Goal: Task Accomplishment & Management: Use online tool/utility

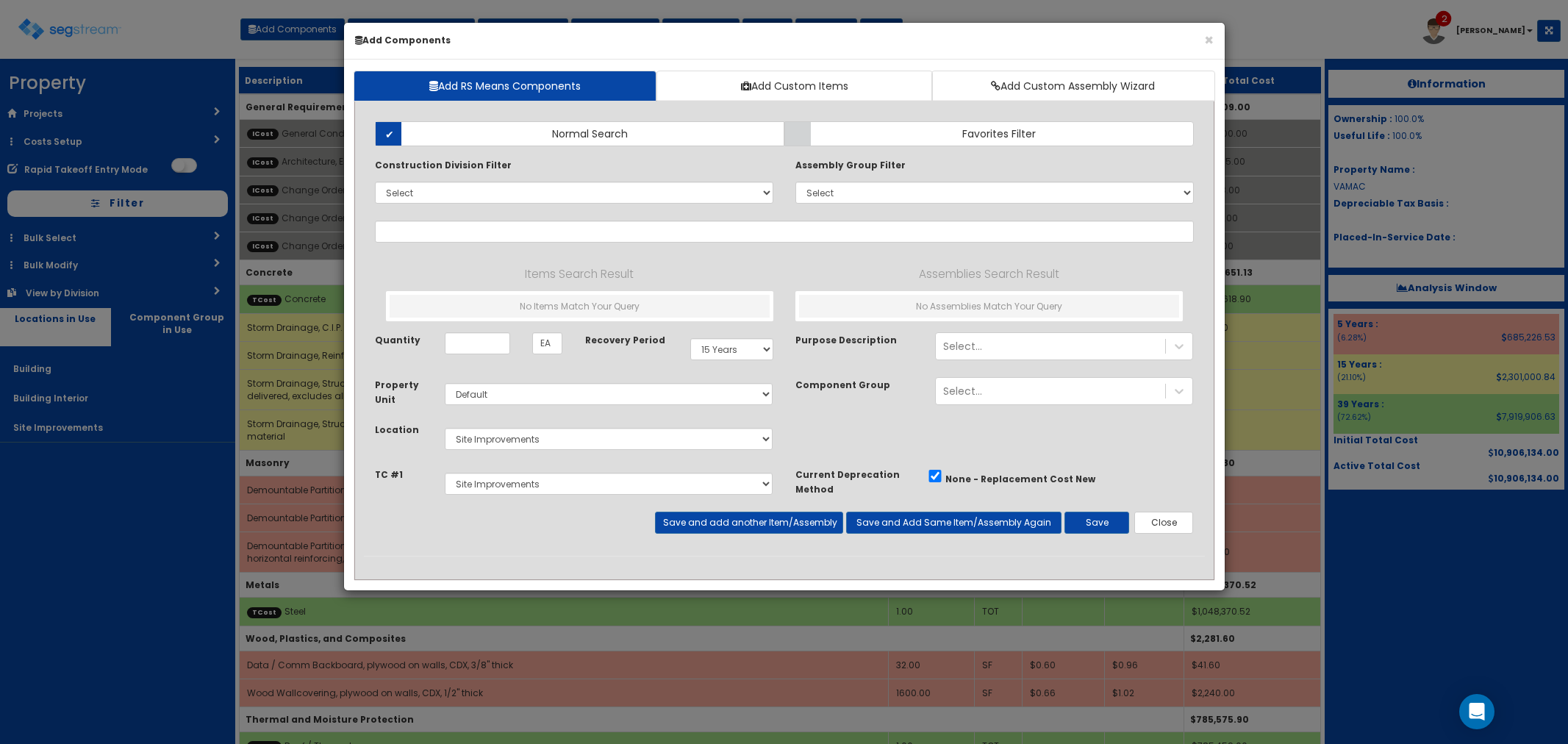
select select "15Y"
select select "default"
select select "27"
select select "5265029"
click at [1157, 524] on button "Close" at bounding box center [1163, 522] width 60 height 22
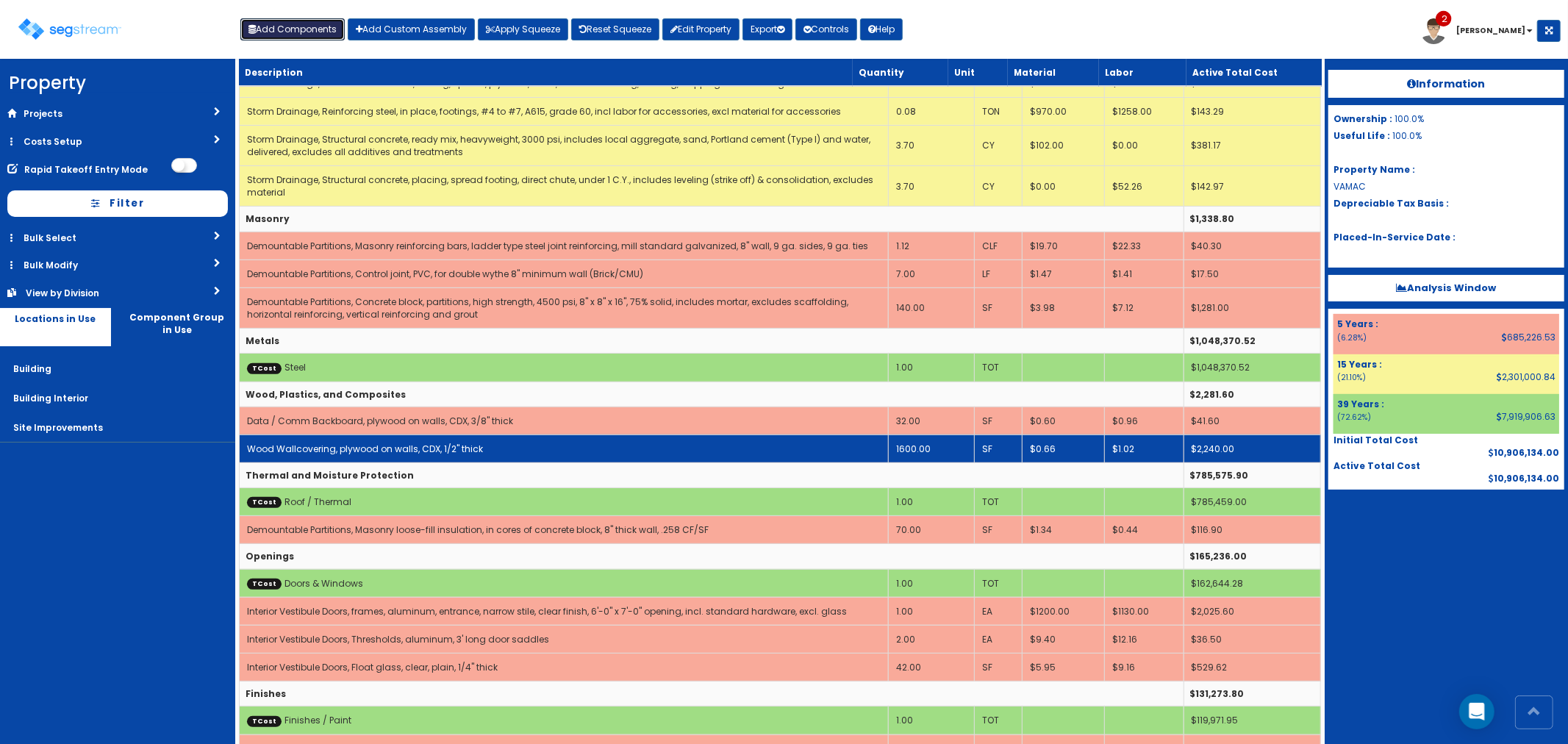
scroll to position [244, 0]
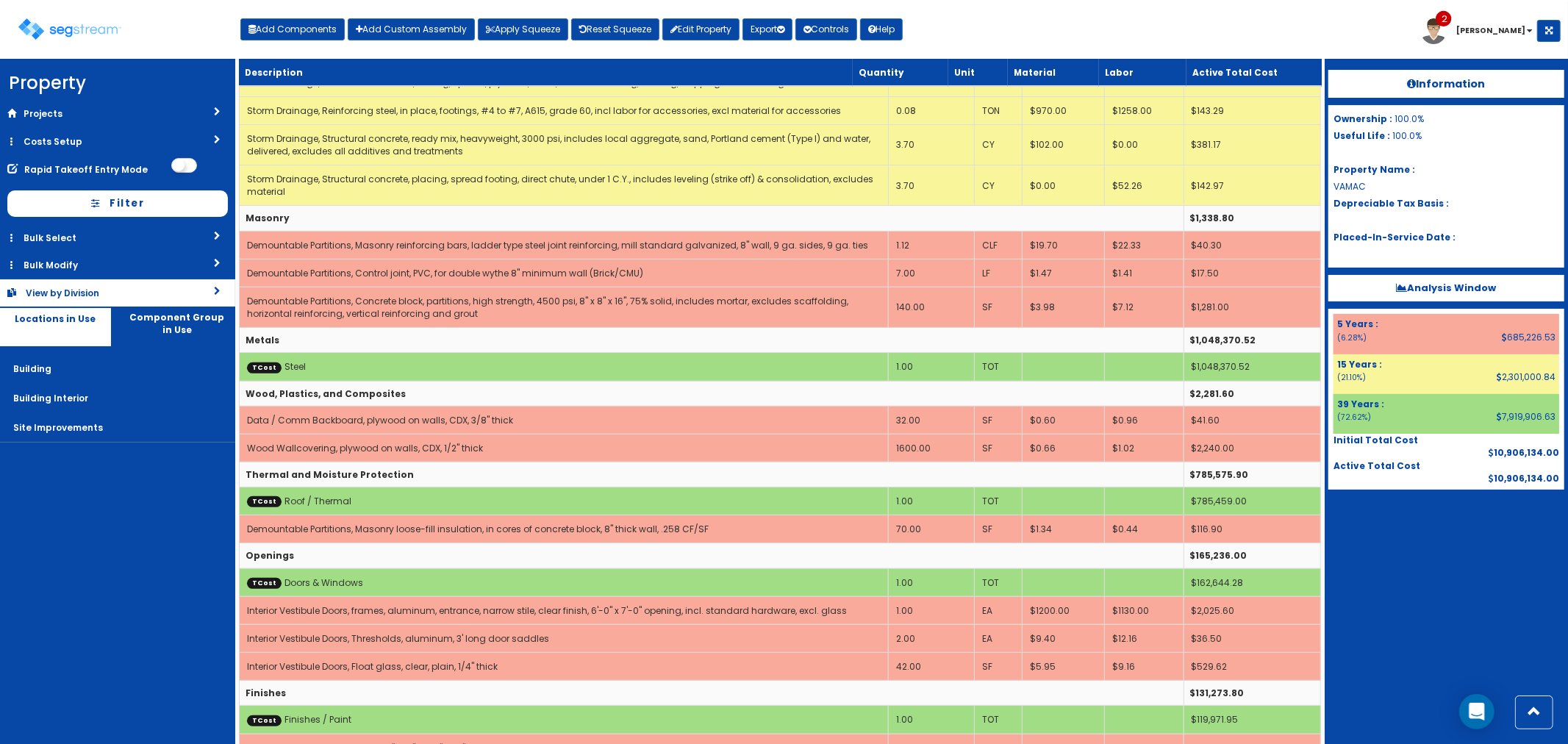
click at [97, 285] on link "View by Division" at bounding box center [118, 292] width 235 height 27
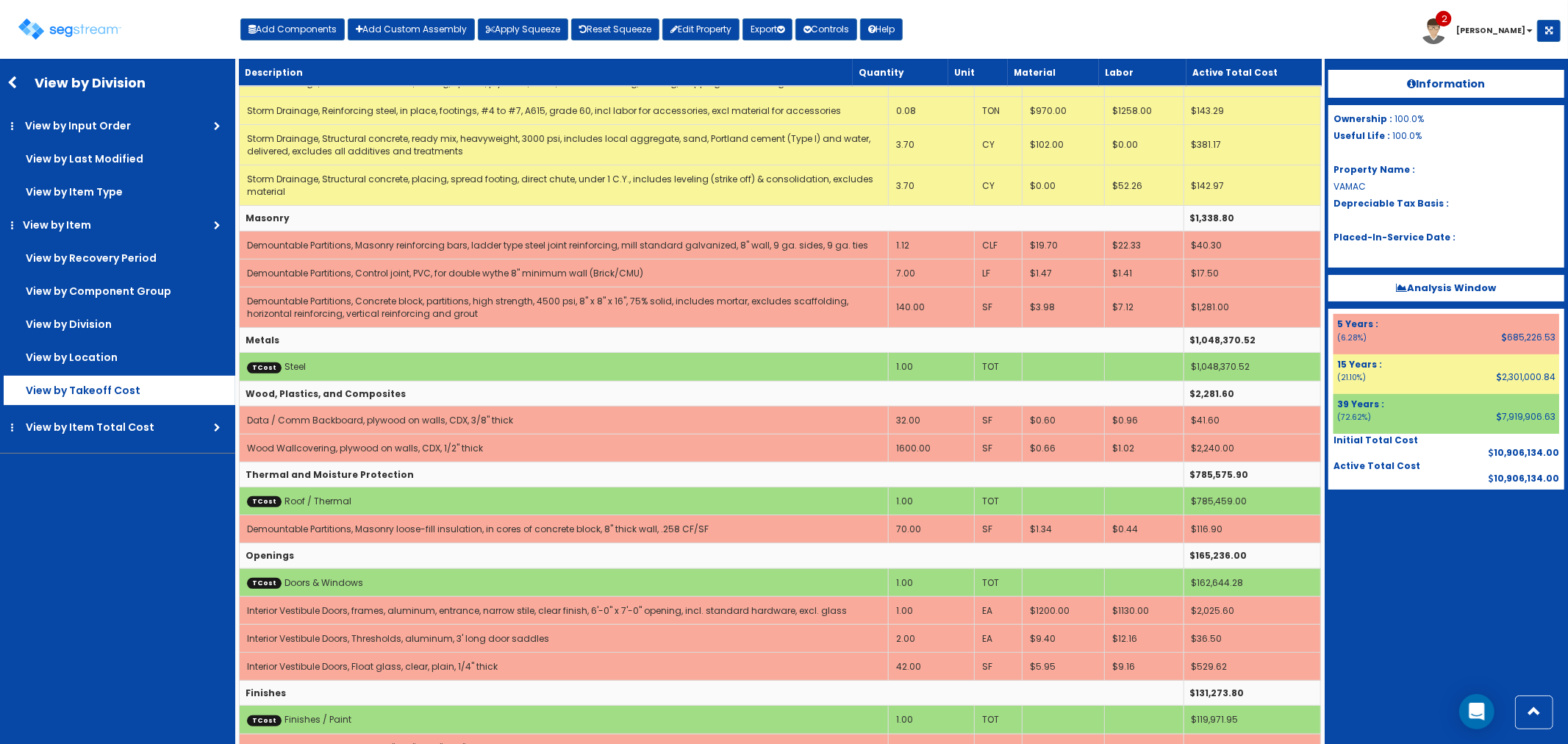
click at [104, 391] on label "View by Takeoff Cost" at bounding box center [119, 391] width 231 height 29
click at [0, 0] on input "View by Takeoff Cost" at bounding box center [0, 0] width 0 height 0
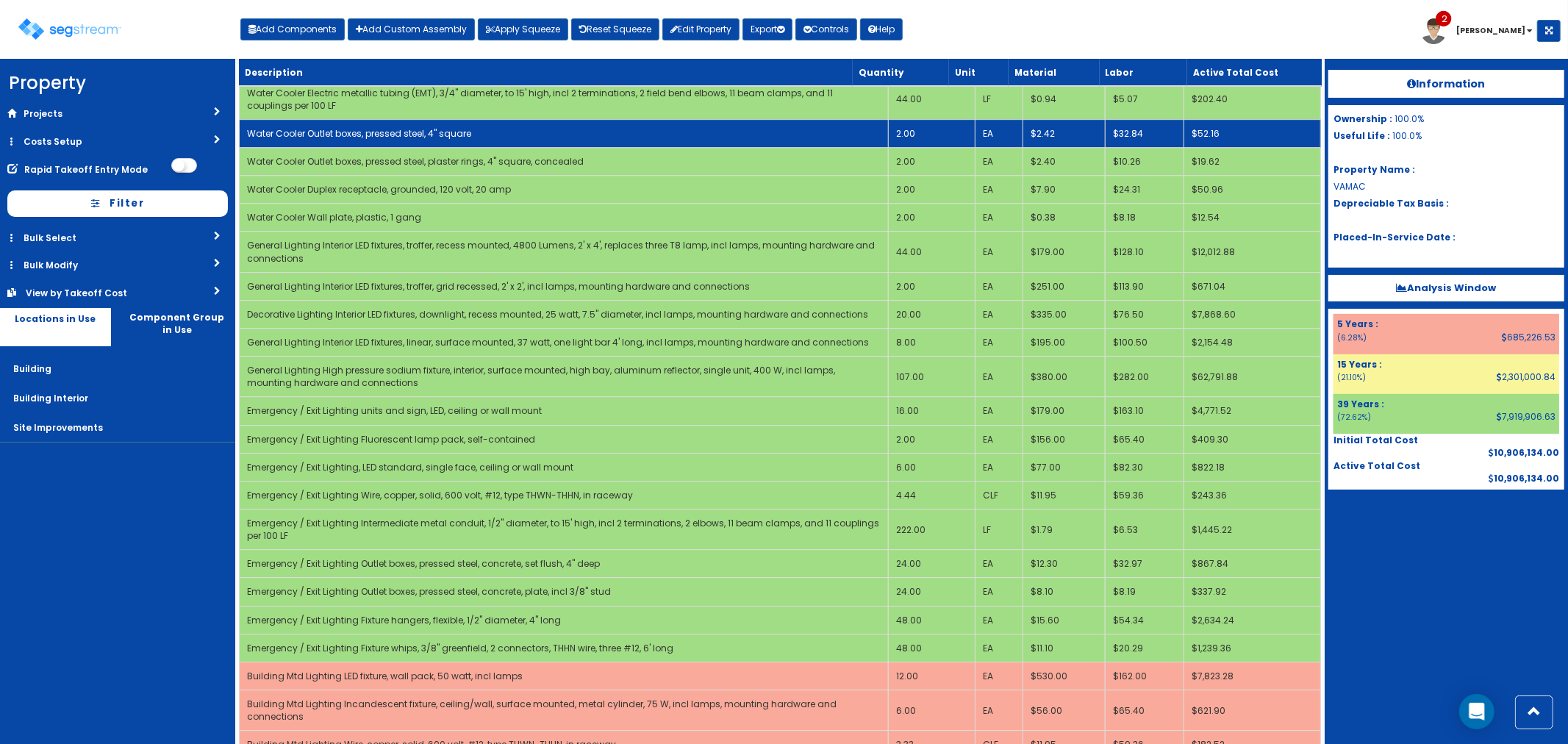
scroll to position [3919, 0]
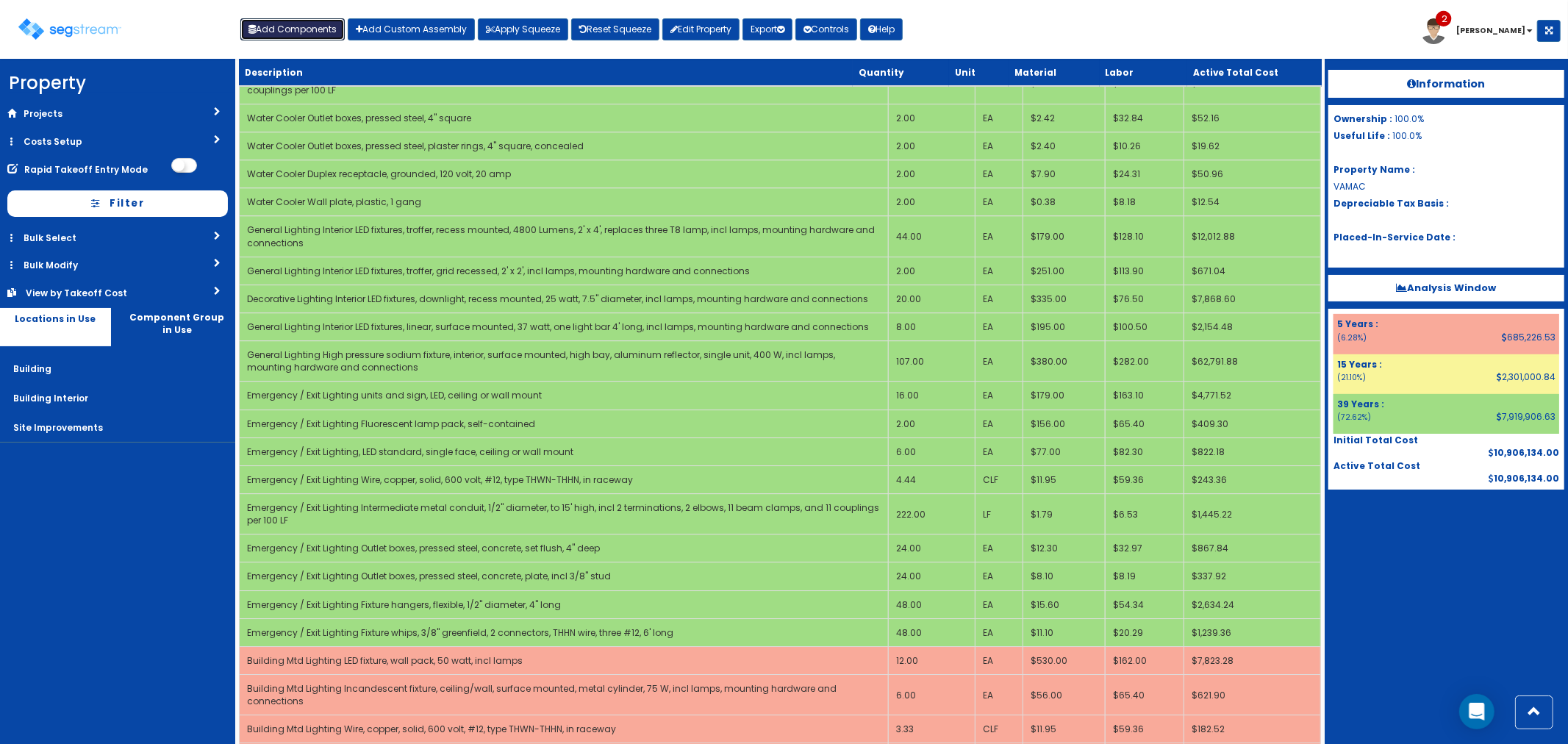
drag, startPoint x: 285, startPoint y: 37, endPoint x: 343, endPoint y: 91, distance: 79.2
click at [285, 37] on button "Add Components" at bounding box center [292, 29] width 104 height 22
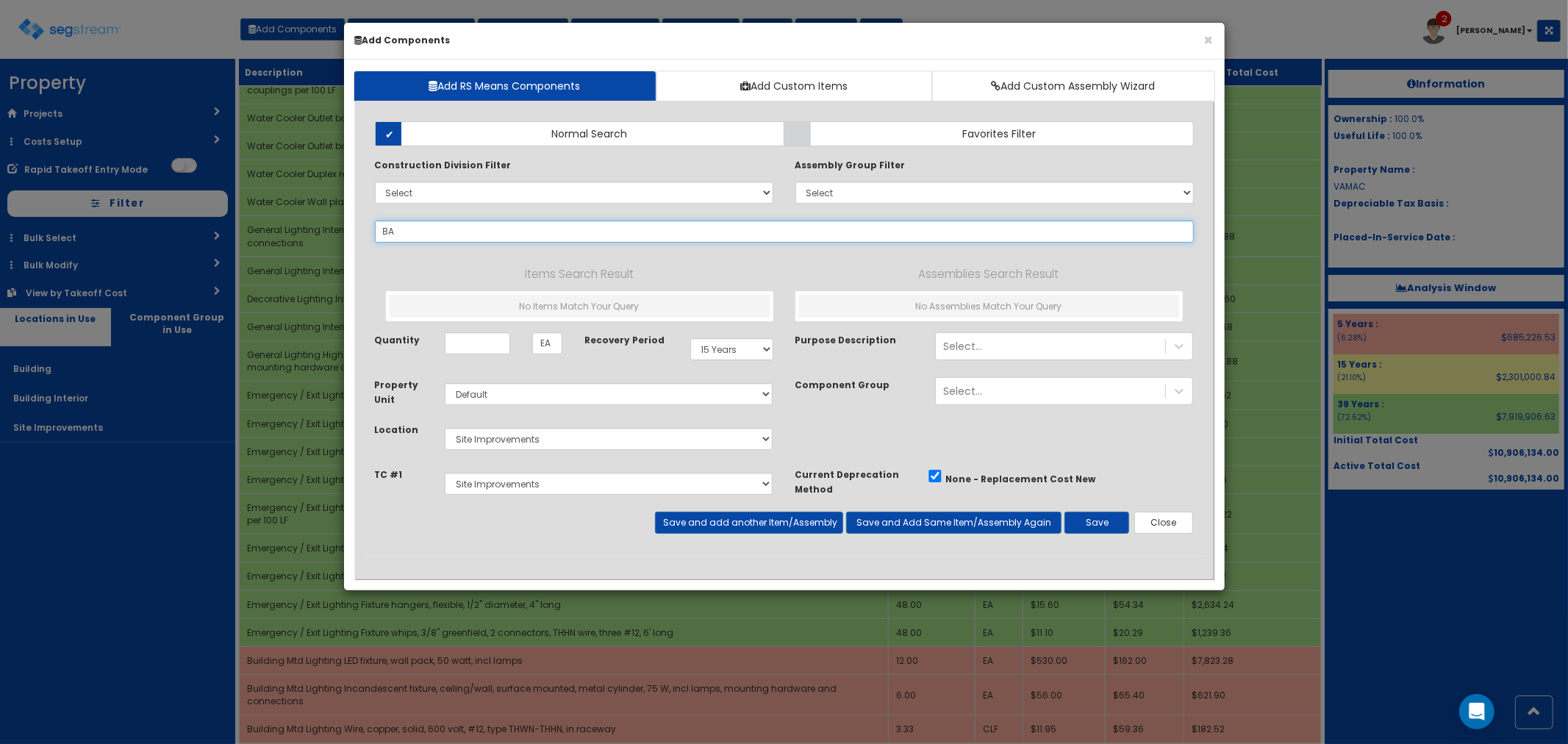
type input "BAF"
select select
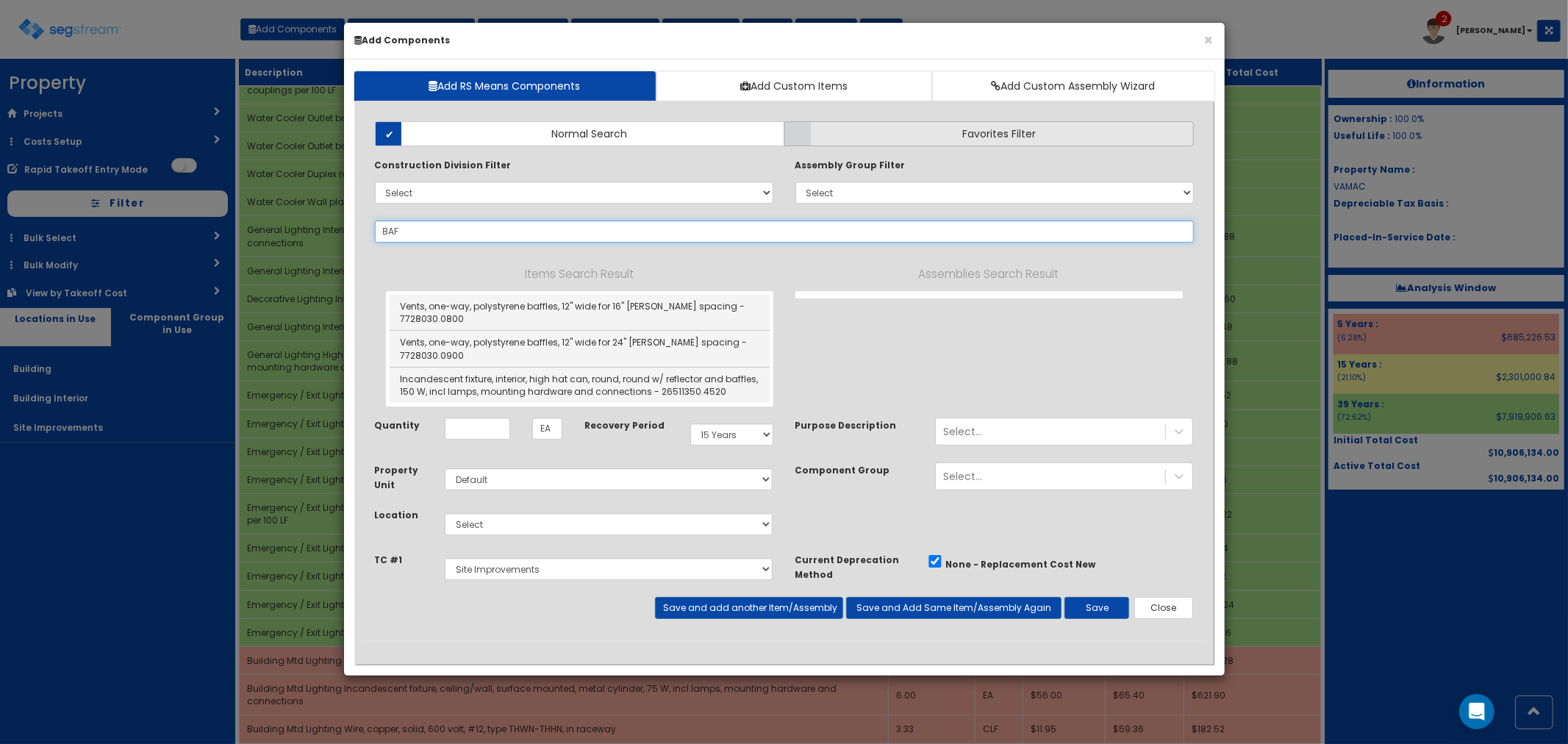
type input "BAF"
click at [907, 140] on label "Favorites Filter" at bounding box center [989, 134] width 409 height 25
click at [0, 0] on input "Favorites Filter" at bounding box center [0, 0] width 0 height 0
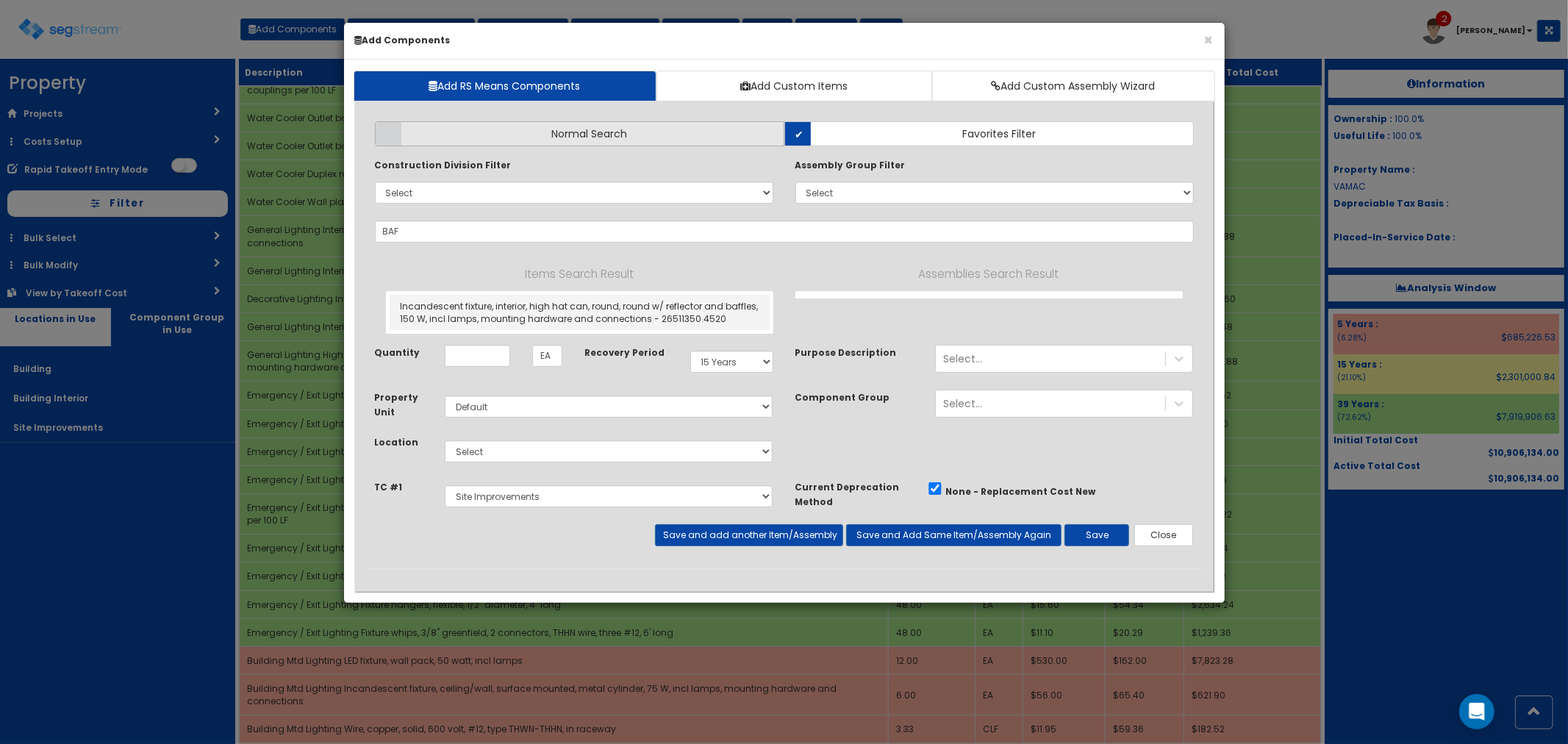
click at [600, 134] on span "Normal Search" at bounding box center [590, 133] width 76 height 15
click at [0, 0] on input "Normal Search" at bounding box center [0, 0] width 0 height 0
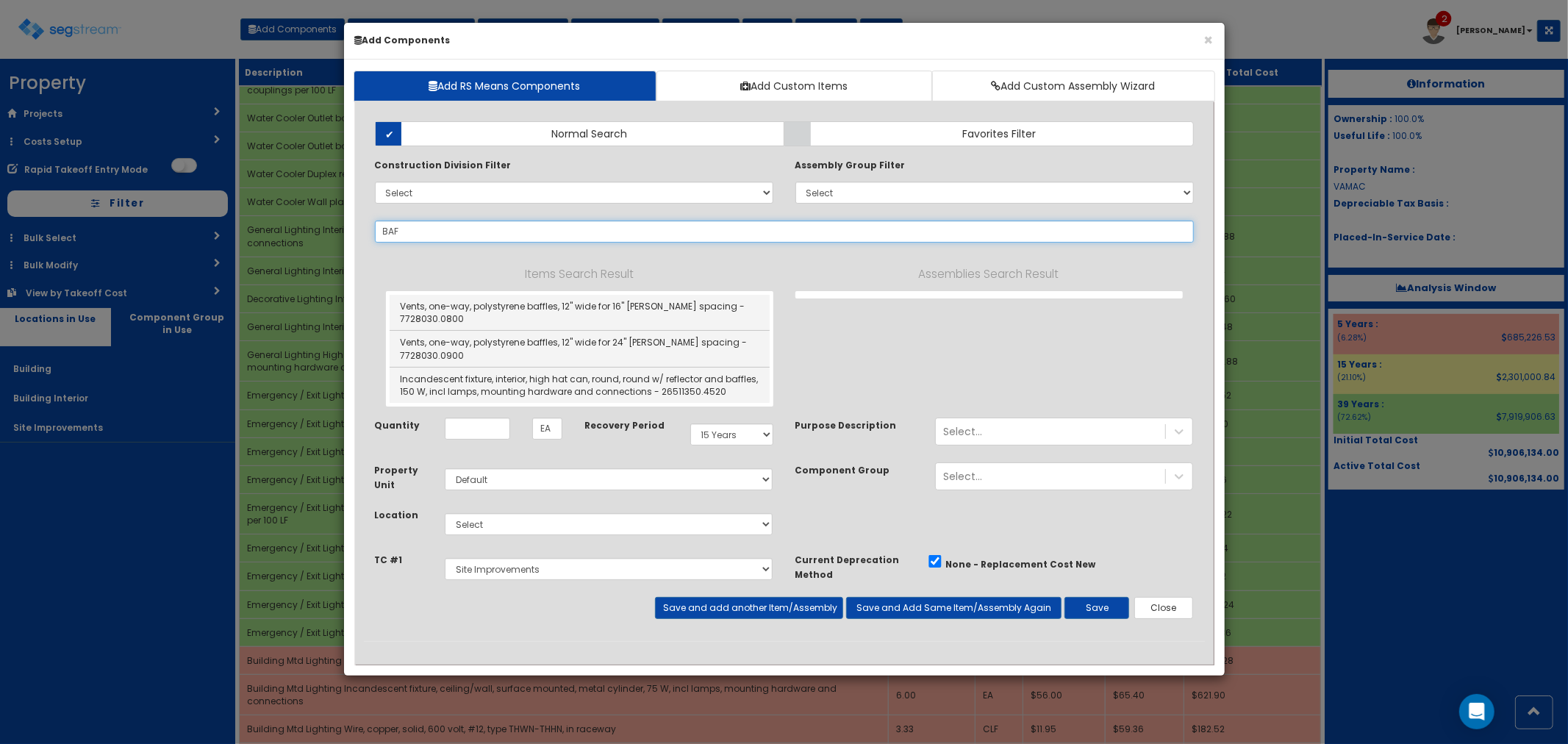
drag, startPoint x: 428, startPoint y: 226, endPoint x: 368, endPoint y: 226, distance: 60.0
click at [368, 226] on div "BAF 242899" at bounding box center [784, 231] width 841 height 22
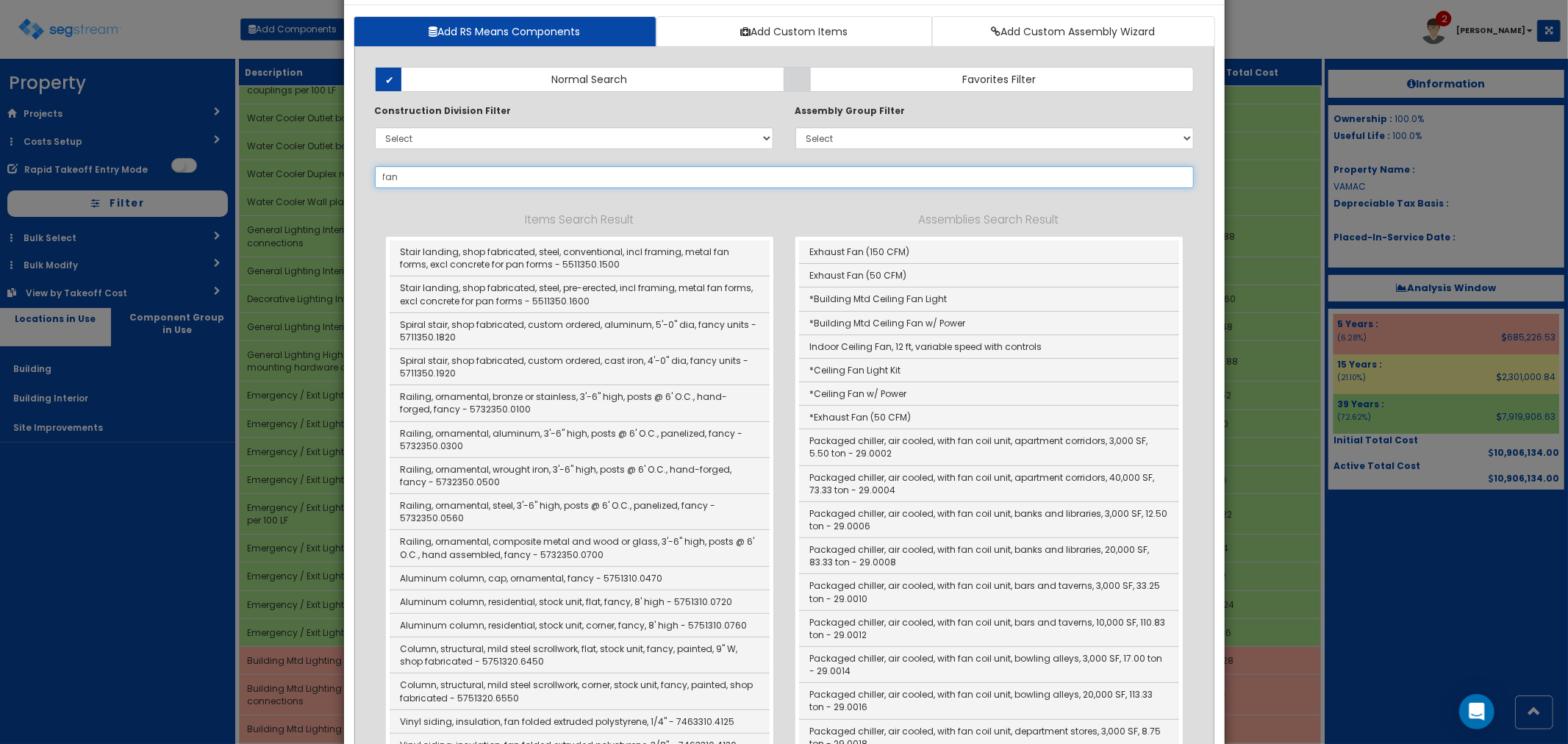
scroll to position [0, 0]
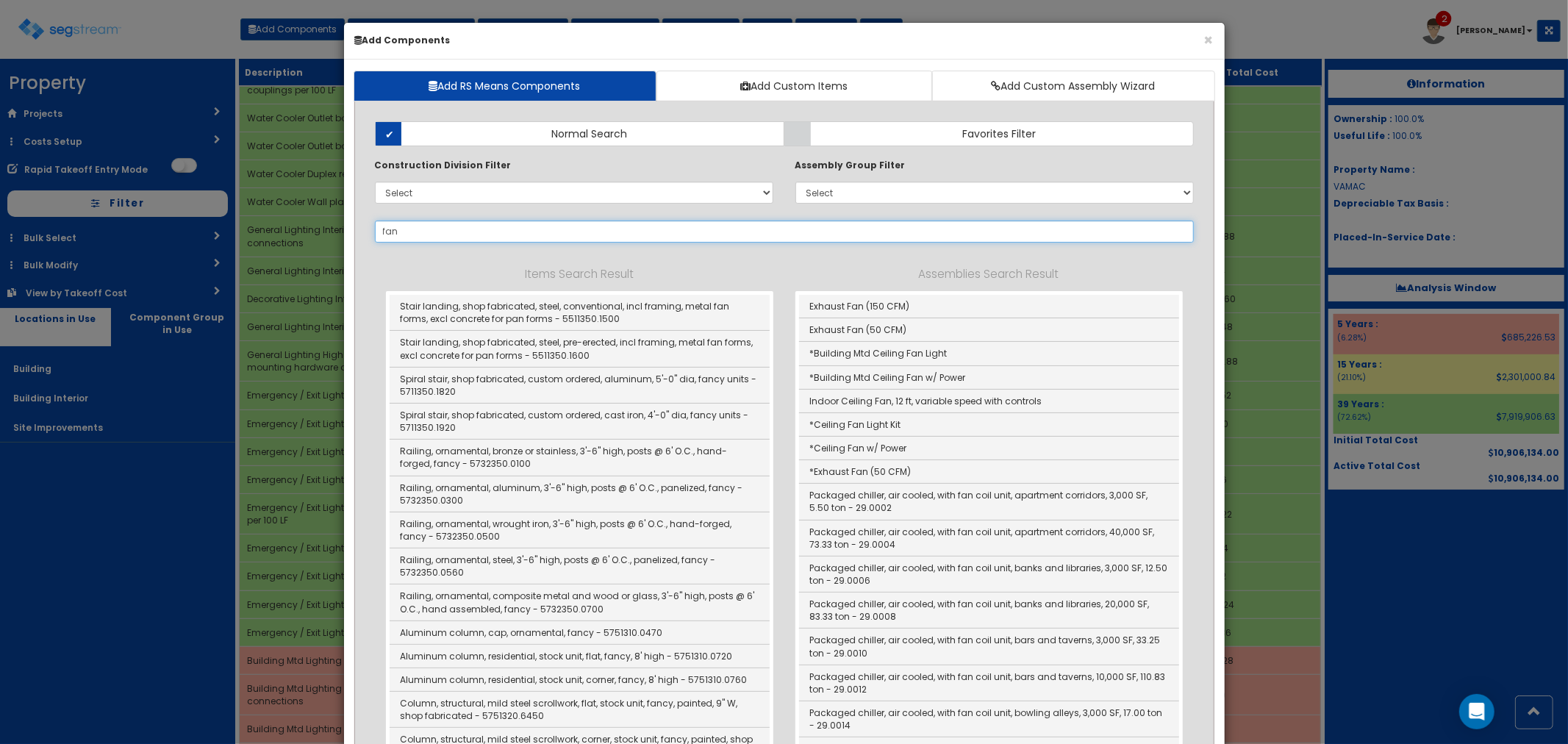
drag, startPoint x: 436, startPoint y: 236, endPoint x: 357, endPoint y: 224, distance: 79.9
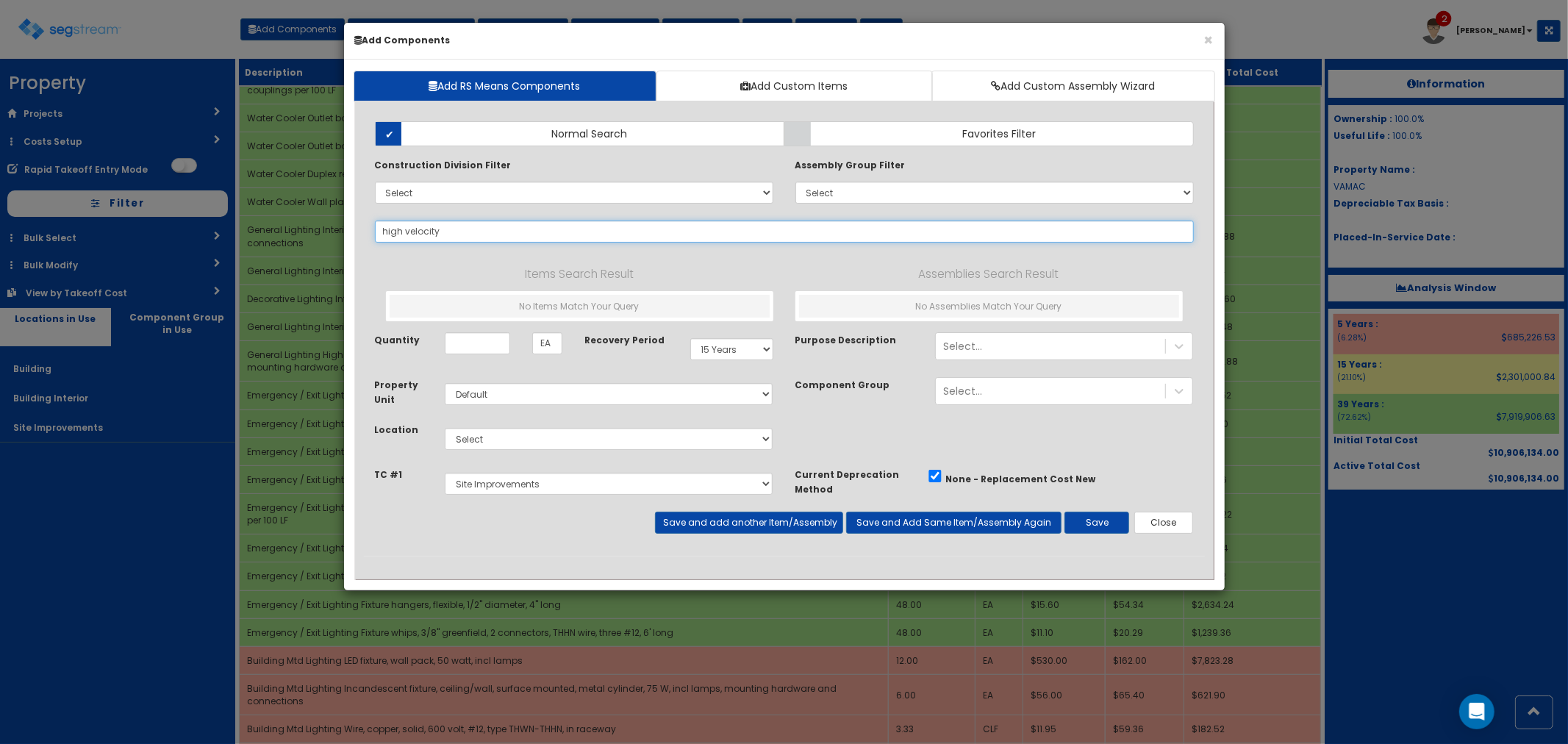
drag, startPoint x: 483, startPoint y: 230, endPoint x: 338, endPoint y: 219, distance: 145.4
click at [338, 219] on div "× Add Components Add RS Means Components Add Custom Items Add Custom Assembly W…" at bounding box center [784, 372] width 1568 height 744
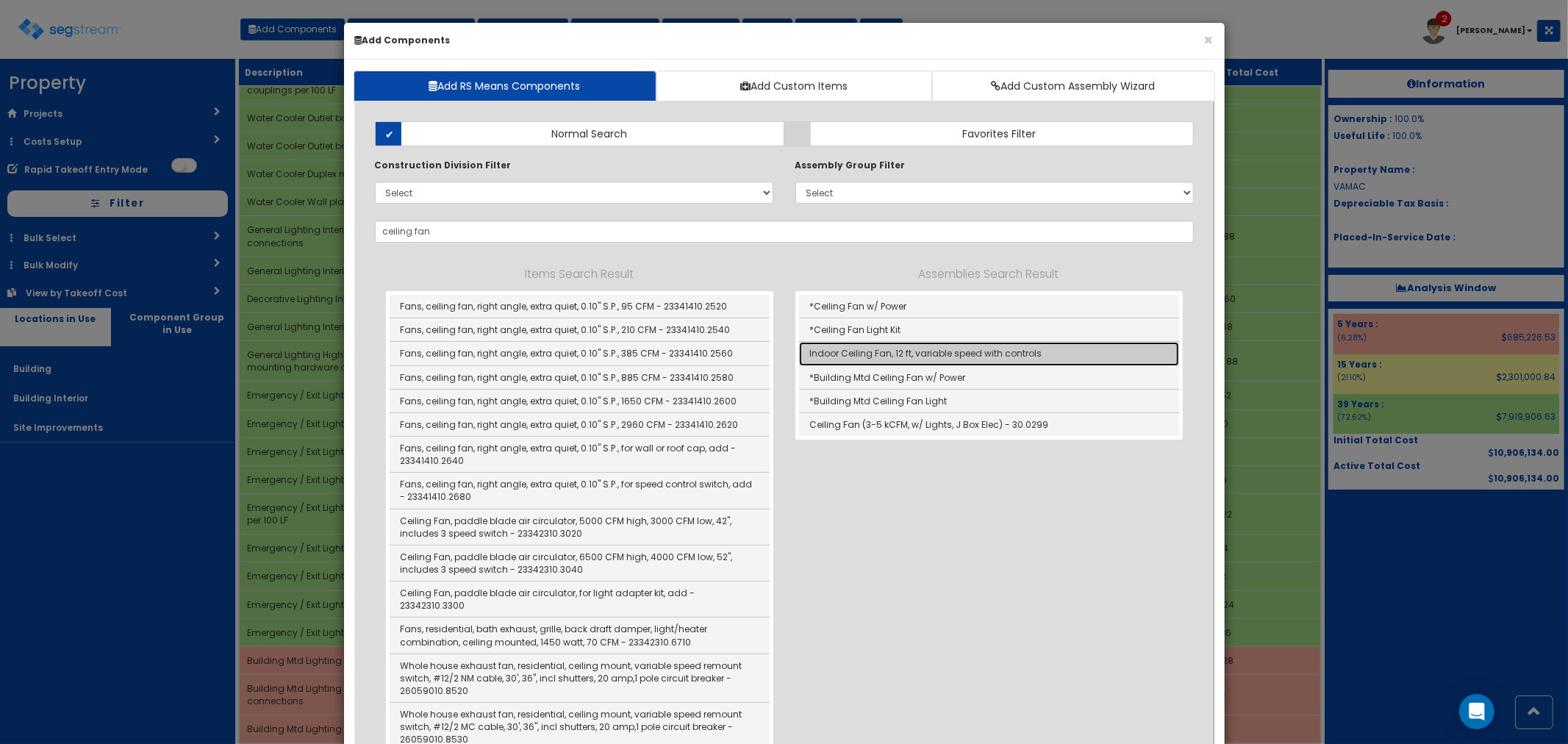
click at [1027, 357] on link "Indoor Ceiling Fan, 12 ft, variable speed with controls" at bounding box center [989, 353] width 380 height 23
type input "Indoor Ceiling Fan, 12 ft, variable speed with controls"
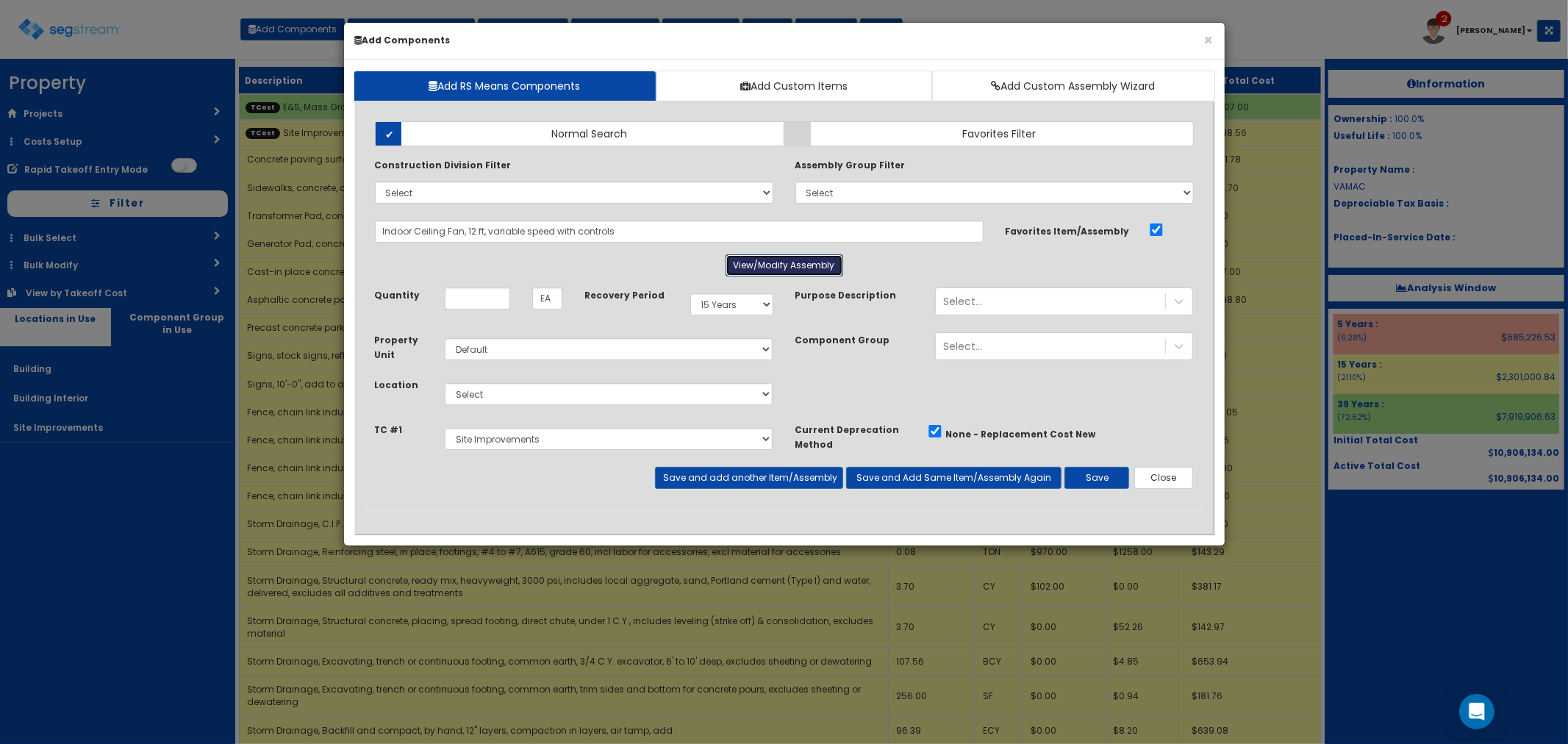
click at [751, 271] on button "View/Modify Assembly" at bounding box center [784, 265] width 118 height 22
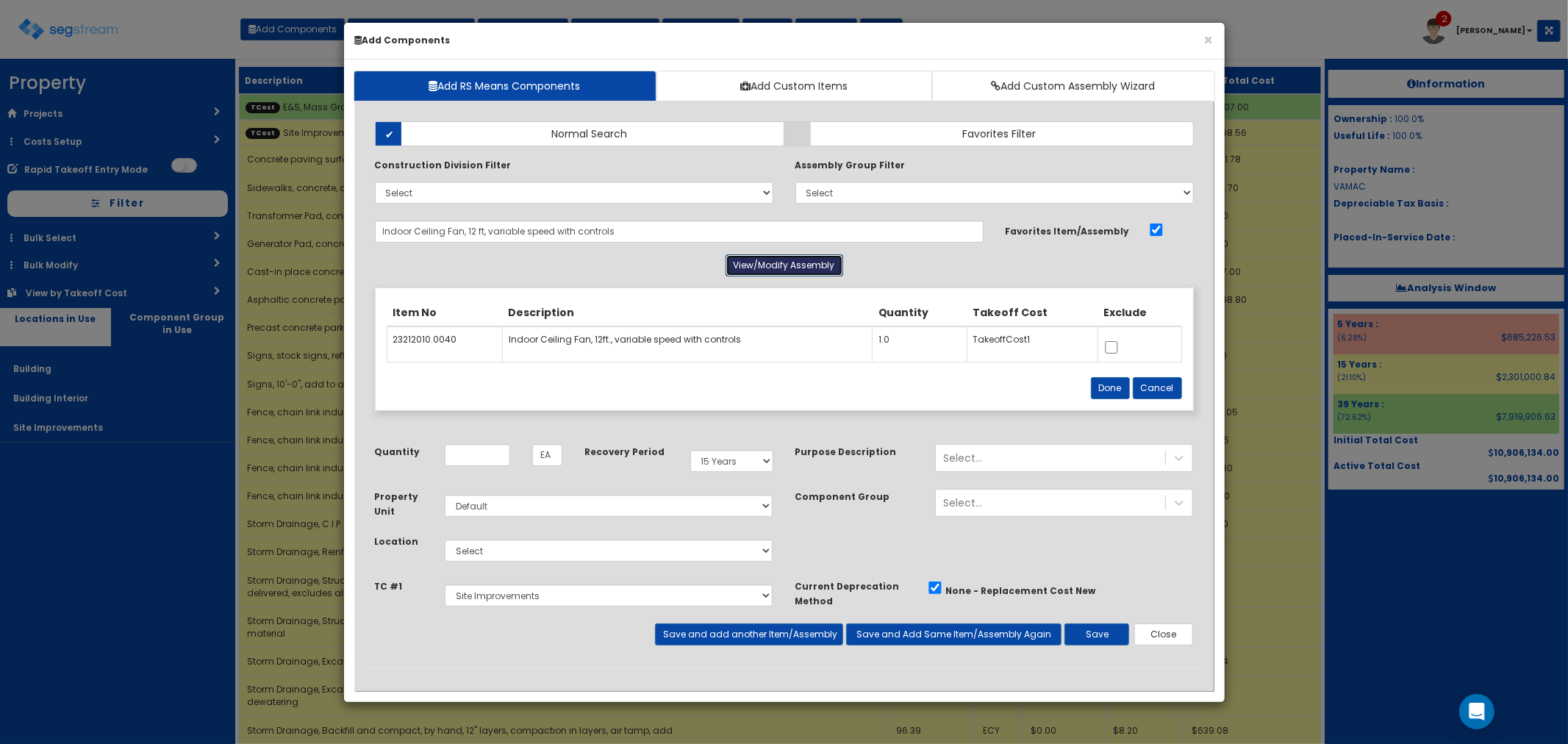
click at [751, 271] on button "View/Modify Assembly" at bounding box center [784, 265] width 118 height 22
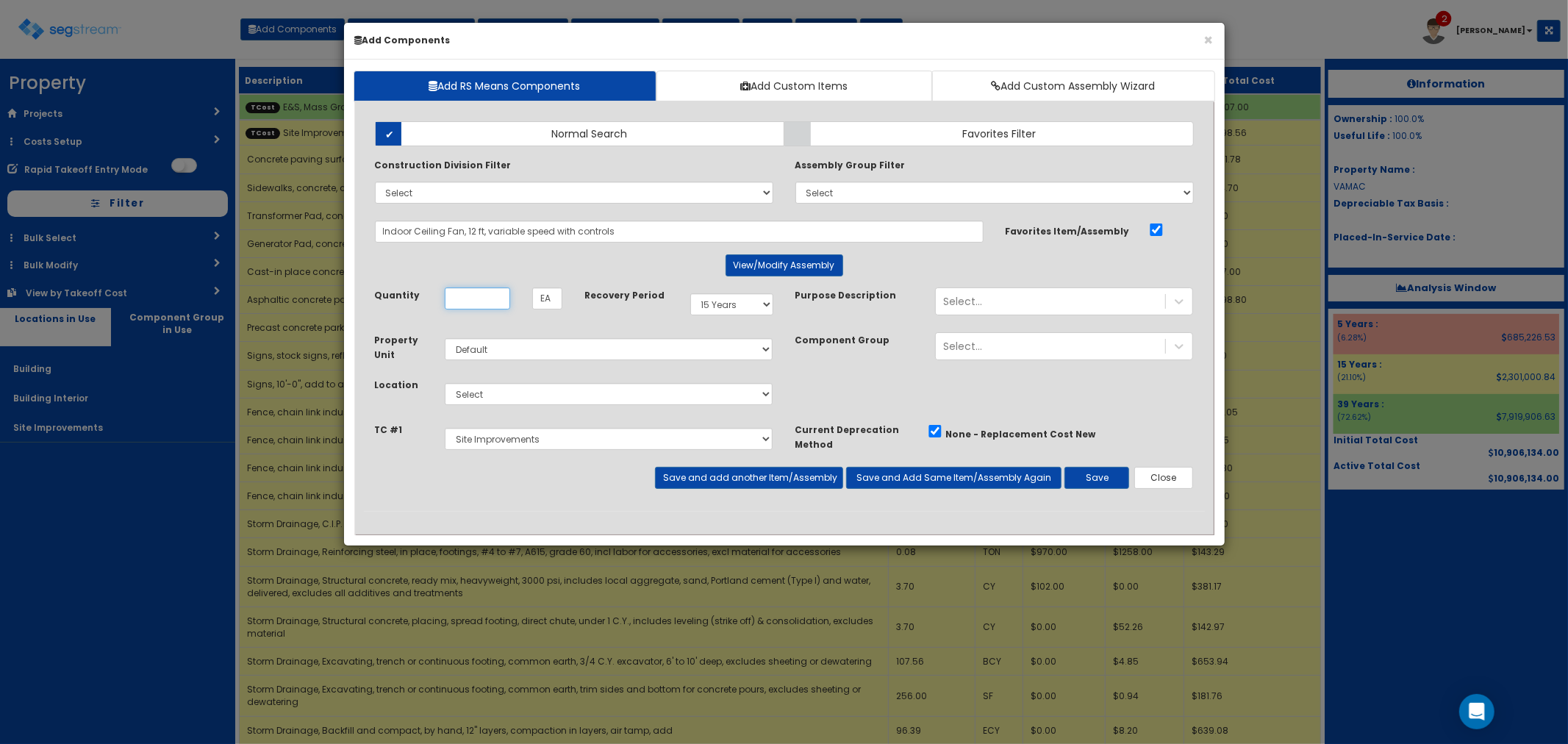
click at [475, 295] on input "Quantity" at bounding box center [477, 299] width 66 height 22
click at [481, 390] on select "Select Building Building Interior Site Improvements Add Additional Location" at bounding box center [609, 394] width 329 height 22
select select "7"
click at [445, 383] on select "Select Building Building Interior Site Improvements Add Additional Location" at bounding box center [609, 394] width 329 height 22
click at [488, 441] on select "Select E&S, Mass Grading & Storm Site Improvements Landscaping Concrete Steel R…" at bounding box center [609, 439] width 329 height 22
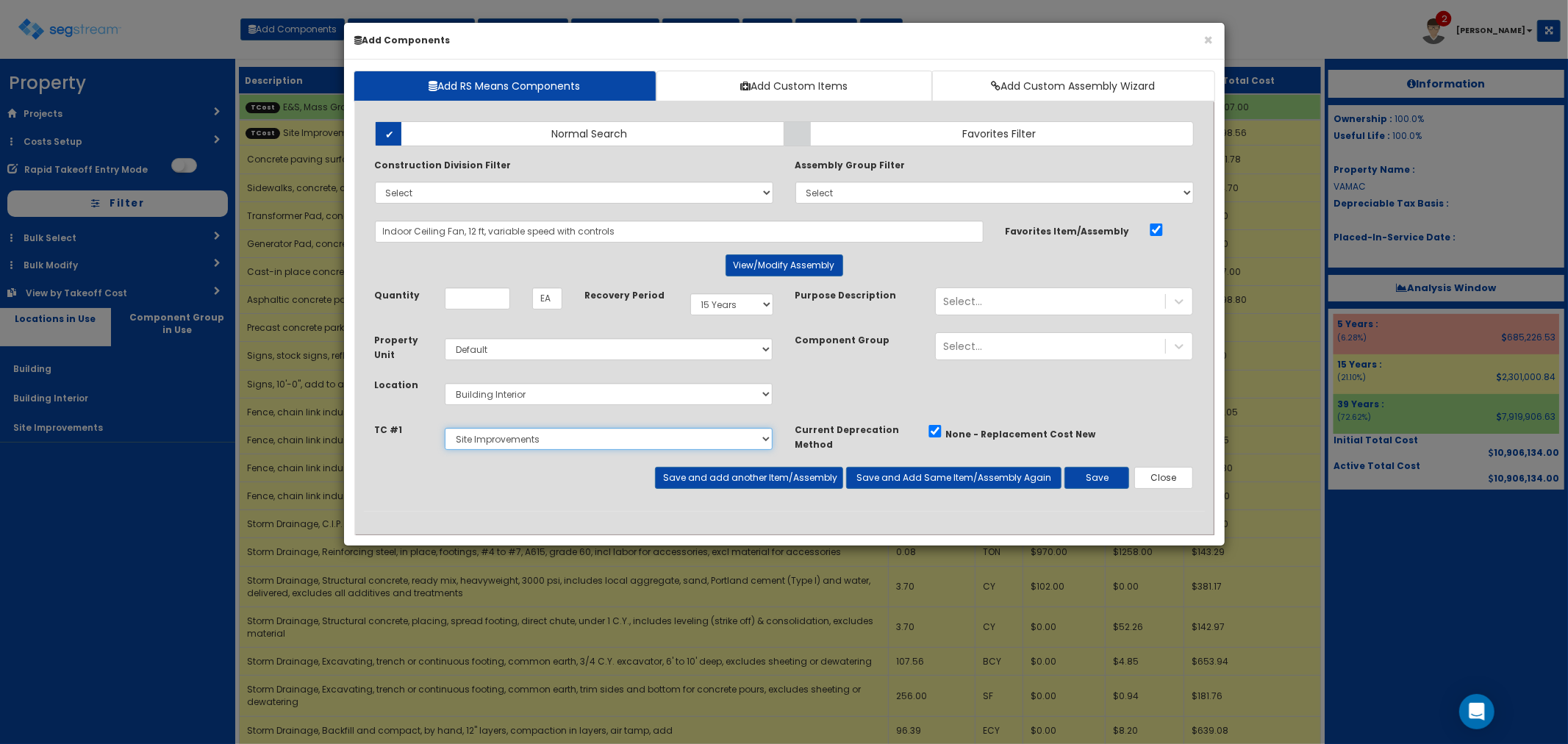
select select "5265040"
click at [445, 428] on select "Select E&S, Mass Grading & Storm Site Improvements Landscaping Concrete Steel R…" at bounding box center [609, 439] width 329 height 22
click at [464, 302] on input "Quantity" at bounding box center [477, 299] width 66 height 22
type input "3"
click at [730, 302] on select "Select 5 Years 7 Years 9 Years 10 Years 15 Years 15 Year QLI 15 Year QRP 15 Yea…" at bounding box center [731, 304] width 83 height 22
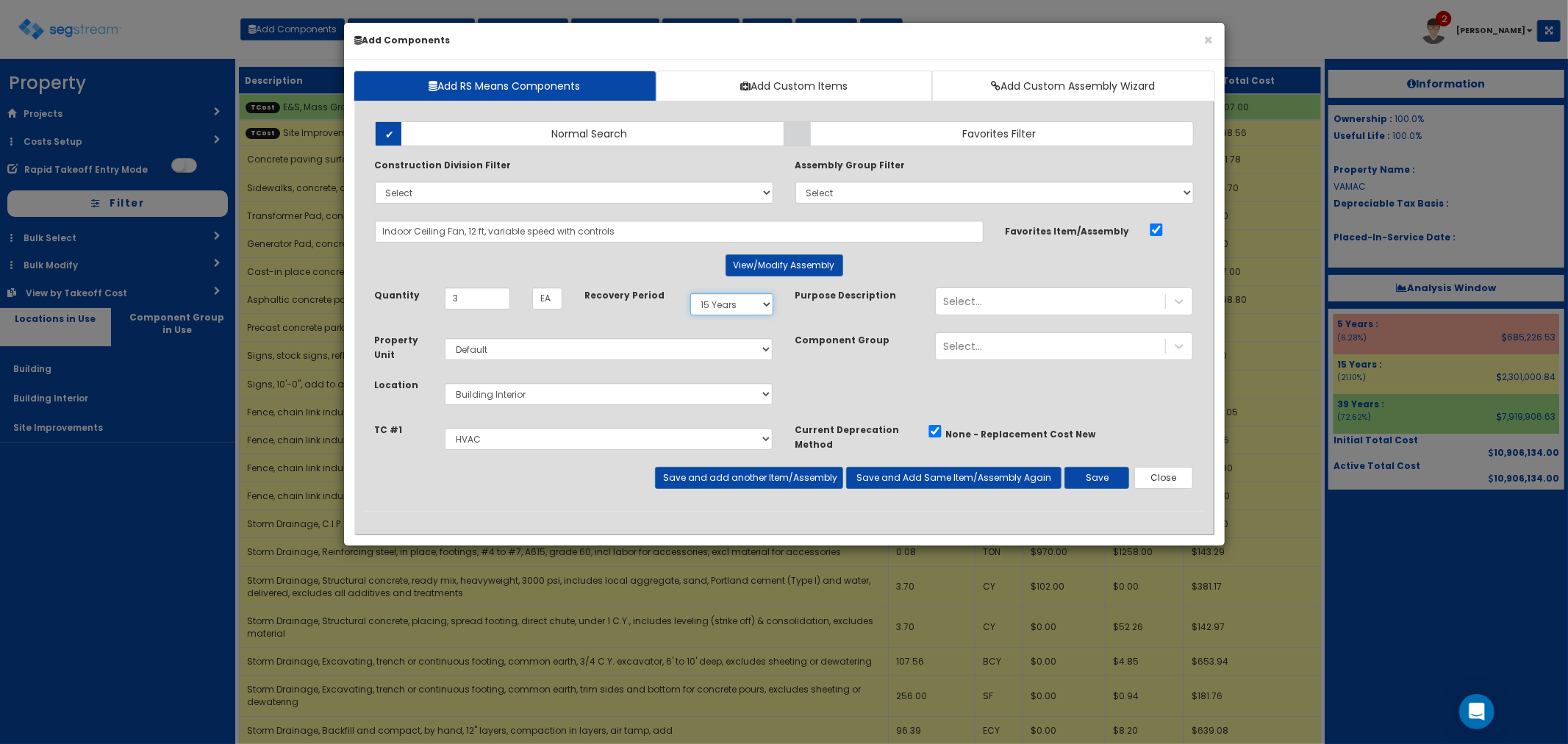
select select "5Y"
click at [690, 293] on select "Select 5 Years 7 Years 9 Years 10 Years 15 Years 15 Year QLI 15 Year QRP 15 Yea…" at bounding box center [731, 304] width 83 height 22
click at [1100, 480] on button "Save" at bounding box center [1097, 477] width 65 height 22
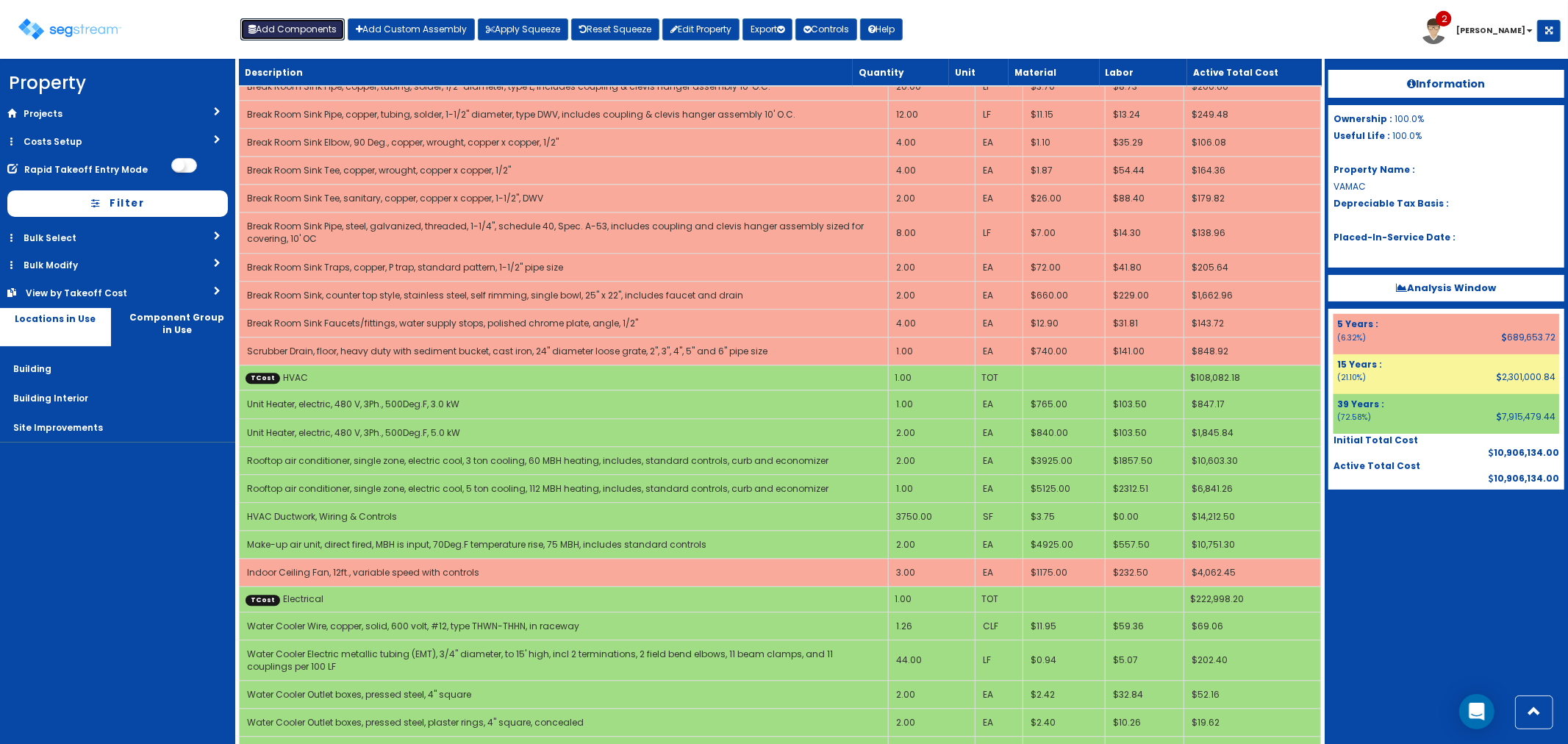
scroll to position [3428, 0]
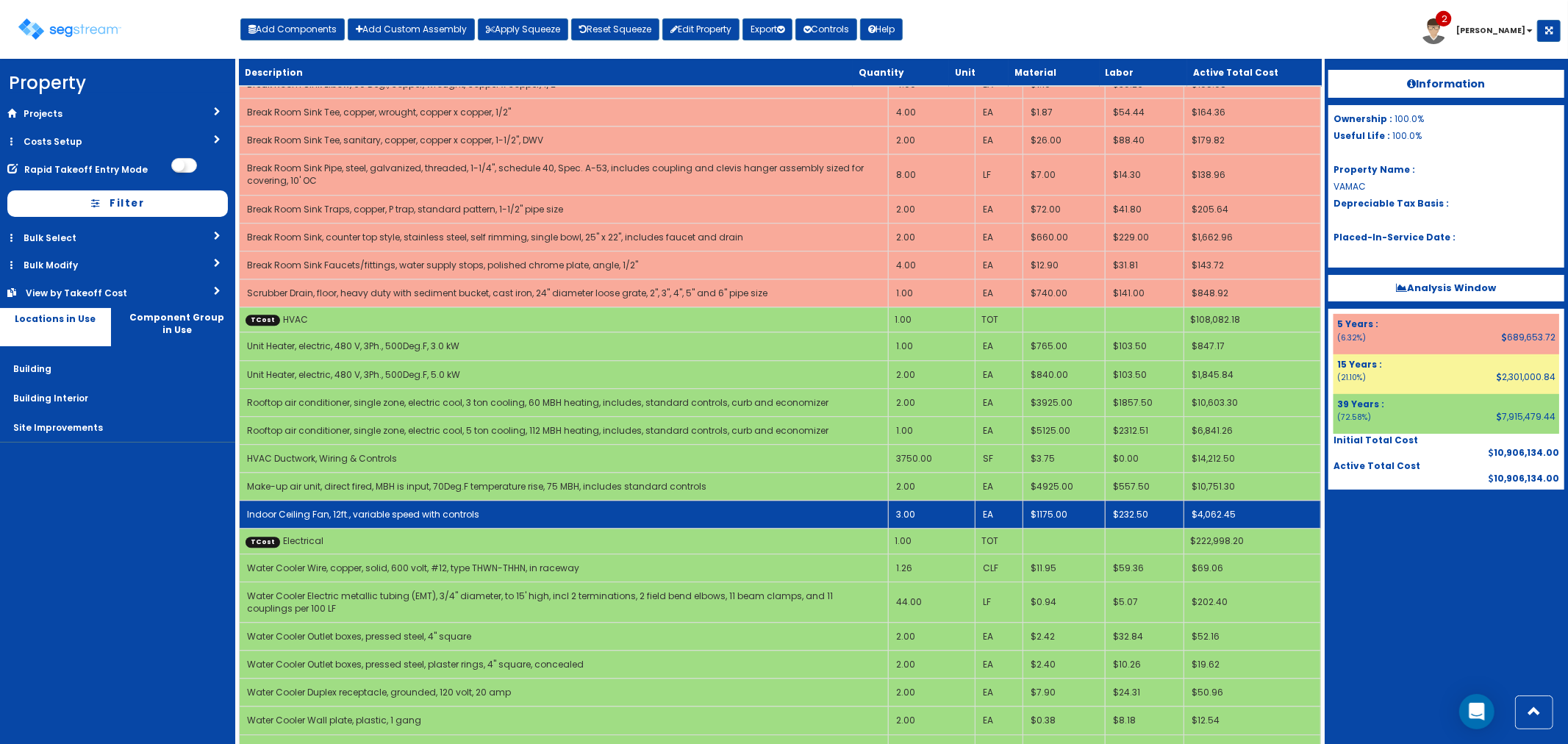
click at [500, 500] on td "Indoor Ceiling Fan, 12ft., variable speed with controls" at bounding box center [563, 514] width 649 height 28
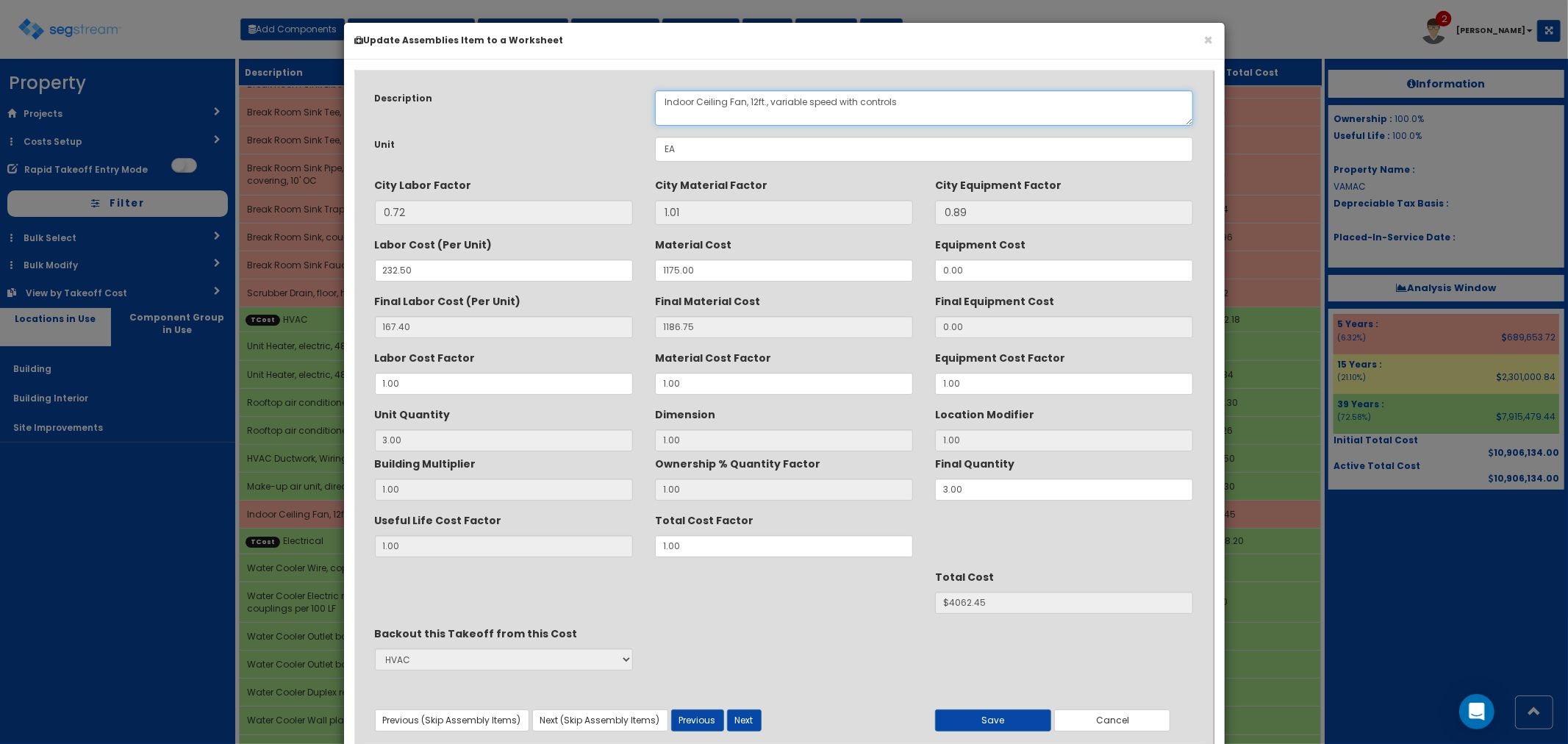
click at [746, 100] on textarea "Indoor Ceiling Fan, 12ft., variable speed with controls" at bounding box center [924, 108] width 538 height 36
type textarea "Indoor Ceiling Fan, HVLS, 24ft., variable speed with controls"
drag, startPoint x: 428, startPoint y: 268, endPoint x: 349, endPoint y: 262, distance: 79.2
click at [349, 262] on div "Description Indoor Ceiling Fan, 12ft., variable speed with controls Unit EA Cit…" at bounding box center [784, 418] width 880 height 717
type input "8"
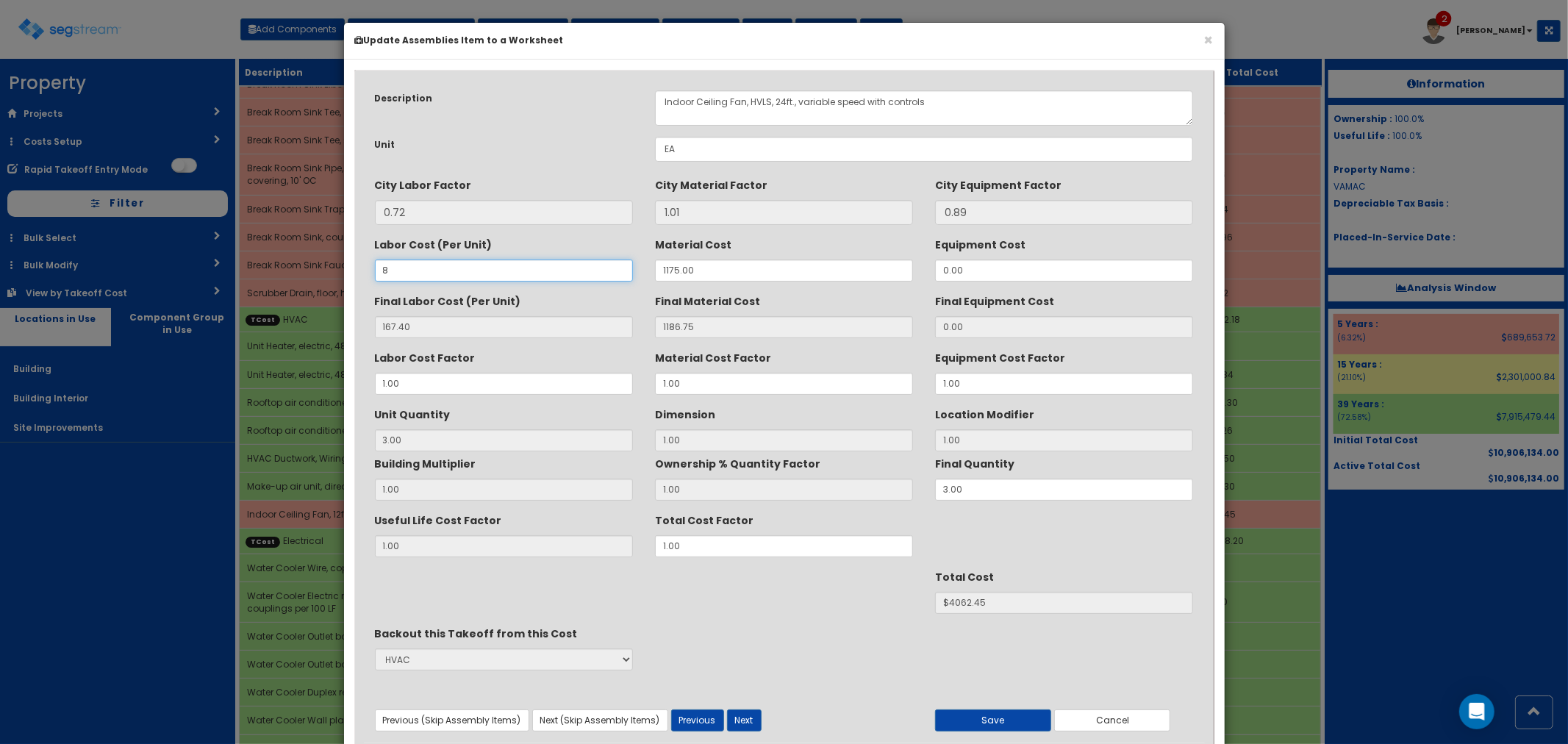
type input "5.76"
type input "3"
type input "$3577.53"
type input "83"
type input "59.76"
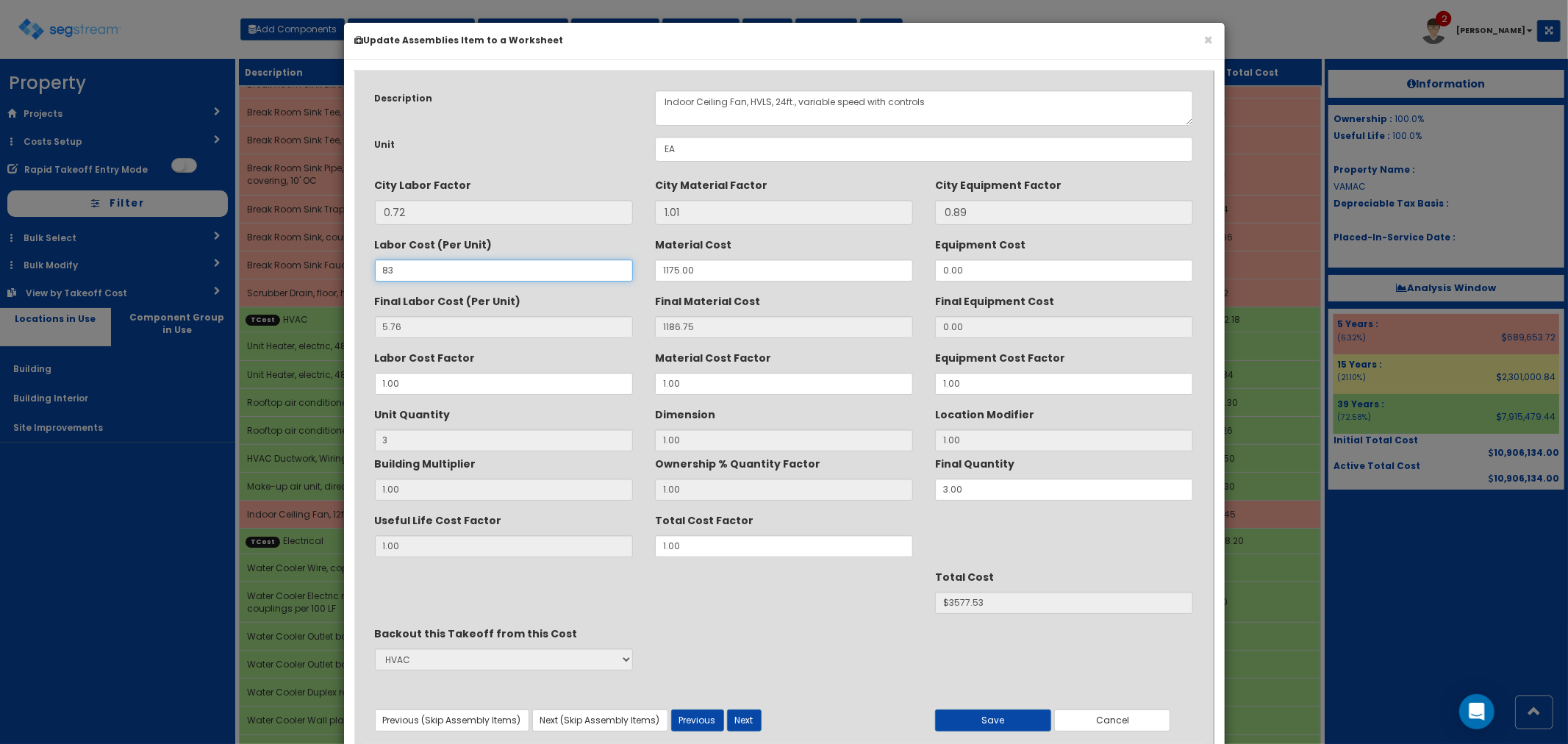
type input "$3739.53"
type input "830"
type input "597.60"
type input "$5353.05"
type input "8302"
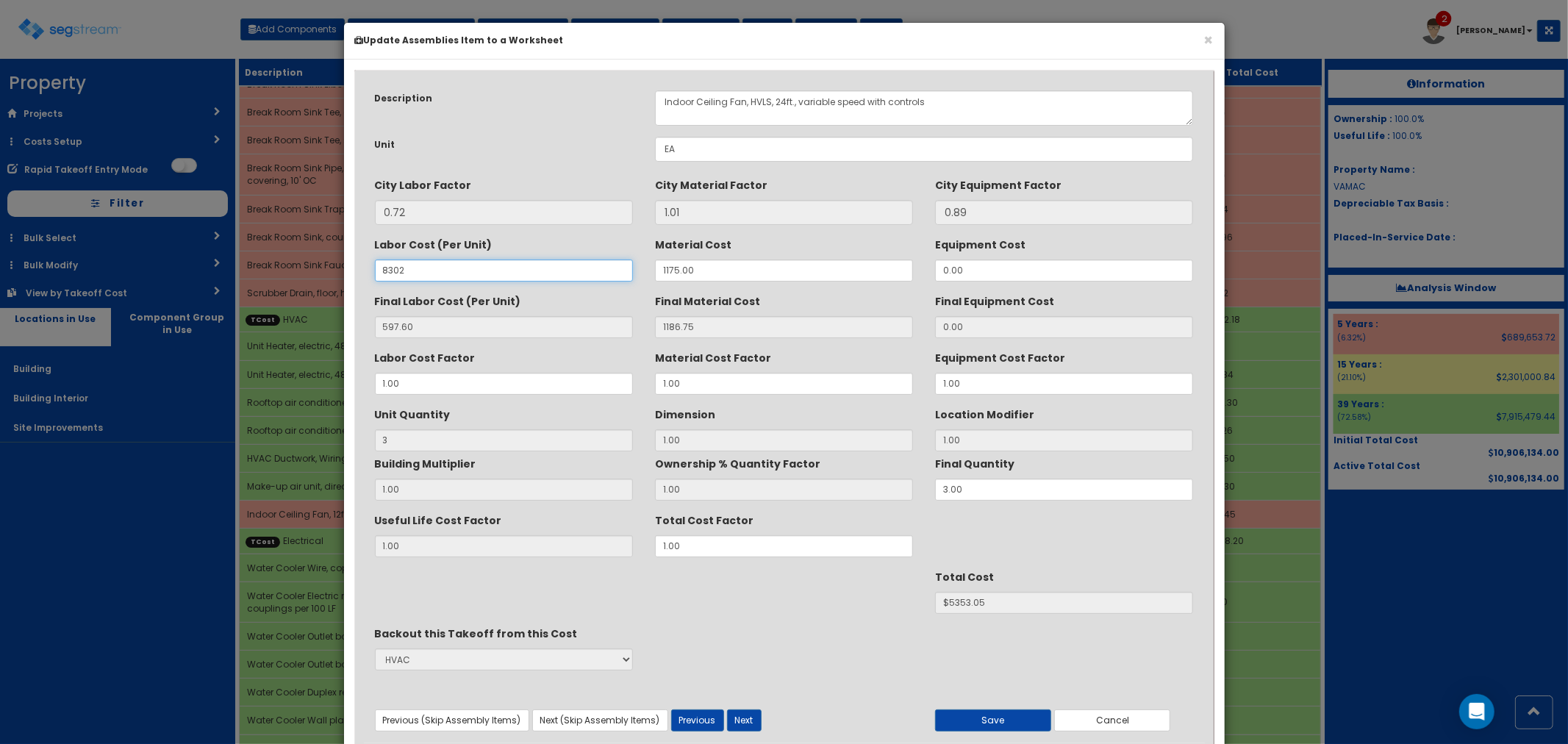
type input "5977.44"
type input "$21492.57"
type input "8302"
click at [1145, 720] on button "Cancel" at bounding box center [1112, 720] width 116 height 22
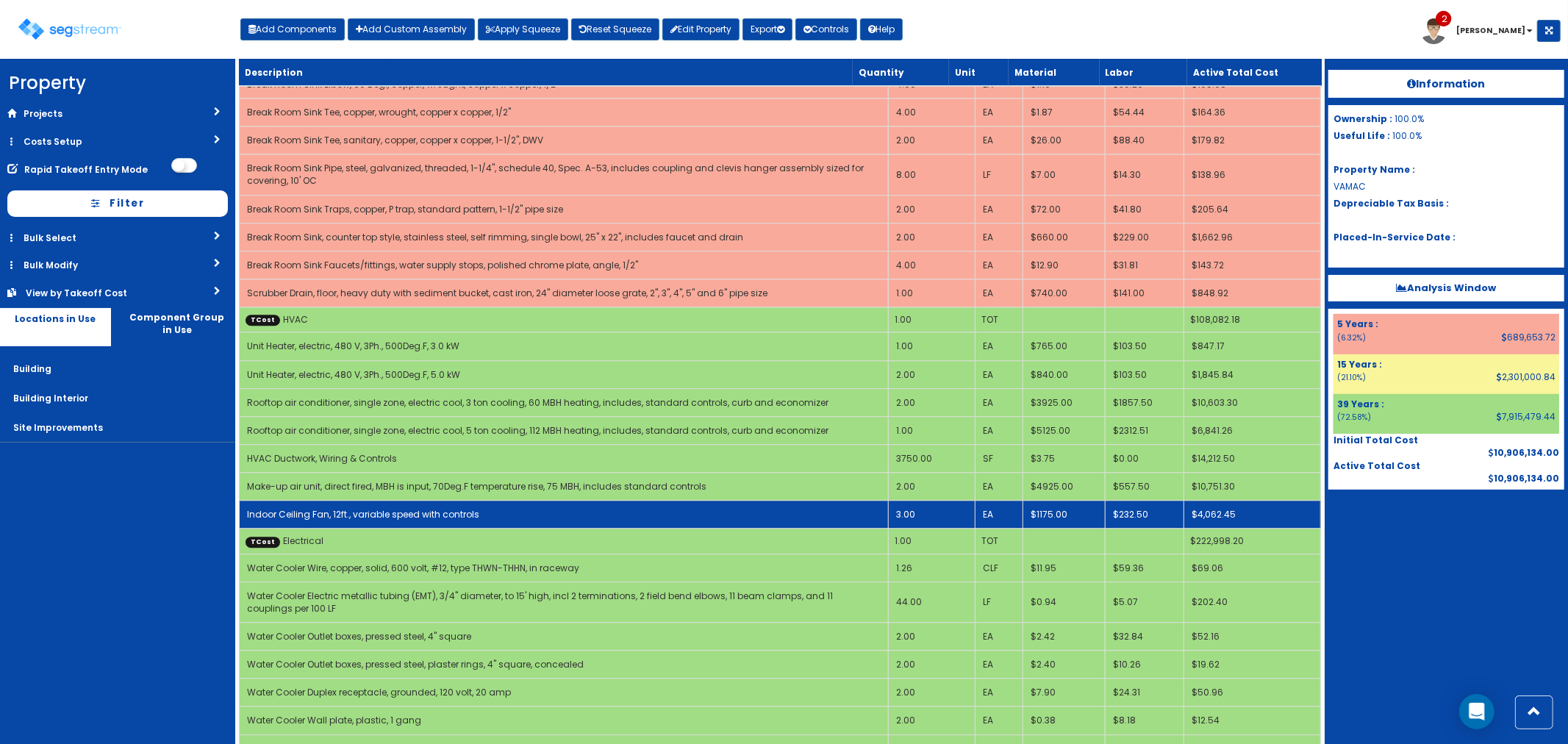
click at [475, 500] on td "Indoor Ceiling Fan, 12ft., variable speed with controls" at bounding box center [563, 514] width 649 height 28
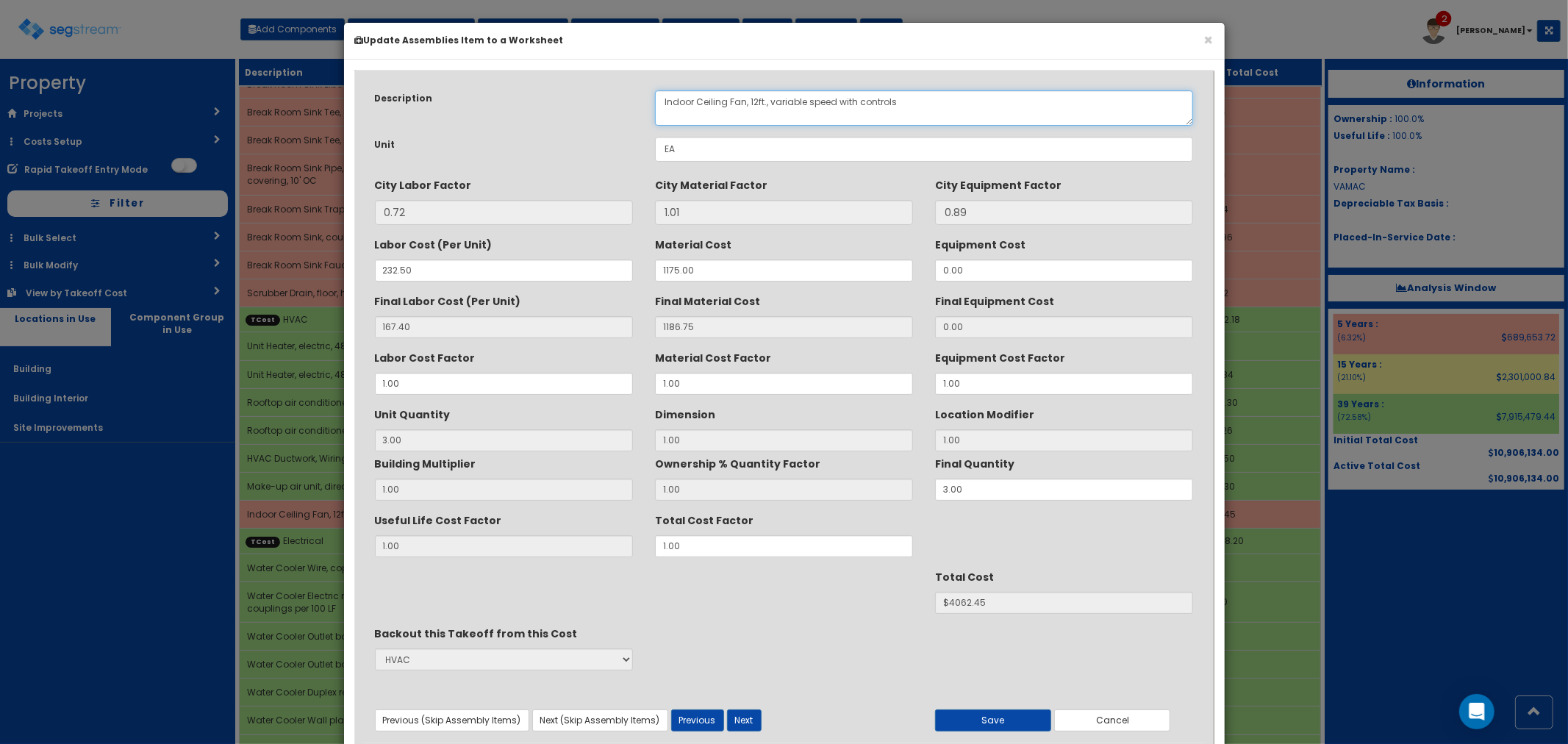
click at [746, 104] on textarea "Indoor Ceiling Fan, 12ft., variable speed with controls" at bounding box center [924, 108] width 538 height 36
type textarea "Indoor Ceiling Fan, HVLS, 24ft., variable speed with controls"
drag, startPoint x: 685, startPoint y: 264, endPoint x: 647, endPoint y: 261, distance: 38.1
click at [647, 261] on div "Material Cost 1175.00" at bounding box center [784, 257] width 280 height 49
type input "8"
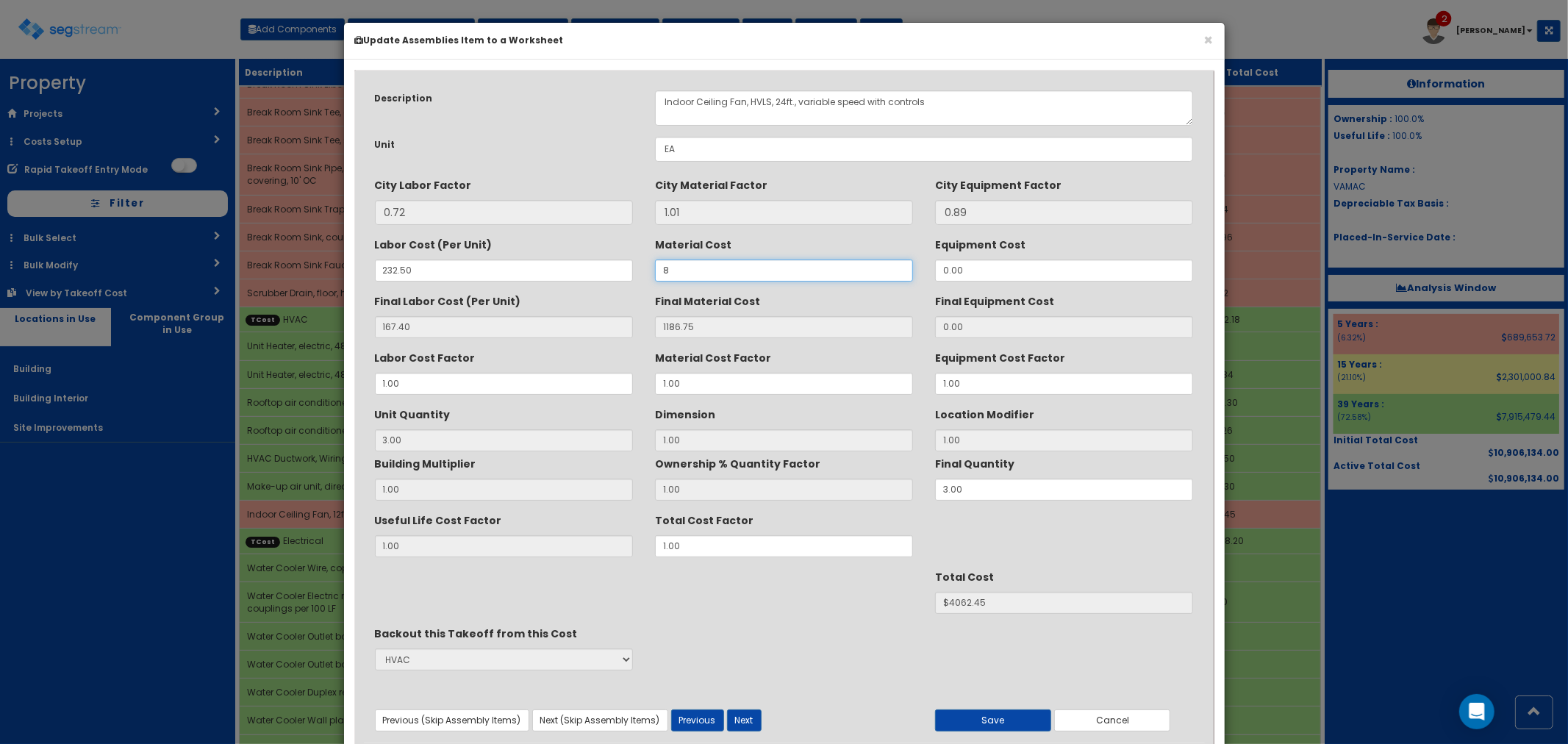
type input "8.08"
type input "3"
type input "$526.44"
type input "83"
type input "83.83"
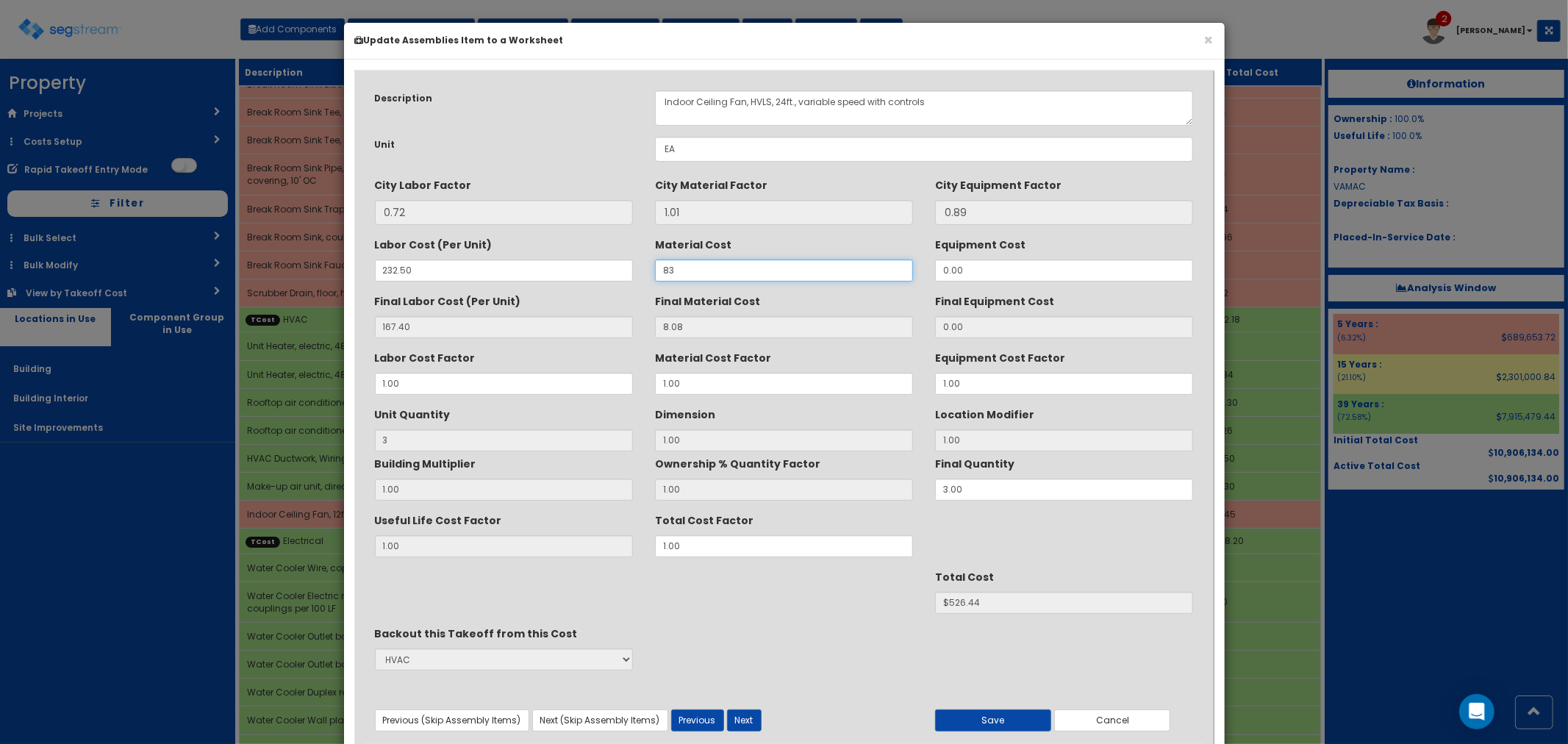
type input "$753.69"
type input "830"
type input "838.30"
type input "$3017.10"
type input "8309"
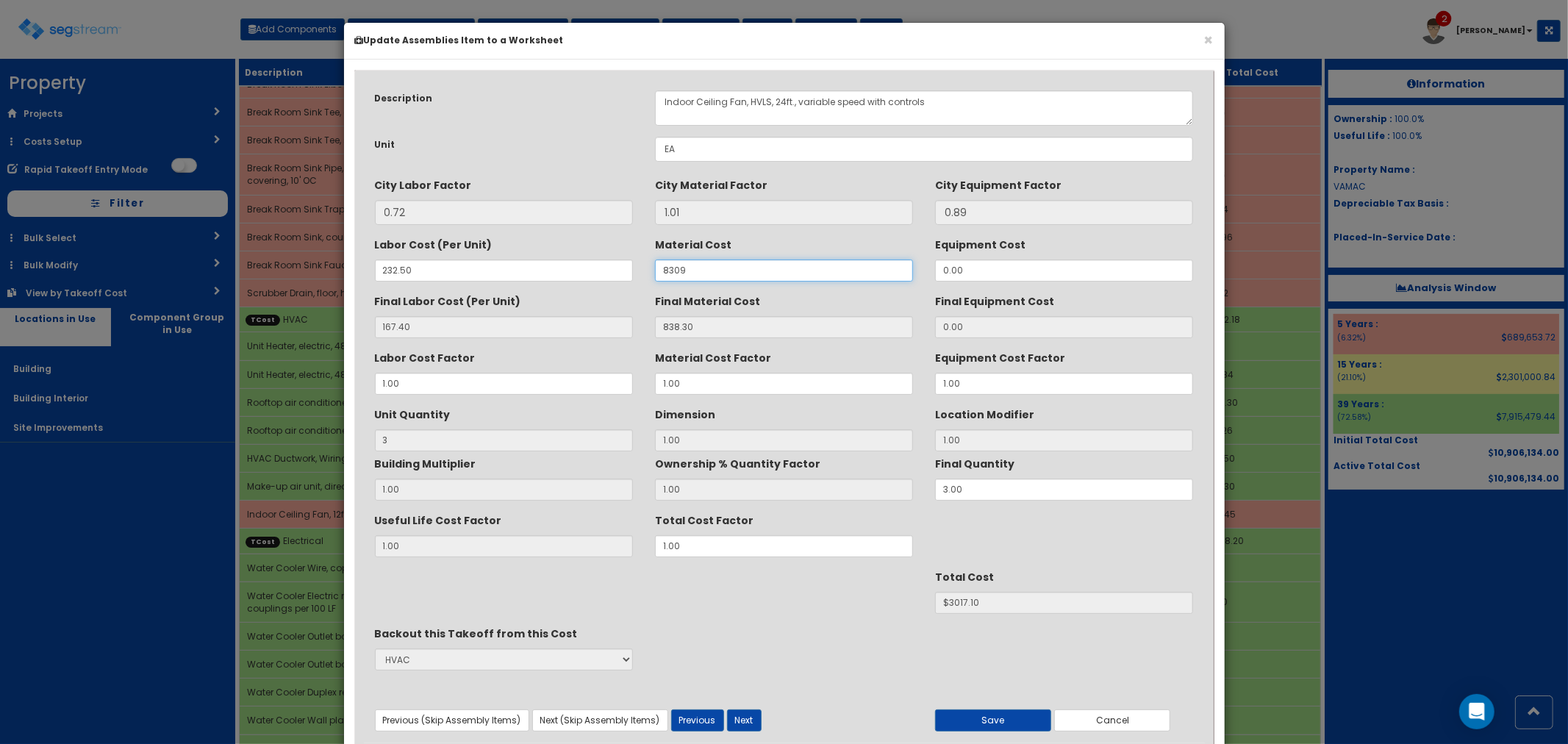
type input "8392.09"
type input "$25678.47"
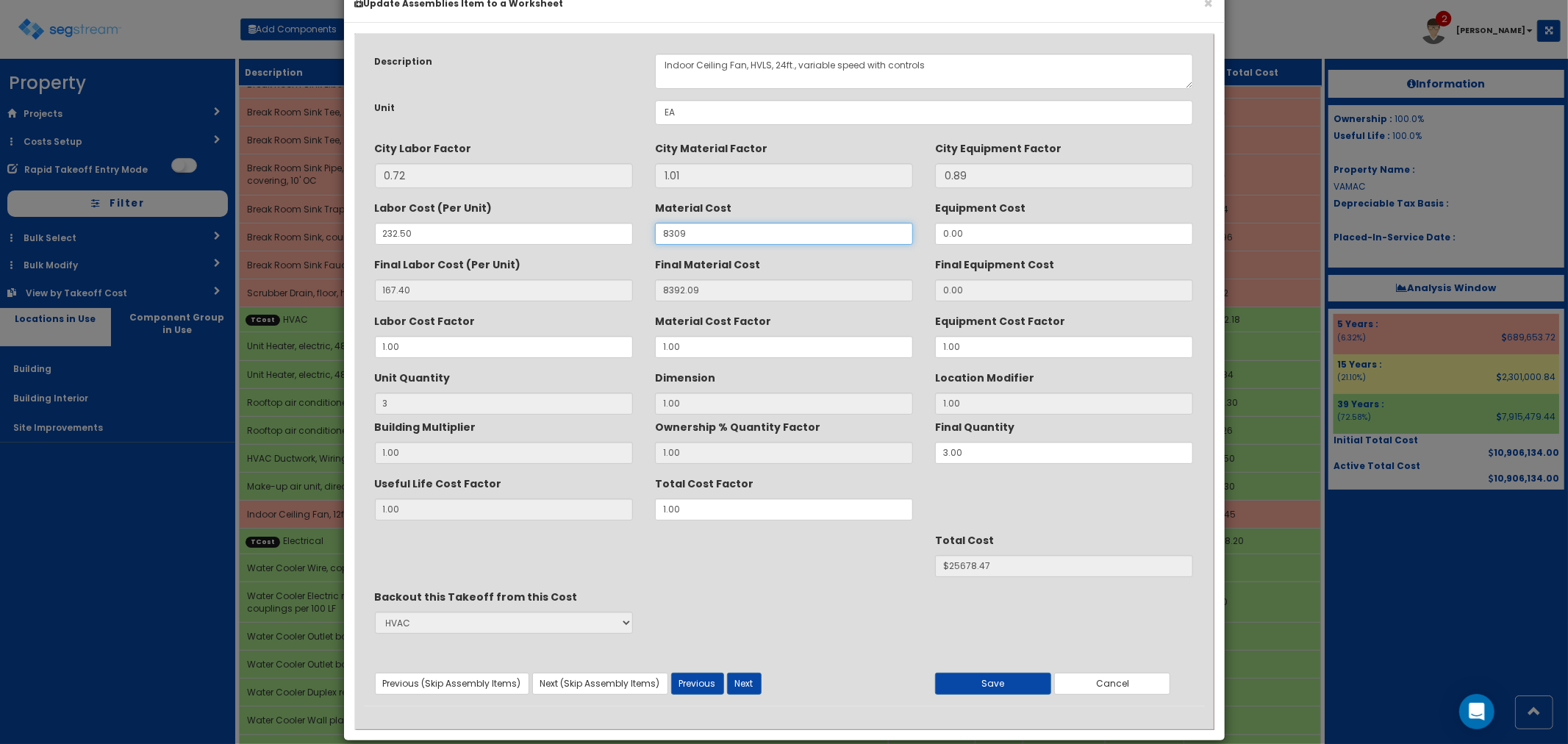
scroll to position [56, 0]
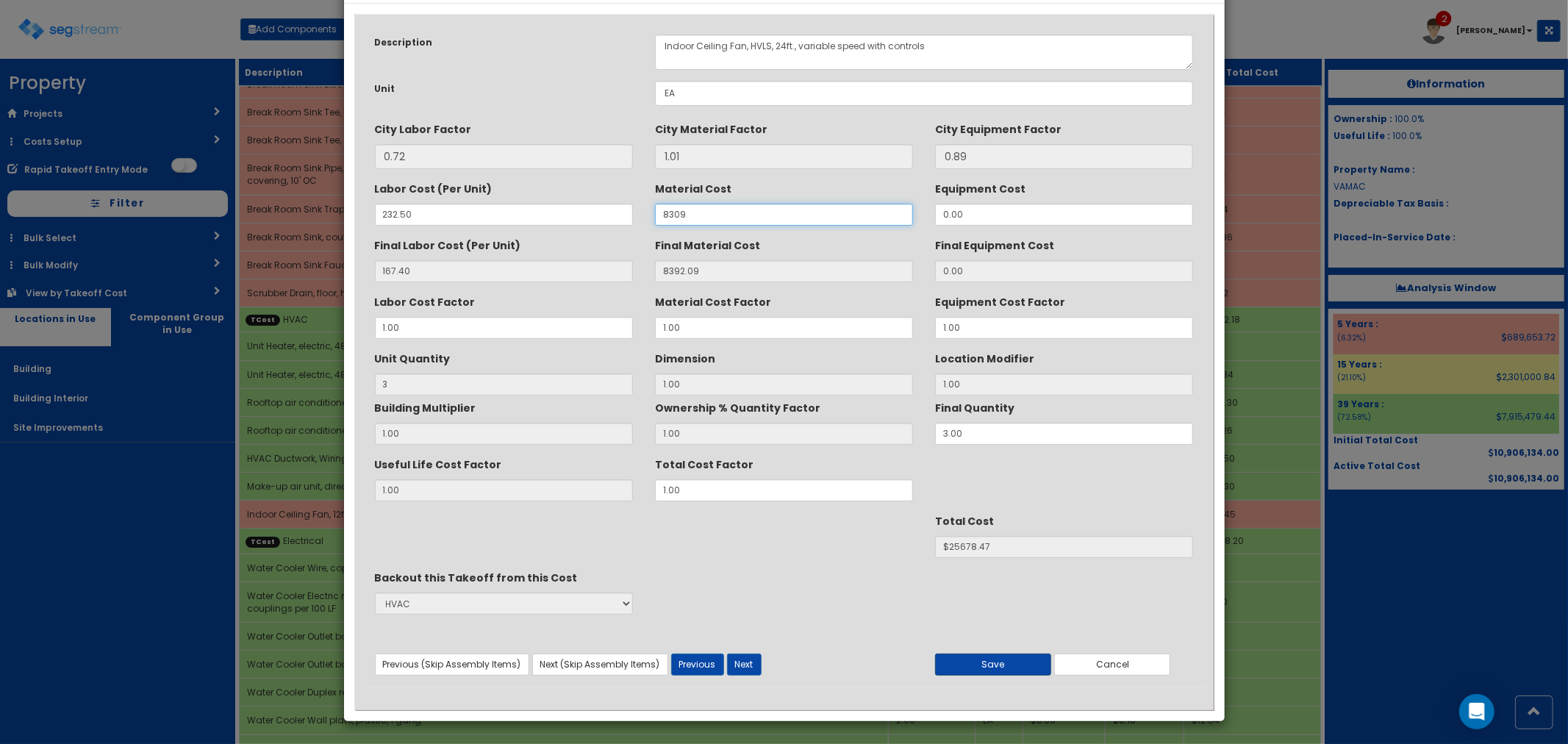
type input "8309"
click at [975, 666] on button "Save" at bounding box center [993, 664] width 116 height 22
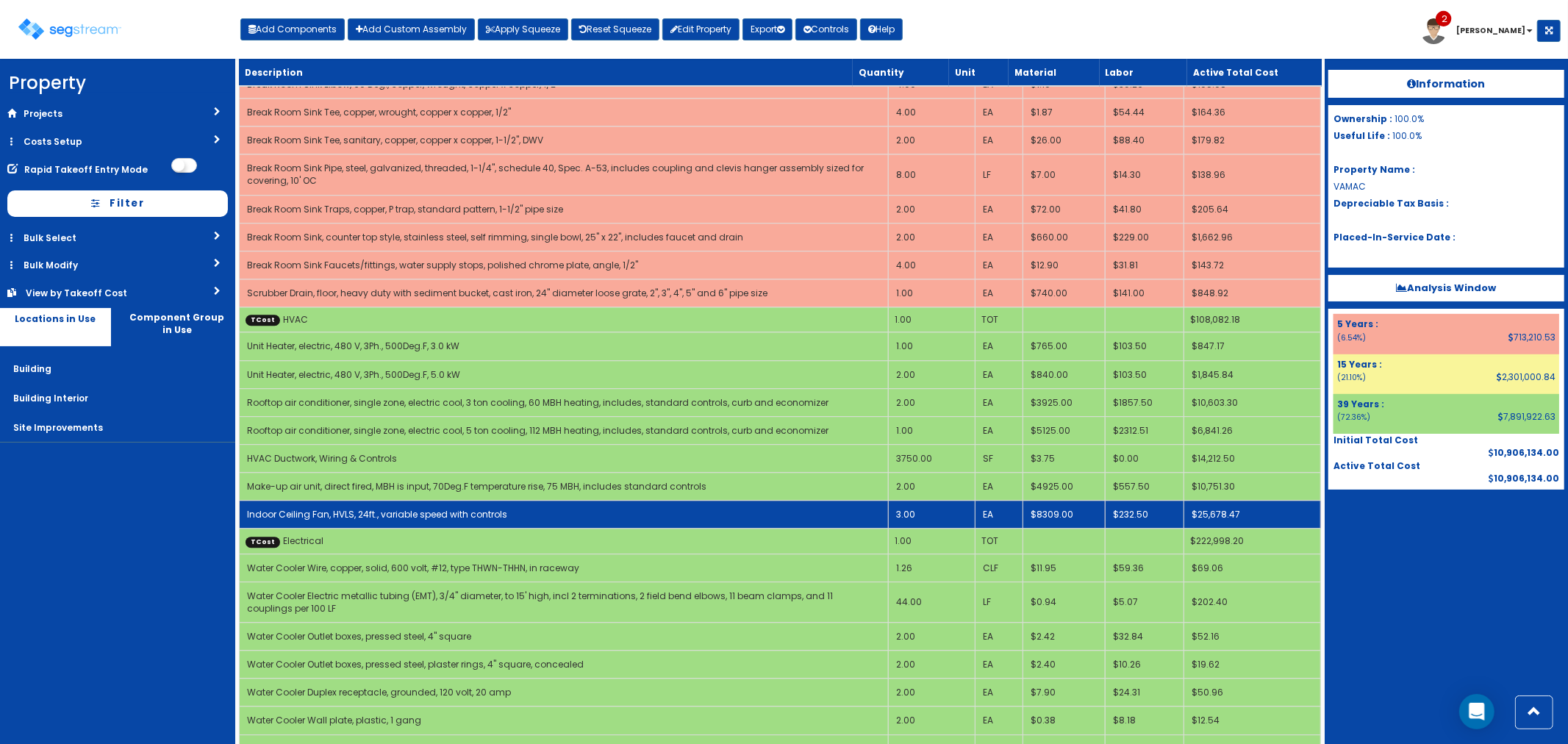
click at [296, 508] on link "Indoor Ceiling Fan, HVLS, 24ft., variable speed with controls" at bounding box center [377, 514] width 260 height 12
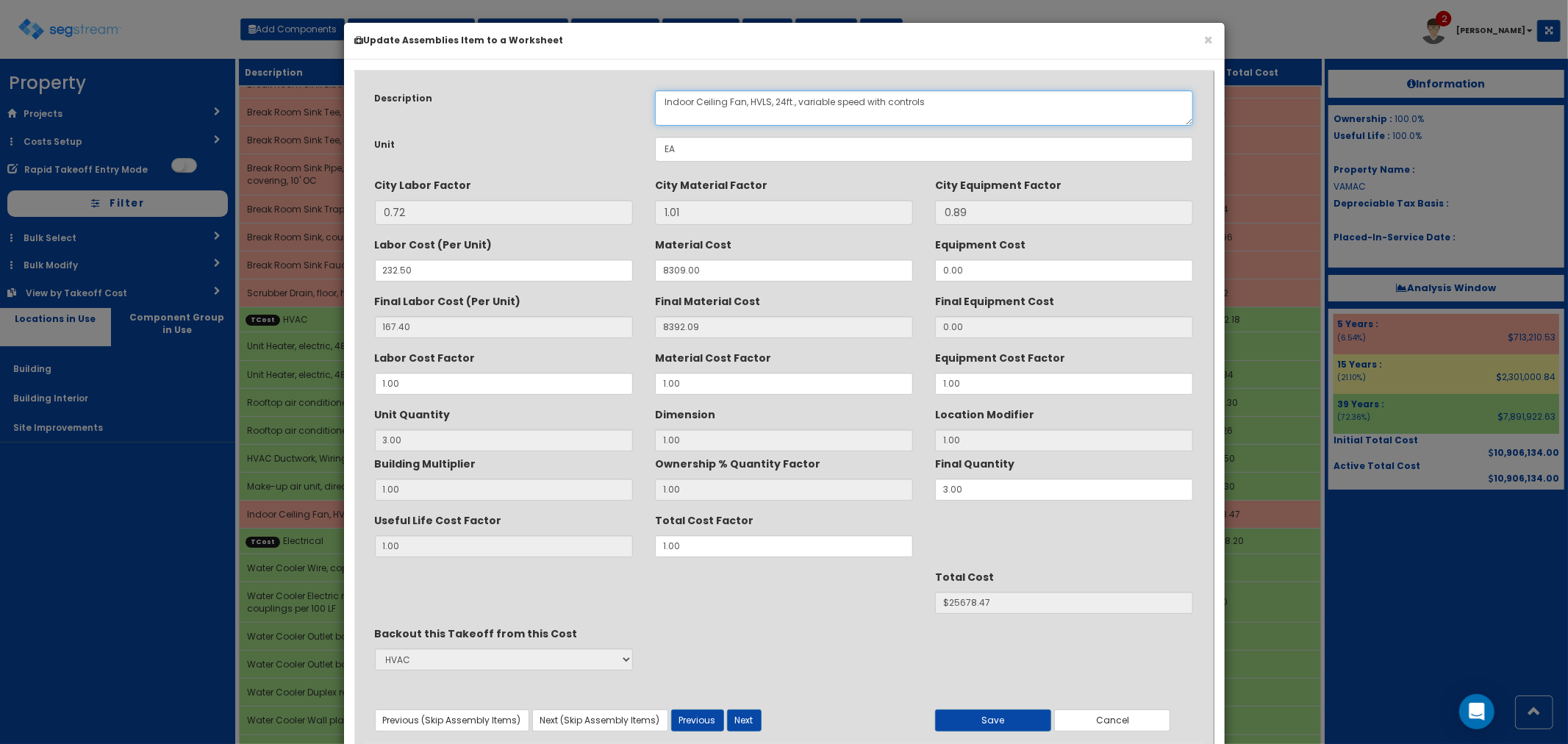
drag, startPoint x: 697, startPoint y: 101, endPoint x: 651, endPoint y: 101, distance: 46.0
click at [651, 101] on div "Indoor Ceiling Fan, HVLS, 24ft., variable speed with controls" at bounding box center [924, 108] width 561 height 36
type textarea "Ceiling Fan, HVLS, 24ft., variable speed with controls"
click at [986, 717] on button "Save" at bounding box center [993, 720] width 116 height 22
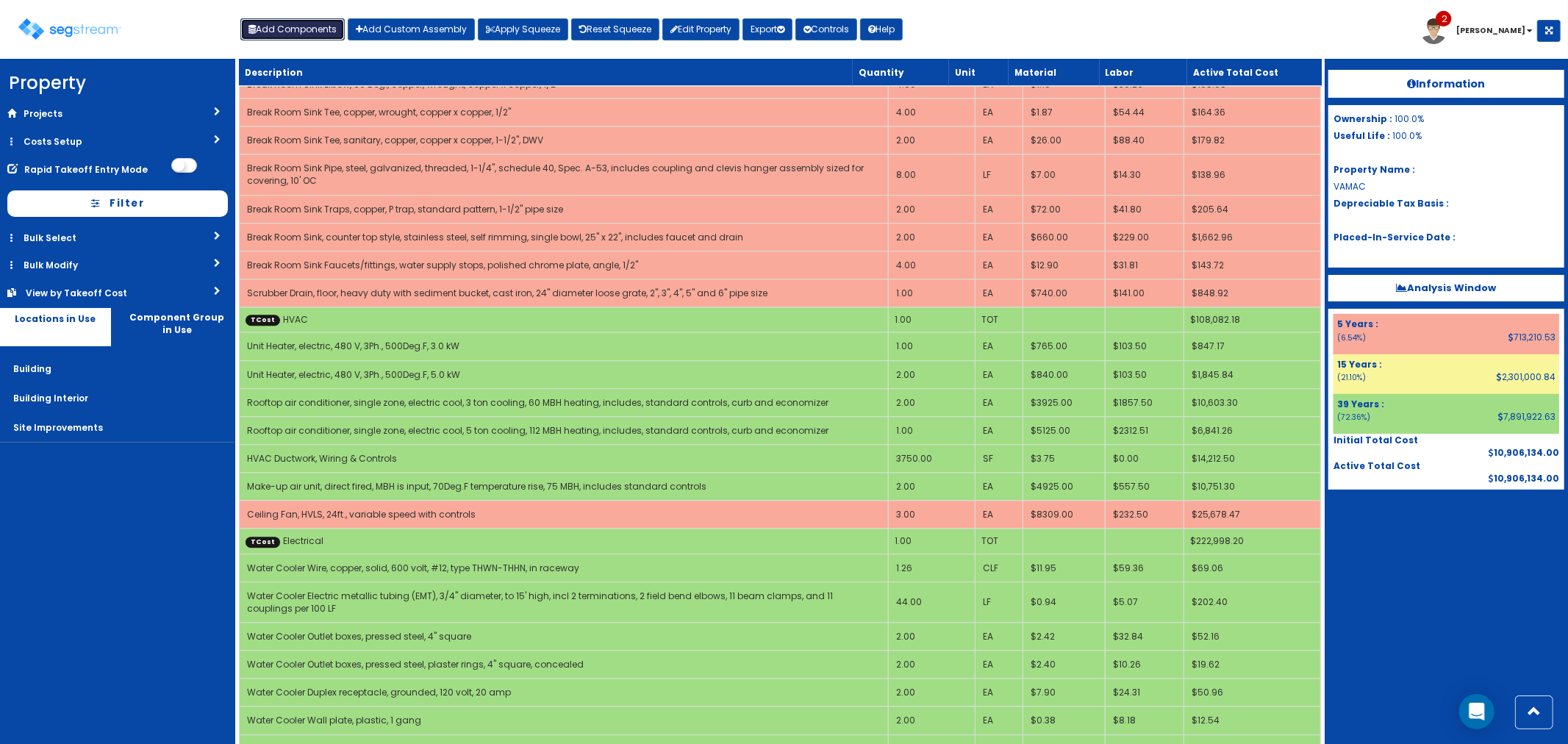
click at [288, 33] on button "Add Components" at bounding box center [292, 29] width 104 height 22
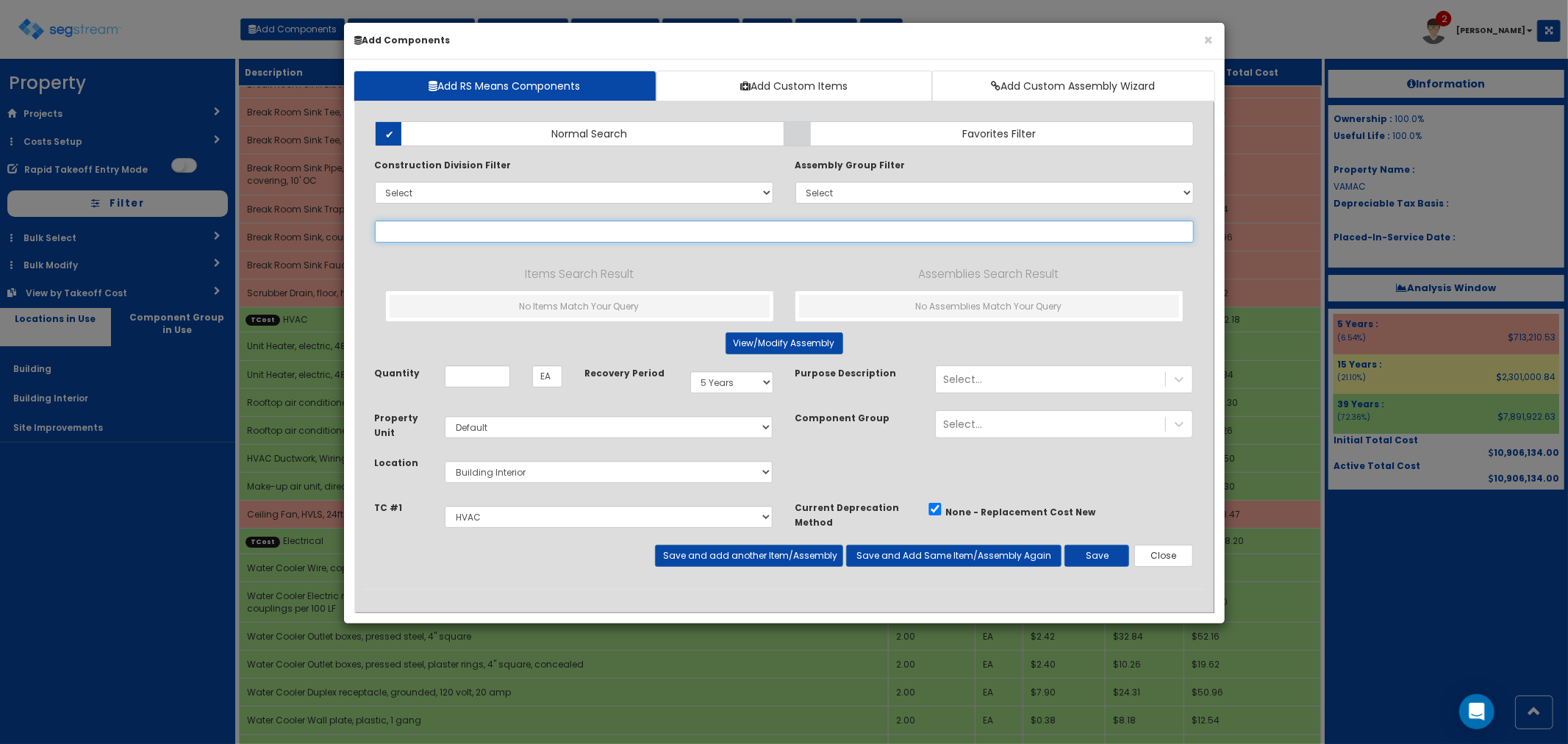
select select
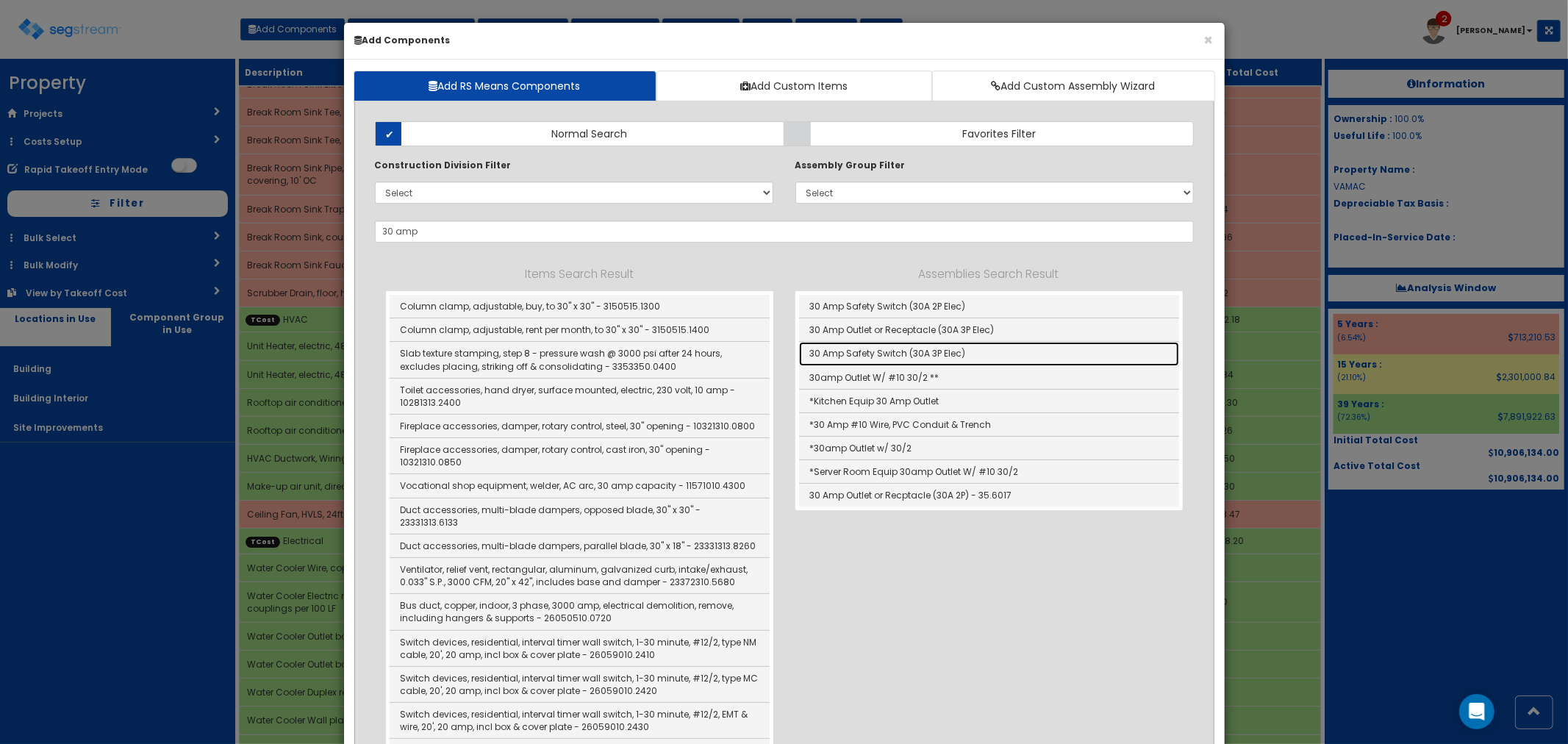
click at [959, 355] on link "30 Amp Safety Switch (30A 3P Elec)" at bounding box center [989, 353] width 380 height 23
type input "30 Amp Safety Switch (30A 3P Elec)"
type input "Ea"
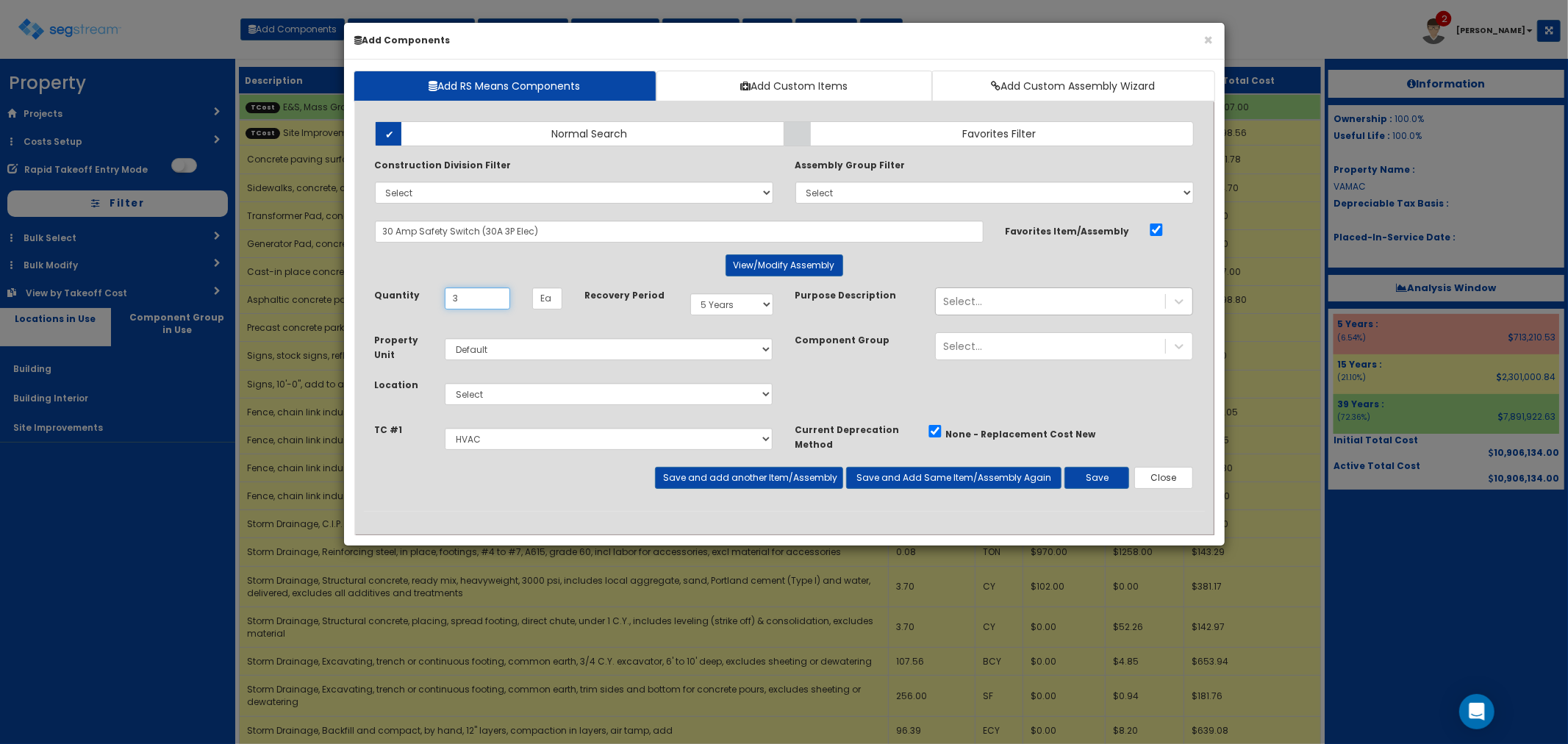
type input "3"
click at [973, 300] on div "Select..." at bounding box center [962, 301] width 39 height 15
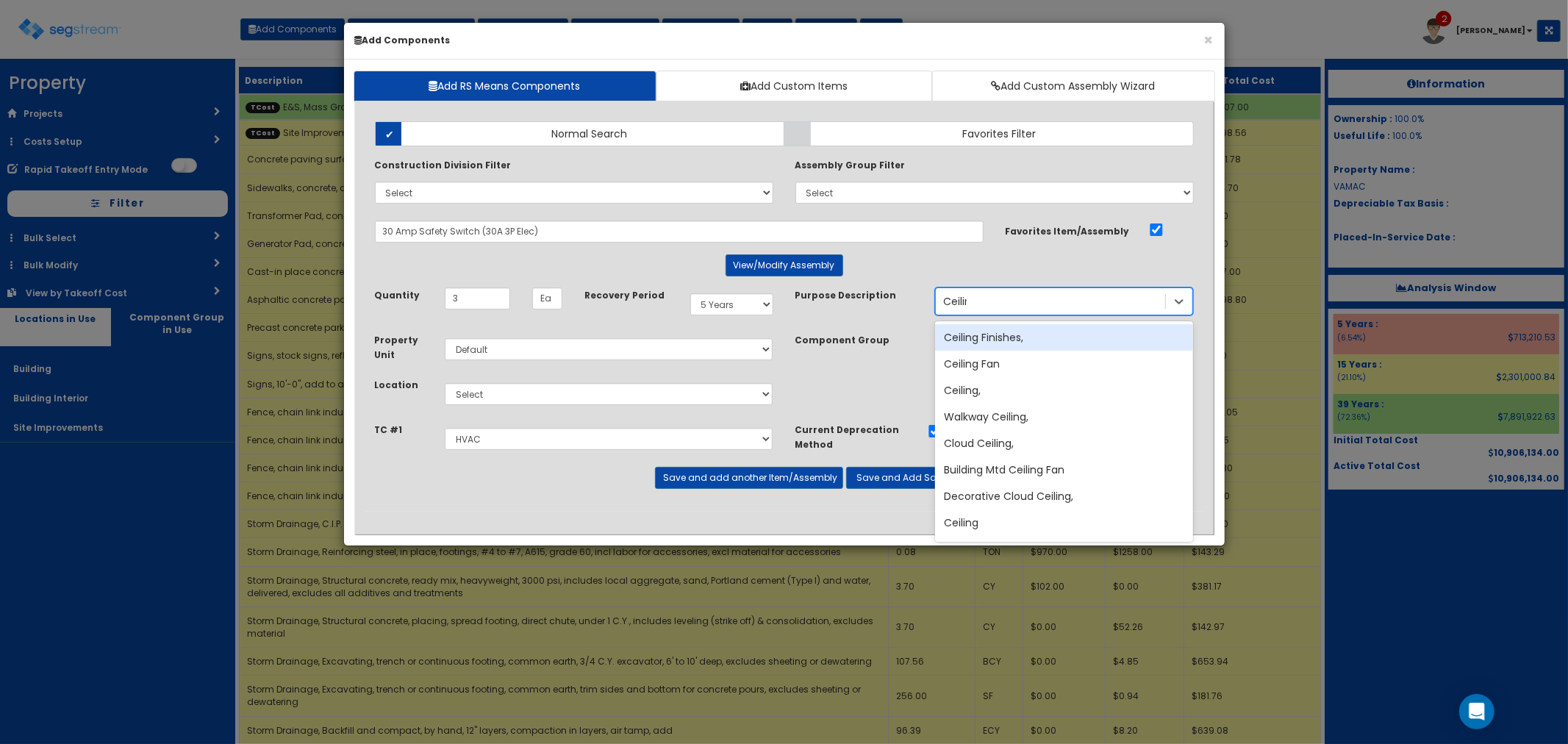
type input "Ceiling"
click at [972, 364] on div "Ceiling Fan" at bounding box center [1064, 363] width 258 height 26
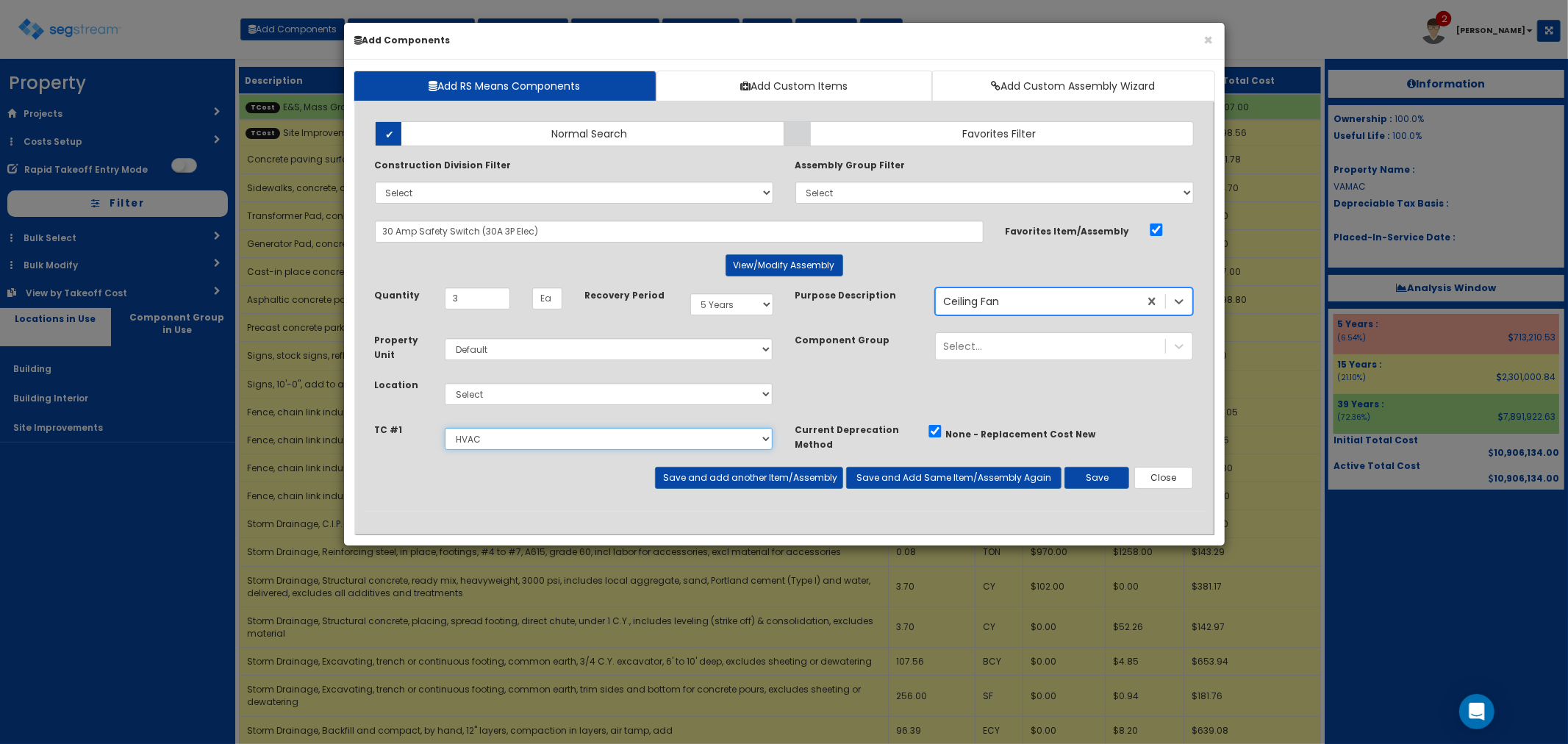
click at [494, 437] on select "Select E&S, Mass Grading & Storm Site Improvements Landscaping Concrete Steel R…" at bounding box center [609, 439] width 329 height 22
select select "5265041"
click at [445, 428] on select "Select E&S, Mass Grading & Storm Site Improvements Landscaping Concrete Steel R…" at bounding box center [609, 439] width 329 height 22
click at [494, 400] on select "Select Building Building Interior Site Improvements Add Additional Location" at bounding box center [609, 394] width 329 height 22
select select "27"
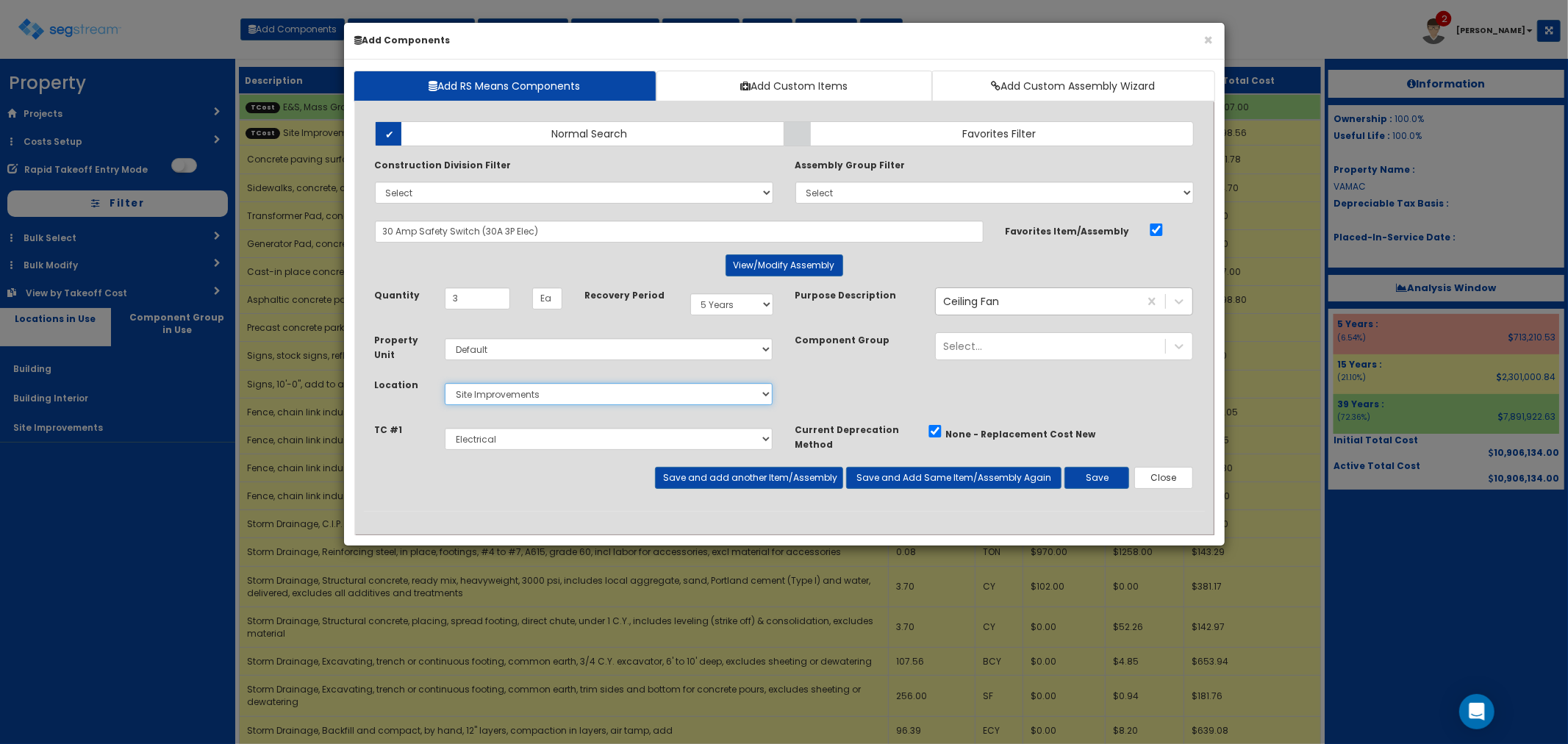
click at [445, 383] on select "Select Building Building Interior Site Improvements Add Additional Location" at bounding box center [609, 394] width 329 height 22
click at [1092, 486] on button "Save" at bounding box center [1097, 477] width 65 height 22
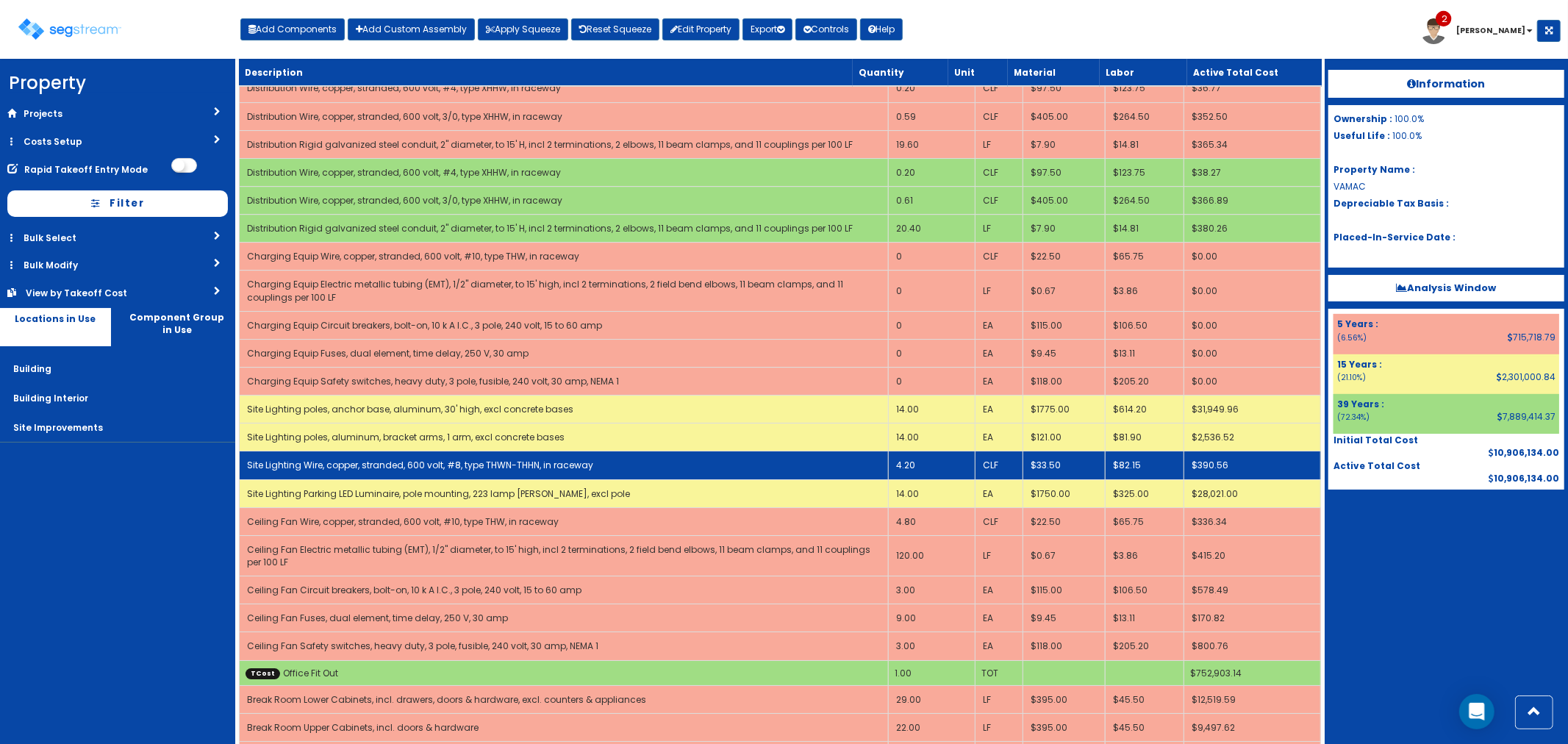
scroll to position [8896, 0]
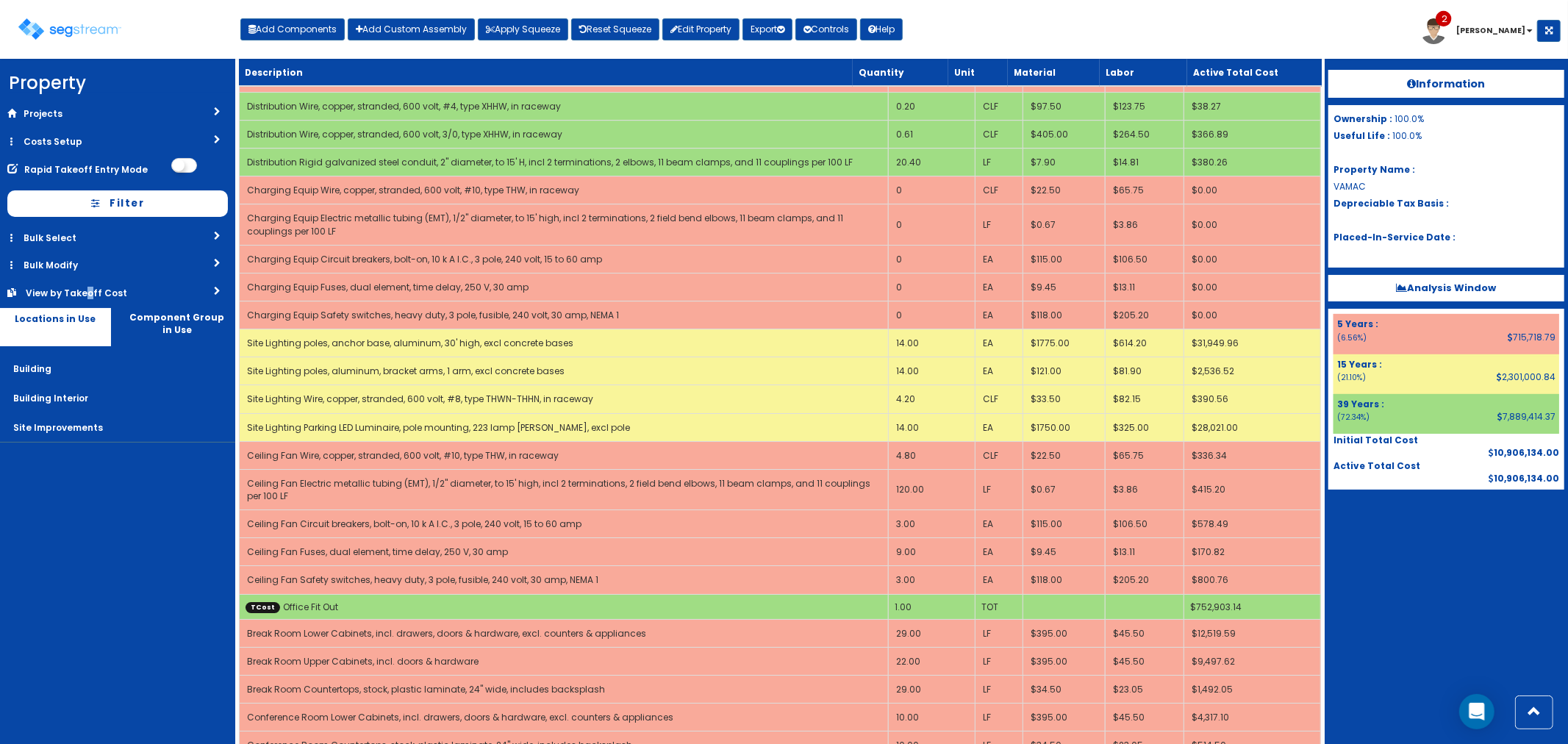
click at [86, 288] on div "View by Takeoff Cost" at bounding box center [91, 293] width 132 height 12
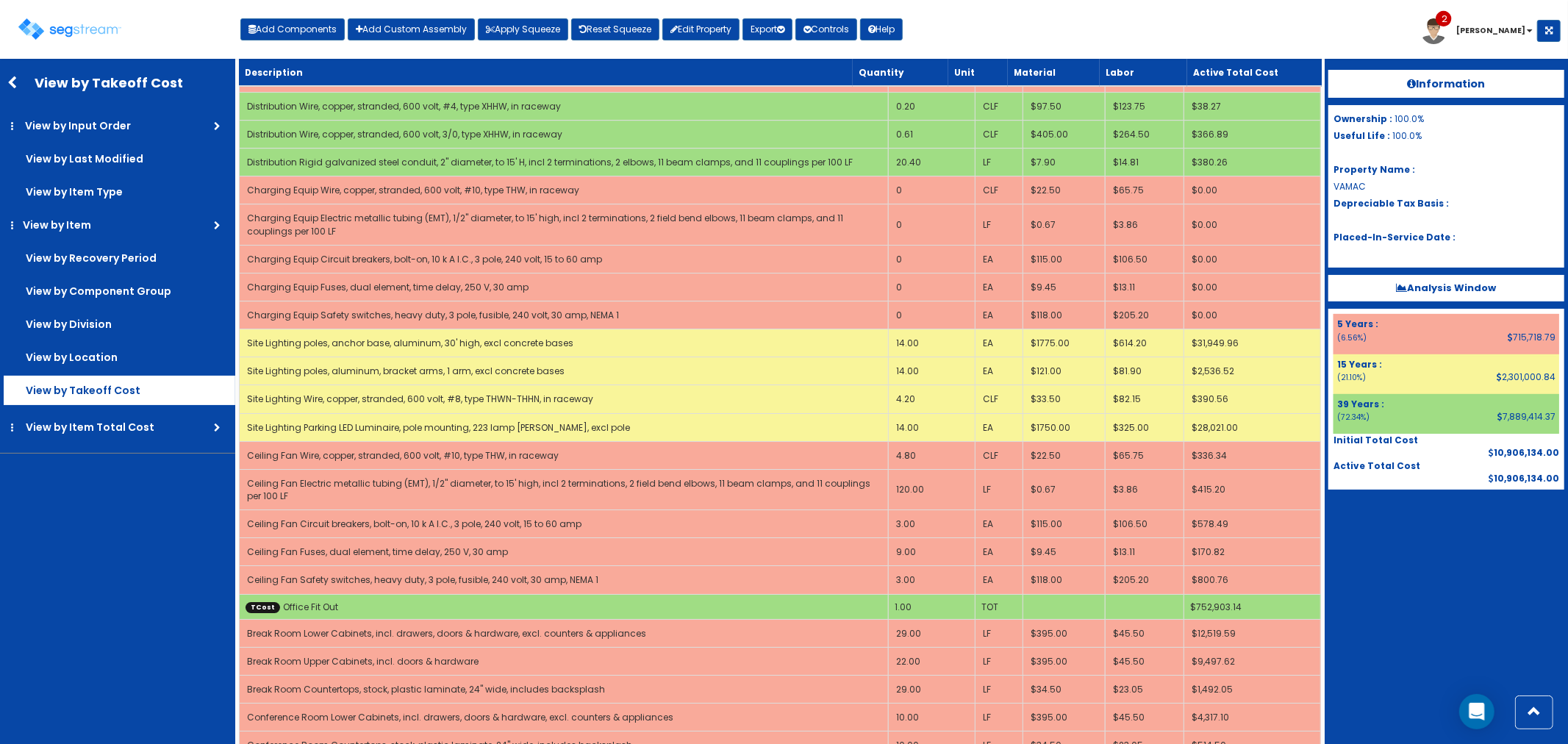
click at [100, 387] on label "View by Takeoff Cost" at bounding box center [119, 391] width 231 height 29
click at [0, 0] on input "View by Takeoff Cost" at bounding box center [0, 0] width 0 height 0
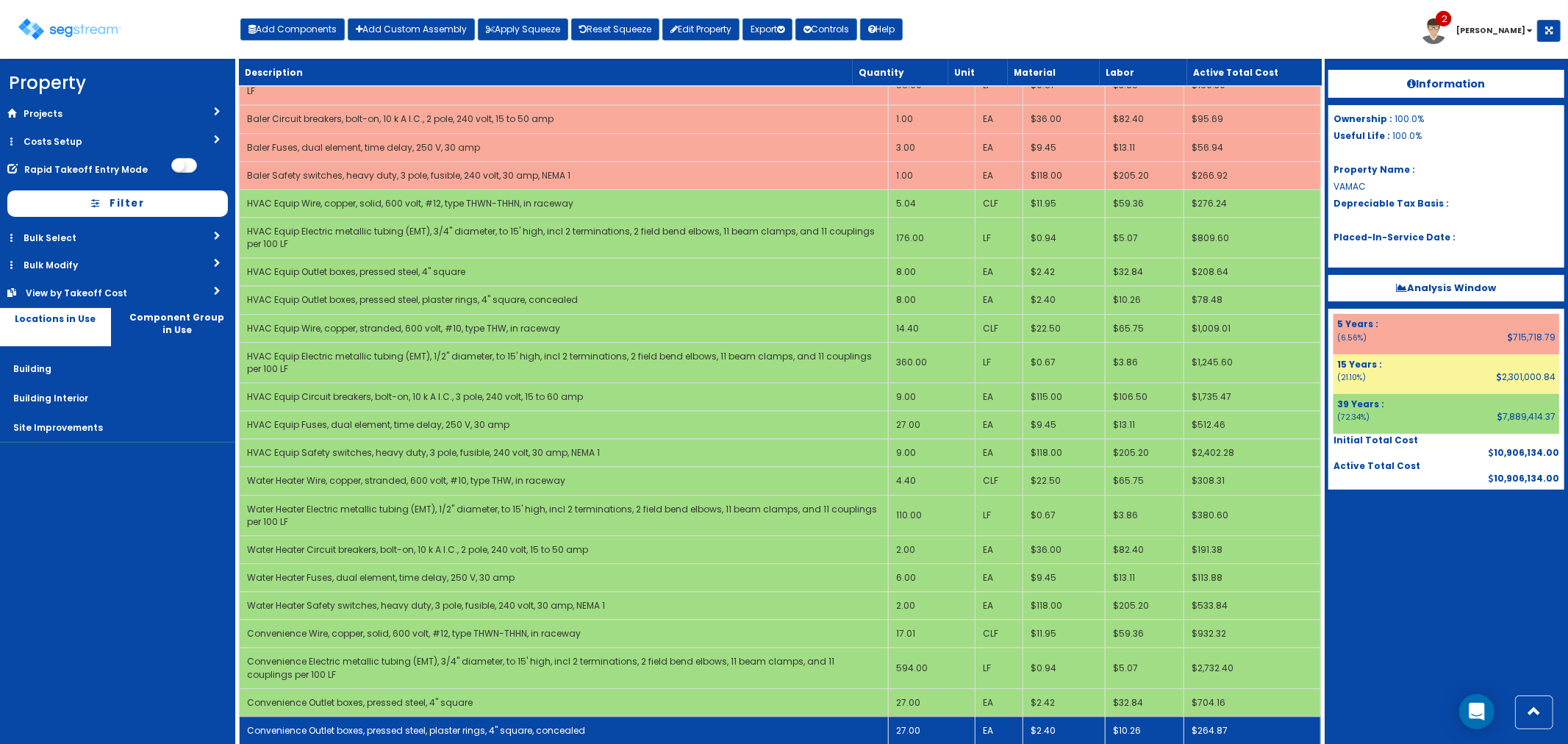
scroll to position [7344, 0]
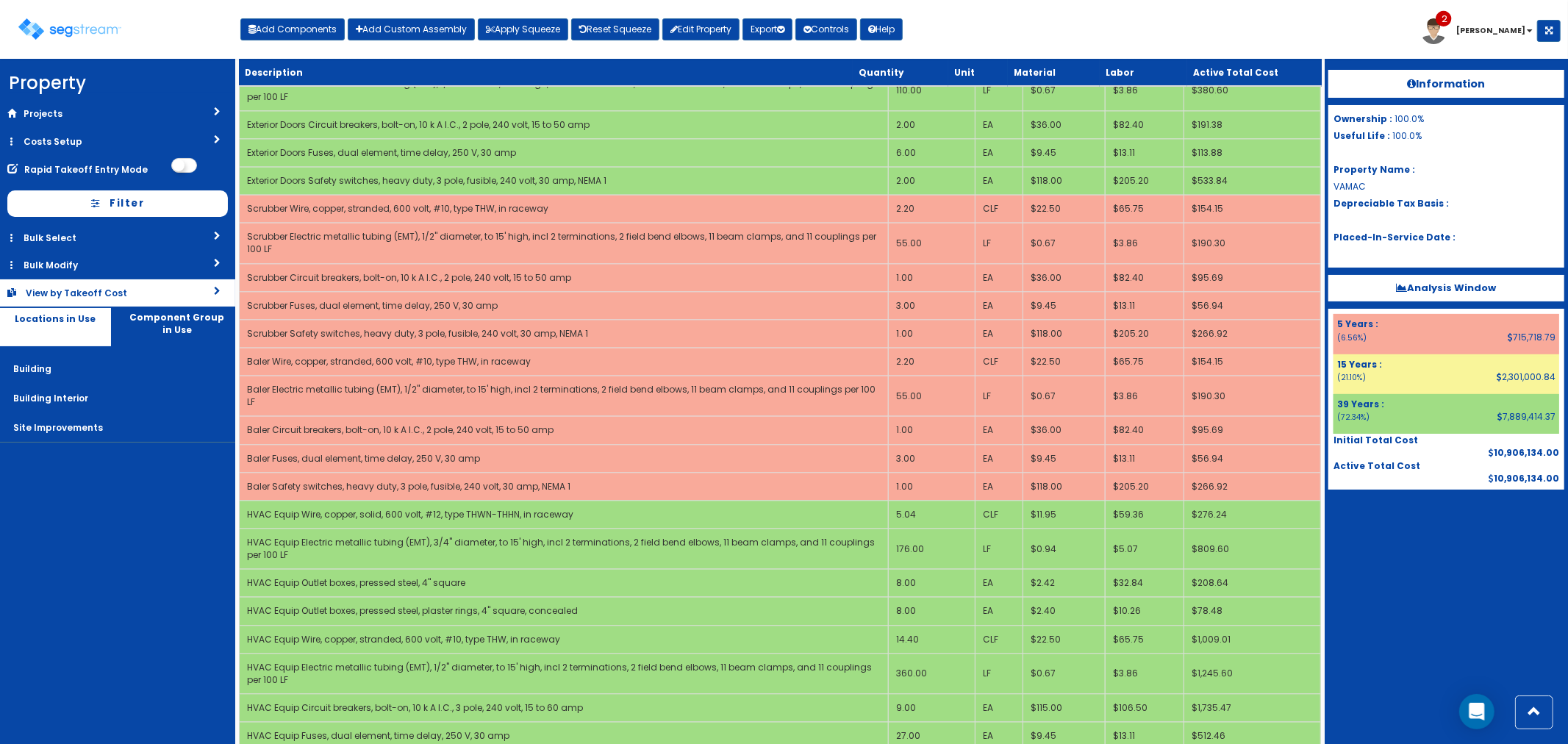
click at [100, 290] on div "View by Takeoff Cost" at bounding box center [91, 293] width 132 height 12
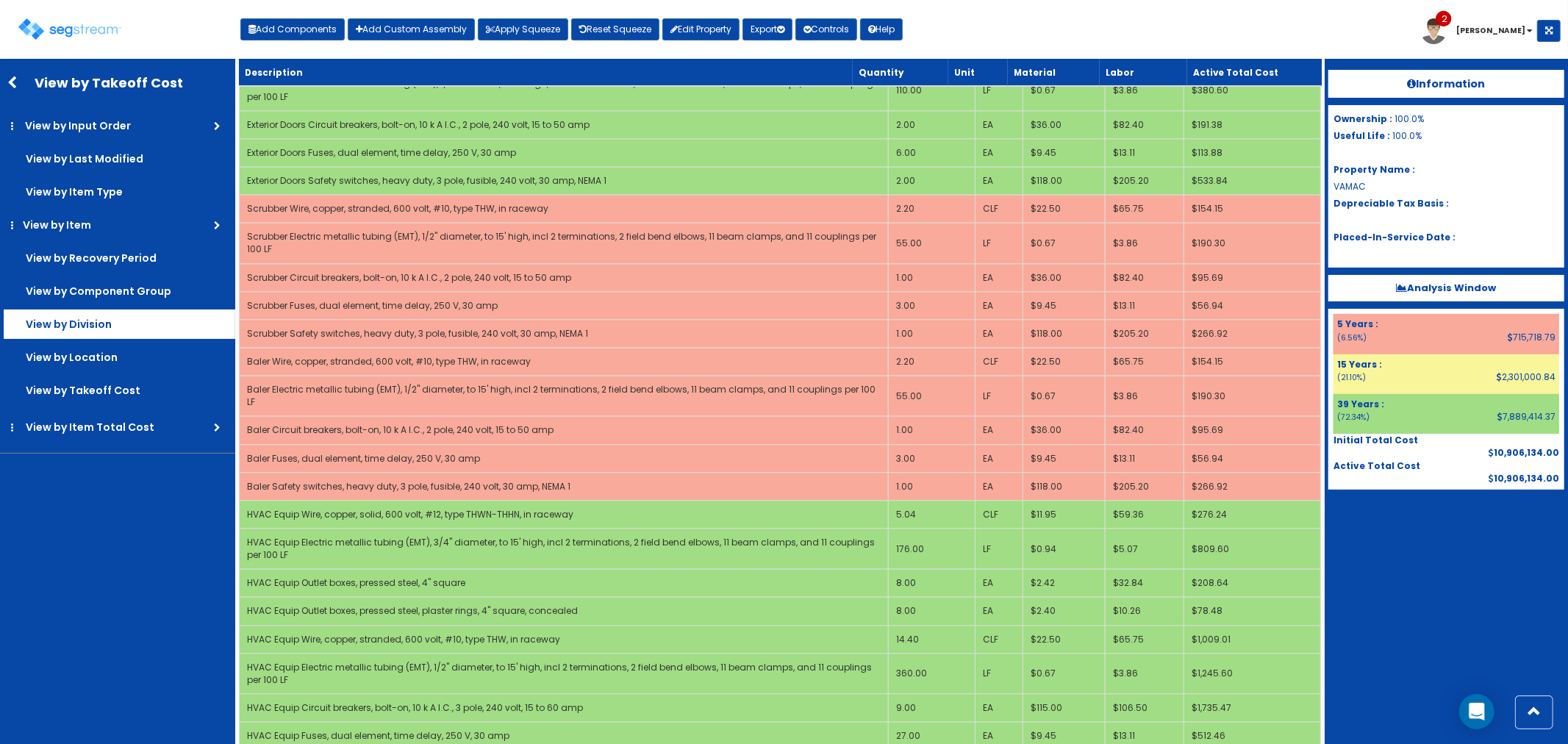
click at [81, 319] on label "View by Division" at bounding box center [119, 324] width 231 height 29
click at [0, 0] on input "View by Division" at bounding box center [0, 0] width 0 height 0
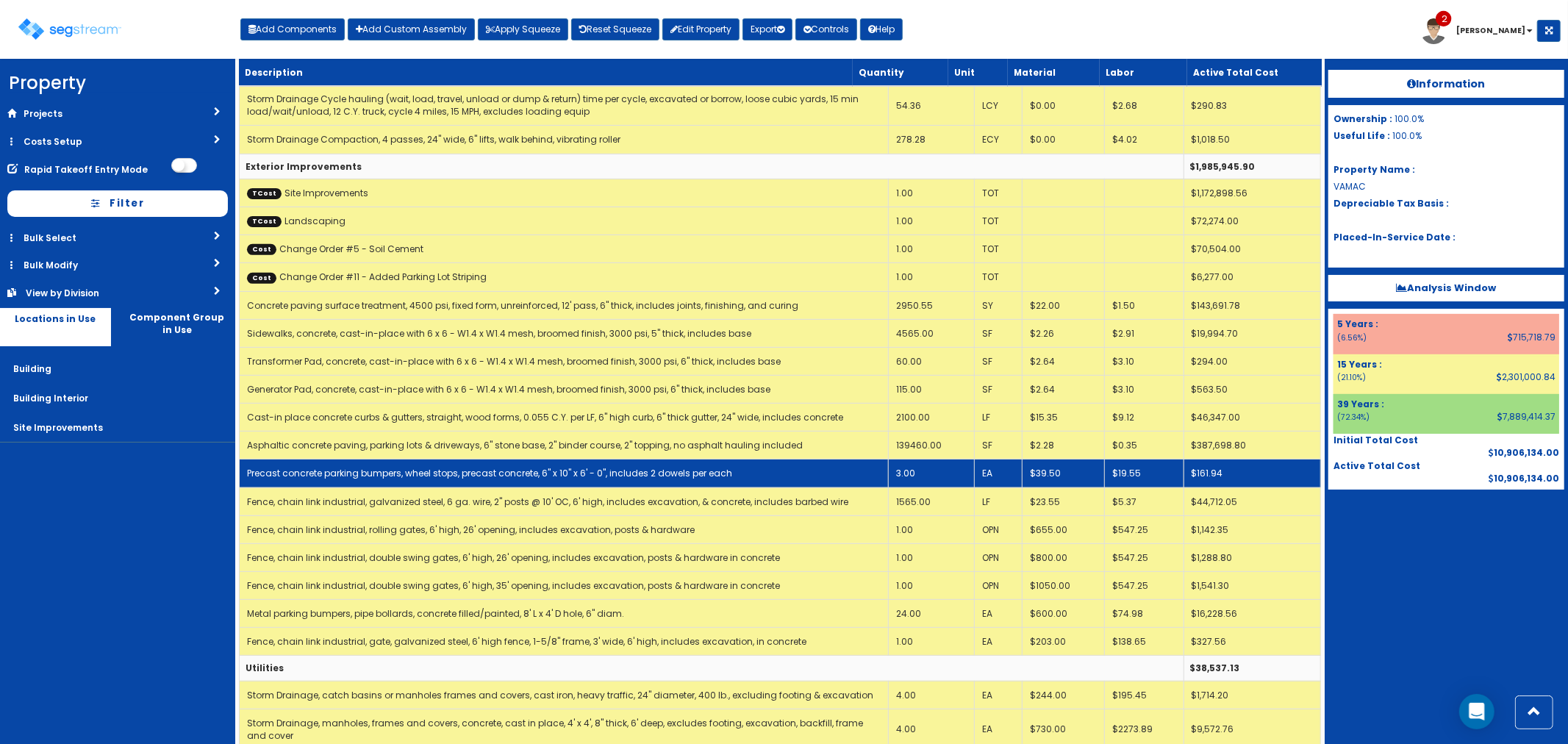
scroll to position [9830, 0]
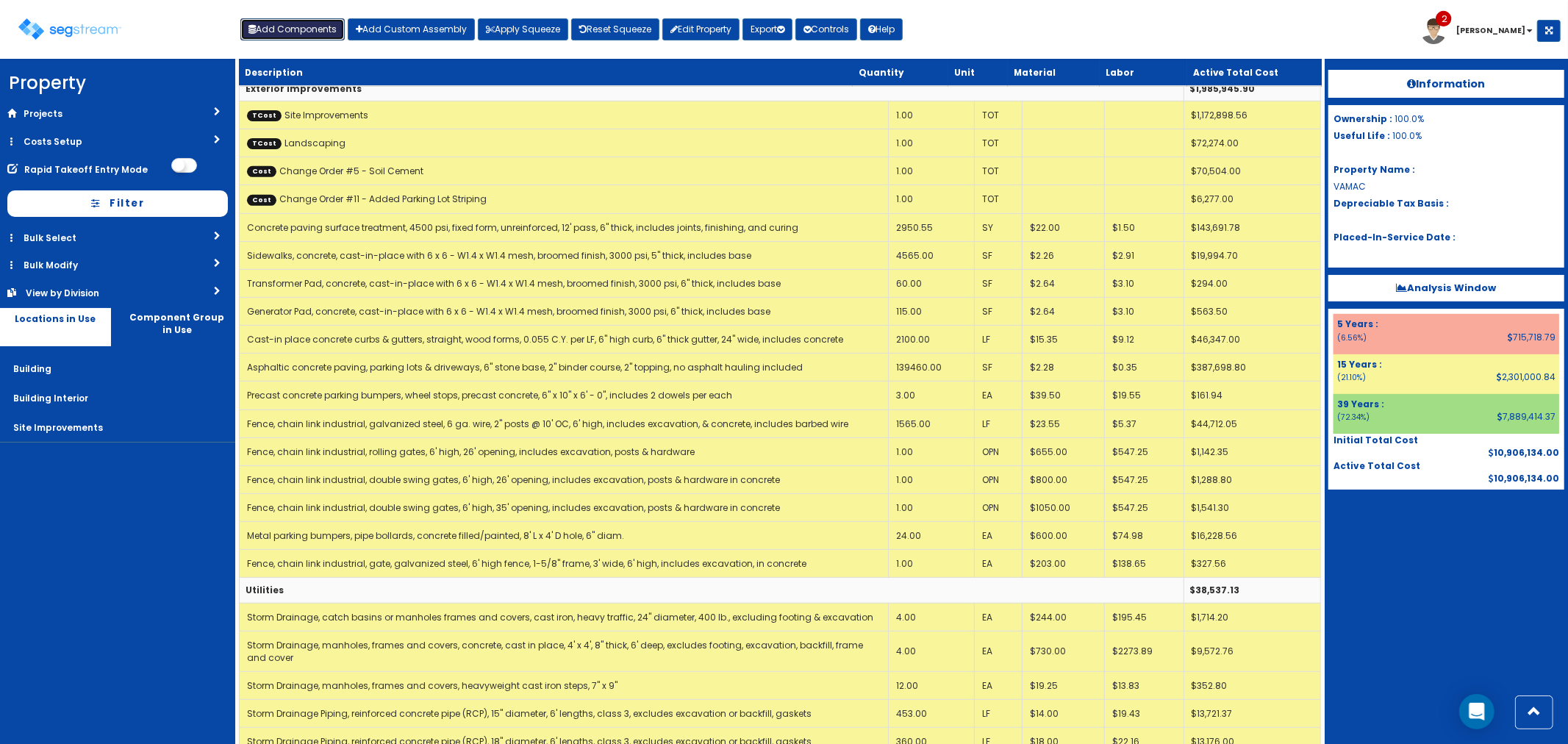
click at [302, 30] on button "Add Components" at bounding box center [292, 29] width 104 height 22
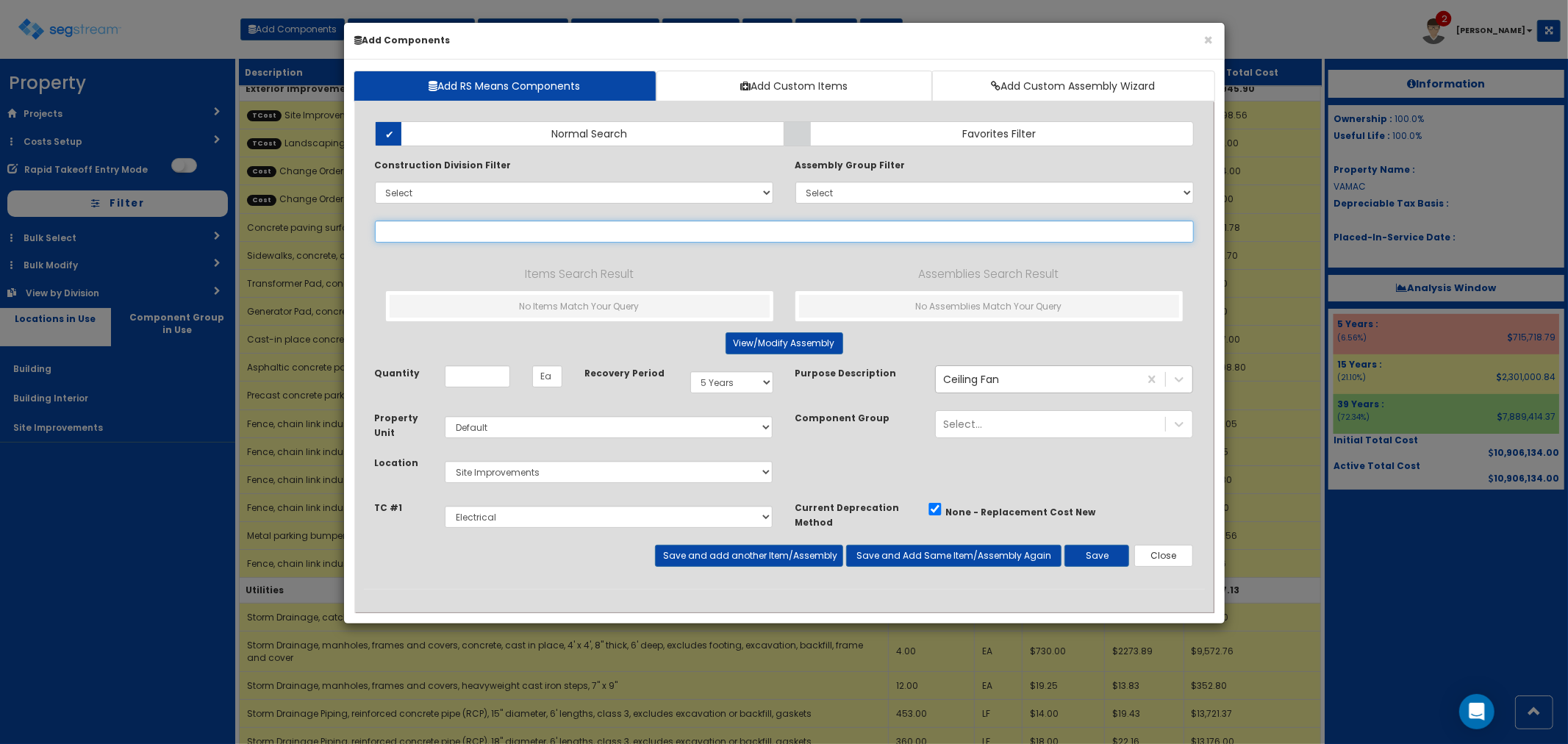
select select
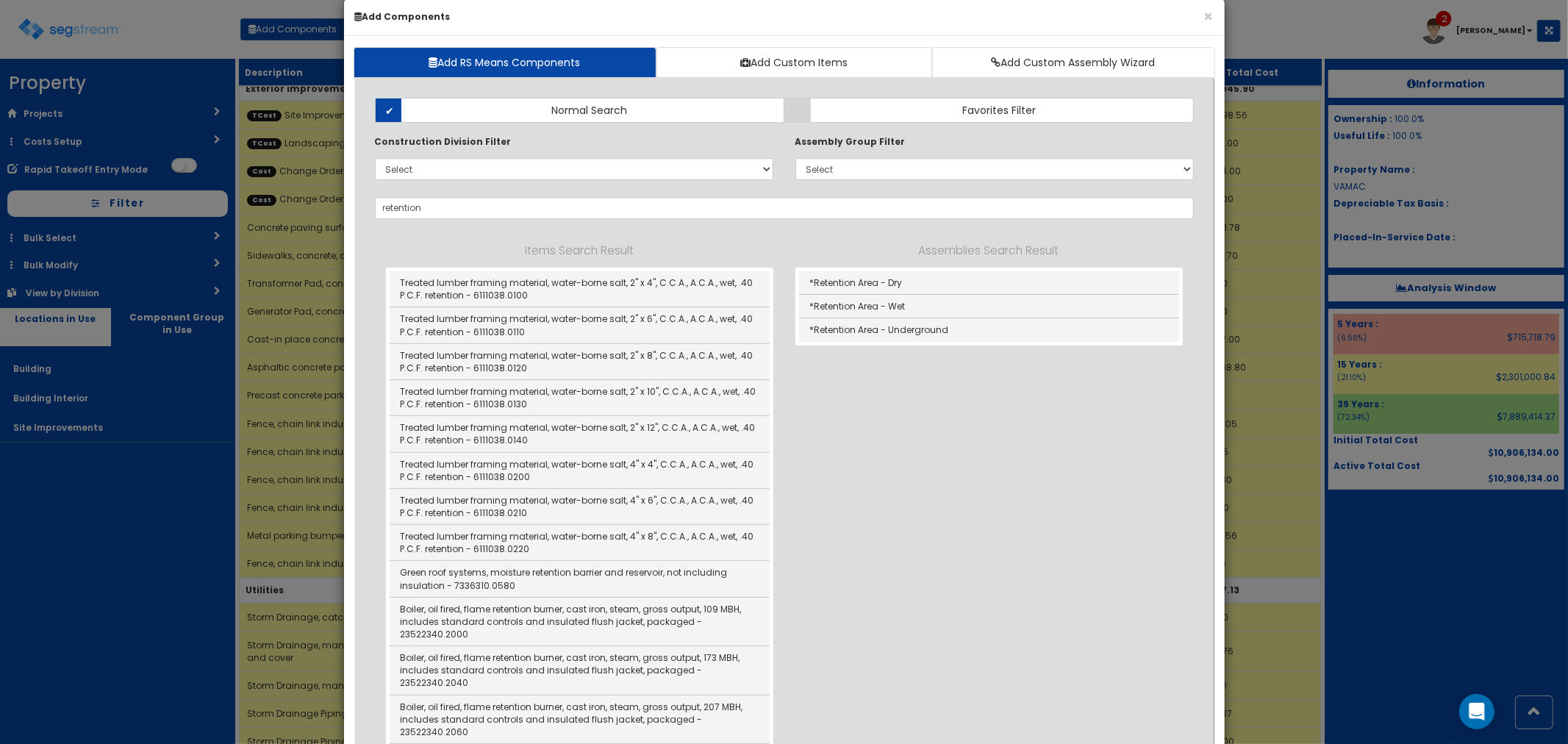
scroll to position [0, 0]
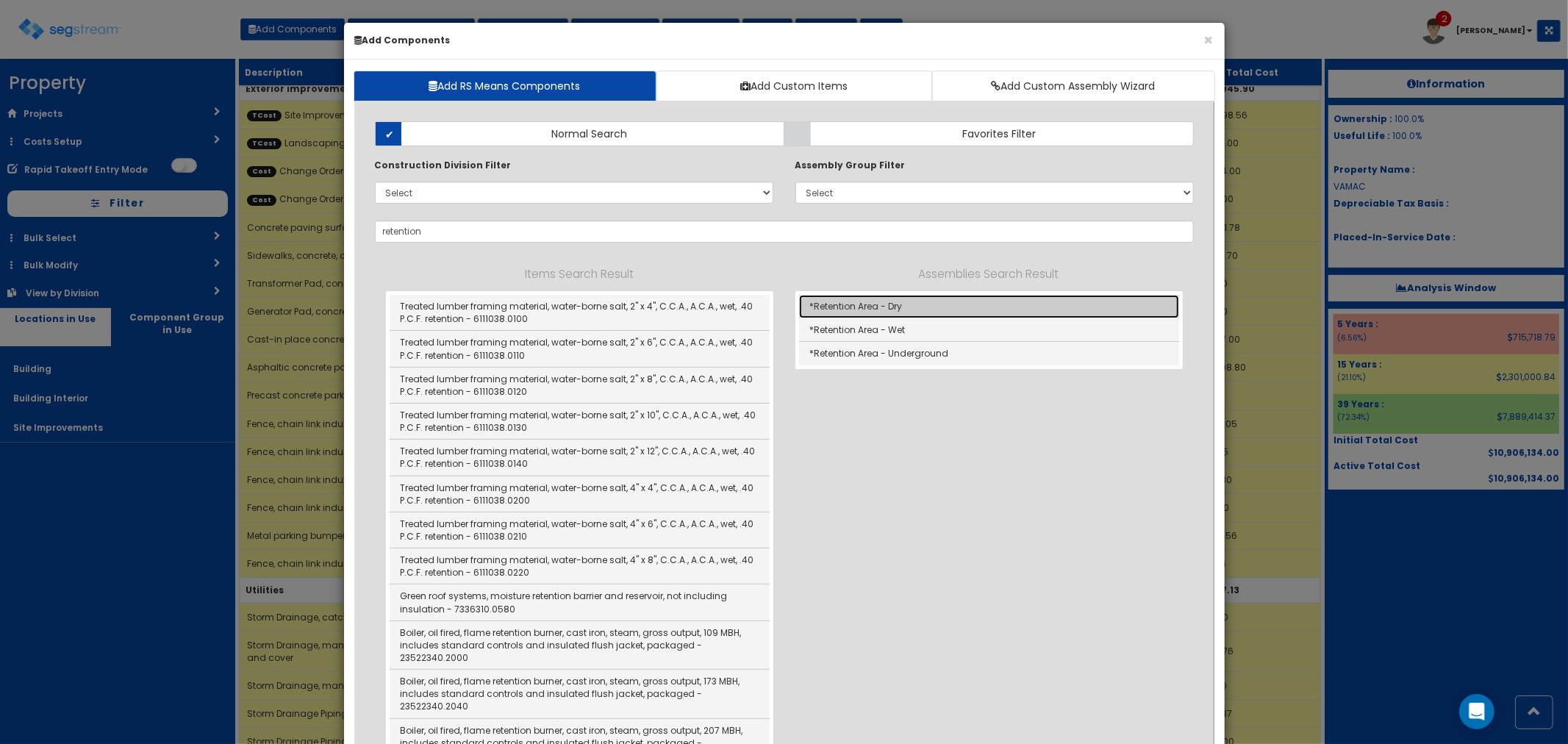
click at [880, 302] on link "*Retention Area - Dry" at bounding box center [989, 306] width 380 height 23
type input "*Retention Area - Dry"
type input "CY"
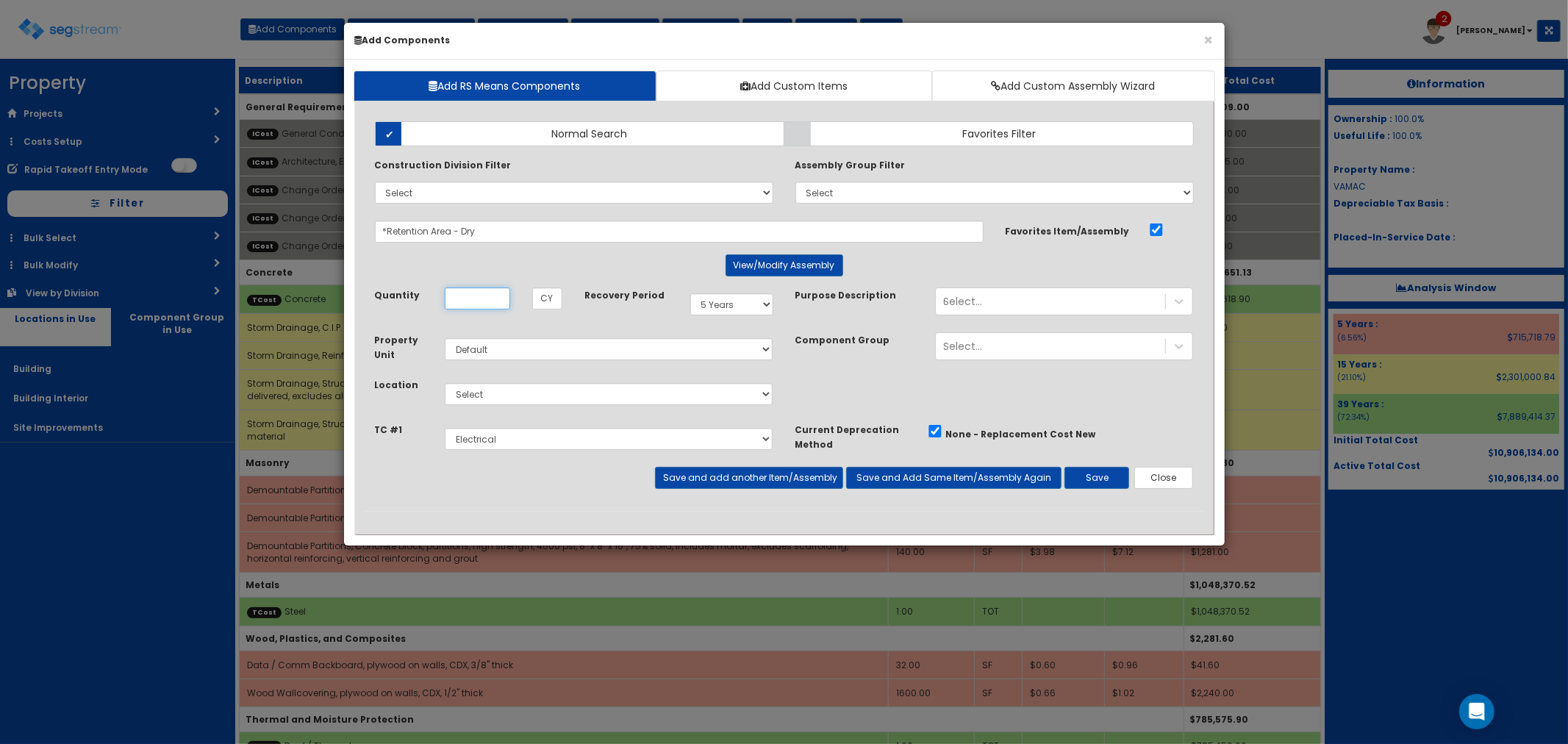
click at [473, 298] on input "Quantity" at bounding box center [477, 299] width 66 height 22
type input "13,865.56"
click at [729, 305] on select "Select 5 Years 7 Years 9 Years 10 Years 15 Years 15 Year QLI 15 Year QRP 15 Yea…" at bounding box center [731, 304] width 83 height 22
select select "15Y"
click at [690, 293] on select "Select 5 Years 7 Years 9 Years 10 Years 15 Years 15 Year QLI 15 Year QRP 15 Yea…" at bounding box center [731, 304] width 83 height 22
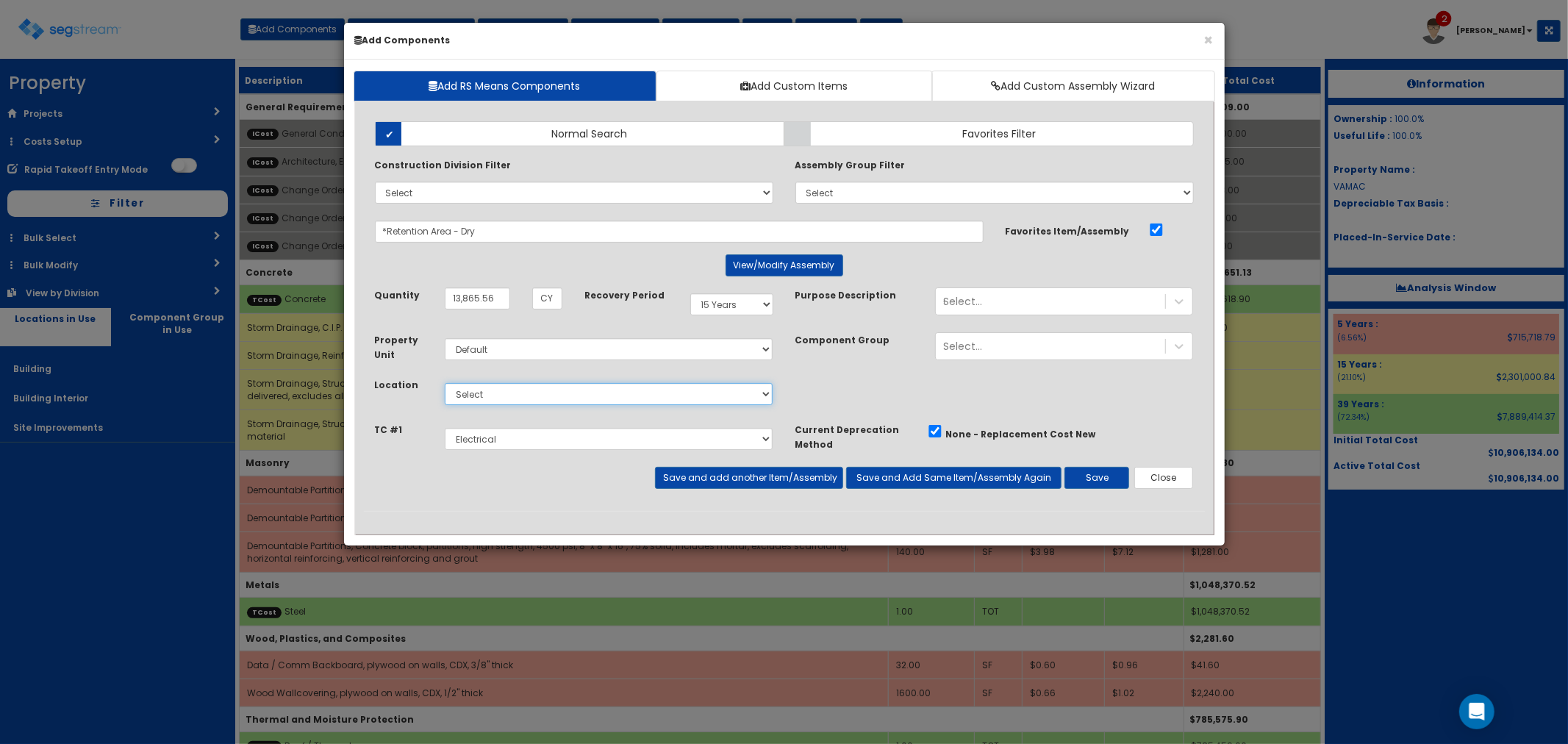
click at [525, 387] on select "Select Building Building Interior Site Improvements Add Additional Location" at bounding box center [609, 394] width 329 height 22
select select "27"
click at [445, 383] on select "Select Building Building Interior Site Improvements Add Additional Location" at bounding box center [609, 394] width 329 height 22
click at [480, 439] on select "Select E&S, Mass Grading & Storm Site Improvements Landscaping Concrete Steel R…" at bounding box center [609, 439] width 329 height 22
select select "5265029"
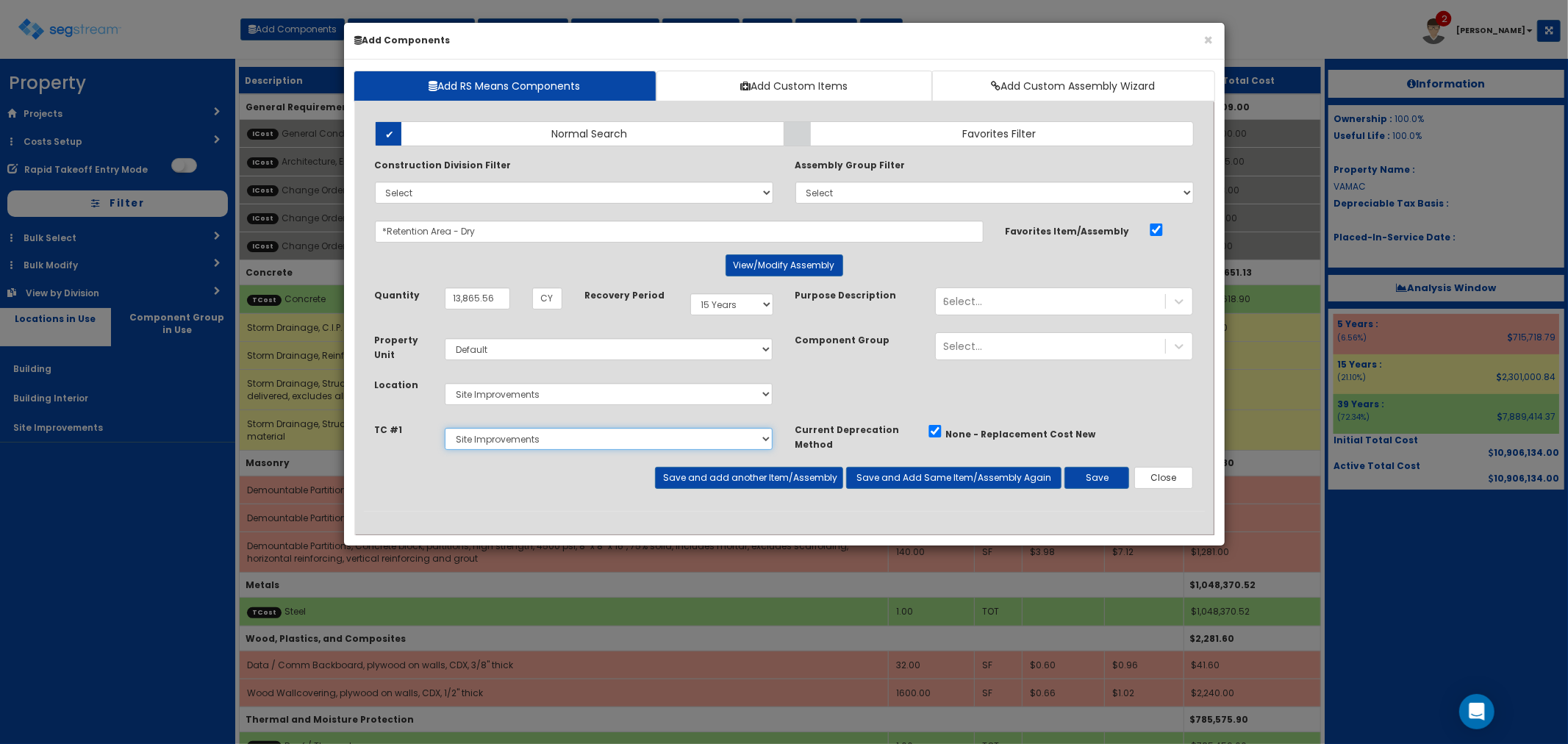
click at [445, 428] on select "Select E&S, Mass Grading & Storm Site Improvements Landscaping Concrete Steel R…" at bounding box center [609, 439] width 329 height 22
click at [1098, 480] on button "Save" at bounding box center [1097, 477] width 65 height 22
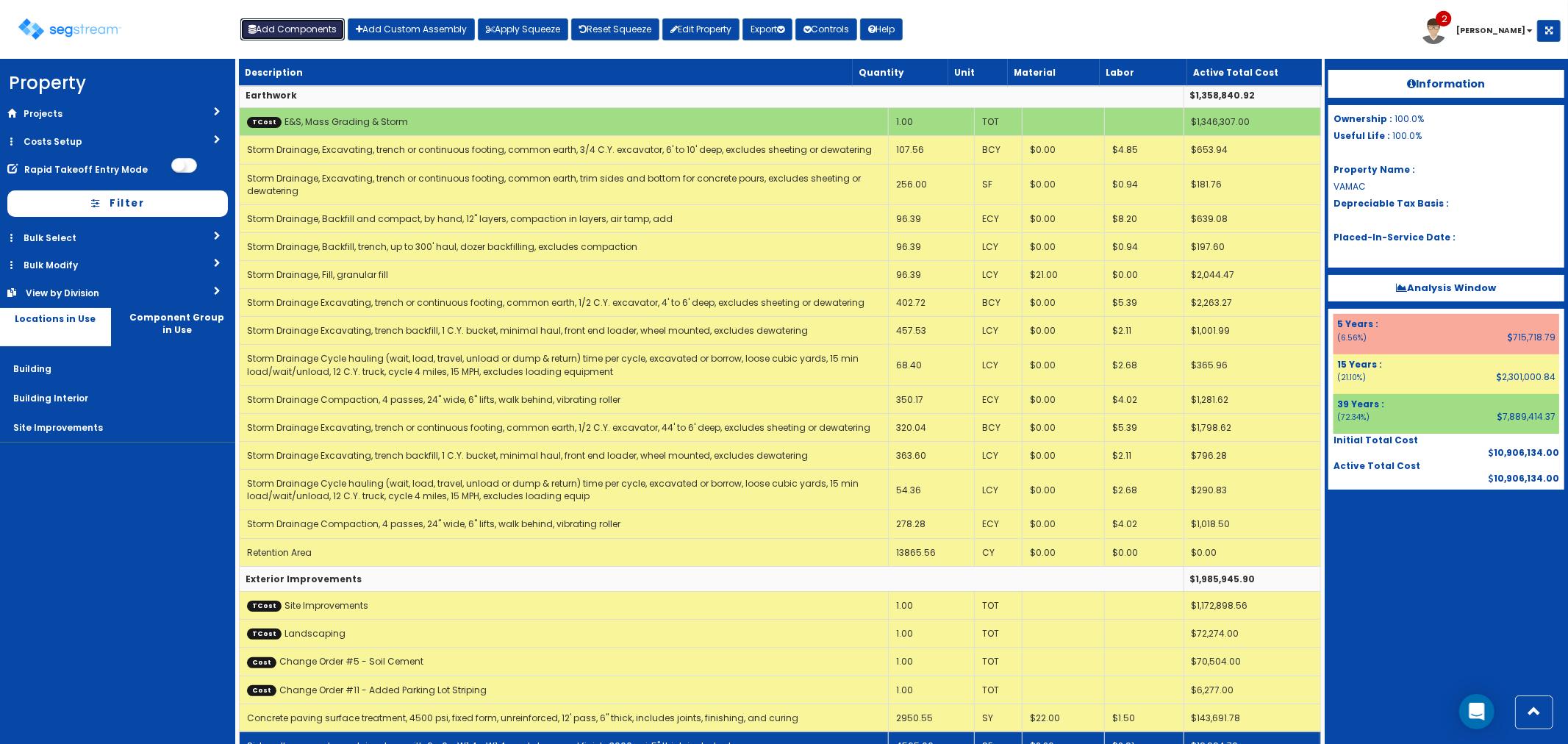
scroll to position [9205, 0]
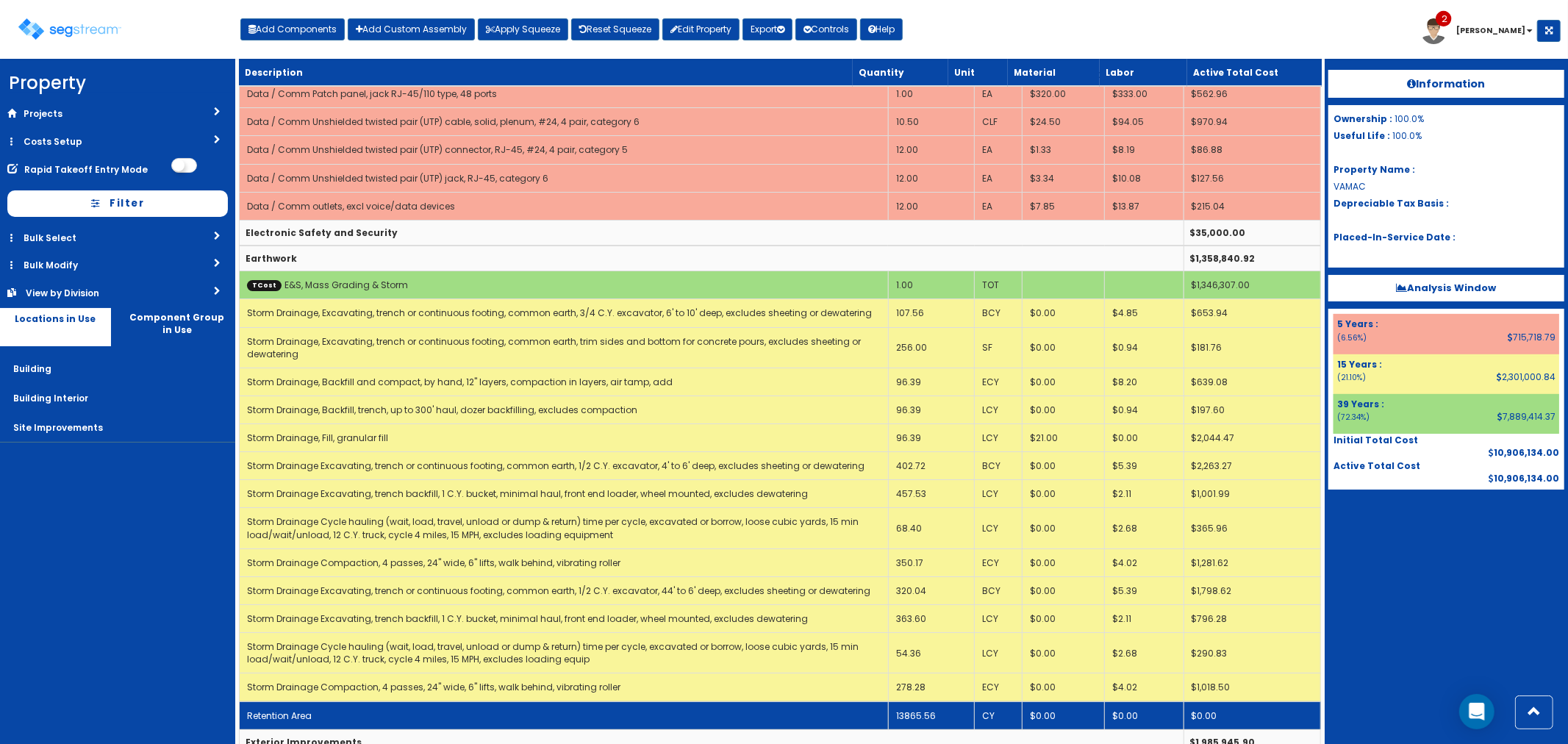
click at [812, 701] on td "Retention Area" at bounding box center [563, 715] width 649 height 28
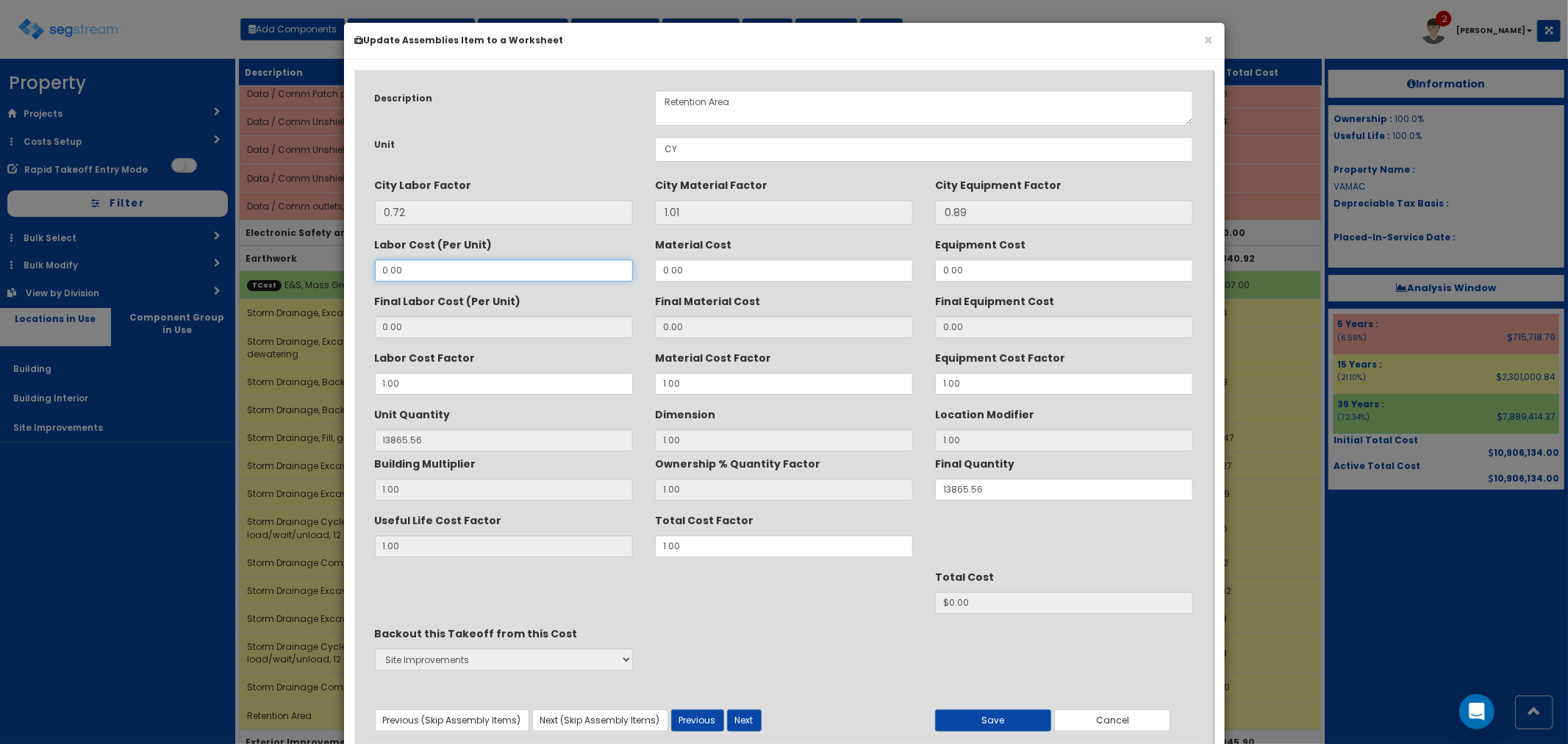
drag, startPoint x: 426, startPoint y: 268, endPoint x: 382, endPoint y: 268, distance: 44.0
click at [382, 268] on input "0.00" at bounding box center [504, 270] width 258 height 22
type input "1"
type input "0.72"
type input "$9983.20"
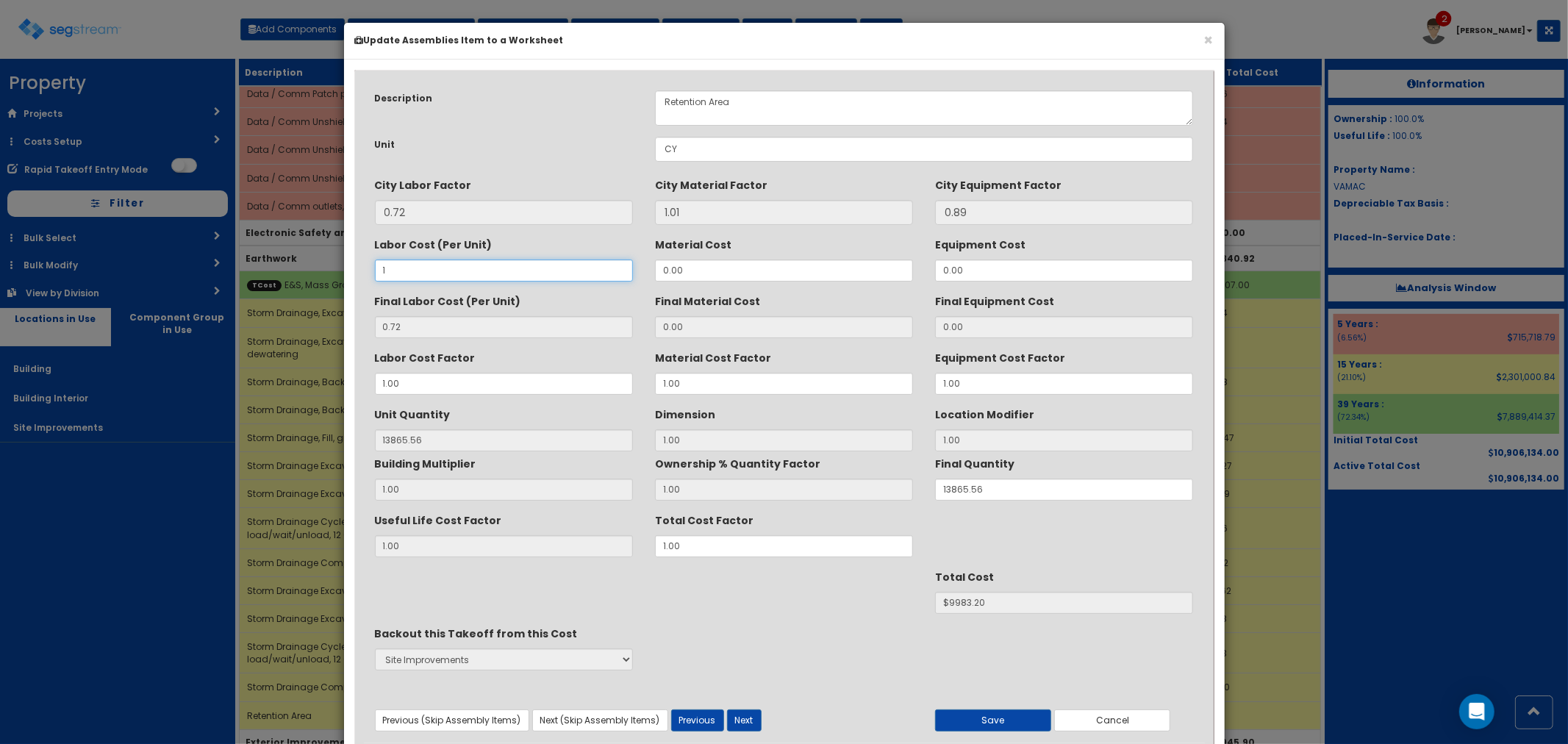
type input "11"
type input "7.92"
type input "$109815.24"
drag, startPoint x: 401, startPoint y: 269, endPoint x: 355, endPoint y: 263, distance: 46.4
click at [355, 263] on div "Description Retention Area Unit CY City Labor Factor 0.72 1.01 0.89 11" at bounding box center [784, 422] width 863 height 685
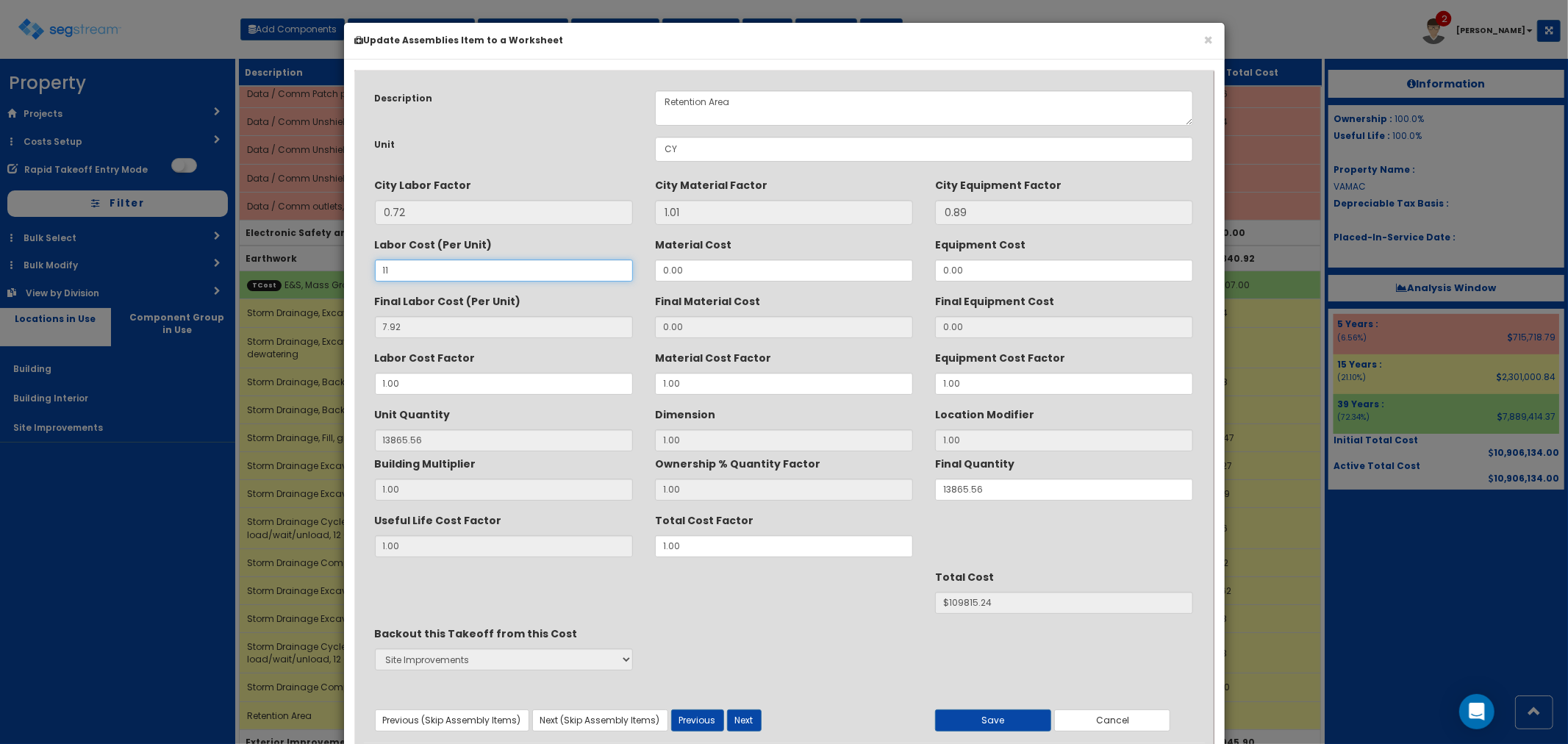
type input "9"
type input "6.48"
type input "$89848.83"
type input "9.5"
type input "6.84"
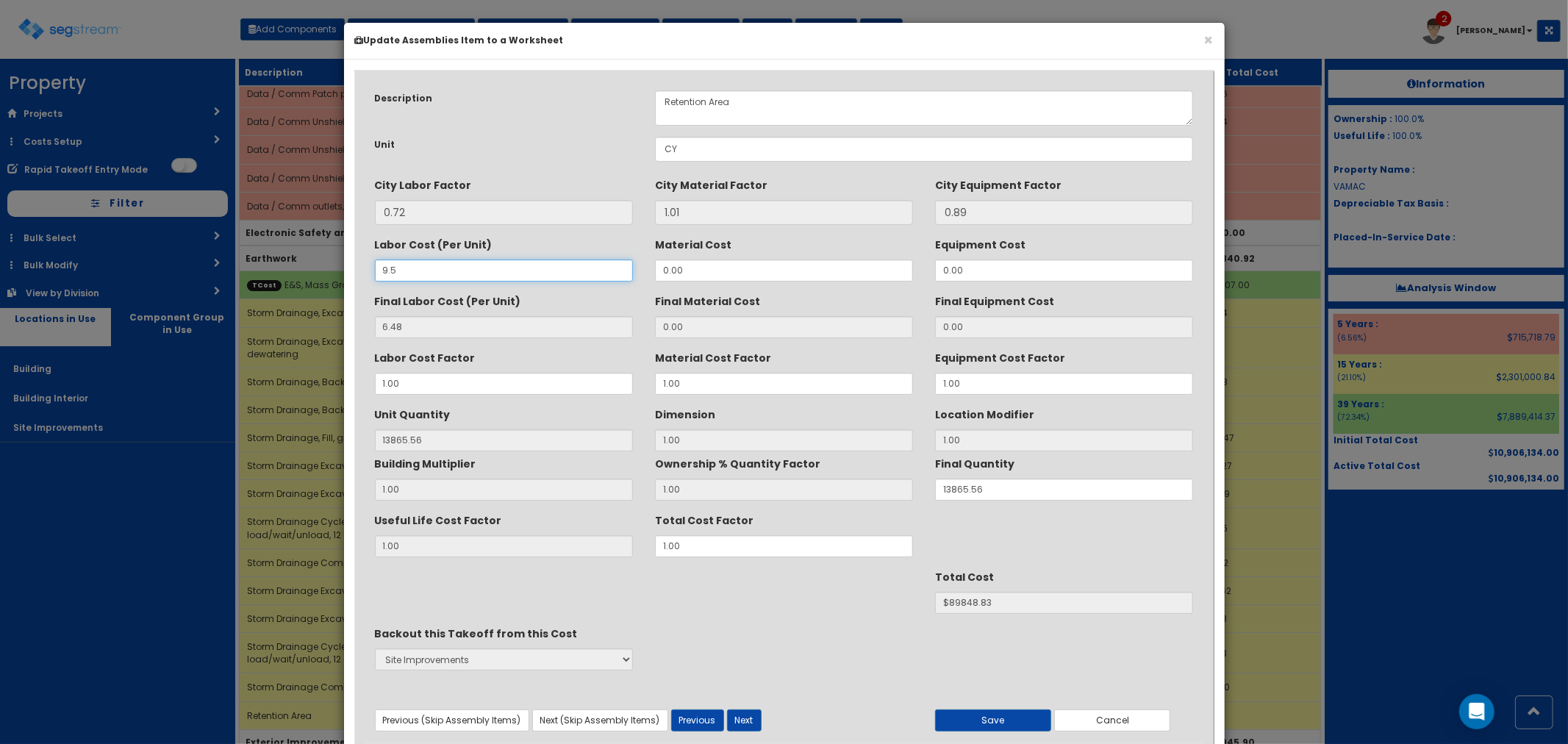
type input "$94840.43"
type input "9.5"
click at [988, 715] on button "Save" at bounding box center [993, 720] width 116 height 22
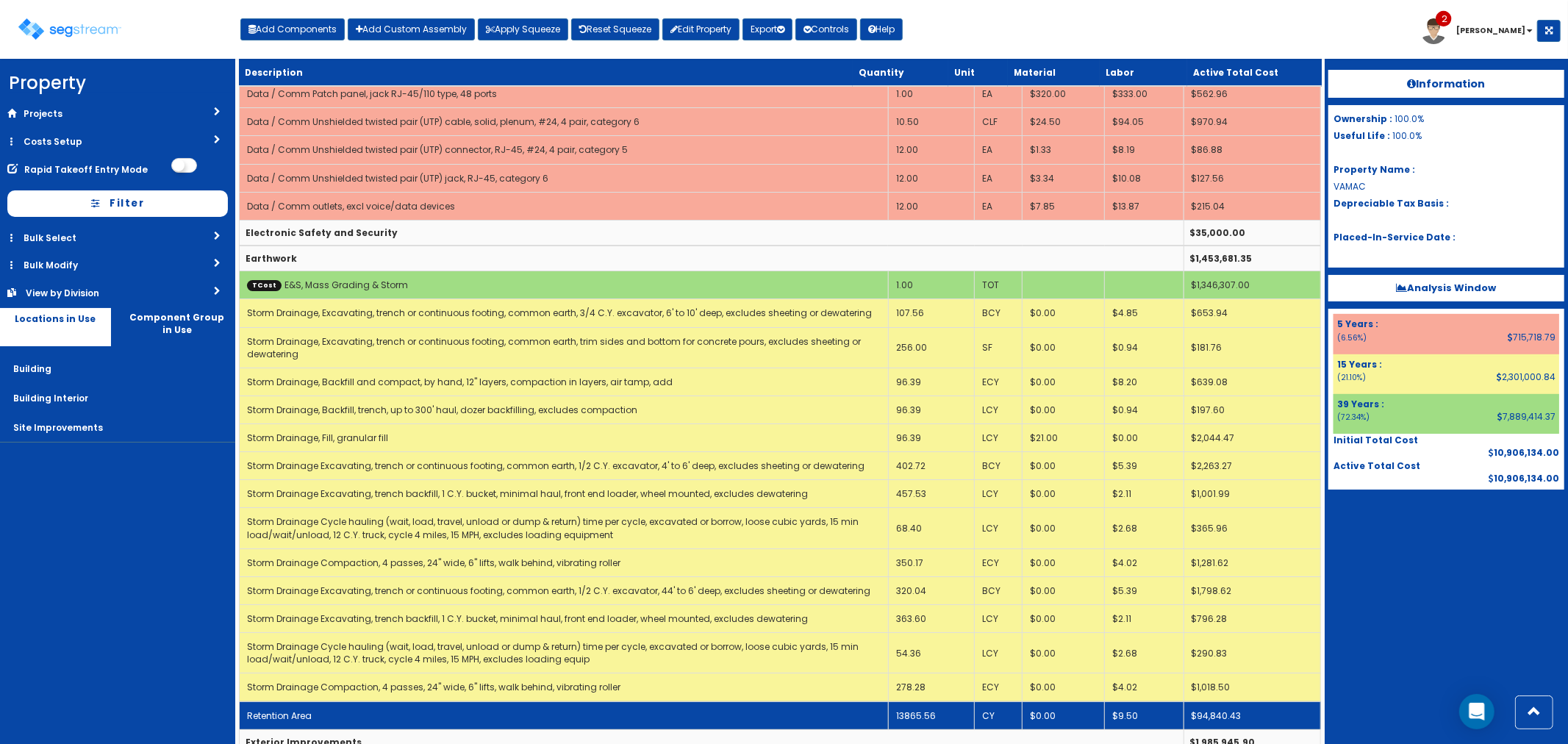
click at [509, 701] on td "Retention Area" at bounding box center [563, 715] width 649 height 28
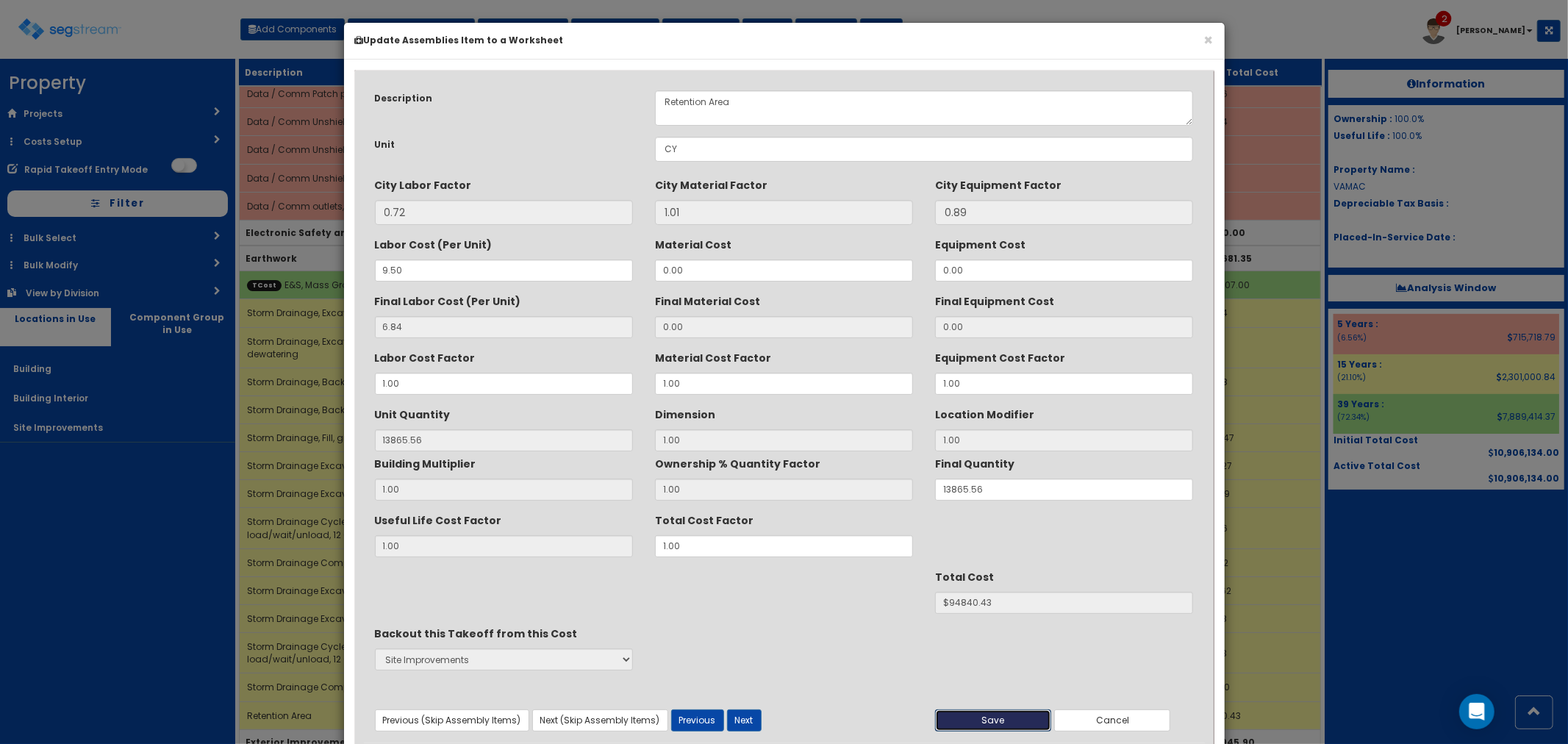
click at [997, 716] on button "Save" at bounding box center [993, 720] width 116 height 22
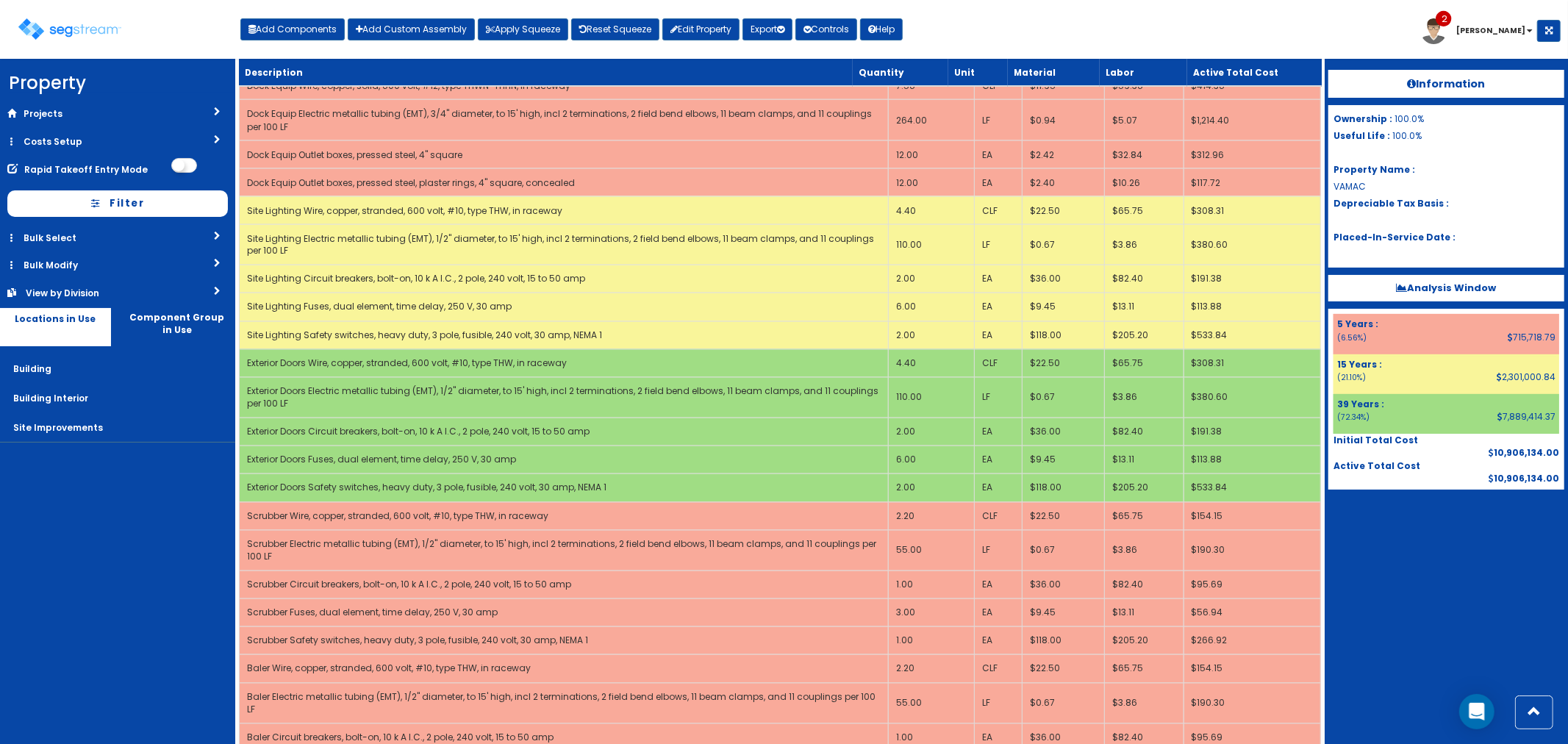
scroll to position [6592, 0]
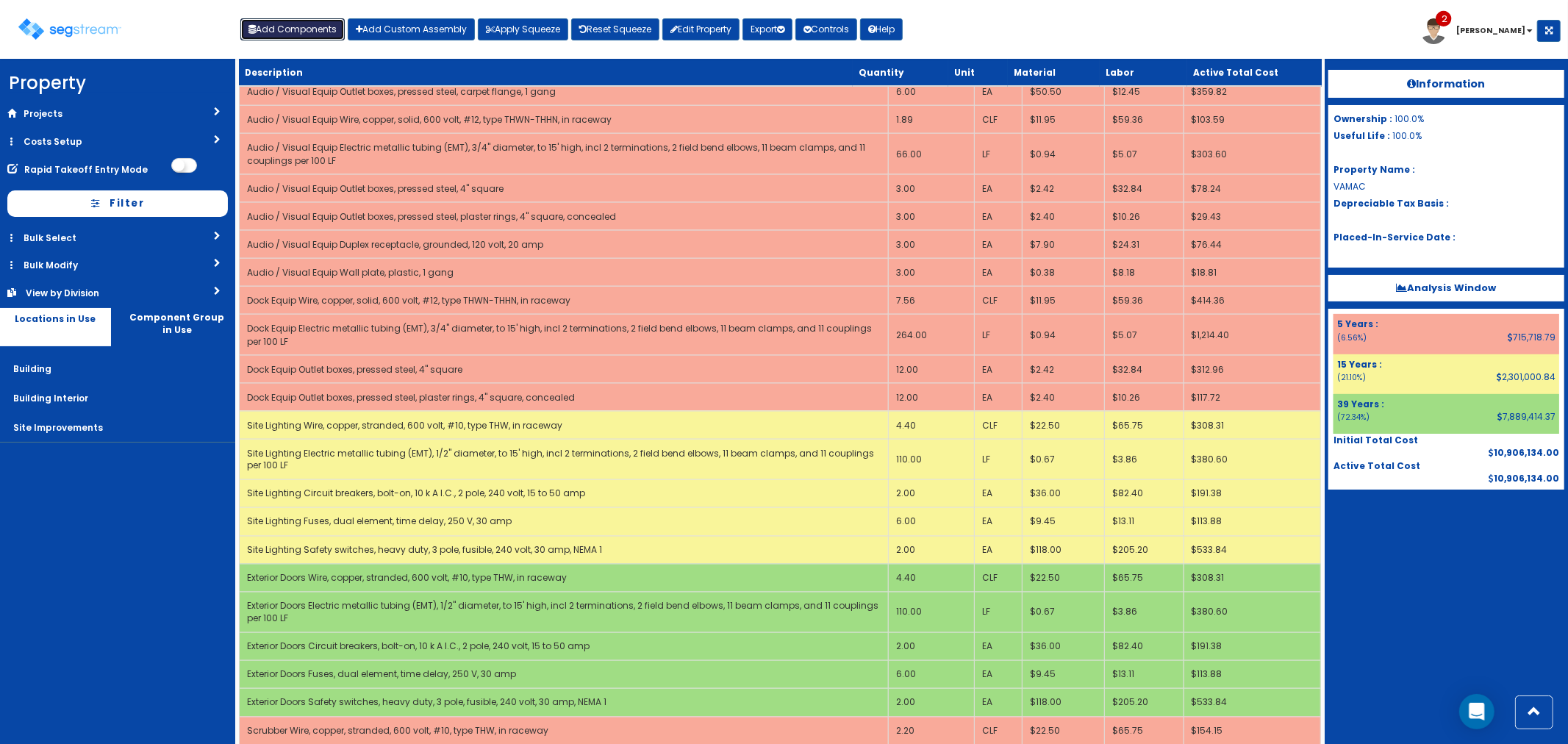
drag, startPoint x: 302, startPoint y: 28, endPoint x: 325, endPoint y: 43, distance: 27.5
click at [302, 28] on button "Add Components" at bounding box center [292, 29] width 104 height 22
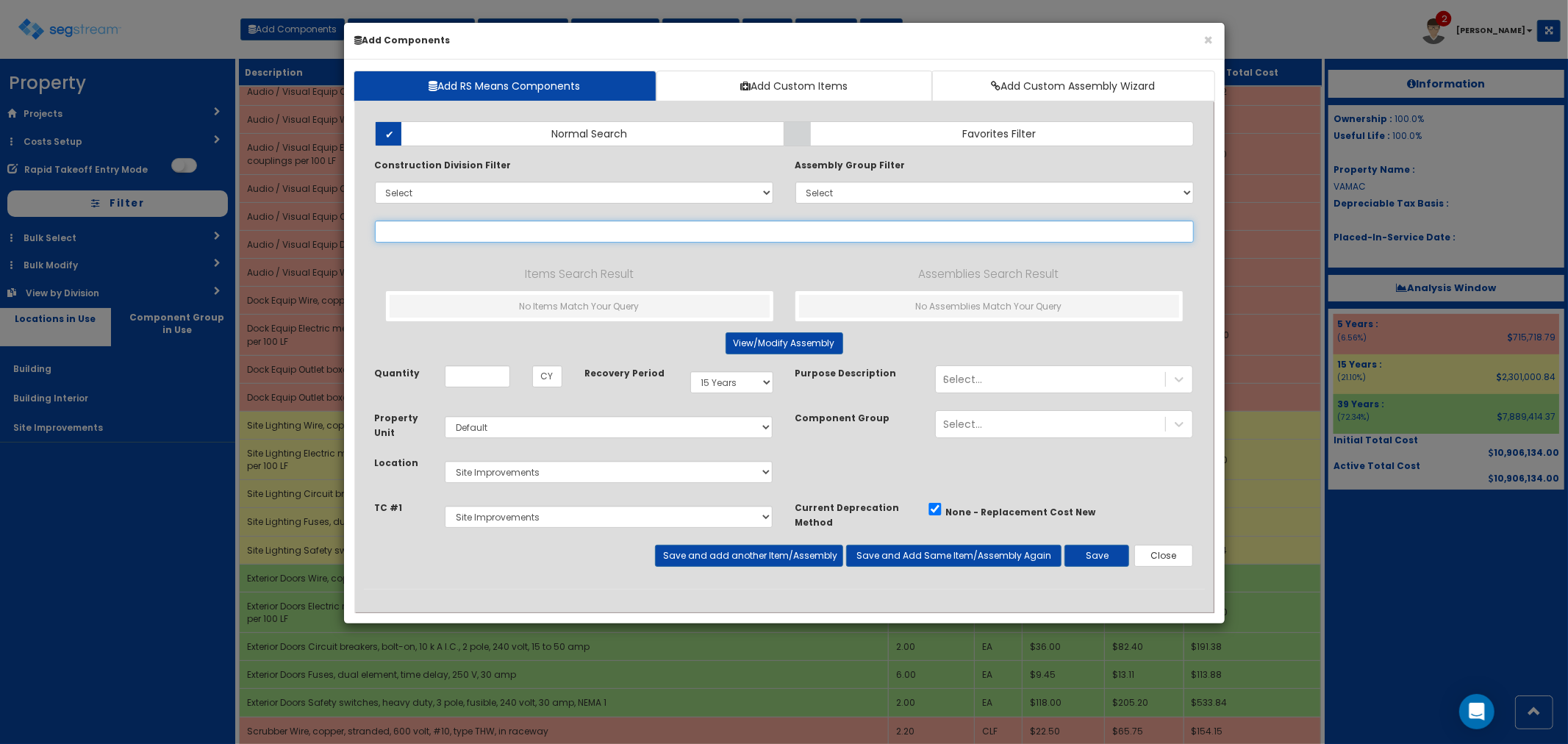
select select
type input "i"
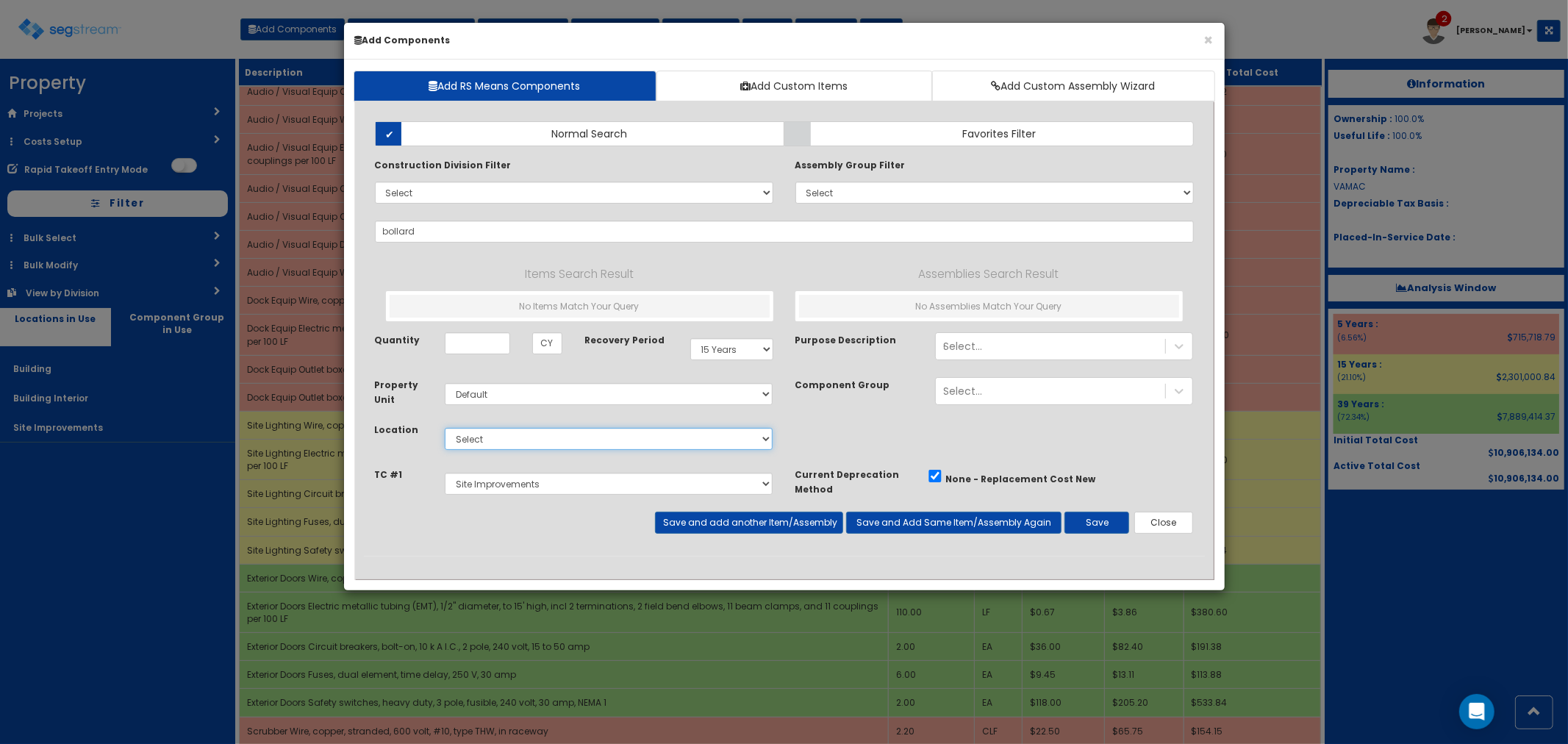
drag, startPoint x: 471, startPoint y: 436, endPoint x: 504, endPoint y: 449, distance: 35.5
click at [471, 436] on select "Select Building Building Interior Site Improvements Add Additional Location" at bounding box center [609, 439] width 329 height 22
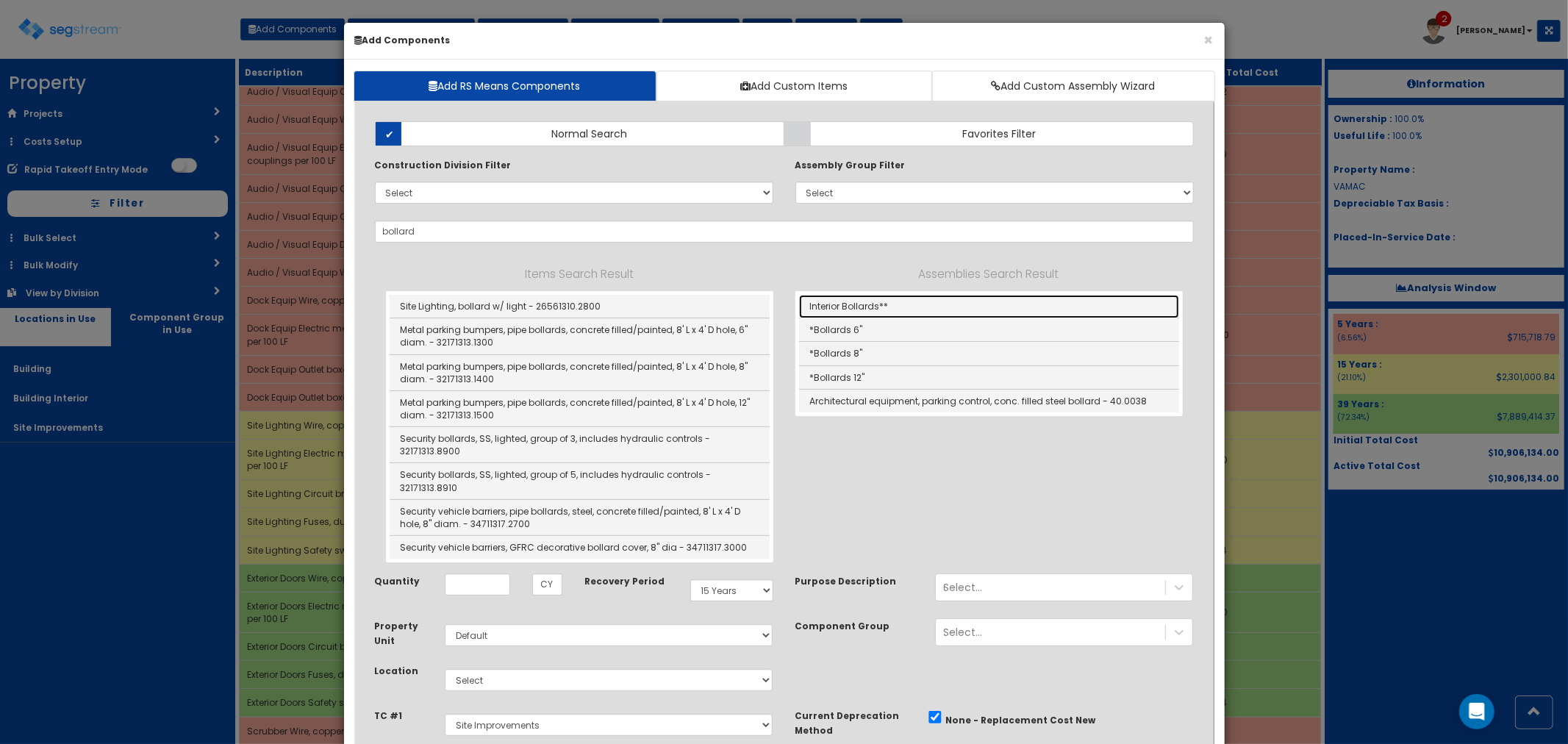
drag, startPoint x: 876, startPoint y: 307, endPoint x: 916, endPoint y: 473, distance: 170.8
click at [875, 307] on link "Interior Bollards**" at bounding box center [989, 306] width 380 height 23
type input "Interior Bollards**"
type input "EA"
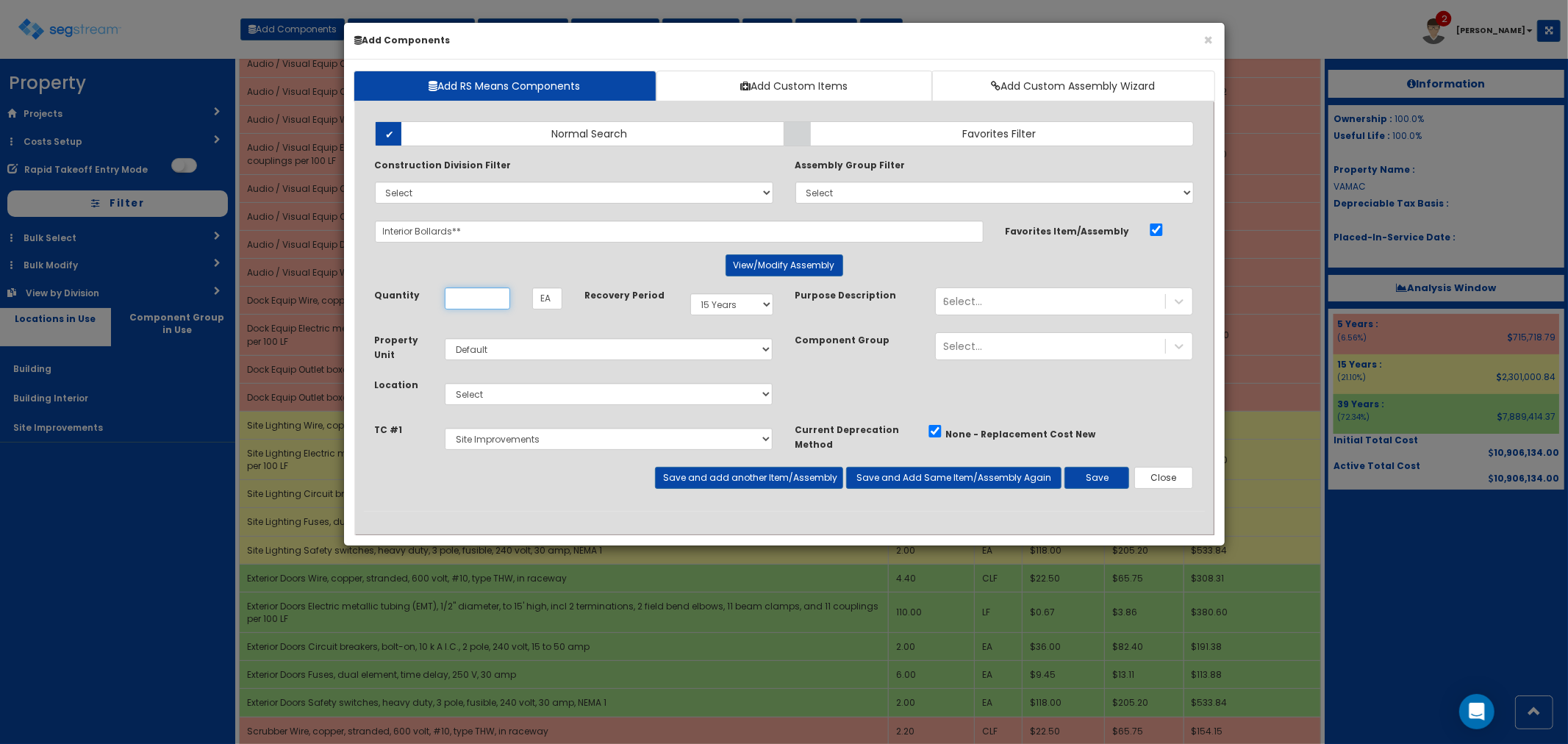
scroll to position [0, 0]
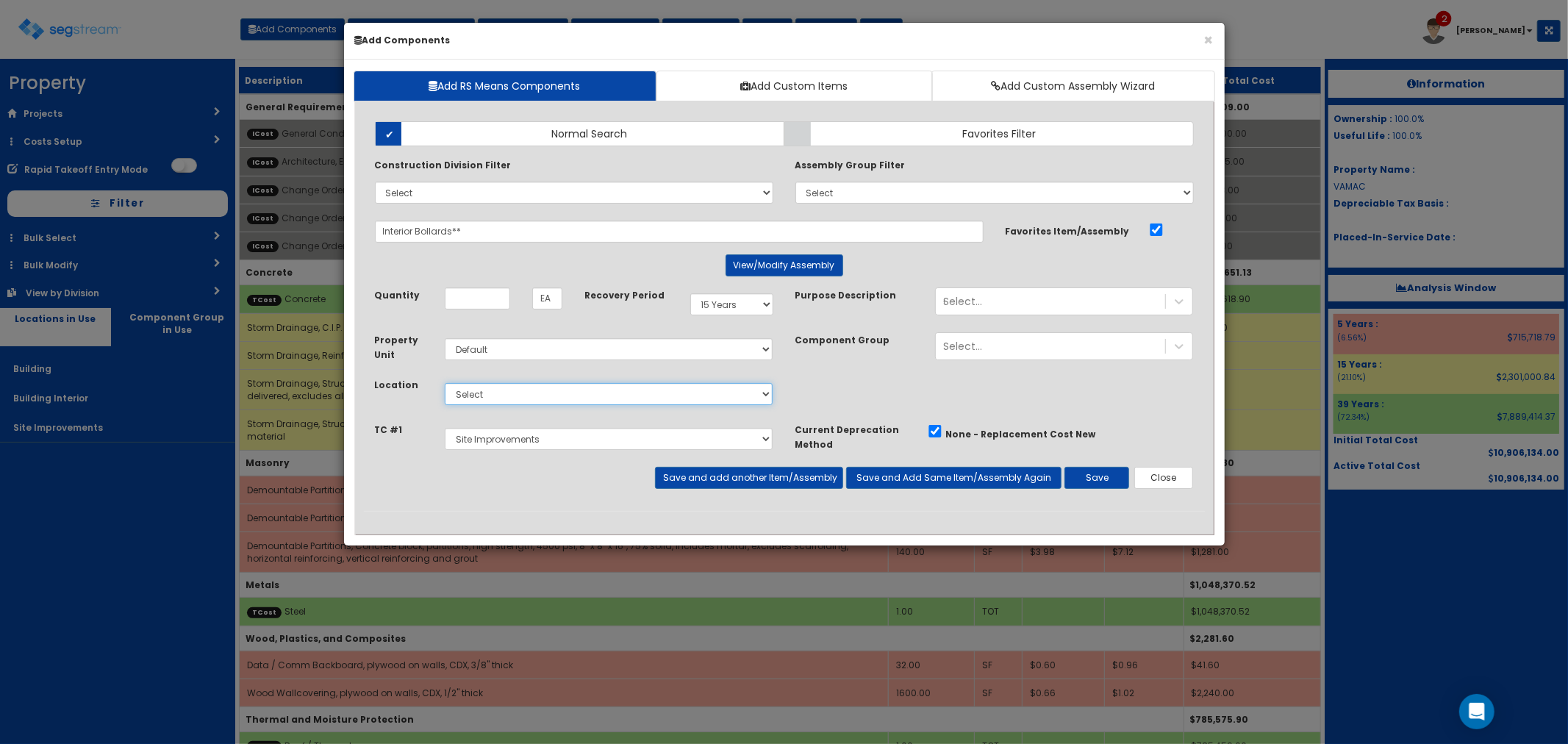
click at [468, 395] on select "Select Building Building Interior Site Improvements Add Additional Location" at bounding box center [609, 394] width 329 height 22
select select "7"
click at [445, 383] on select "Select Building Building Interior Site Improvements Add Additional Location" at bounding box center [609, 394] width 329 height 22
click at [524, 444] on select "Select E&S, Mass Grading & Storm Site Improvements Landscaping Concrete Steel R…" at bounding box center [609, 439] width 329 height 22
select select "5265033"
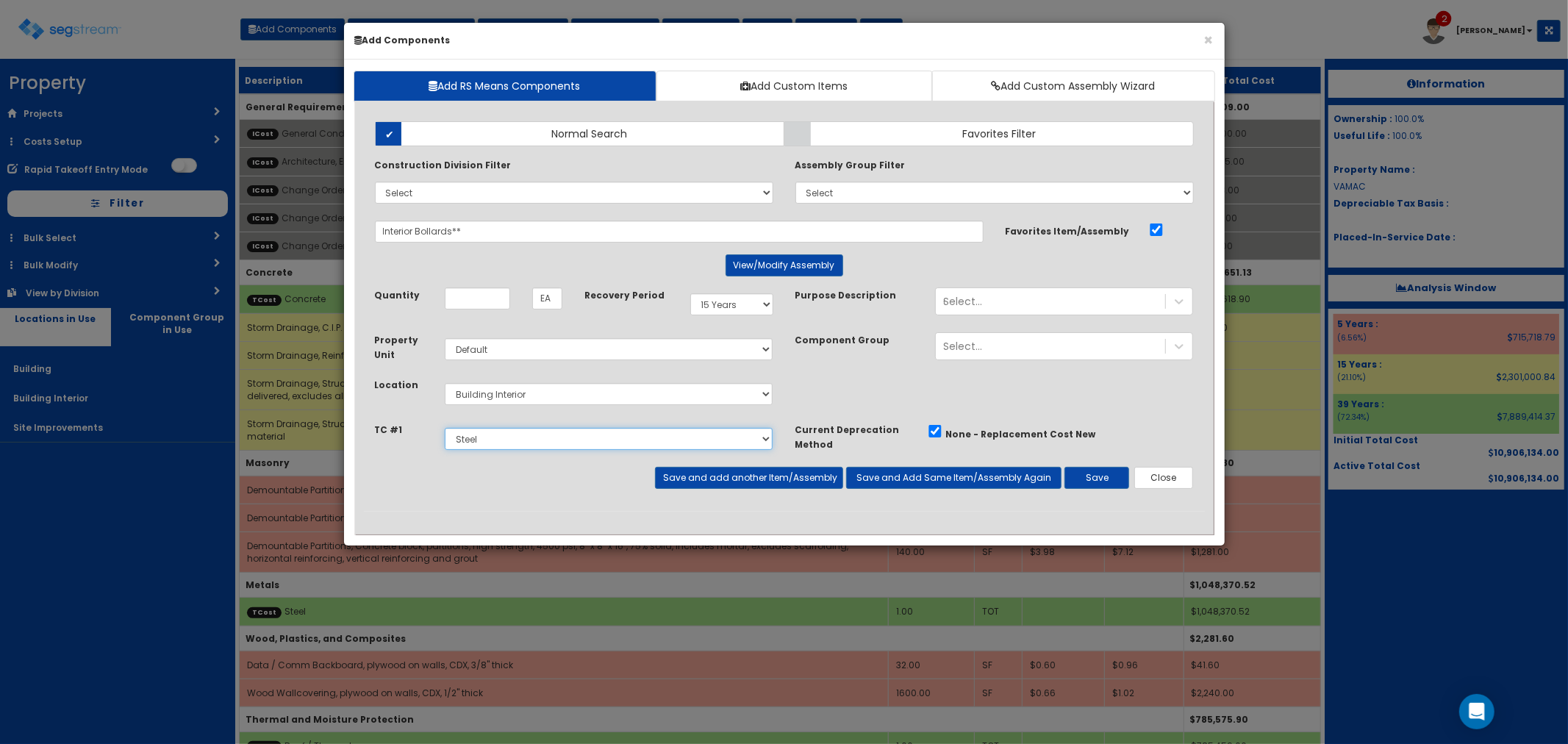
click at [445, 428] on select "Select E&S, Mass Grading & Storm Site Improvements Landscaping Concrete Steel R…" at bounding box center [609, 439] width 329 height 22
click at [468, 298] on input "Quantity" at bounding box center [477, 299] width 66 height 22
type input "16"
click at [731, 312] on select "Select 5 Years 7 Years 9 Years 10 Years 15 Years 15 Year QLI 15 Year QRP 15 Yea…" at bounding box center [731, 304] width 83 height 22
select select "5Y"
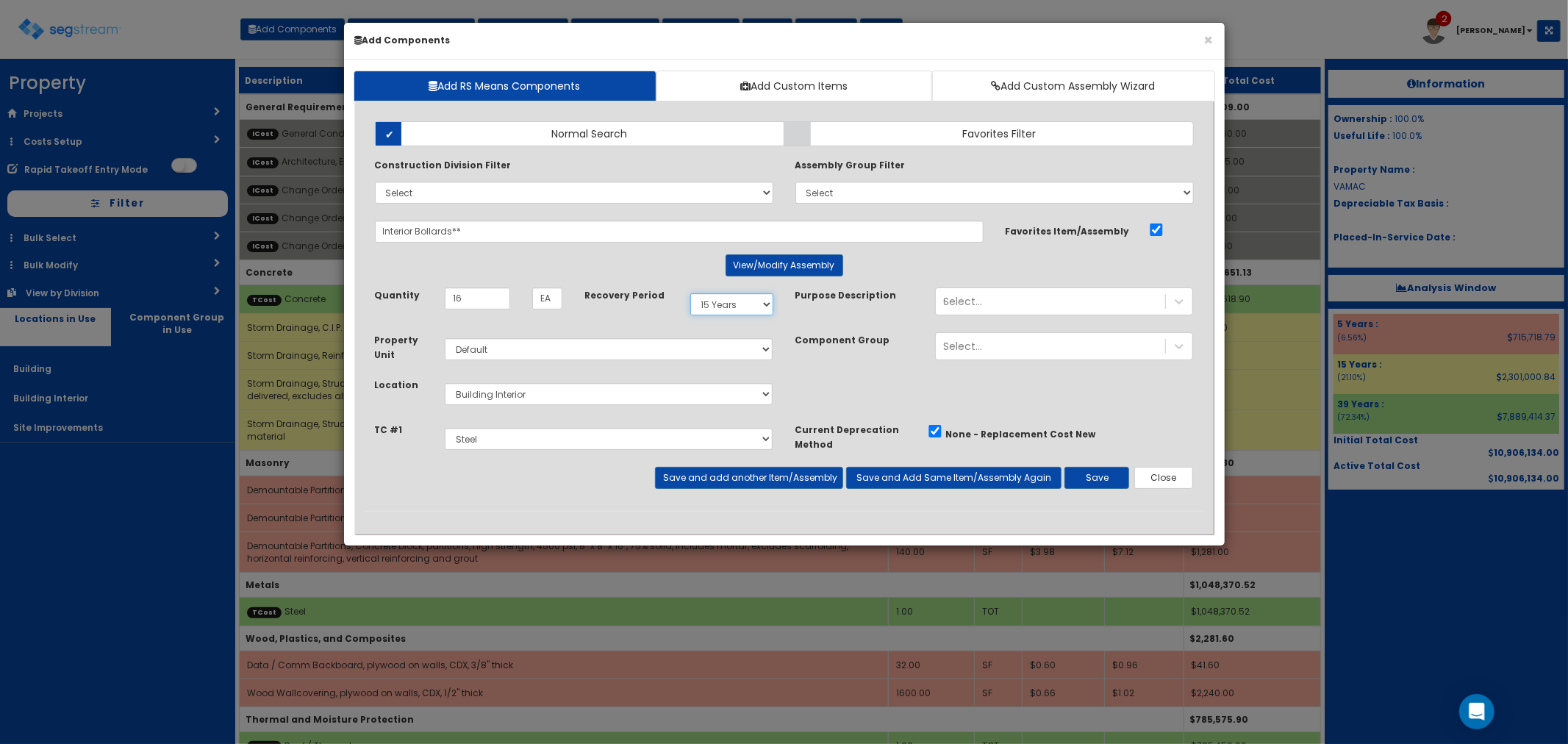
click at [690, 293] on select "Select 5 Years 7 Years 9 Years 10 Years 15 Years 15 Year QLI 15 Year QRP 15 Yea…" at bounding box center [731, 304] width 83 height 22
click at [1086, 475] on button "Save" at bounding box center [1097, 477] width 65 height 22
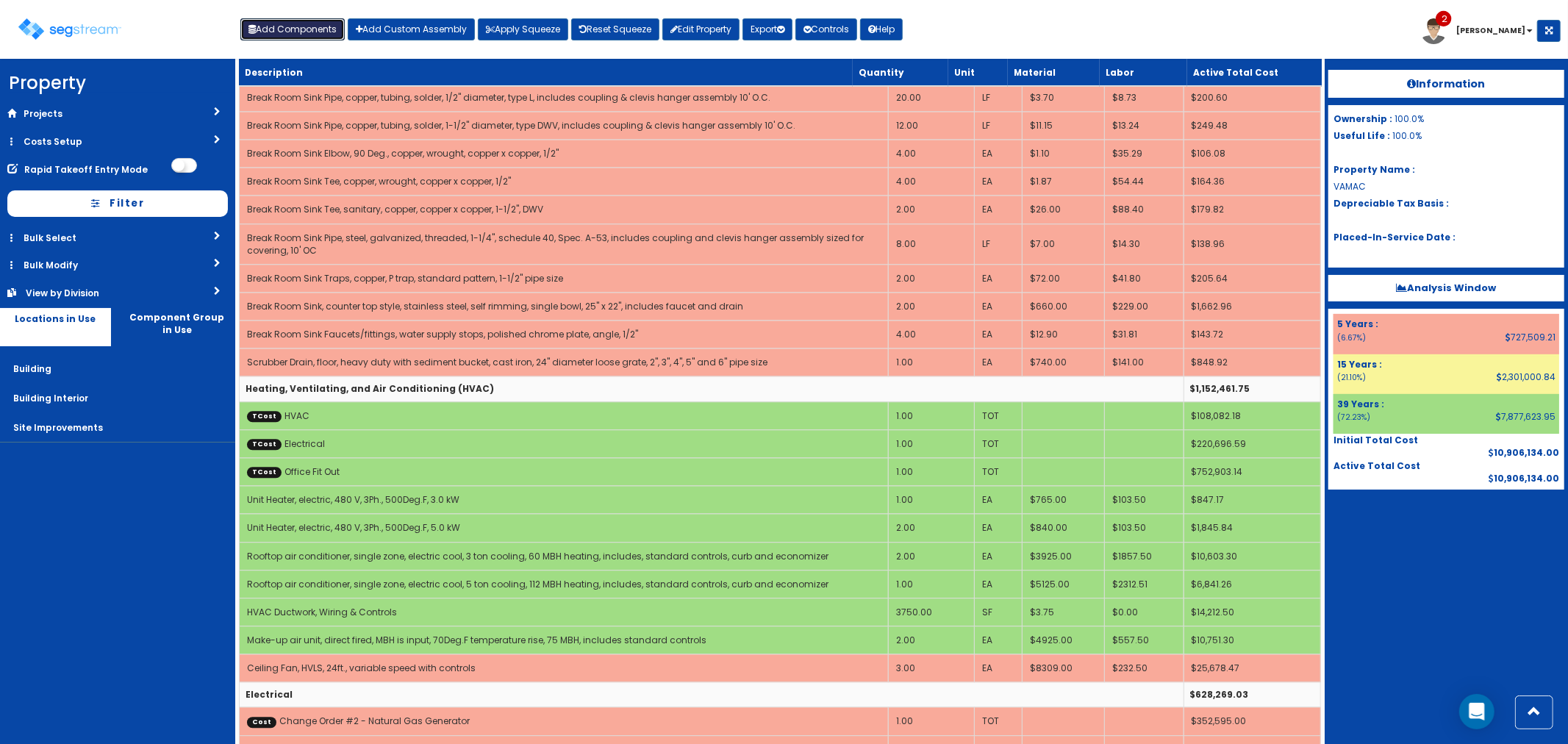
scroll to position [3184, 0]
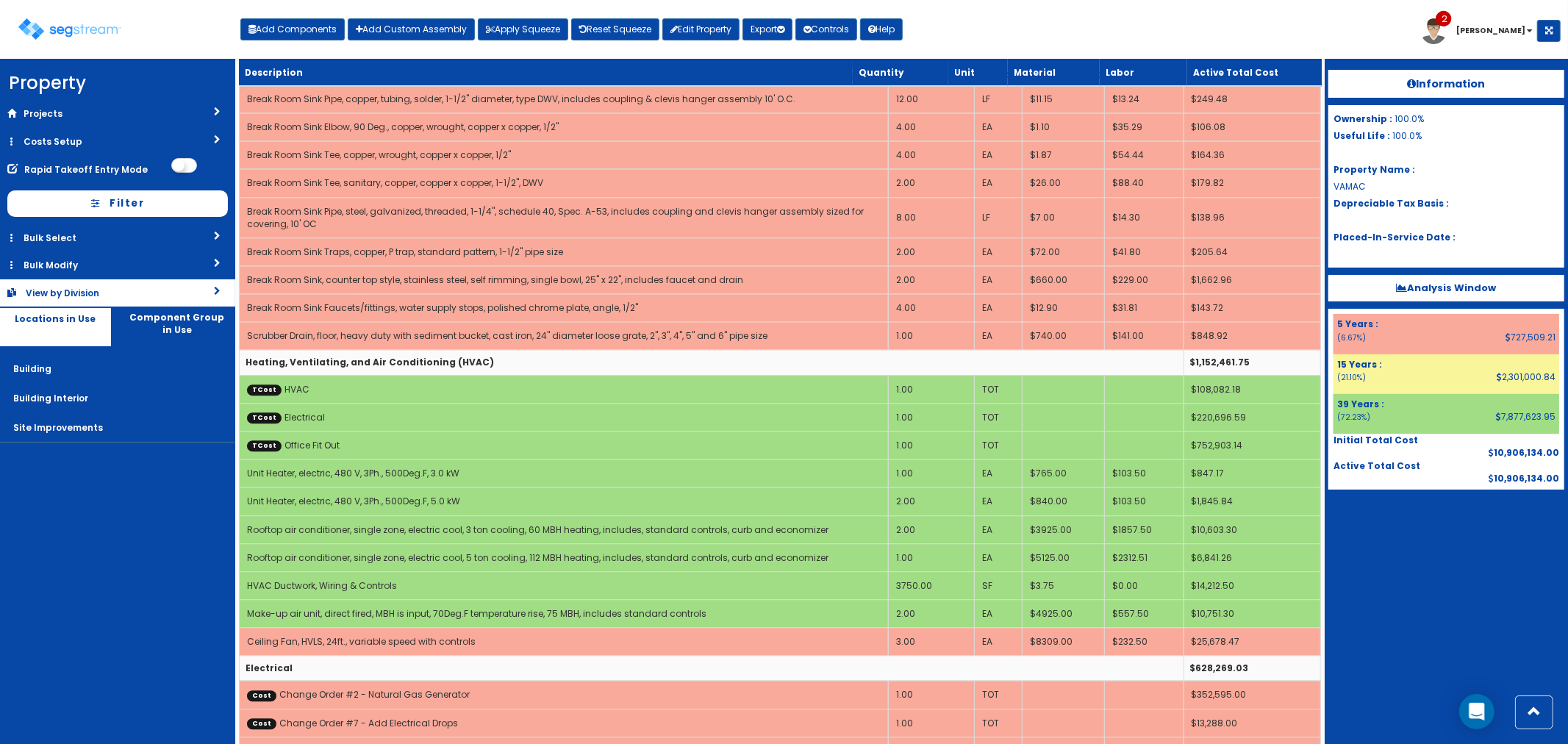
click at [122, 296] on div "View by Division" at bounding box center [91, 293] width 132 height 12
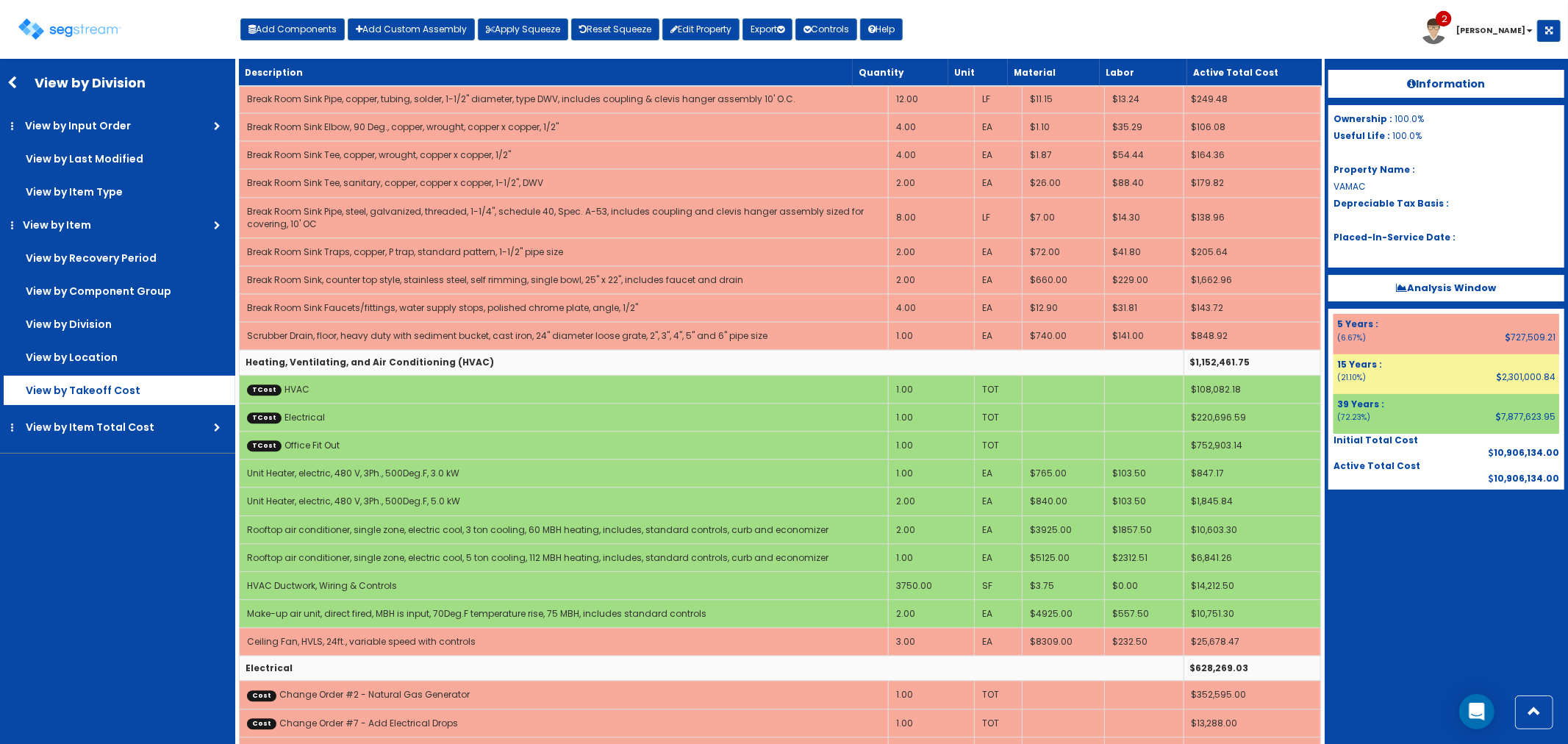
click at [109, 383] on label "View by Takeoff Cost" at bounding box center [119, 391] width 231 height 29
click at [0, 0] on input "View by Takeoff Cost" at bounding box center [0, 0] width 0 height 0
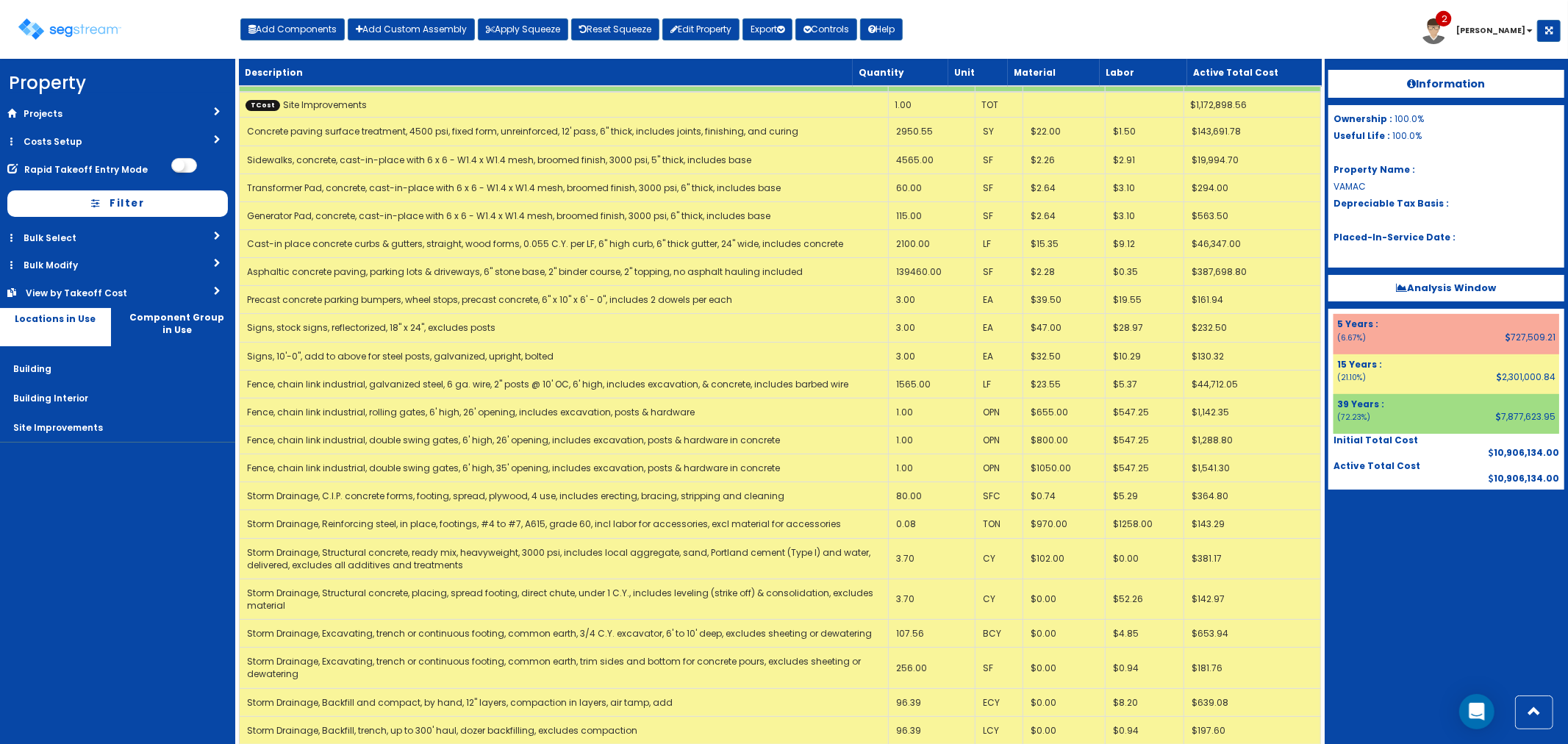
scroll to position [0, 0]
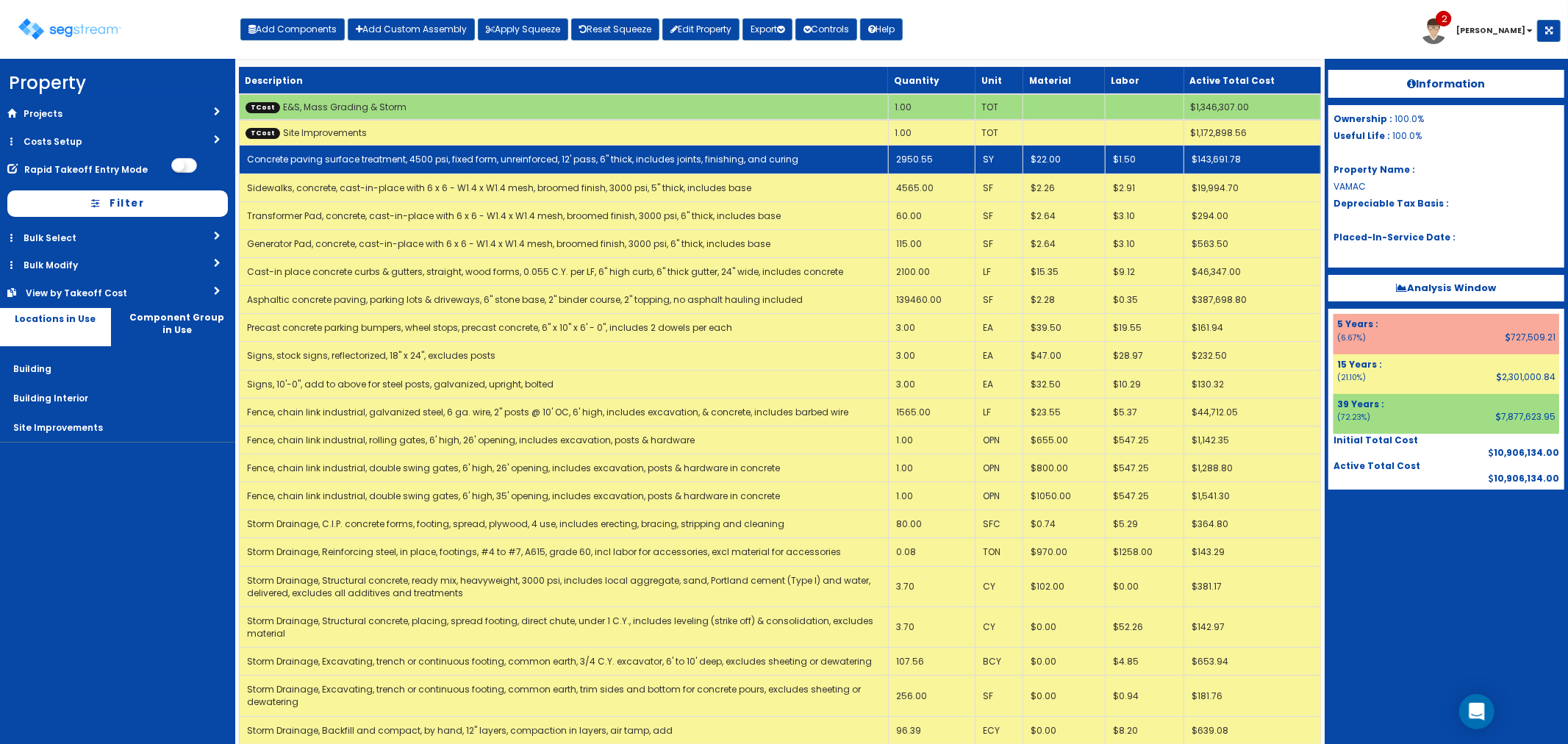
click at [554, 157] on link "Concrete paving surface treatment, 4500 psi, fixed form, unreinforced, 12' pass…" at bounding box center [522, 159] width 552 height 12
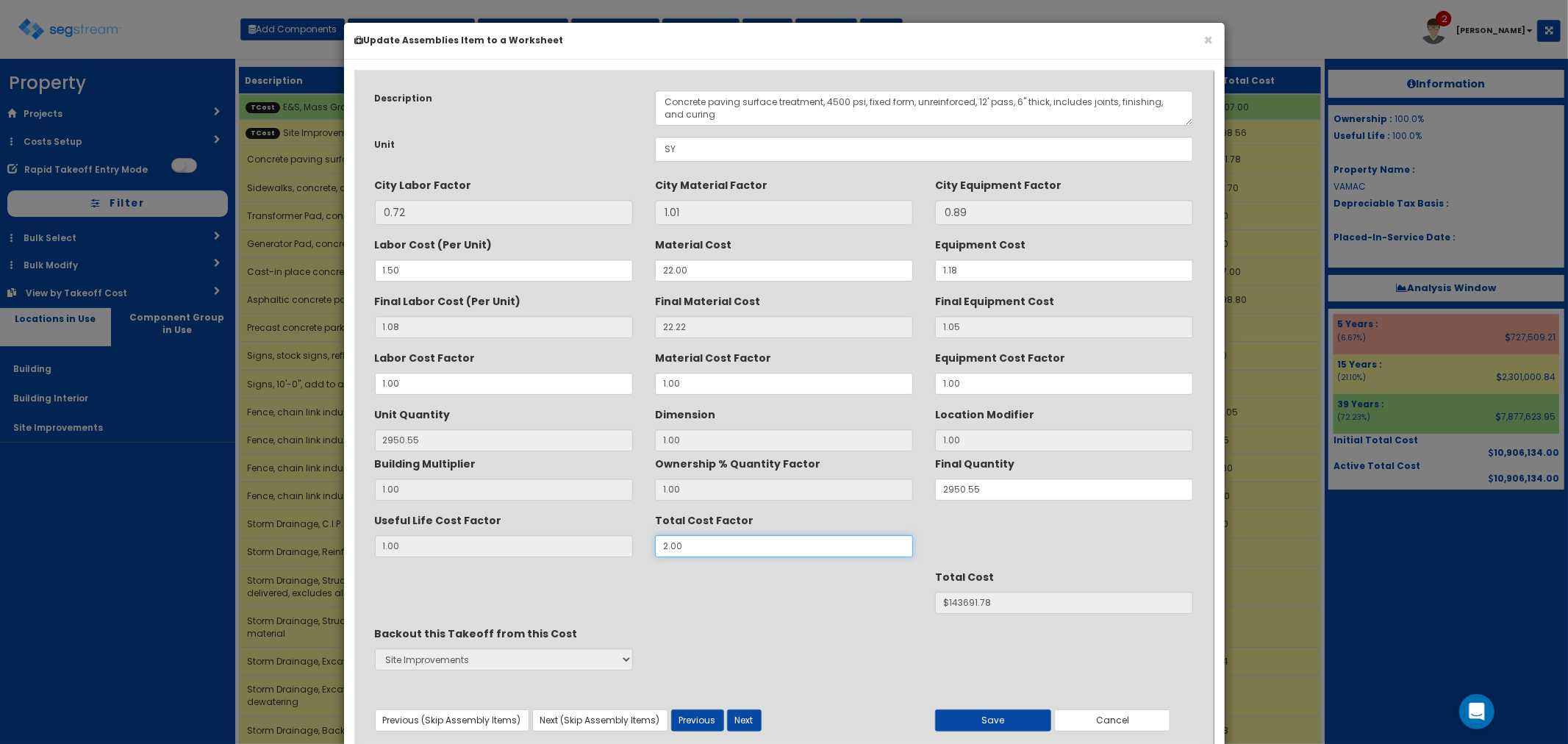
drag, startPoint x: 686, startPoint y: 541, endPoint x: 647, endPoint y: 530, distance: 40.5
click at [647, 535] on div "Total Cost Factor 2.00" at bounding box center [784, 533] width 280 height 49
type input "1"
type input "$71845.89"
type input "1"
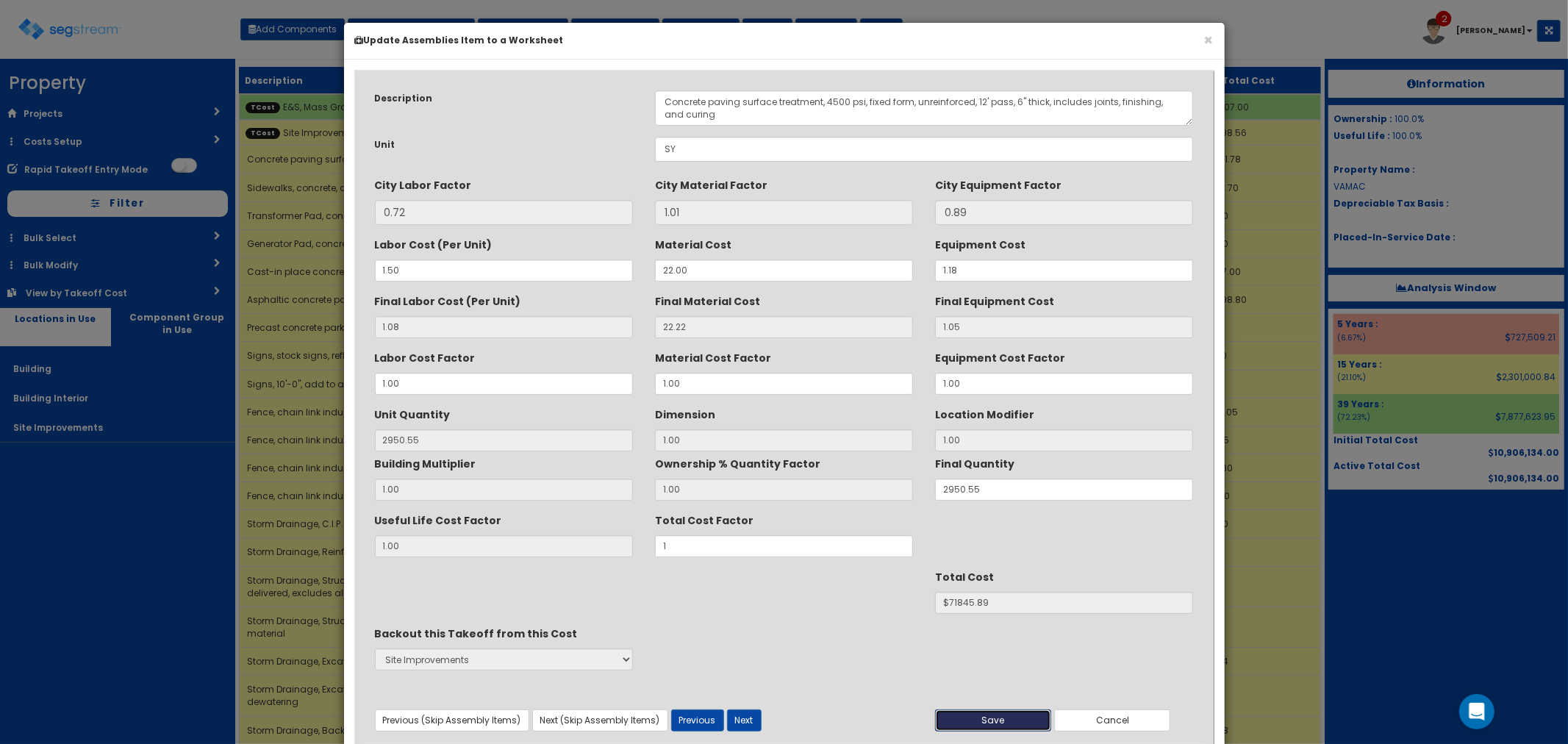
click at [996, 723] on button "Save" at bounding box center [993, 720] width 116 height 22
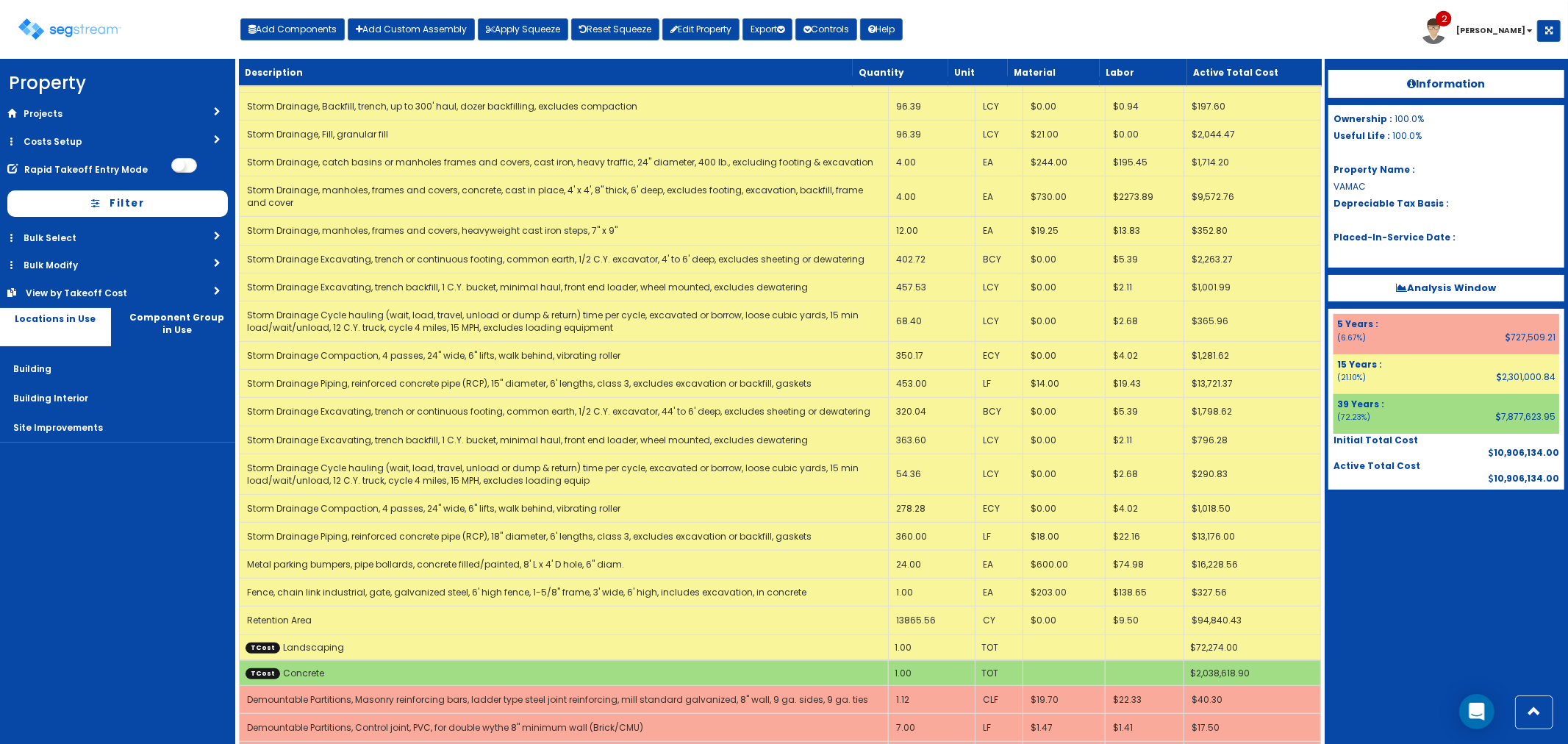
scroll to position [653, 0]
click at [1142, 37] on div "Toggle navigation Add Components Add Custom Assembly Apply Squeeze Reset Squeez…" at bounding box center [784, 35] width 1553 height 48
drag, startPoint x: 306, startPoint y: 32, endPoint x: 322, endPoint y: 39, distance: 17.5
click at [306, 32] on button "Add Components" at bounding box center [292, 29] width 104 height 22
select select "5Y"
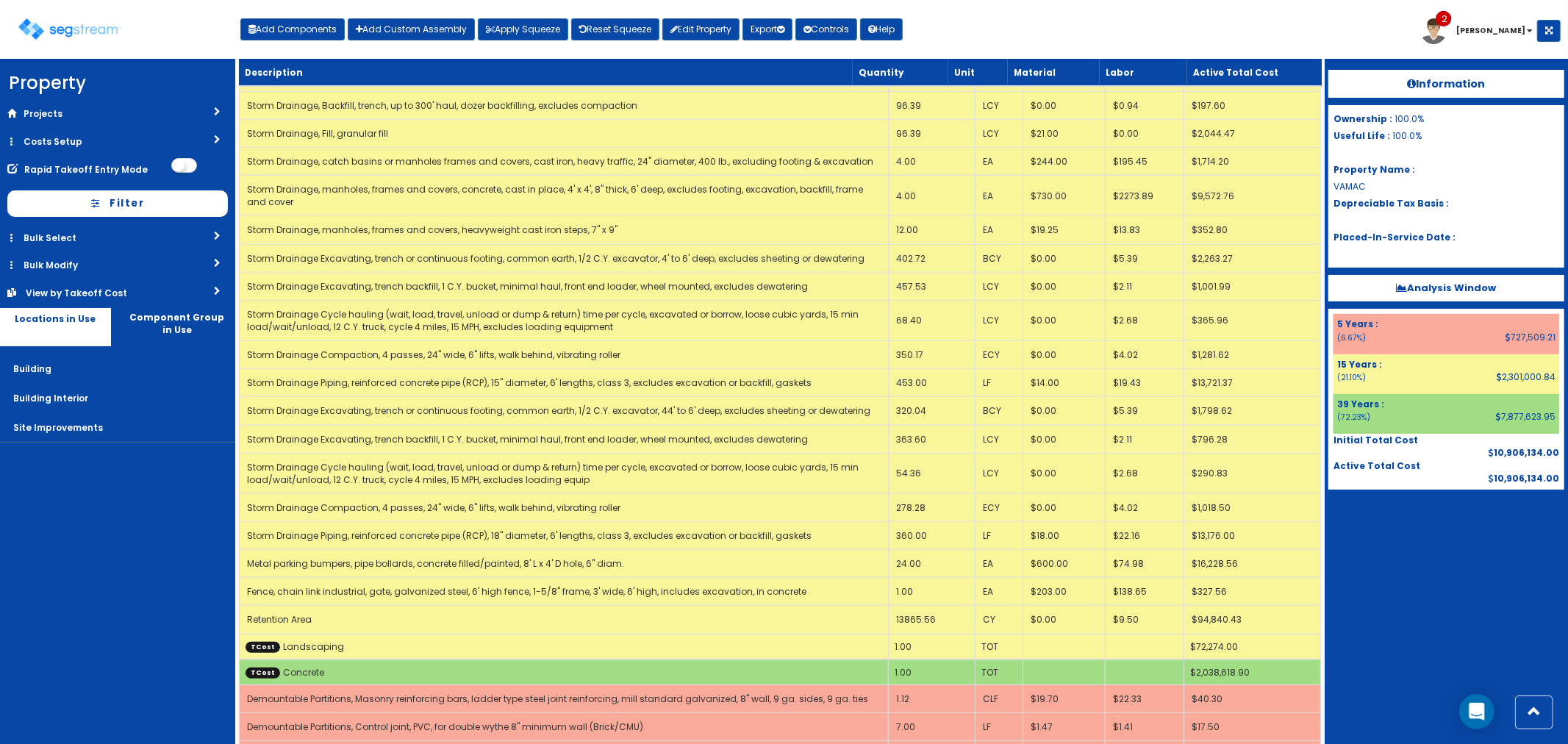
select select "default"
select select "7"
select select "5265033"
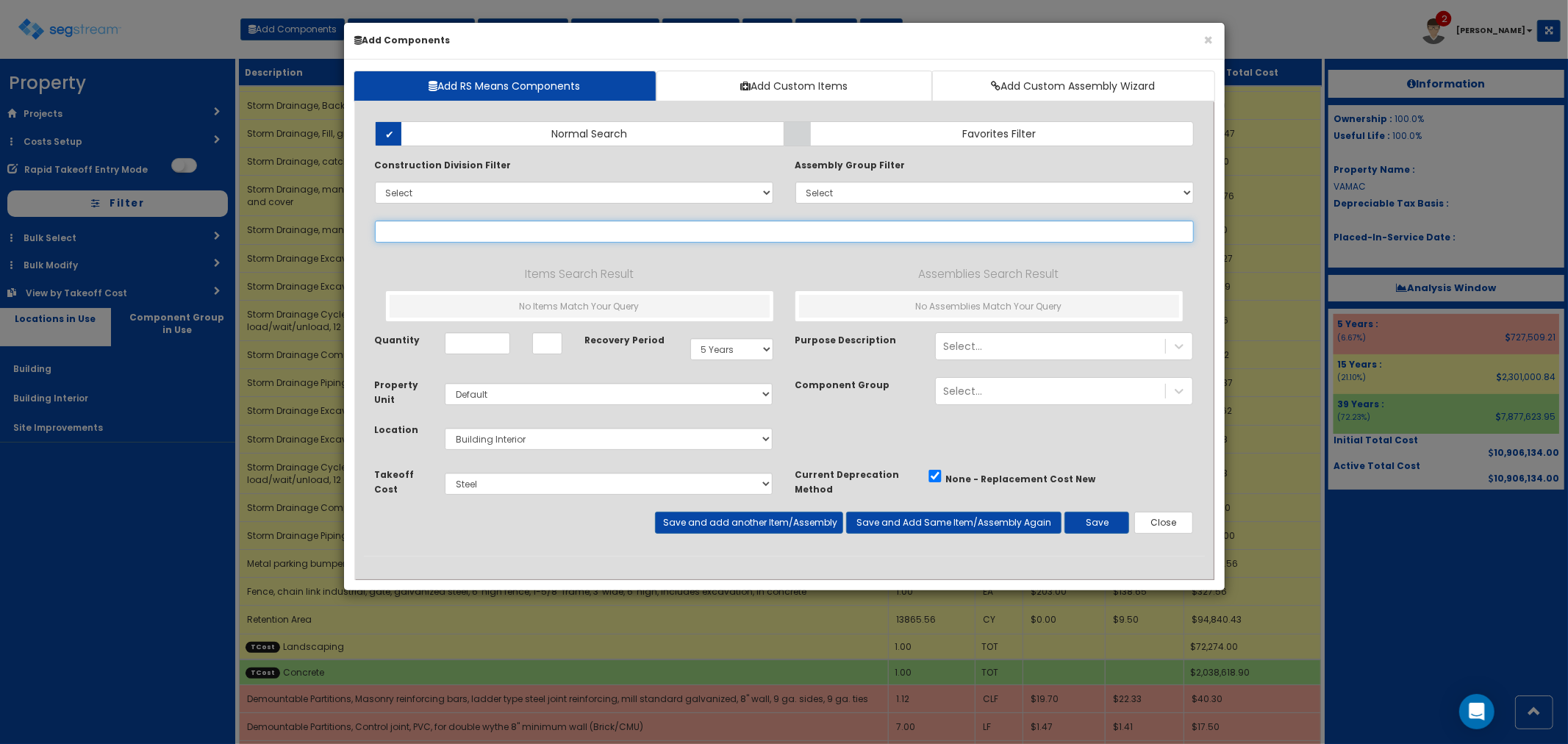
type input "h"
select select
type input "h"
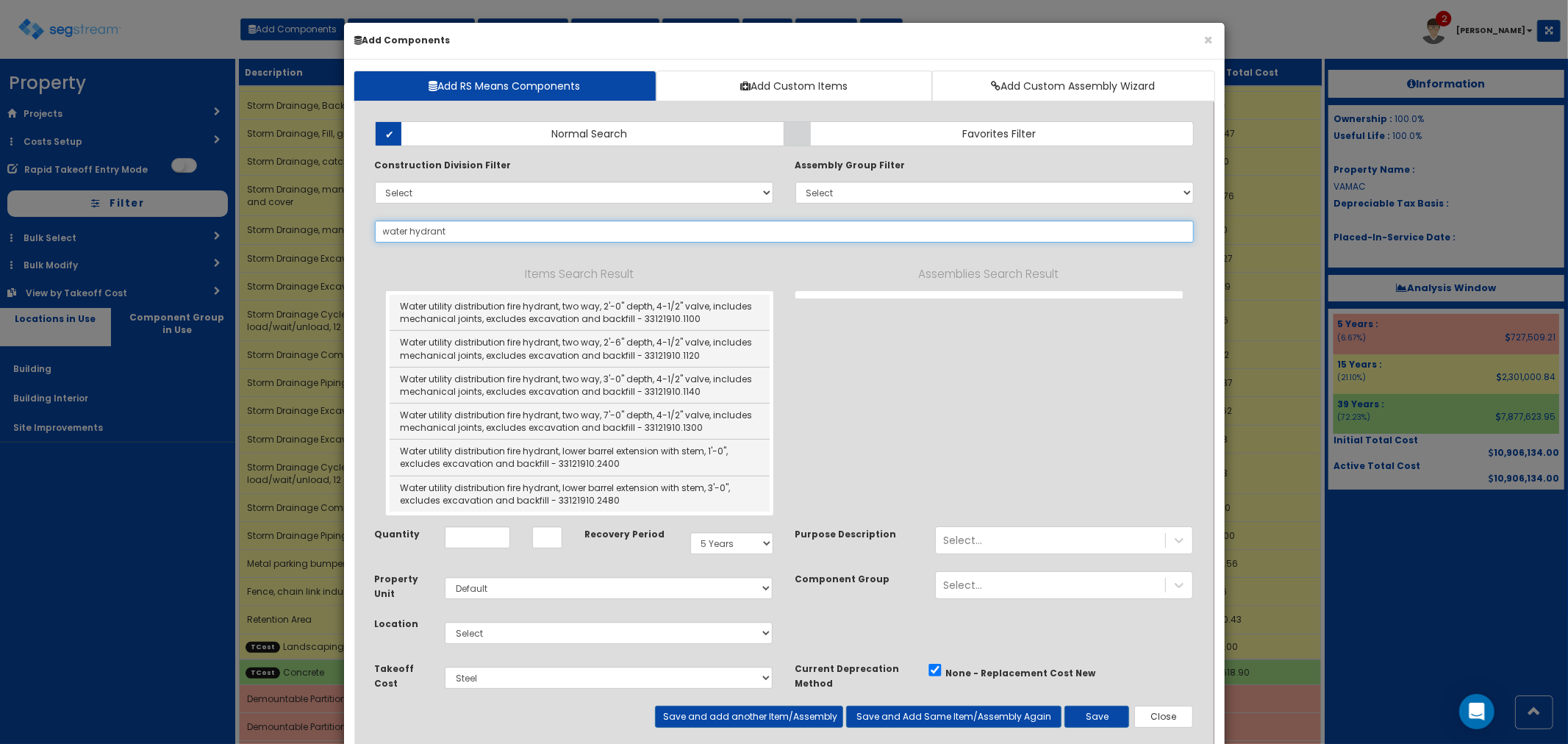
drag, startPoint x: 524, startPoint y: 231, endPoint x: 378, endPoint y: 226, distance: 146.1
click at [378, 226] on input "water hydrant" at bounding box center [784, 231] width 818 height 22
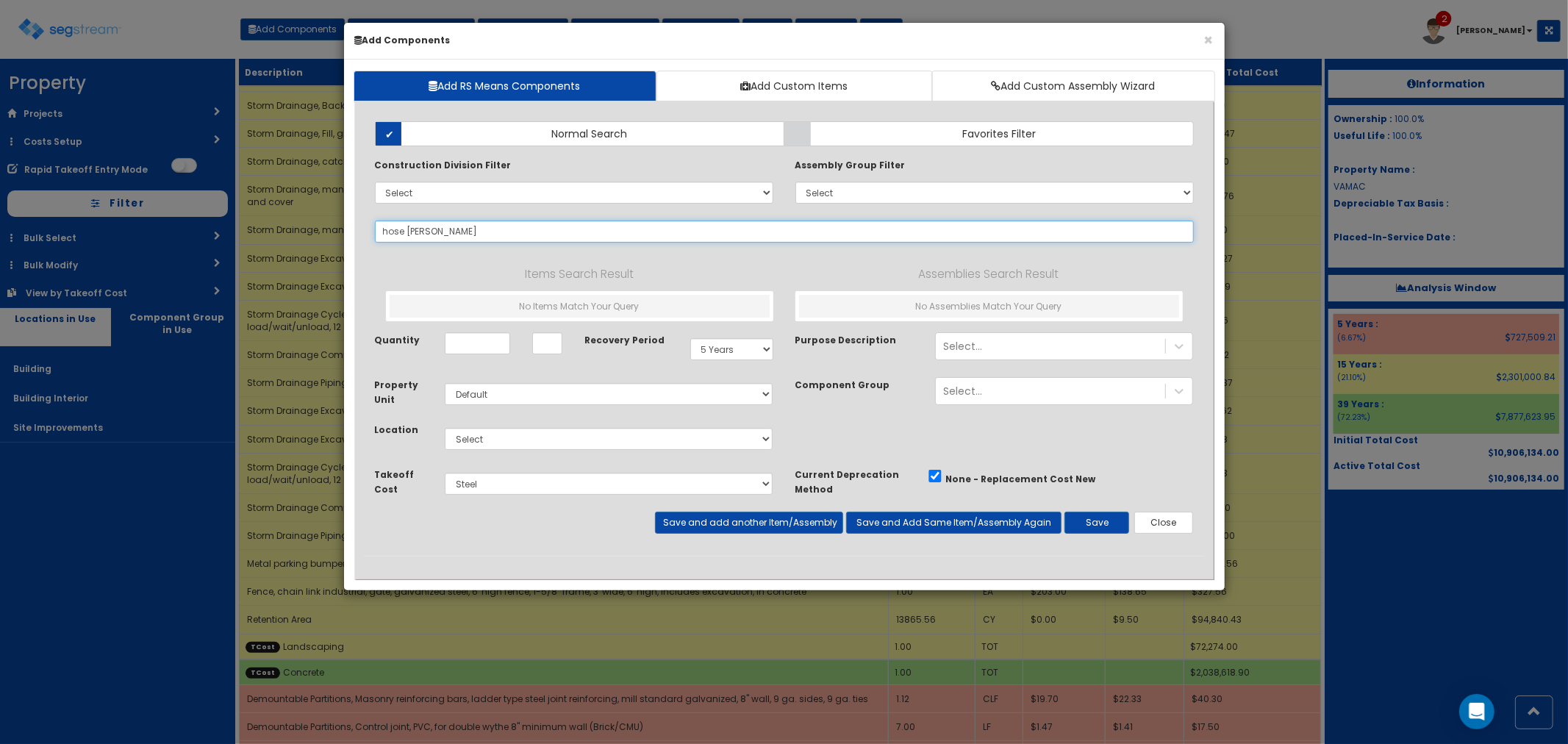
drag, startPoint x: 452, startPoint y: 239, endPoint x: 357, endPoint y: 225, distance: 96.0
click at [357, 225] on div "Add Items Add Assemblies Both" at bounding box center [784, 344] width 863 height 468
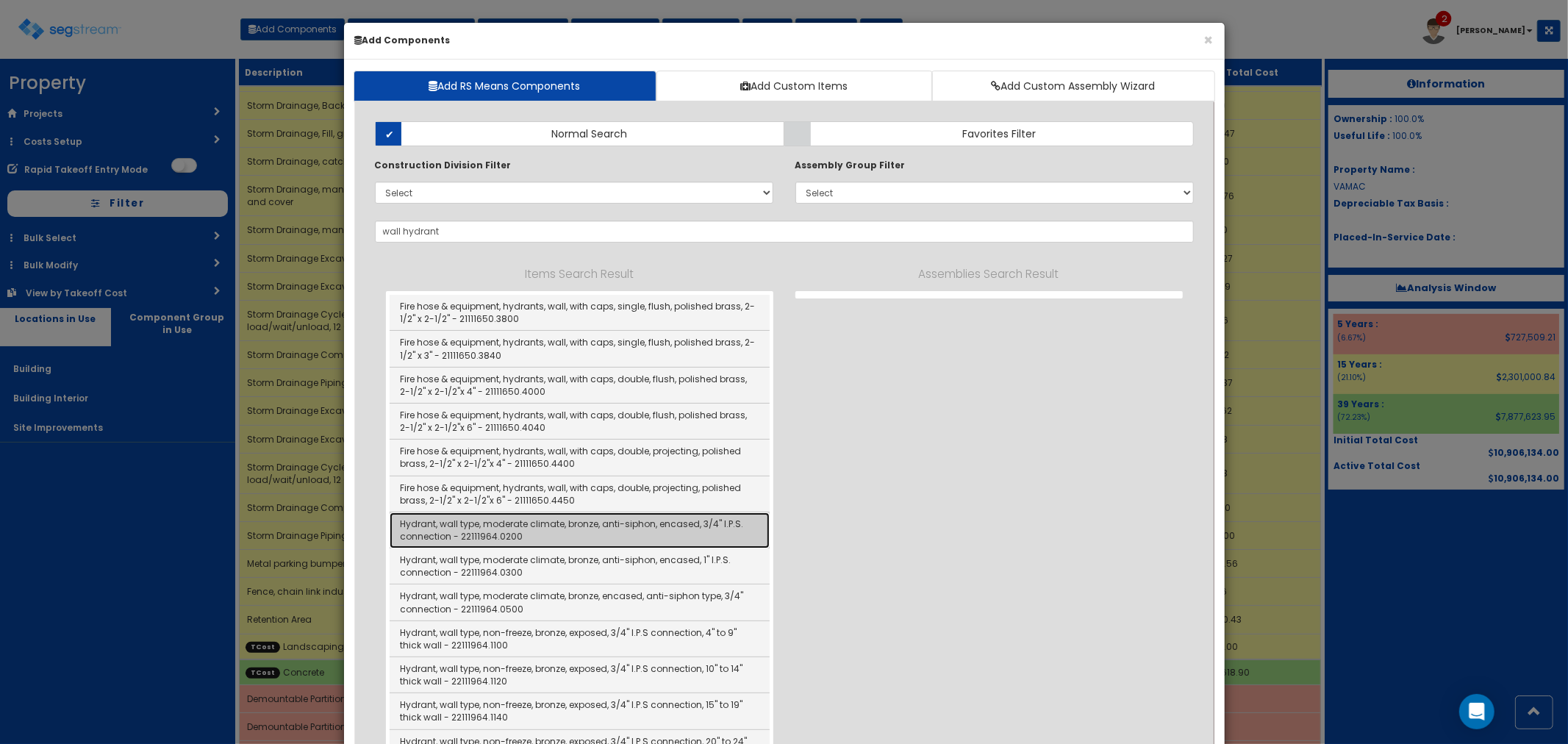
click at [508, 531] on link "Hydrant, wall type, moderate climate, bronze, anti-siphon, encased, 3/4" I.P.S.…" at bounding box center [579, 530] width 380 height 36
type input "Hydrant, wall type, moderate climate, bronze, anti-siphon, encased, 3/4" I.P.S.…"
checkbox input "false"
type input "EA"
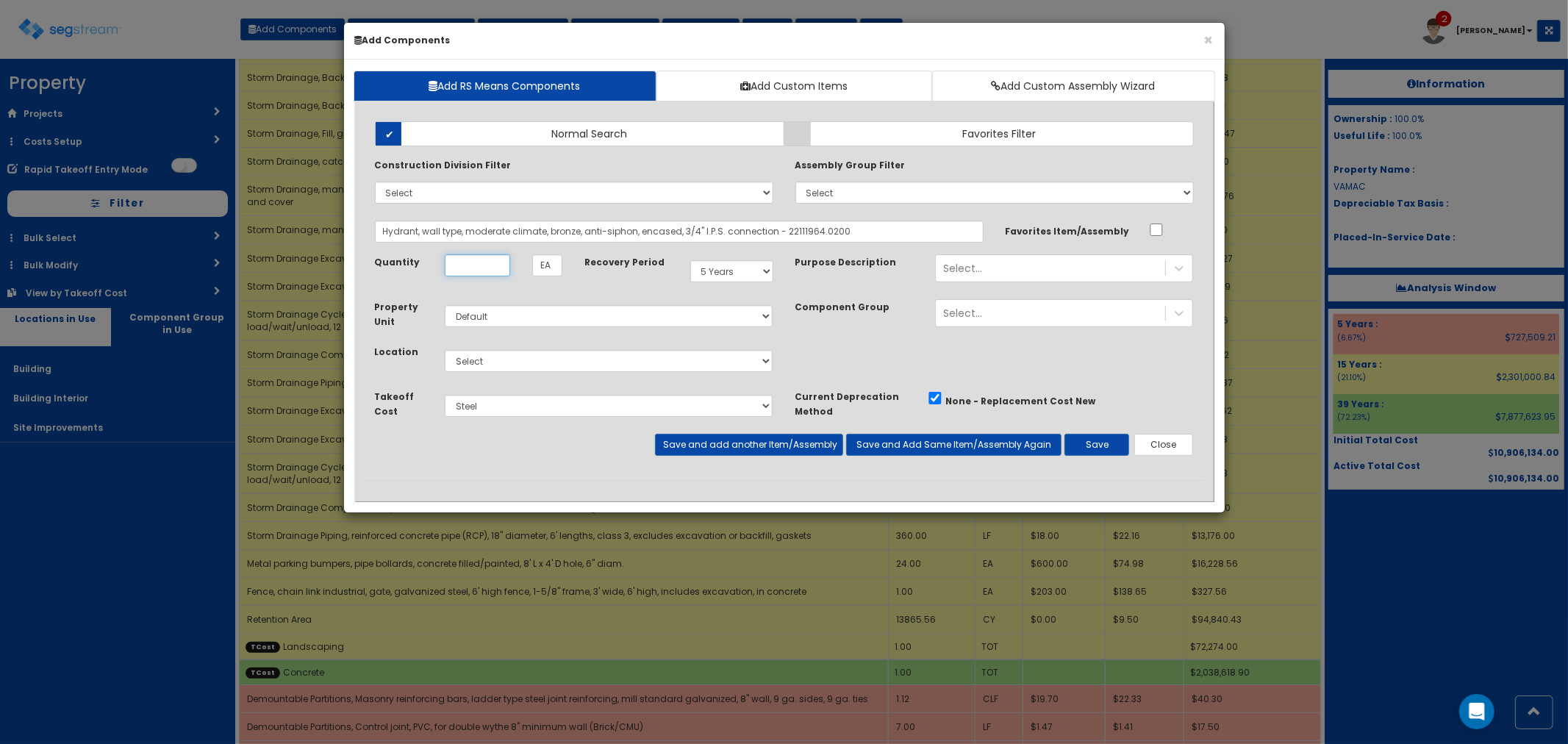
scroll to position [0, 0]
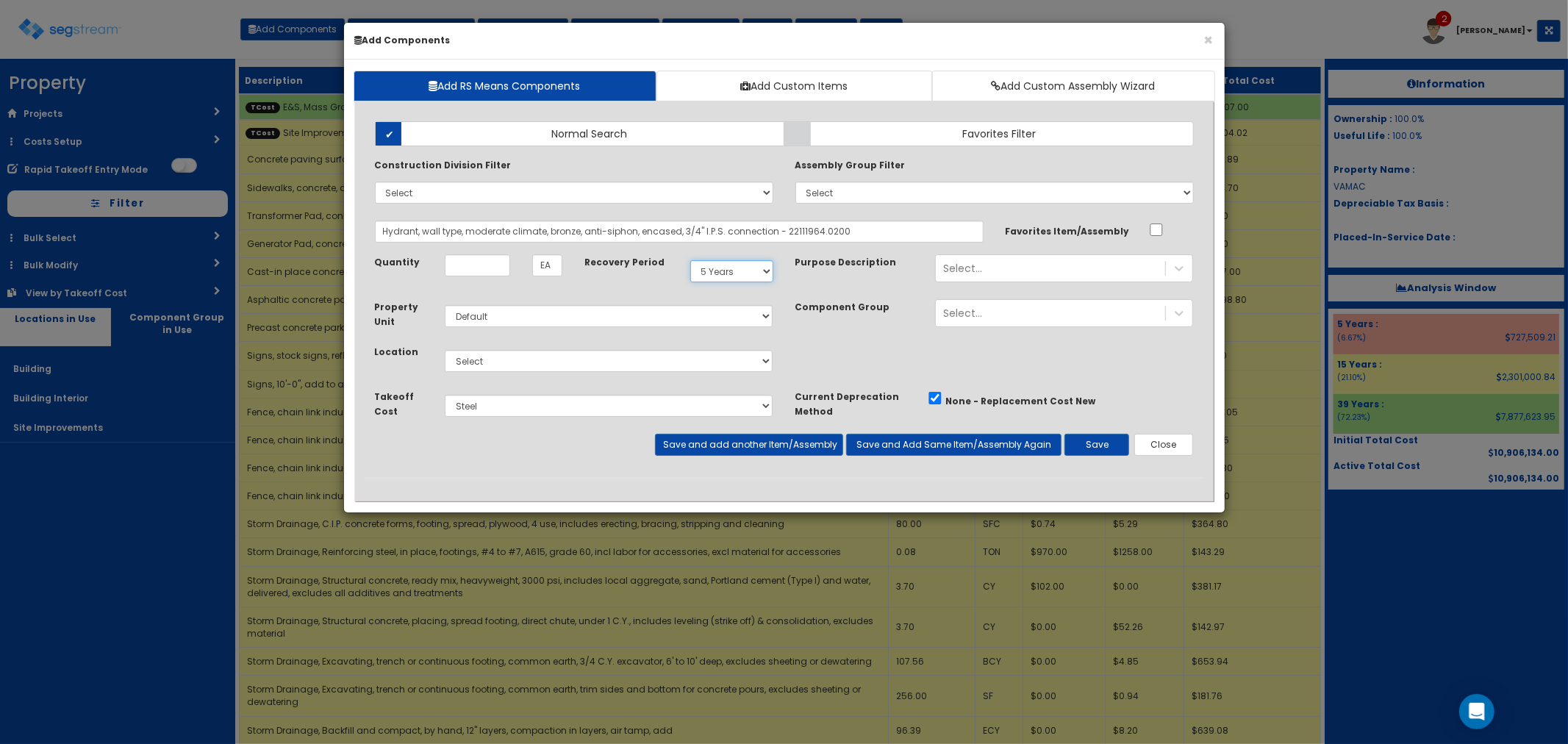
click at [695, 272] on select "Select 5 Years 7 Years 9 Years 10 Years 15 Years 15 Year QLI 15 Year QRP 15 Yea…" at bounding box center [731, 271] width 83 height 22
select select "39Y"
click at [690, 260] on select "Select 5 Years 7 Years 9 Years 10 Years 15 Years 15 Year QLI 15 Year QRP 15 Yea…" at bounding box center [731, 271] width 83 height 22
click at [481, 365] on select "Select Building Building Interior Site Improvements Add Additional Location" at bounding box center [609, 360] width 329 height 22
select select "6"
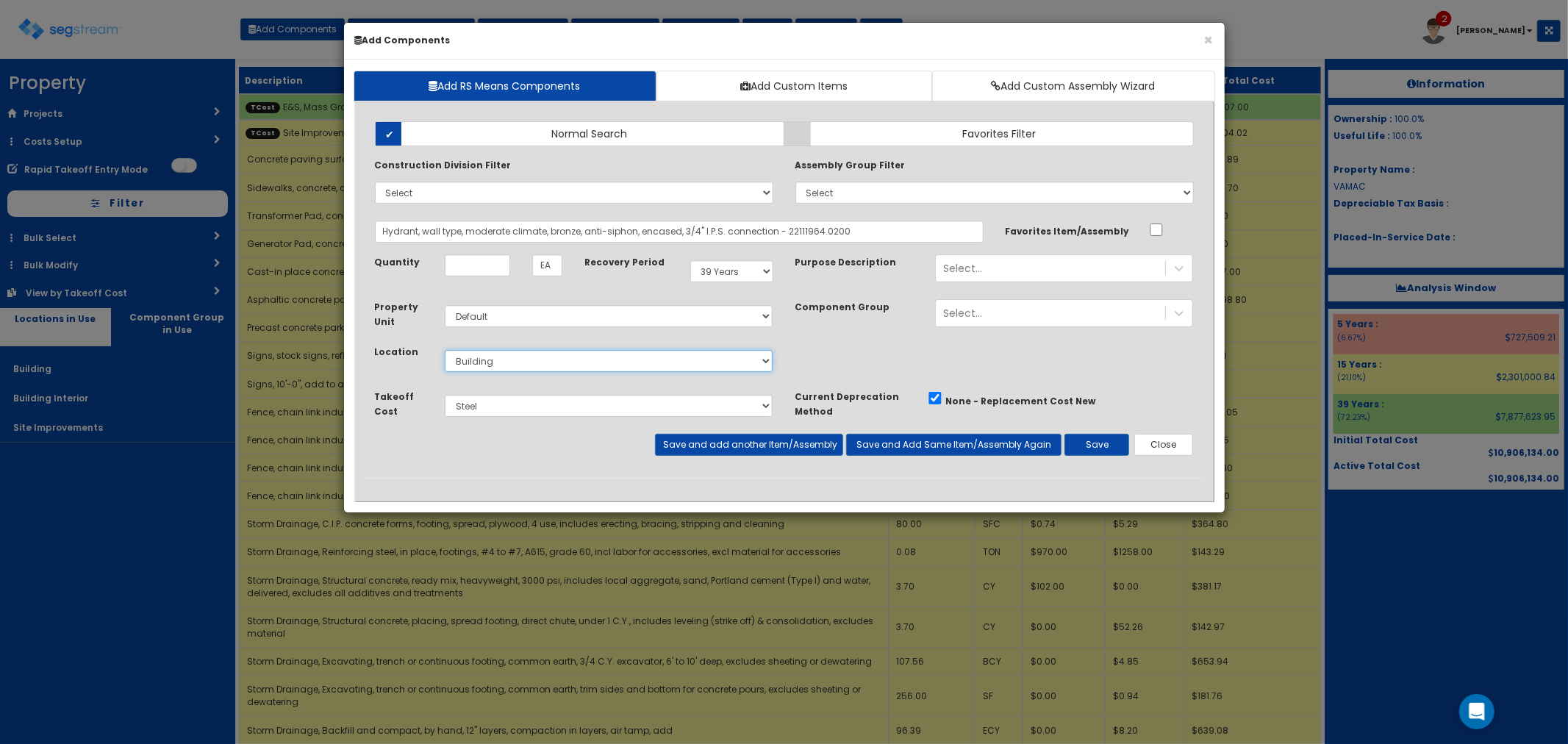
click at [445, 350] on select "Select Building Building Interior Site Improvements Add Additional Location" at bounding box center [609, 360] width 329 height 22
click at [511, 405] on select "Select E&S, Mass Grading & Storm Site Improvements Landscaping Concrete Steel R…" at bounding box center [609, 405] width 329 height 22
select select "5265038"
click at [445, 394] on select "Select E&S, Mass Grading & Storm Site Improvements Landscaping Concrete Steel R…" at bounding box center [609, 405] width 329 height 22
click at [481, 247] on div "Add Items Add Assemblies Both Normal Search Select" at bounding box center [784, 294] width 841 height 367
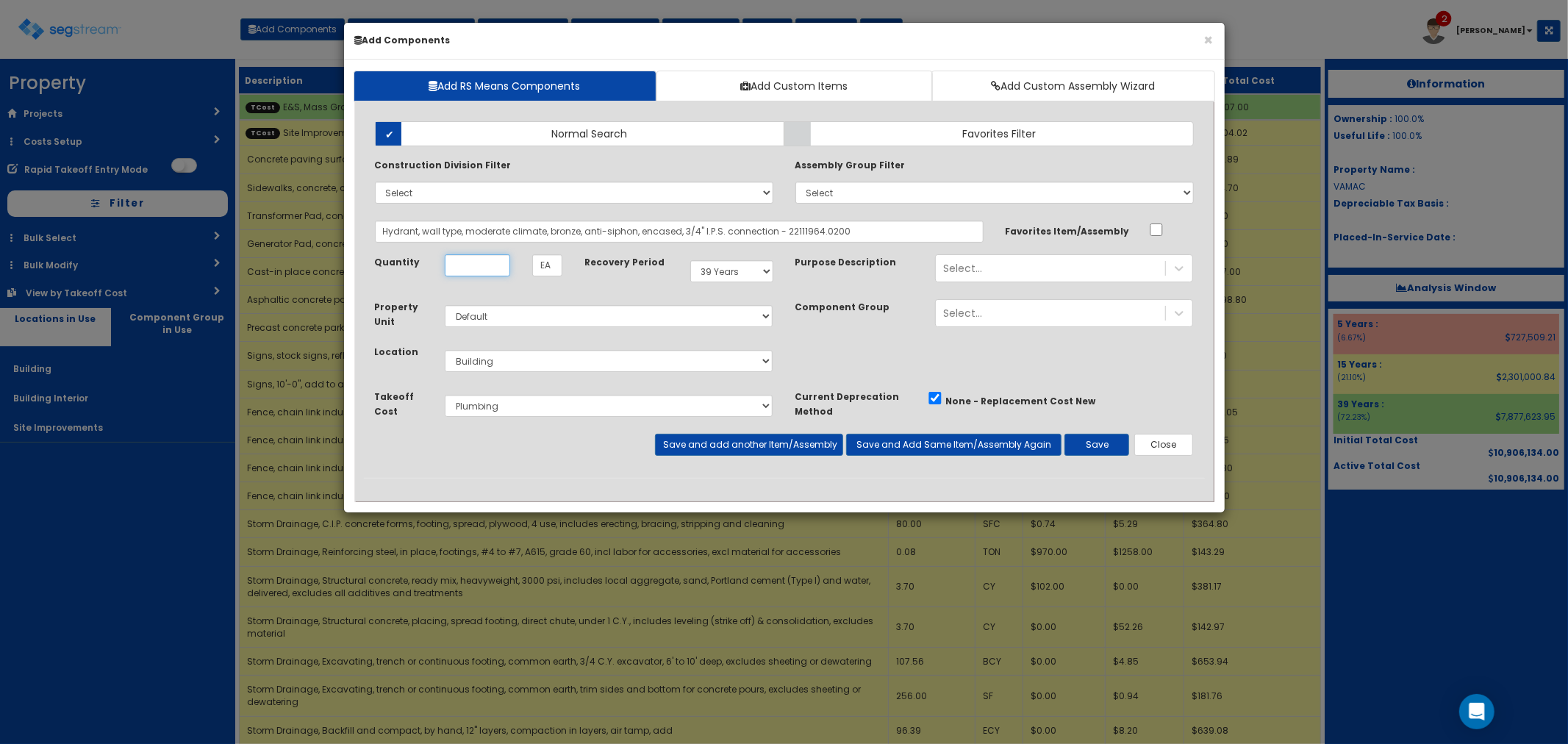
click at [479, 258] on input "Quantity" at bounding box center [477, 265] width 66 height 22
type input "3"
click at [730, 443] on button "Save and add another Item/Assembly" at bounding box center [749, 445] width 188 height 22
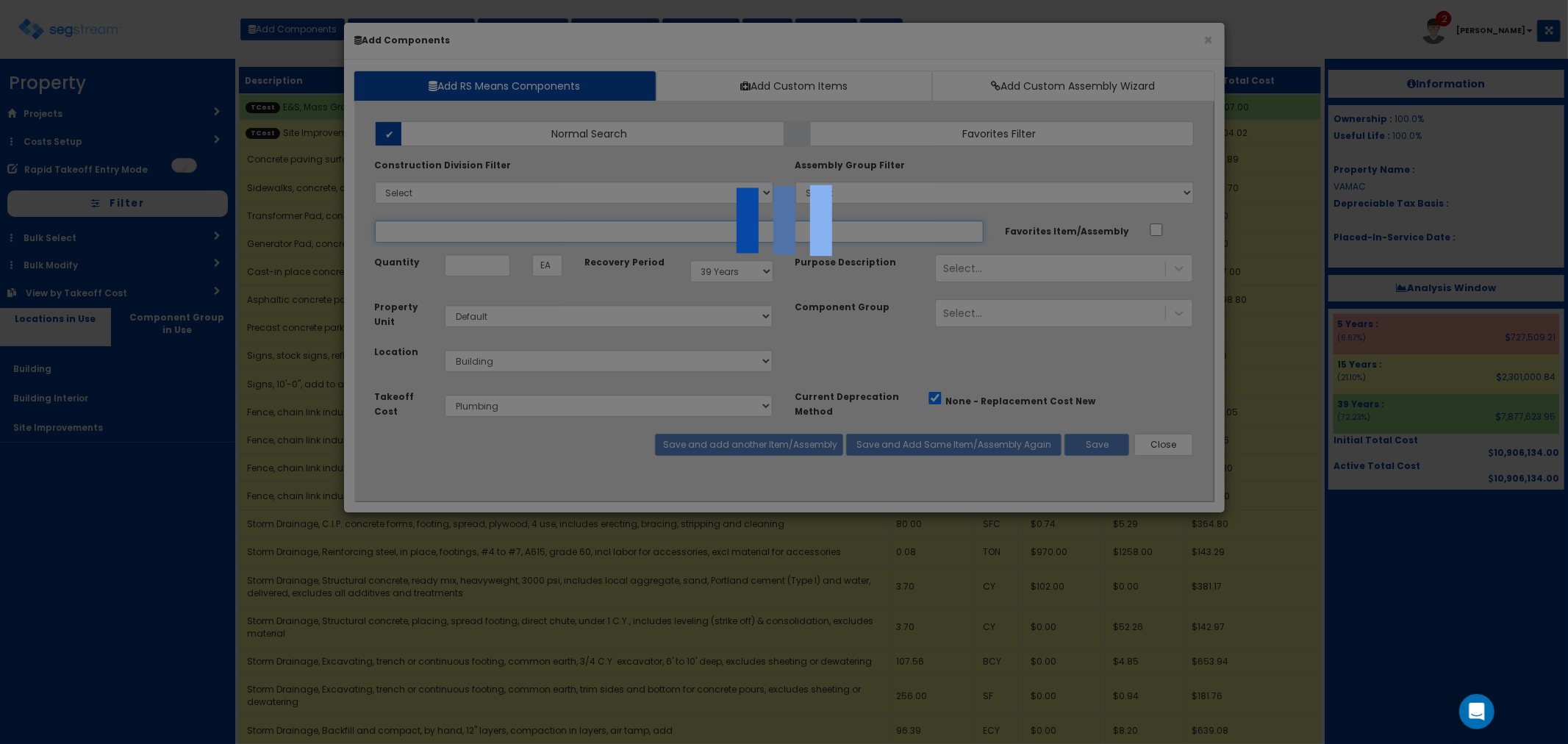
select select "5265038"
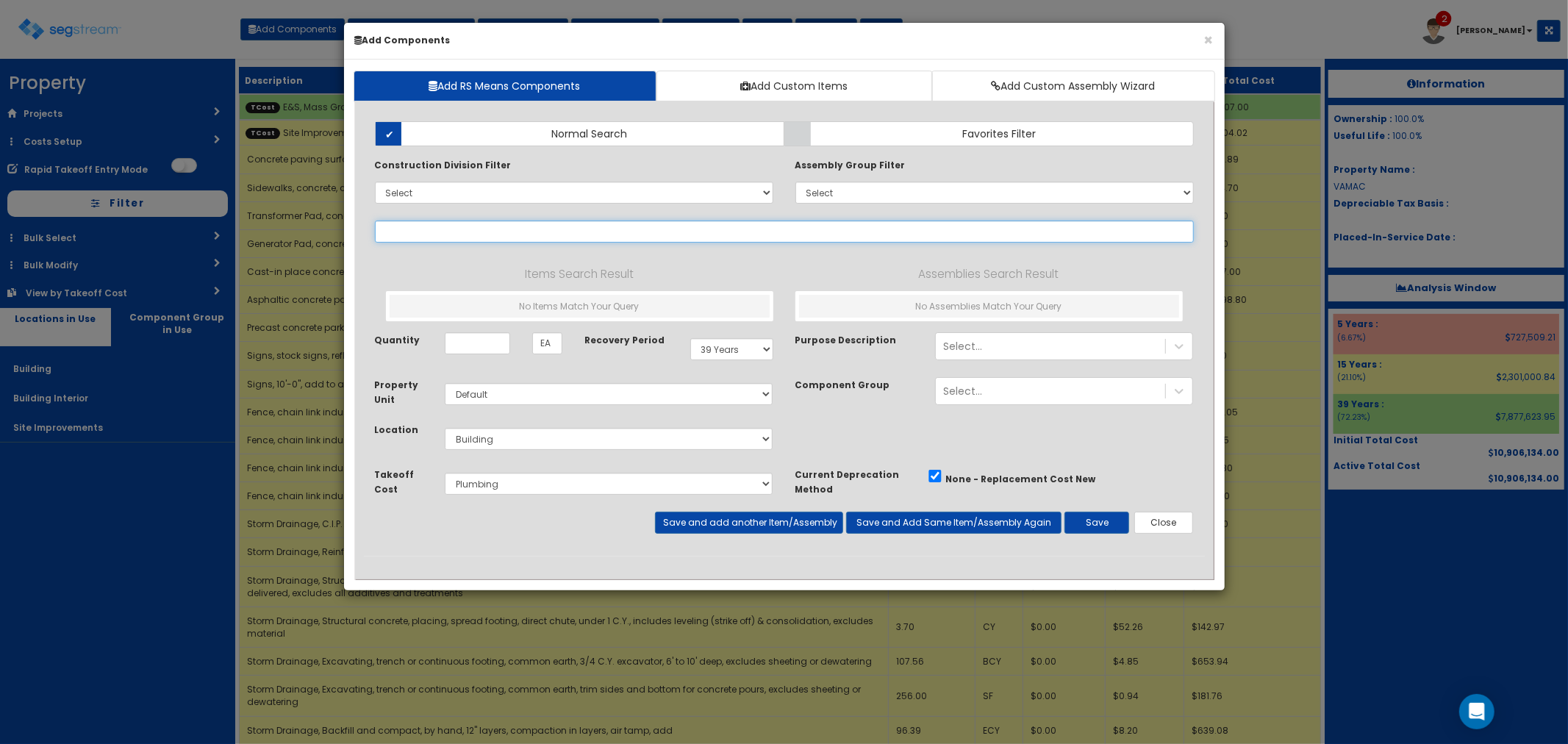
type input "3"
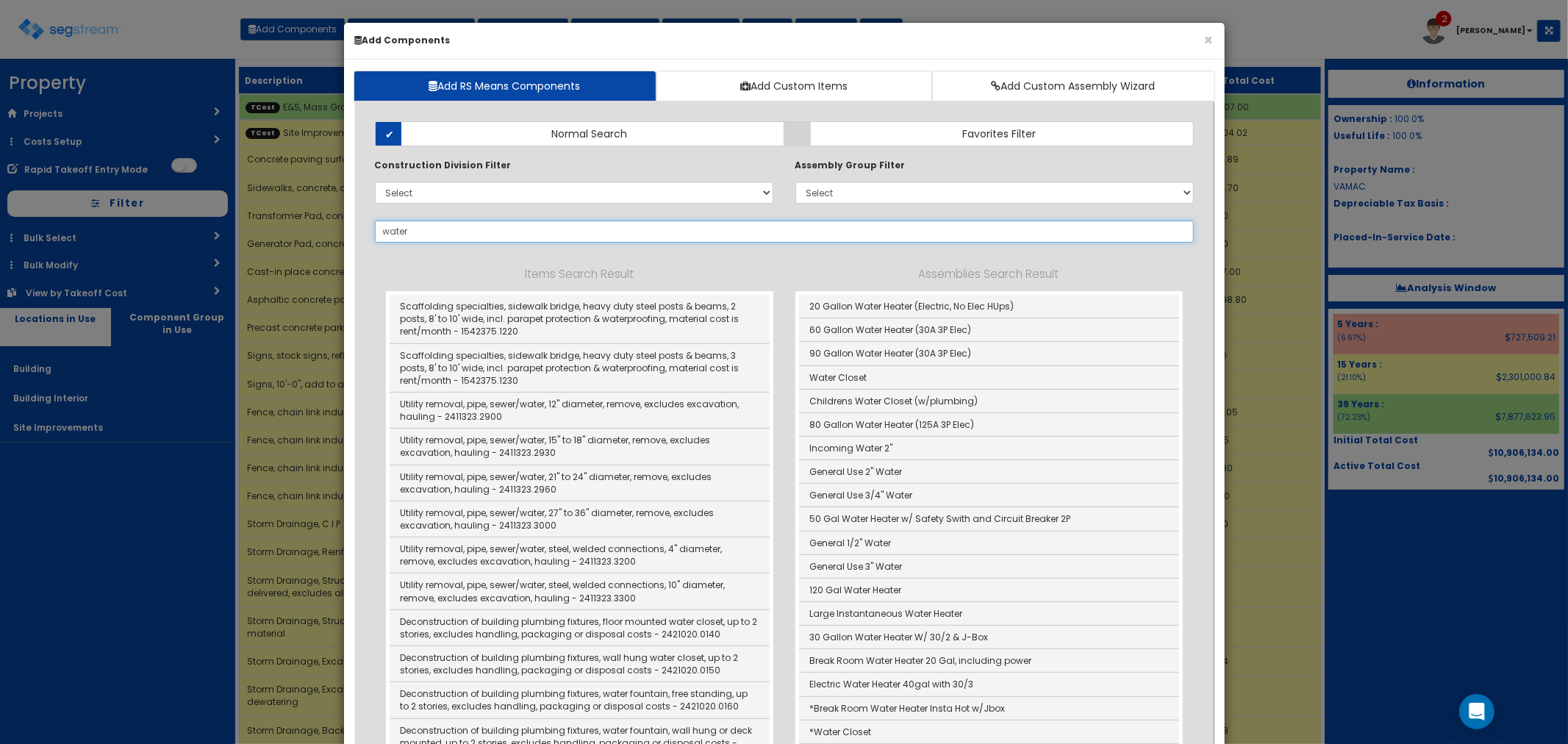
click at [428, 237] on input "water" at bounding box center [784, 231] width 818 height 22
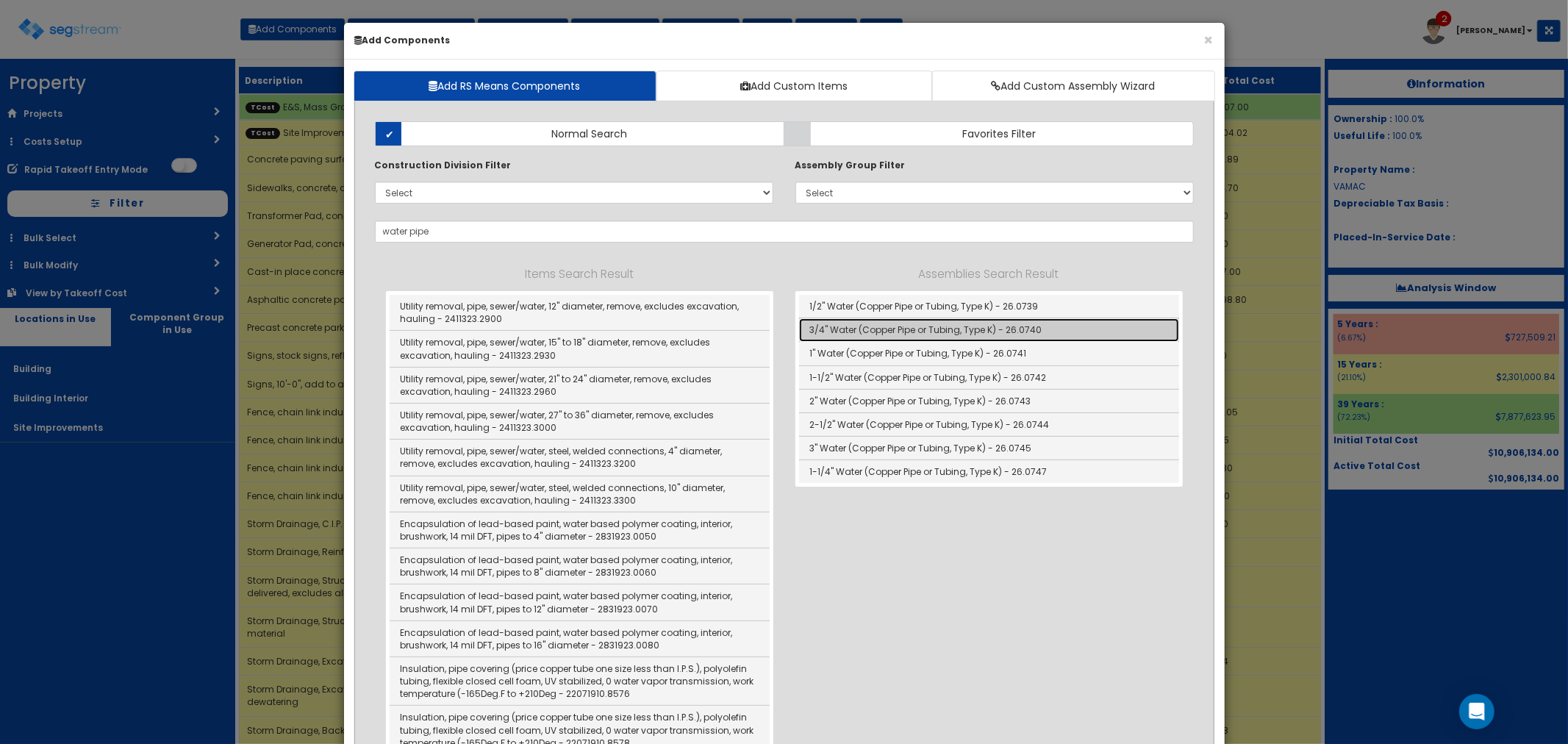
click at [910, 323] on link "3/4" Water (Copper Pipe or Tubing, Type K) - 26.0740" at bounding box center [989, 329] width 380 height 23
type input "3/4" Water (Copper Pipe or Tubing, Type K) - 26.0740"
checkbox input "true"
type input "LF"
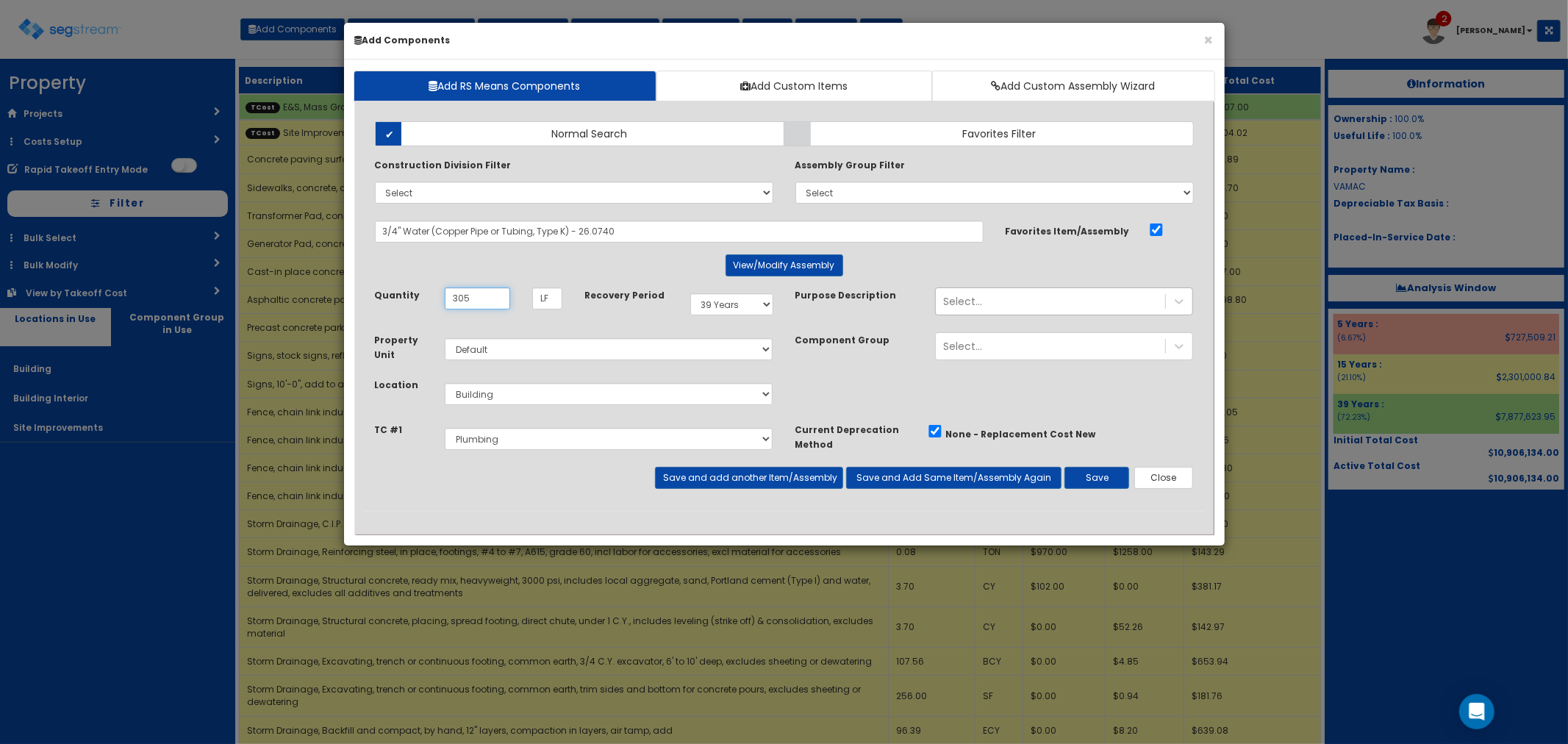
type input "305"
click at [993, 302] on div "Select..." at bounding box center [1050, 301] width 229 height 23
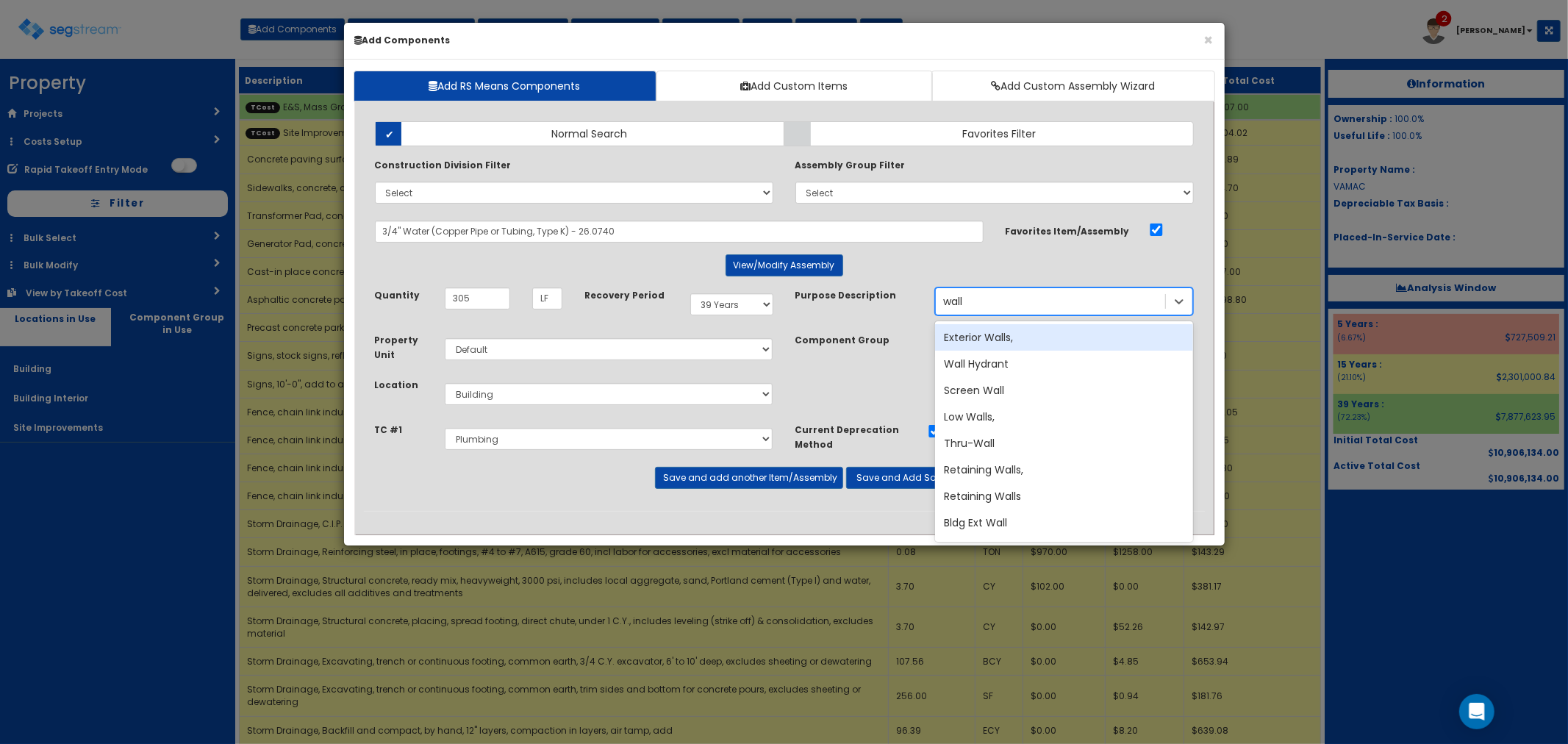
type input "wall h"
click at [992, 329] on div "Wall Hydrant" at bounding box center [1064, 337] width 258 height 26
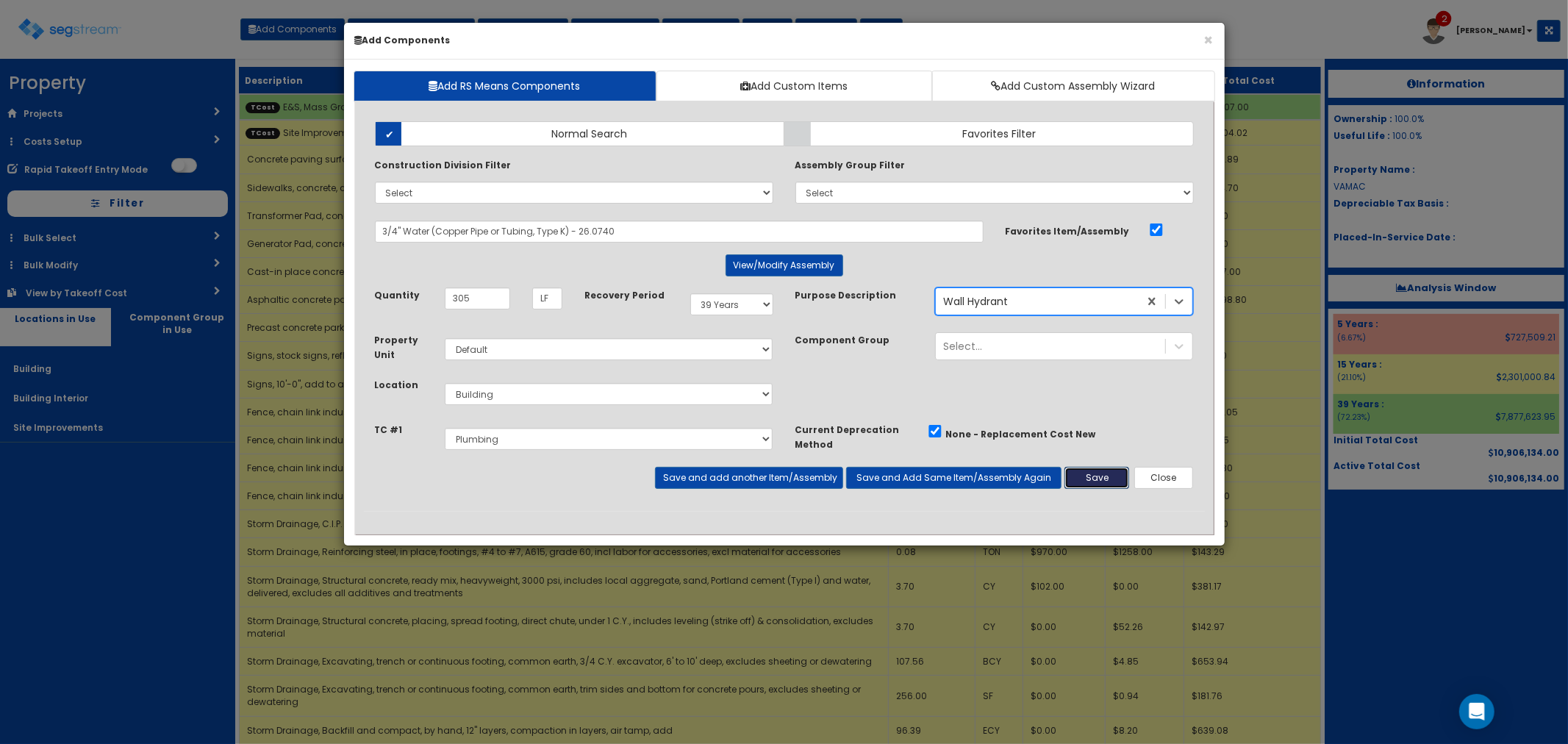
click at [1102, 480] on button "Save" at bounding box center [1097, 477] width 65 height 22
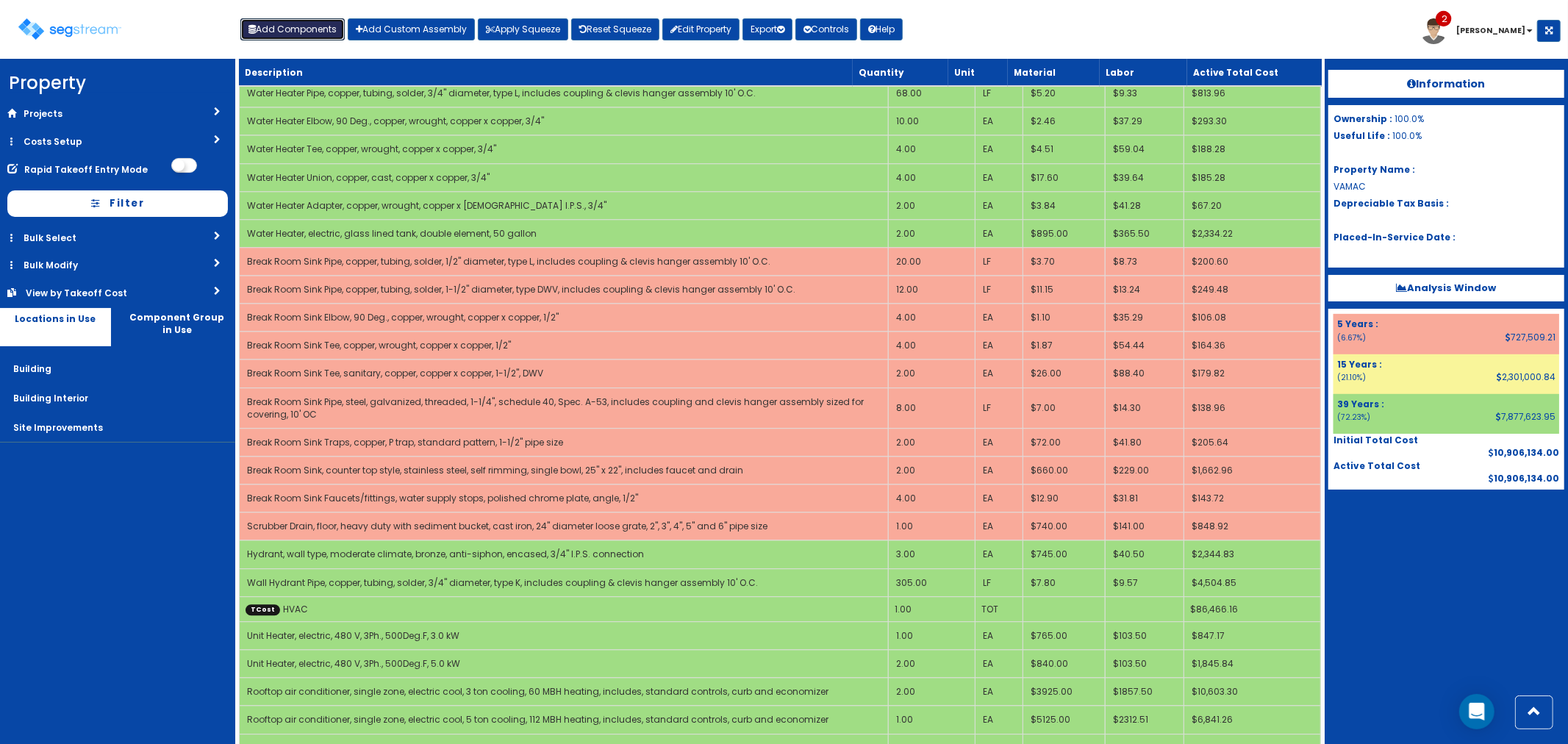
scroll to position [3211, 0]
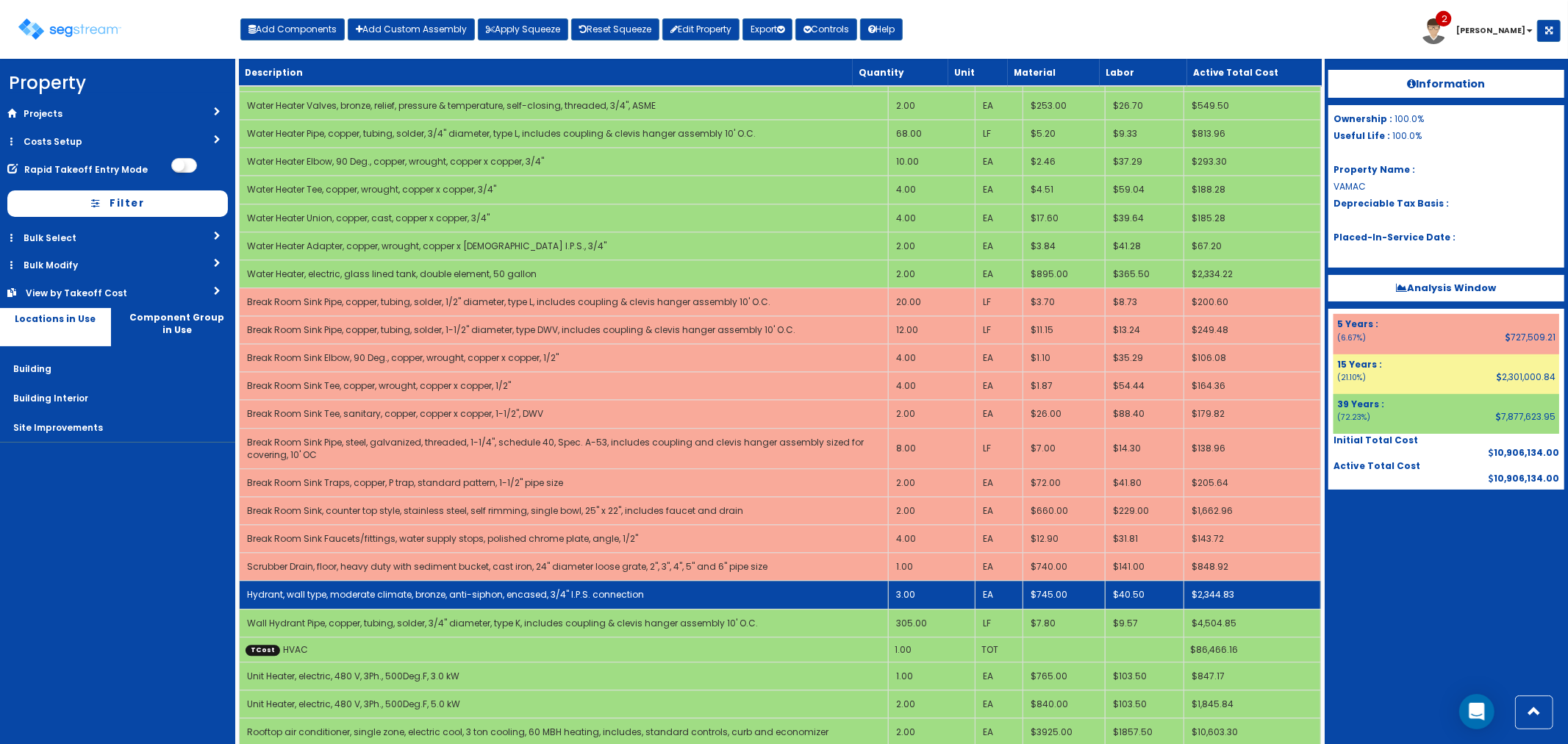
click at [360, 588] on link "Hydrant, wall type, moderate climate, bronze, anti-siphon, encased, 3/4" I.P.S.…" at bounding box center [445, 594] width 397 height 12
select select "5265038"
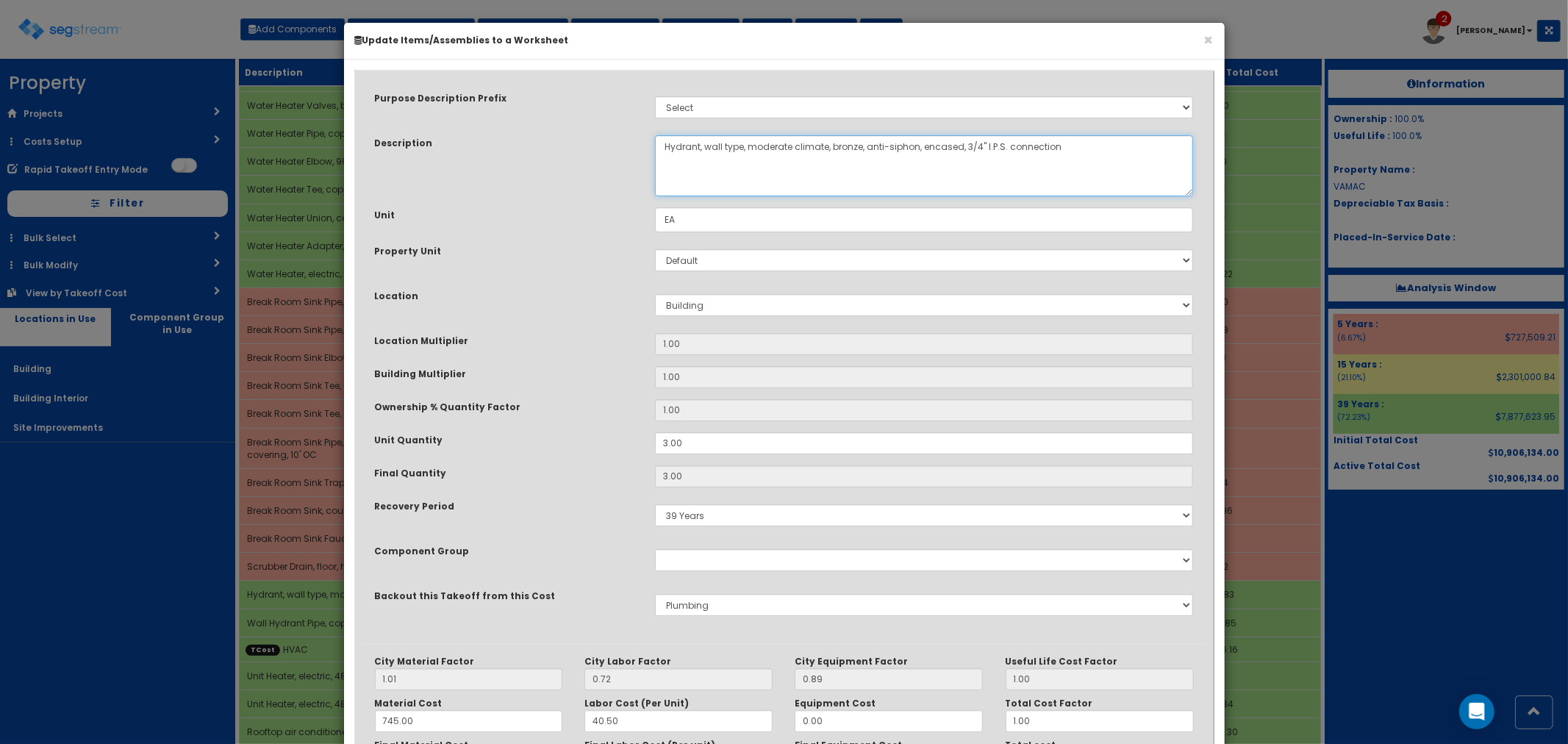
click at [664, 142] on textarea "Hydrant, wall type, moderate climate, bronze, anti-siphon, encased, 3/4" I.P.S.…" at bounding box center [924, 166] width 538 height 61
drag, startPoint x: 726, startPoint y: 147, endPoint x: 768, endPoint y: 142, distance: 42.3
click at [768, 142] on textarea "Hydrant, wall type, moderate climate, bronze, anti-siphon, encased, 3/4" I.P.S.…" at bounding box center [924, 166] width 538 height 61
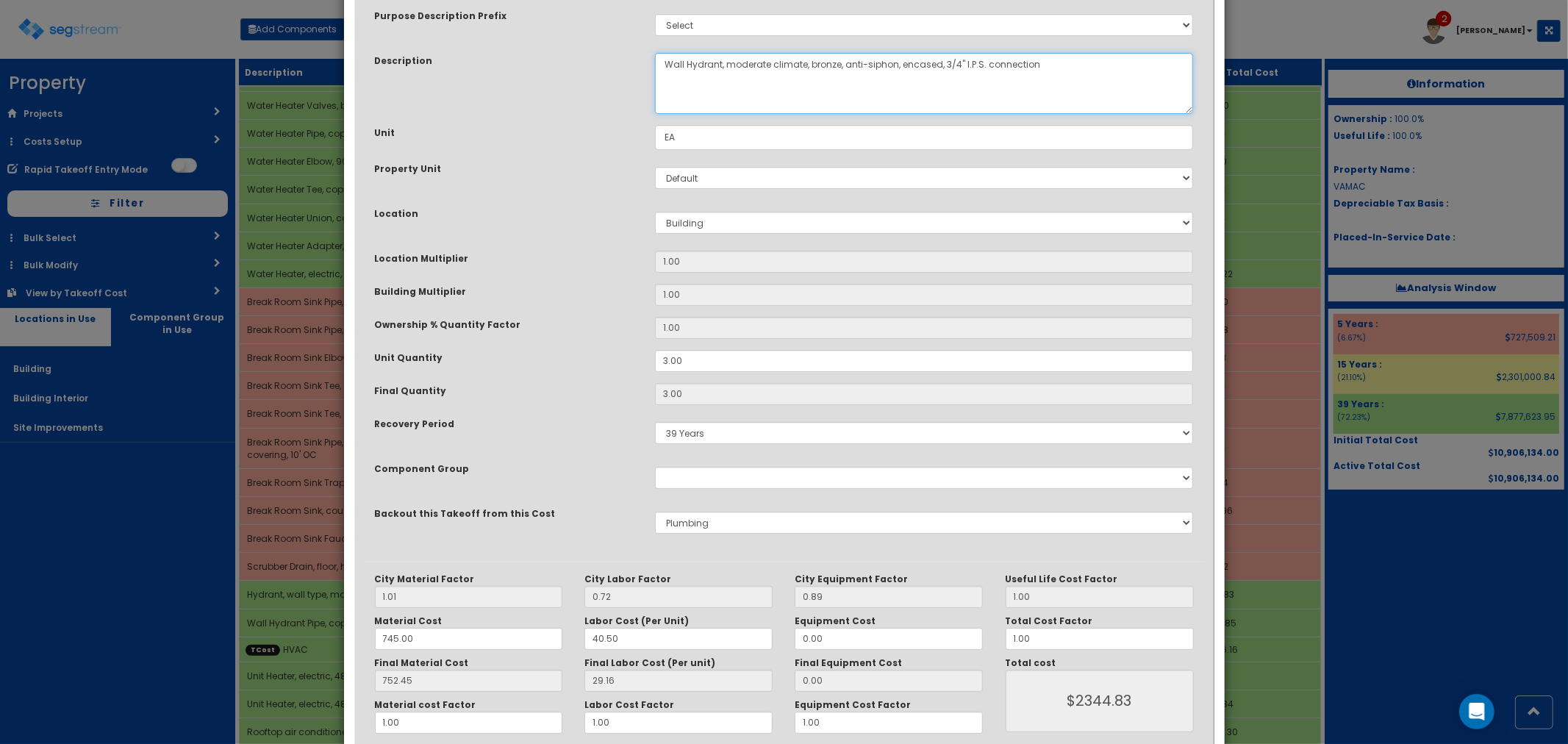
scroll to position [155, 0]
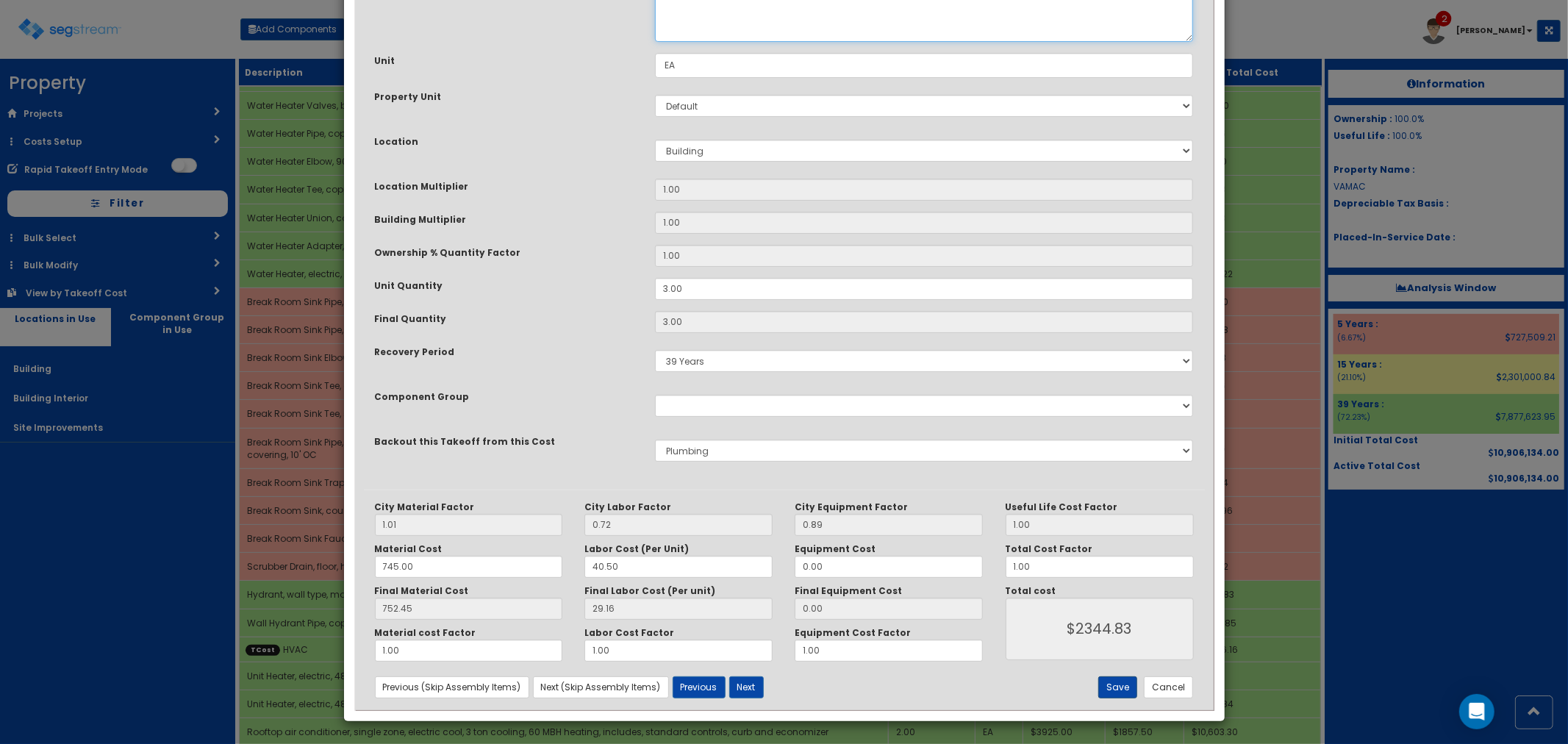
type textarea "Wall Hydrant, moderate climate, bronze, anti-siphon, encased, 3/4" I.P.S. conne…"
click at [1125, 691] on button "Save" at bounding box center [1118, 687] width 39 height 22
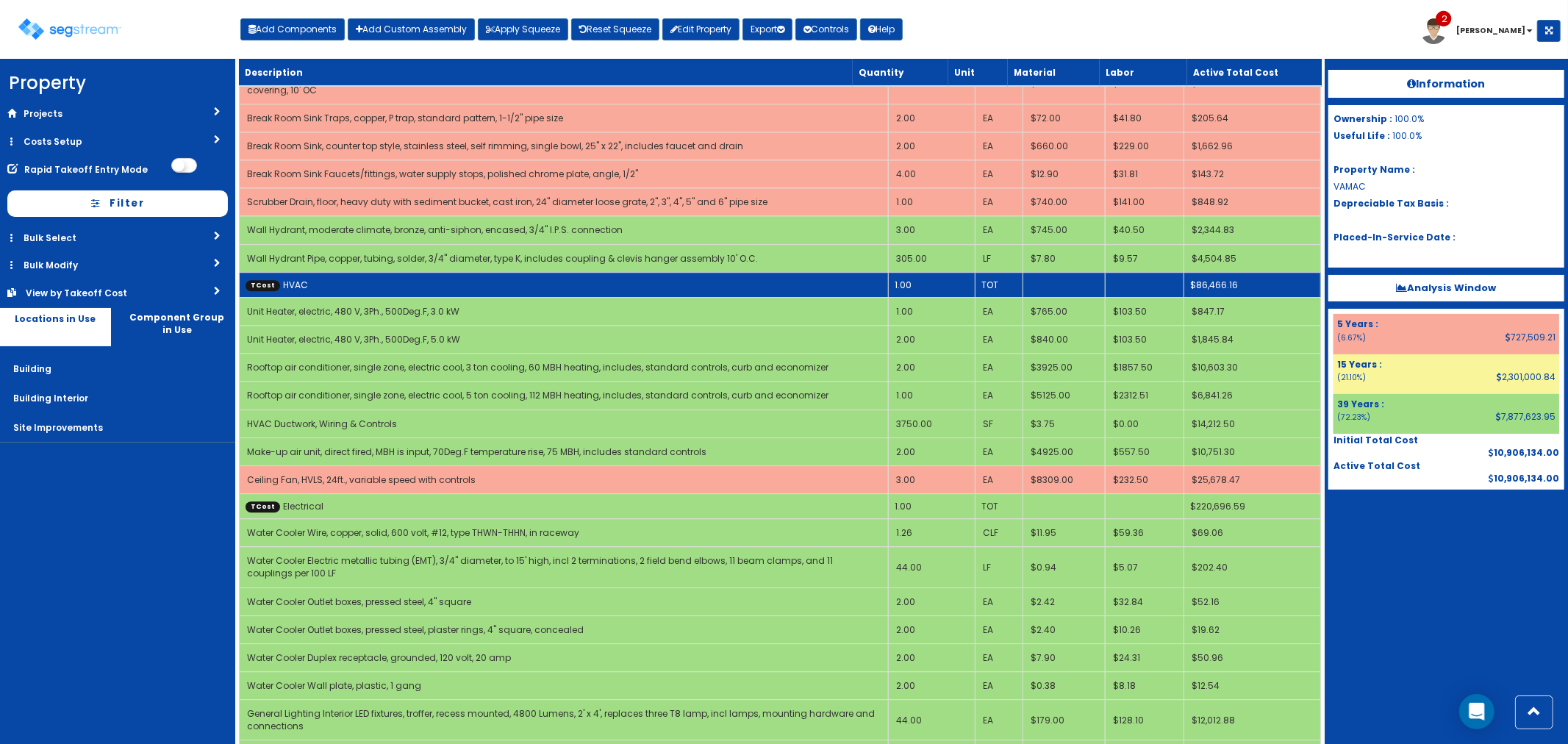
scroll to position [3619, 0]
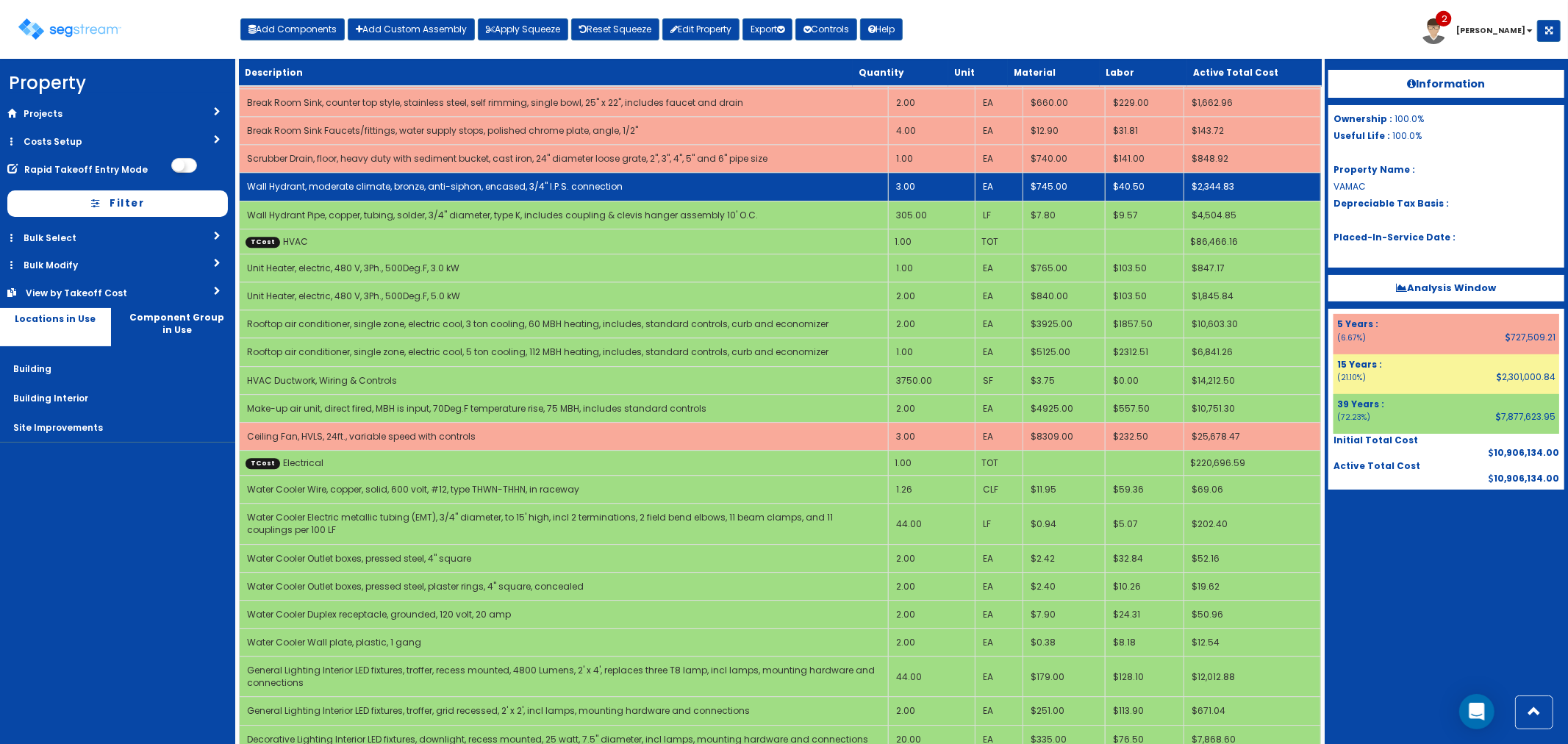
click at [917, 172] on td "3.00" at bounding box center [931, 186] width 87 height 28
click at [921, 172] on td "3.00" at bounding box center [931, 186] width 87 height 28
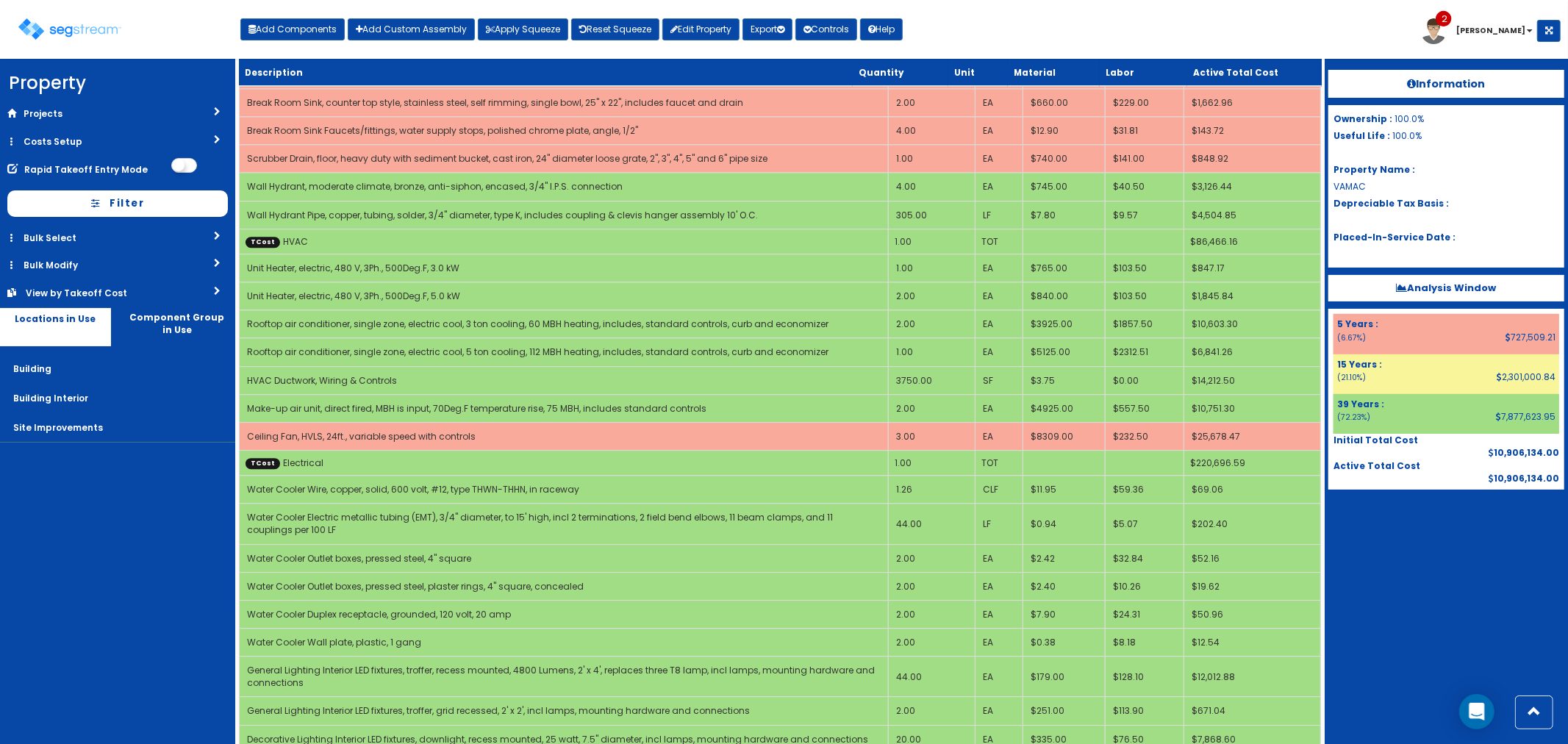
click at [1305, 29] on div "Toggle navigation Add Components Add Custom Assembly Apply Squeeze Reset Squeez…" at bounding box center [784, 35] width 1553 height 48
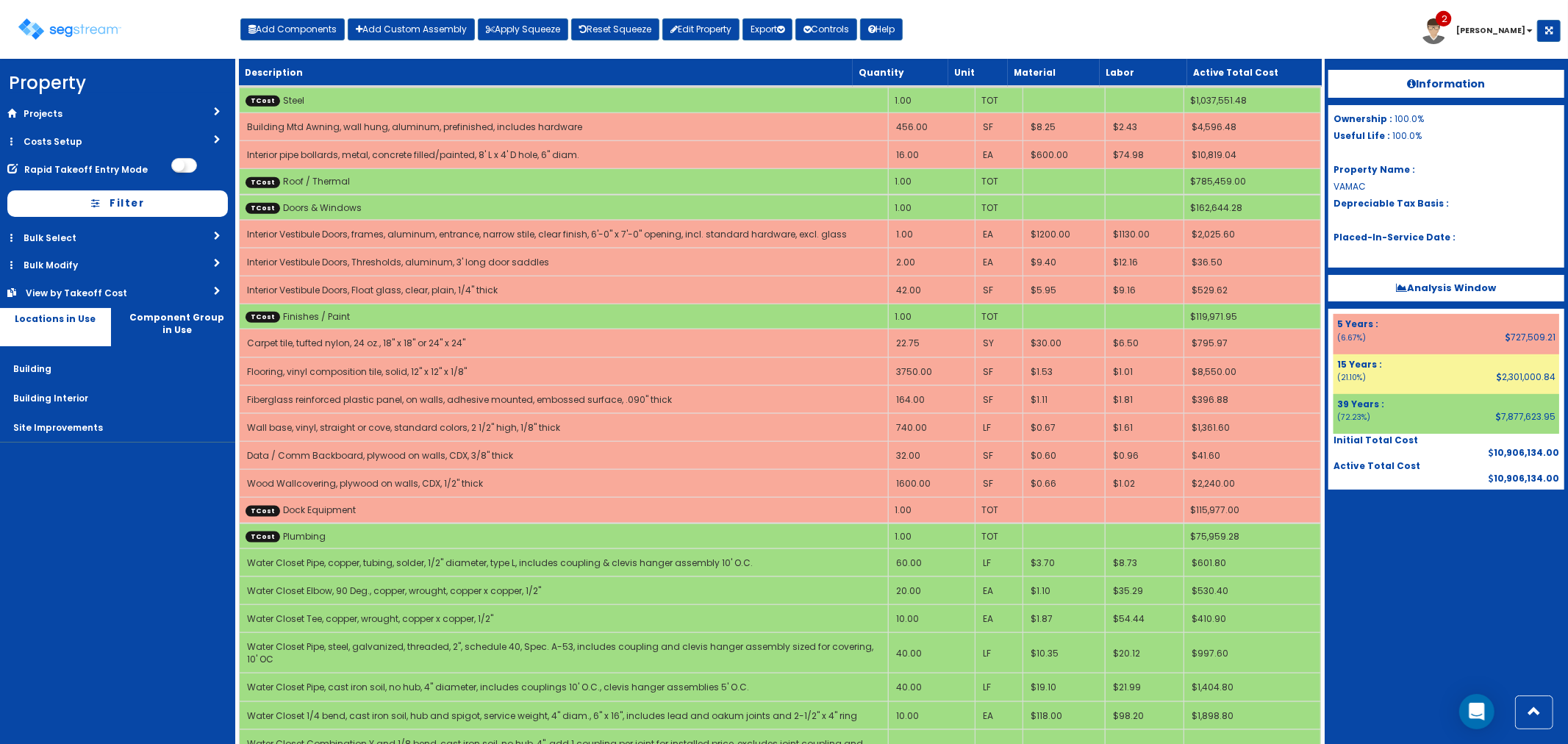
scroll to position [1831, 0]
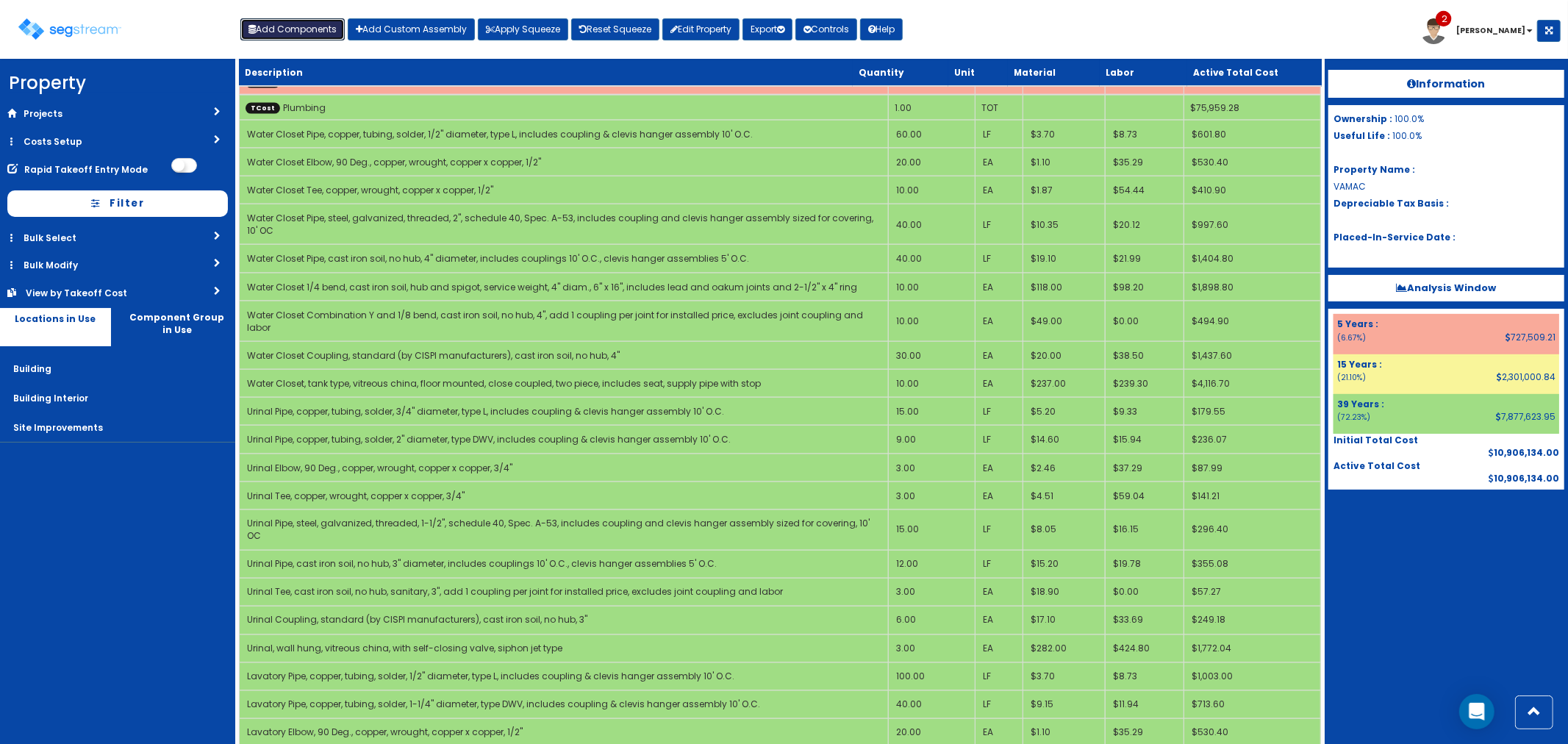
click at [285, 37] on button "Add Components" at bounding box center [292, 29] width 104 height 22
select select "5265038"
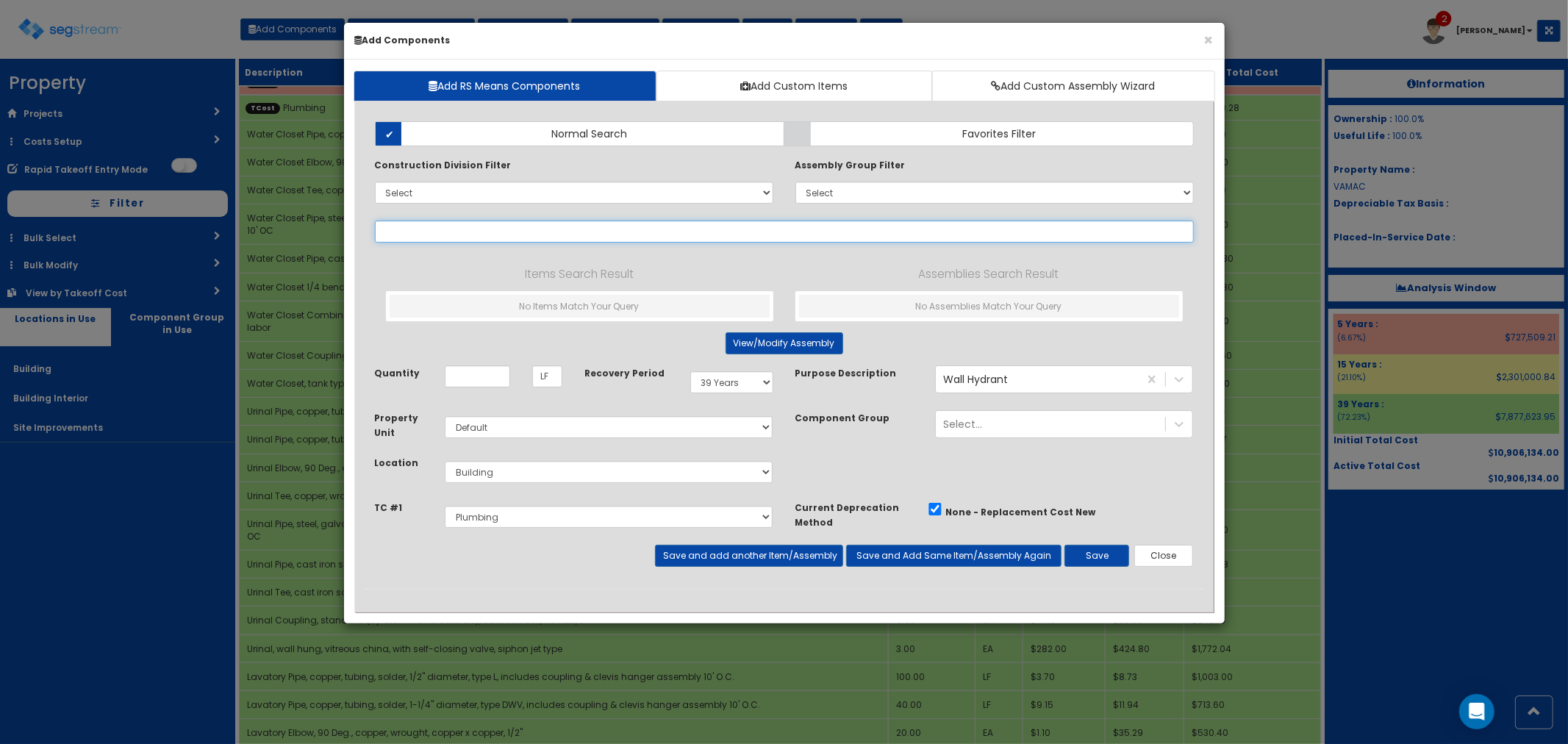
type input "f"
select select
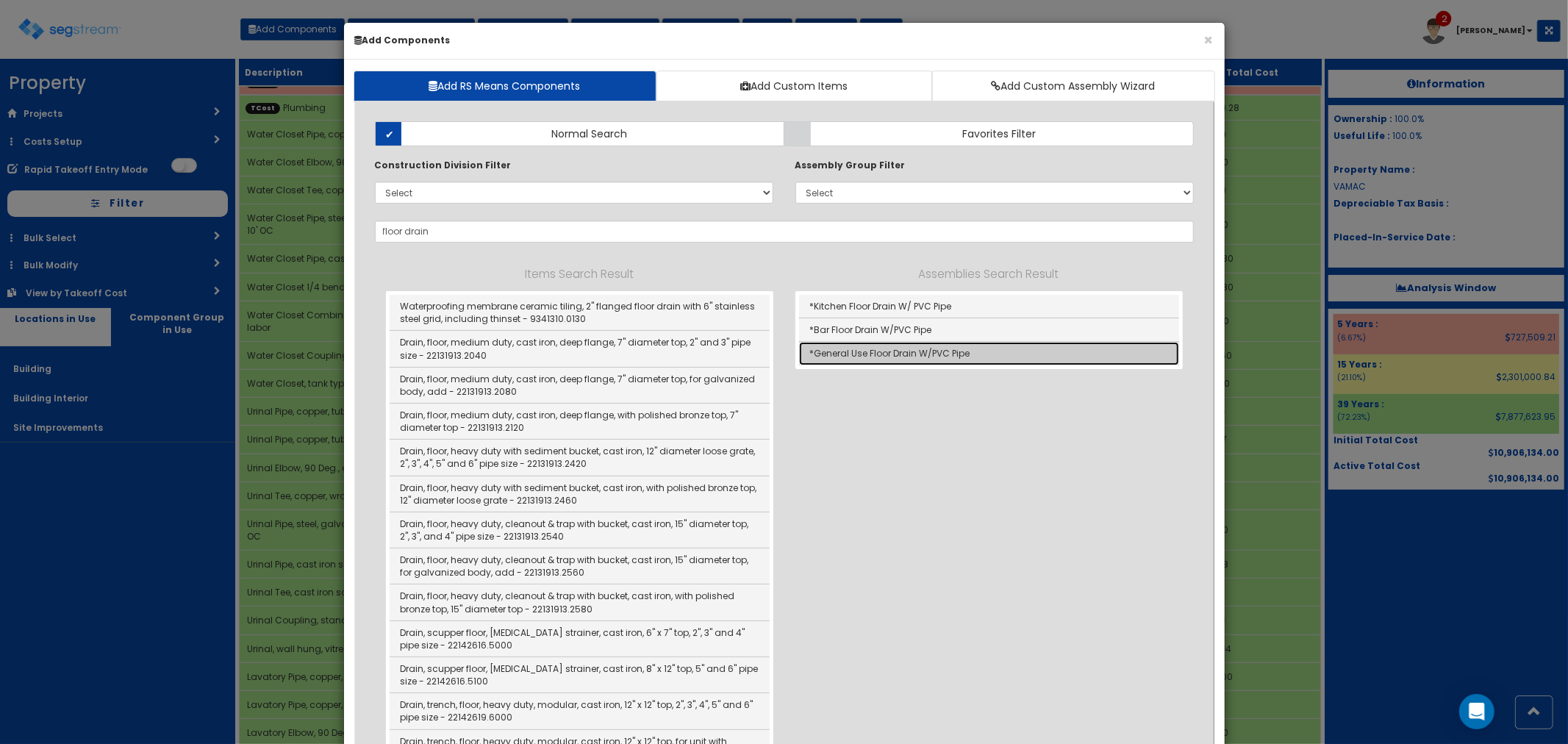
click at [886, 361] on link "*General Use Floor Drain W/PVC Pipe" at bounding box center [989, 353] width 380 height 22
type input "*General Use Floor Drain W/PVC Pipe"
type input "EA"
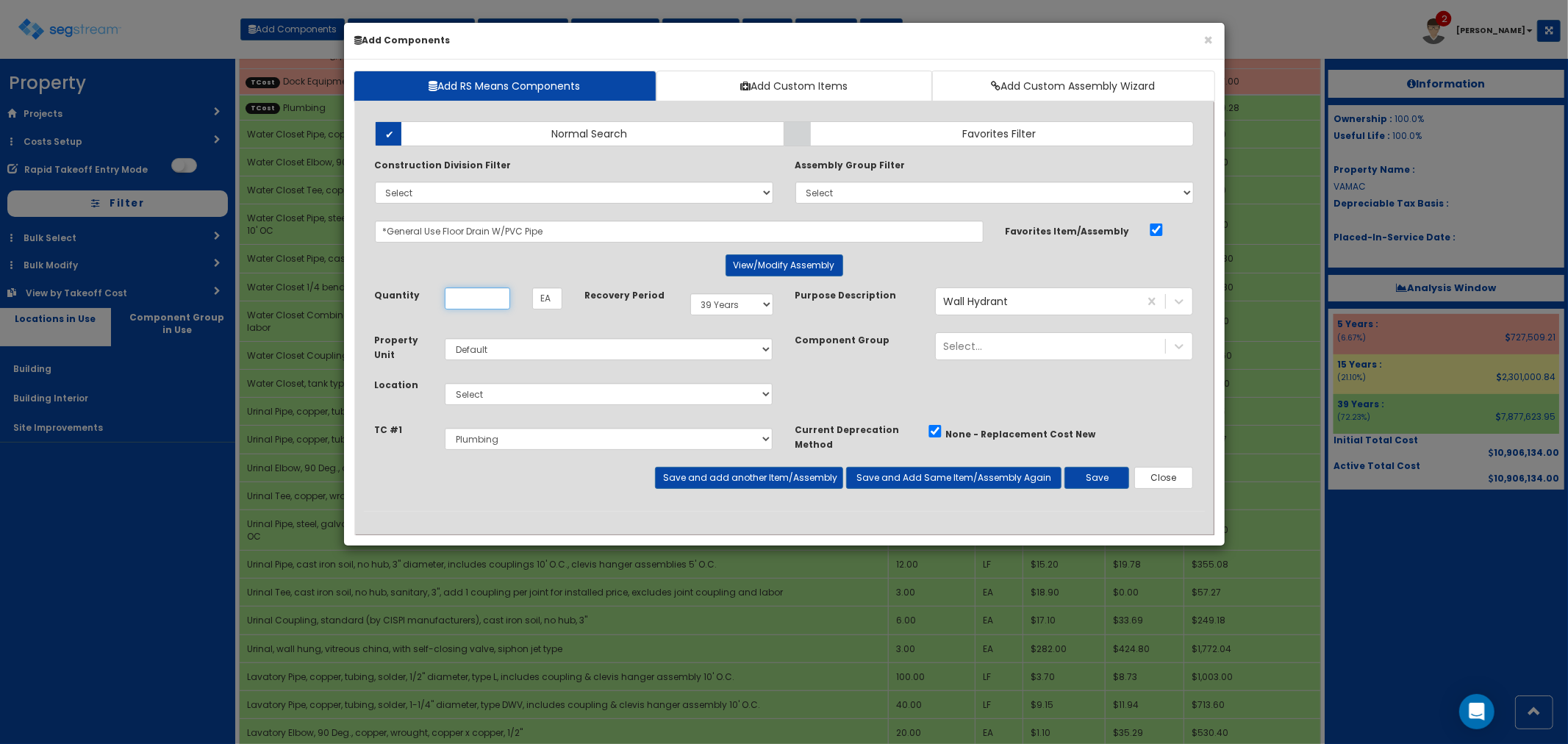
scroll to position [0, 0]
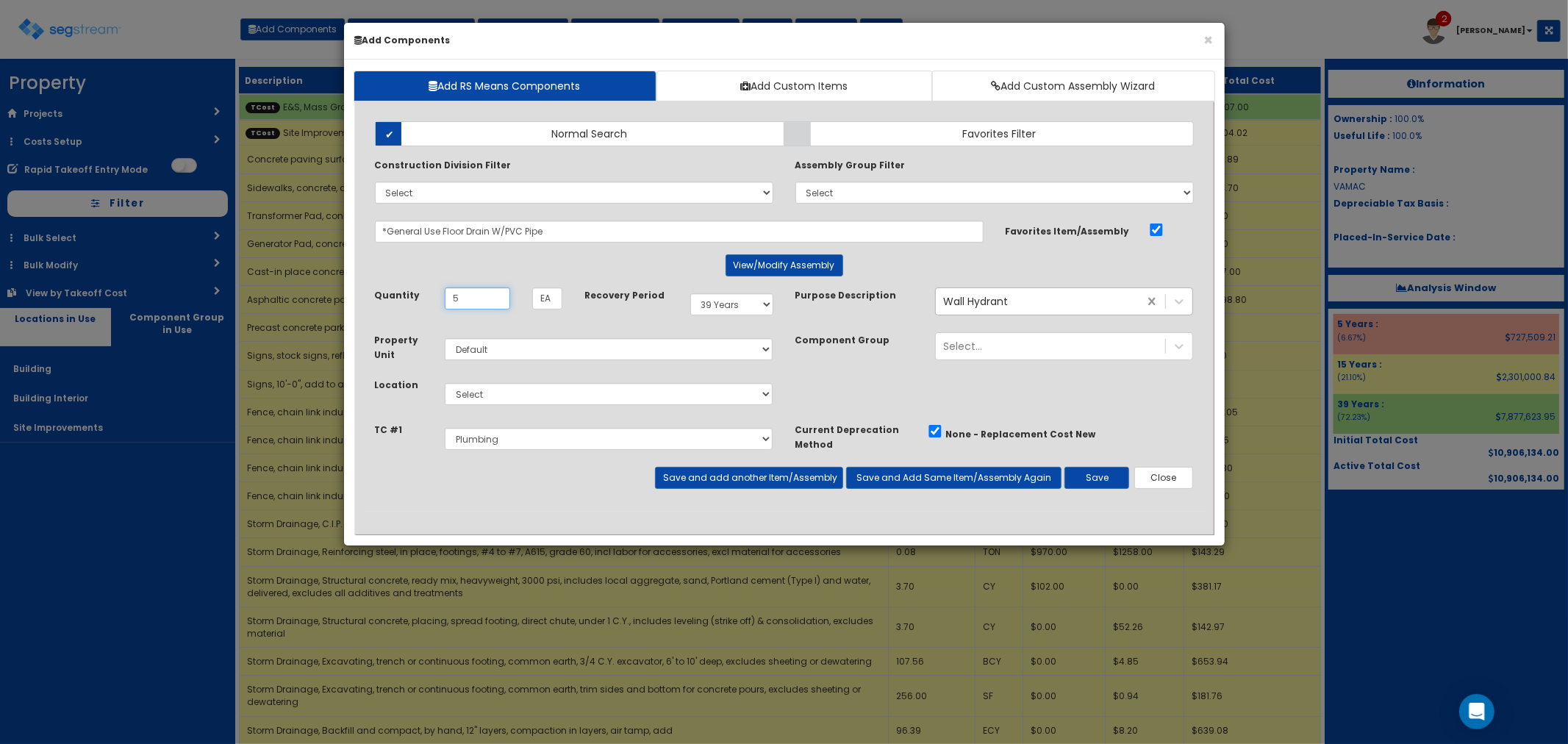
type input "5"
click at [483, 391] on select "Select Building Building Interior Site Improvements Add Additional Location" at bounding box center [609, 394] width 329 height 22
select select "7"
click at [445, 383] on select "Select Building Building Interior Site Improvements Add Additional Location" at bounding box center [609, 394] width 329 height 22
click at [747, 473] on button "Save and add another Item/Assembly" at bounding box center [749, 477] width 188 height 22
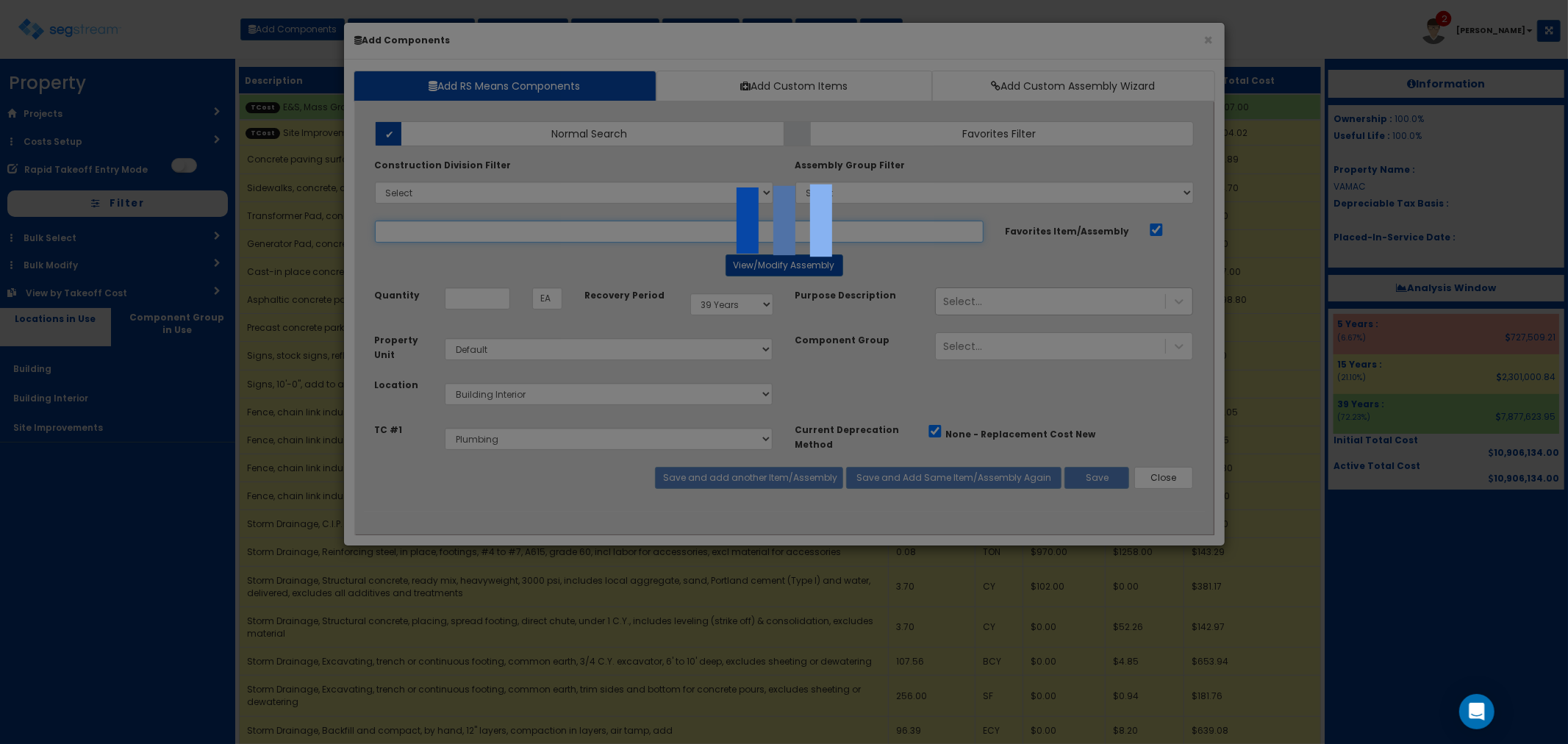
select select "5265038"
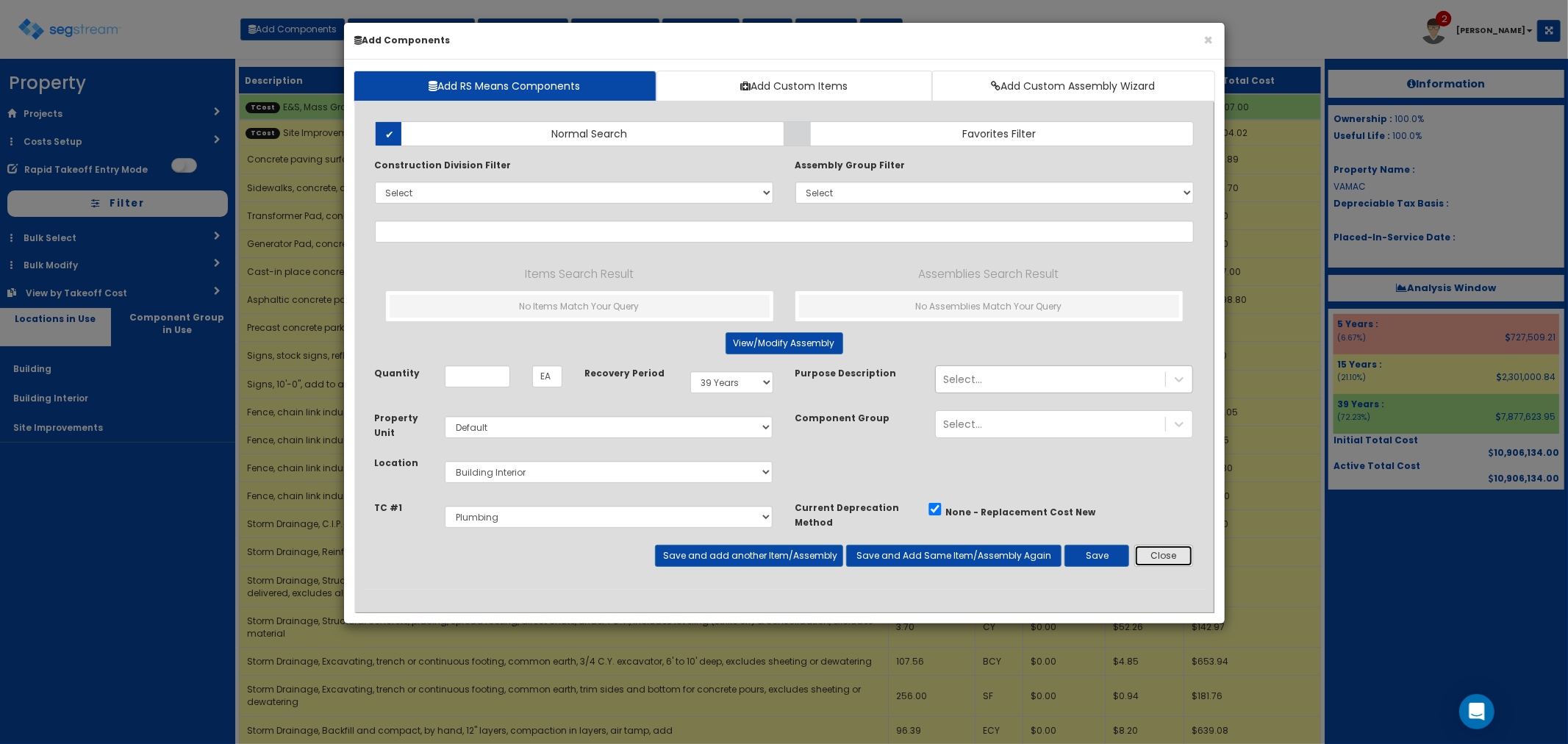
click at [1153, 557] on button "Close" at bounding box center [1163, 555] width 60 height 22
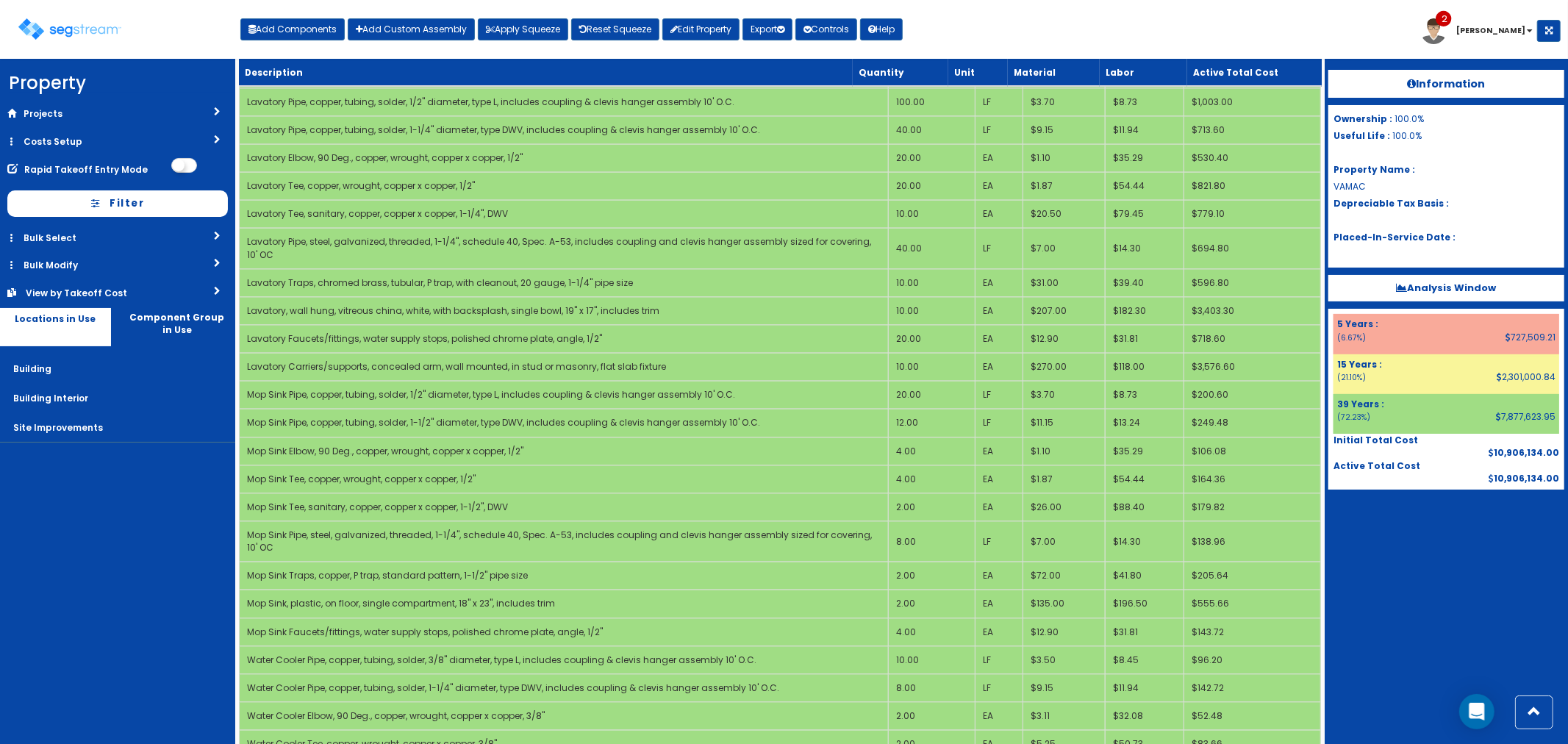
scroll to position [2896, 0]
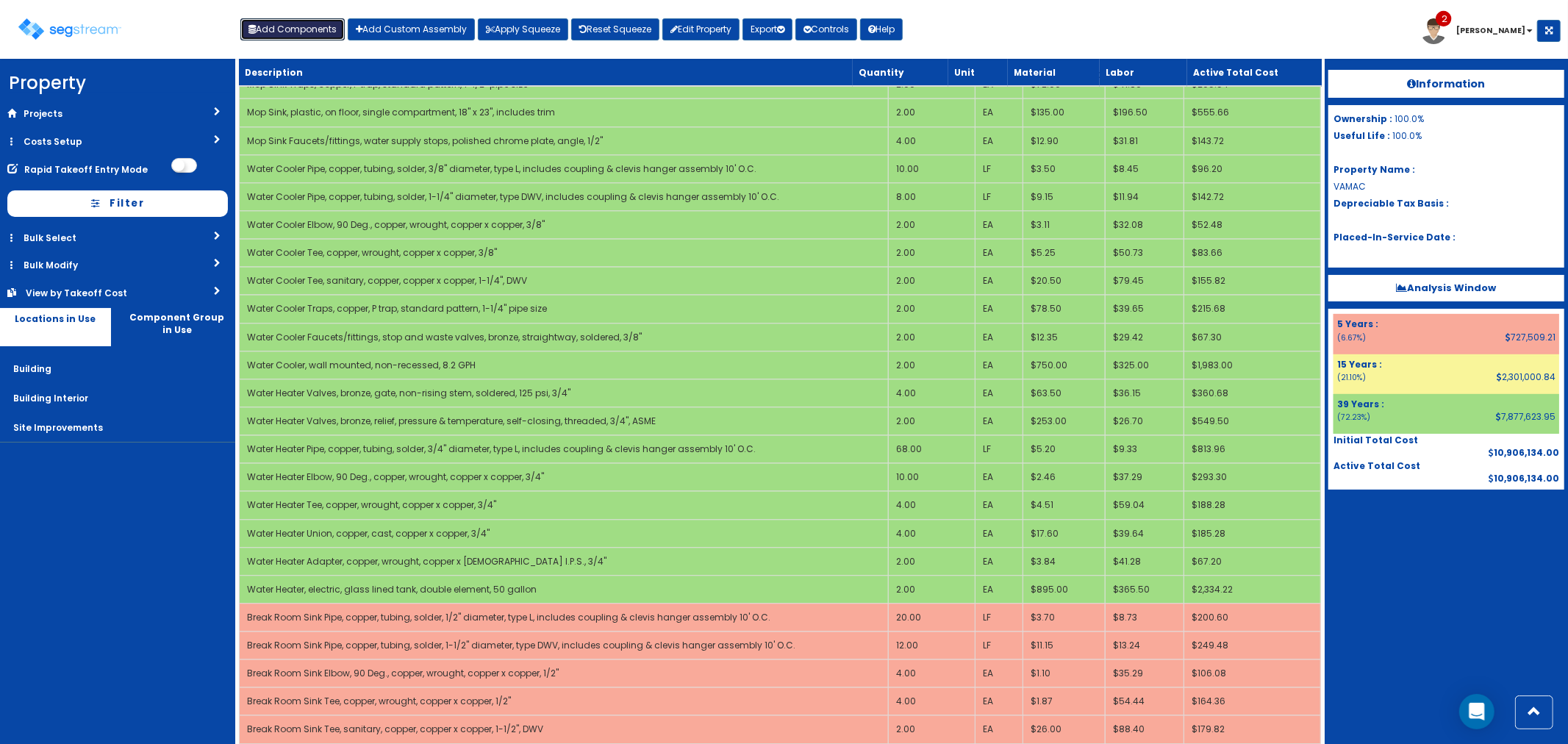
drag, startPoint x: 284, startPoint y: 22, endPoint x: 297, endPoint y: 29, distance: 14.8
click at [284, 22] on button "Add Components" at bounding box center [292, 29] width 104 height 22
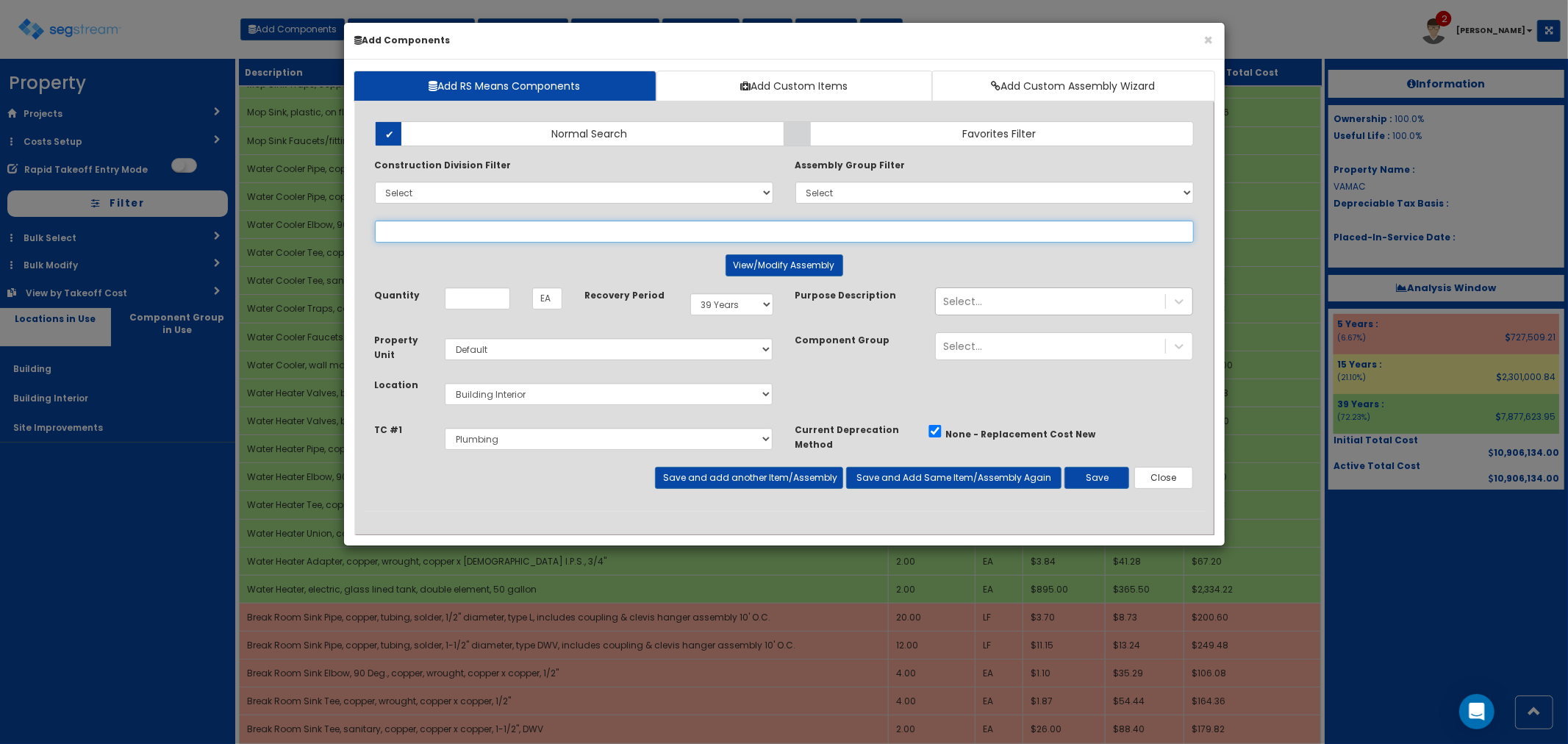
select select
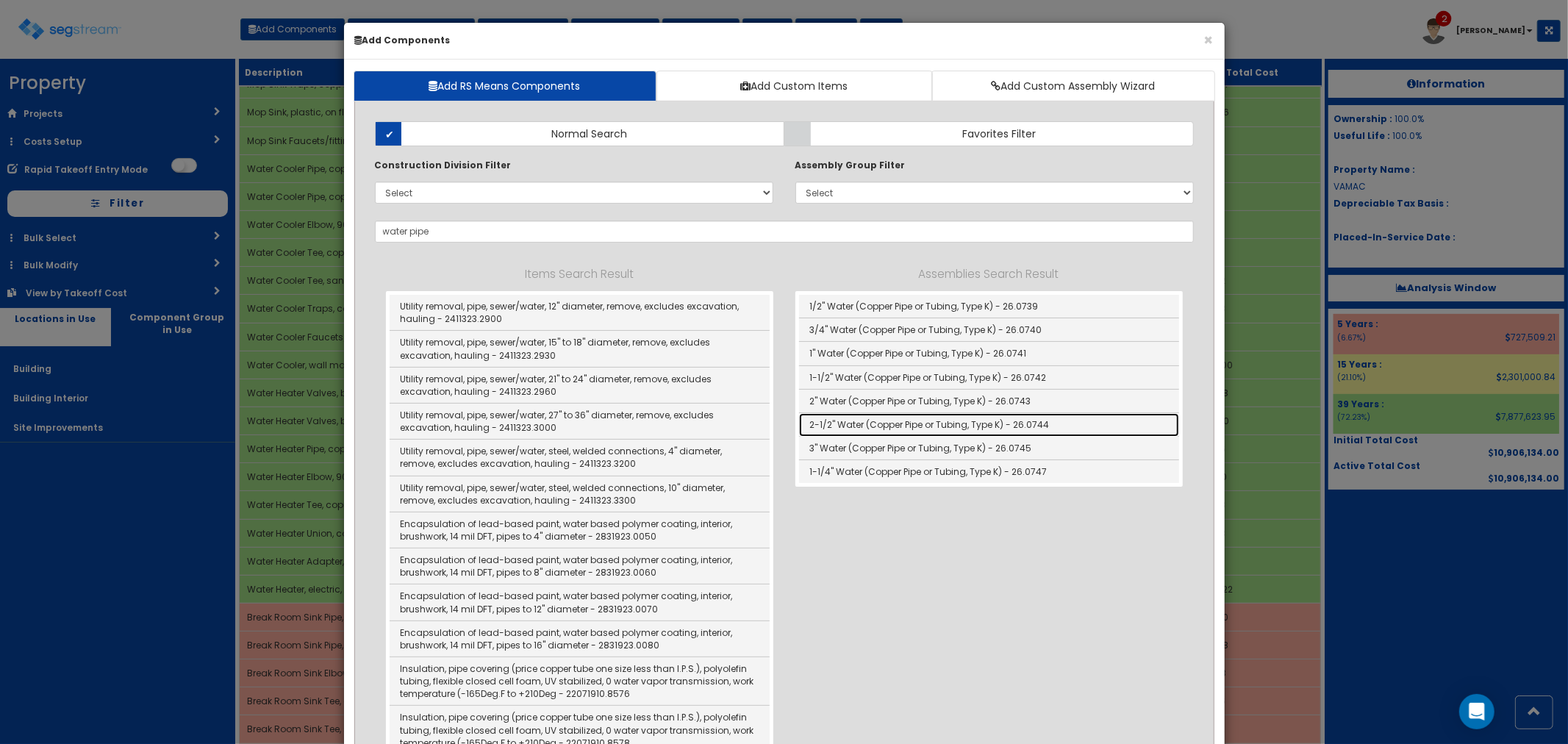
click at [914, 421] on link "2-1/2" Water (Copper Pipe or Tubing, Type K) - 26.0744" at bounding box center [989, 425] width 380 height 23
type input "2-1/2" Water (Copper Pipe or Tubing, Type K) - 26.0744"
type input "LF"
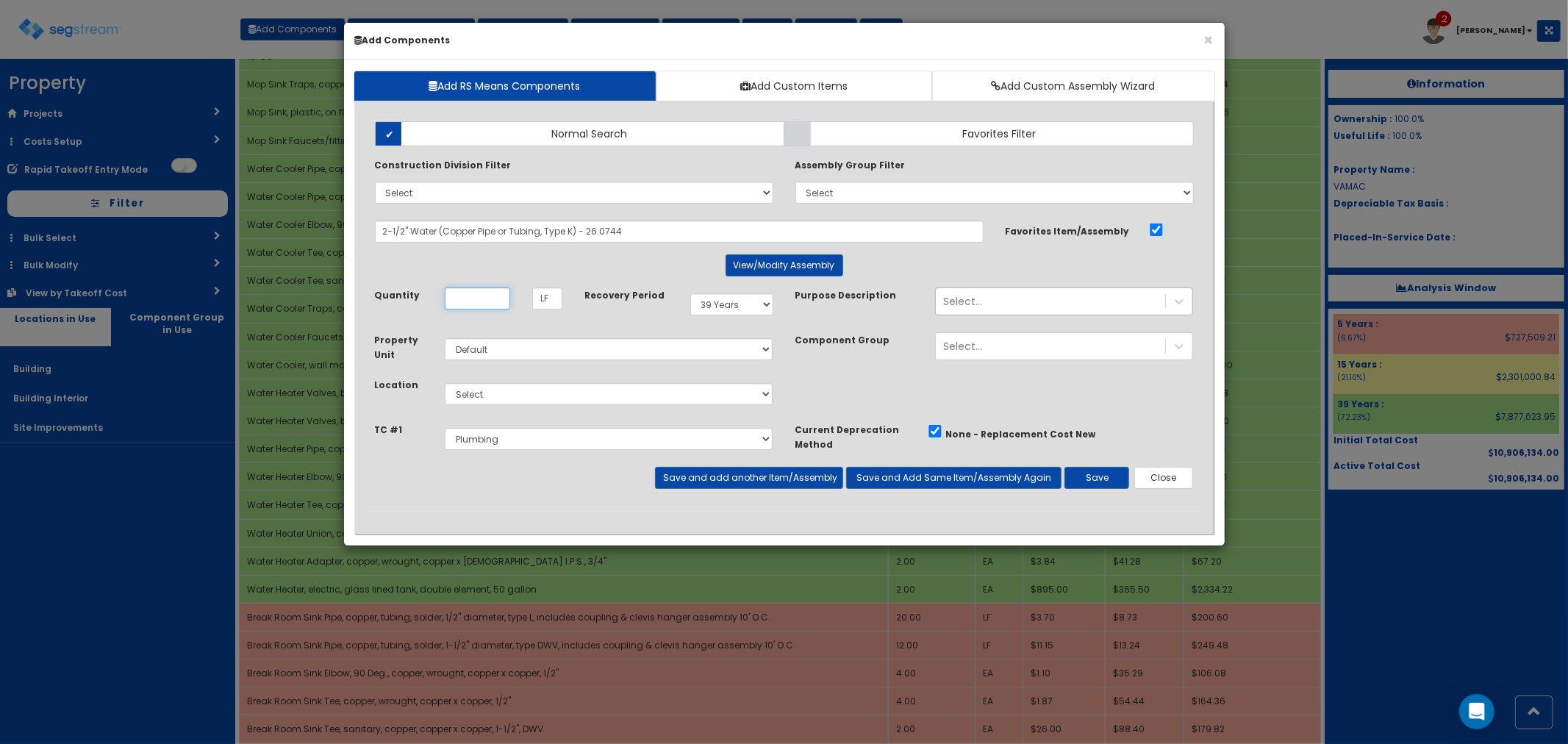
scroll to position [0, 0]
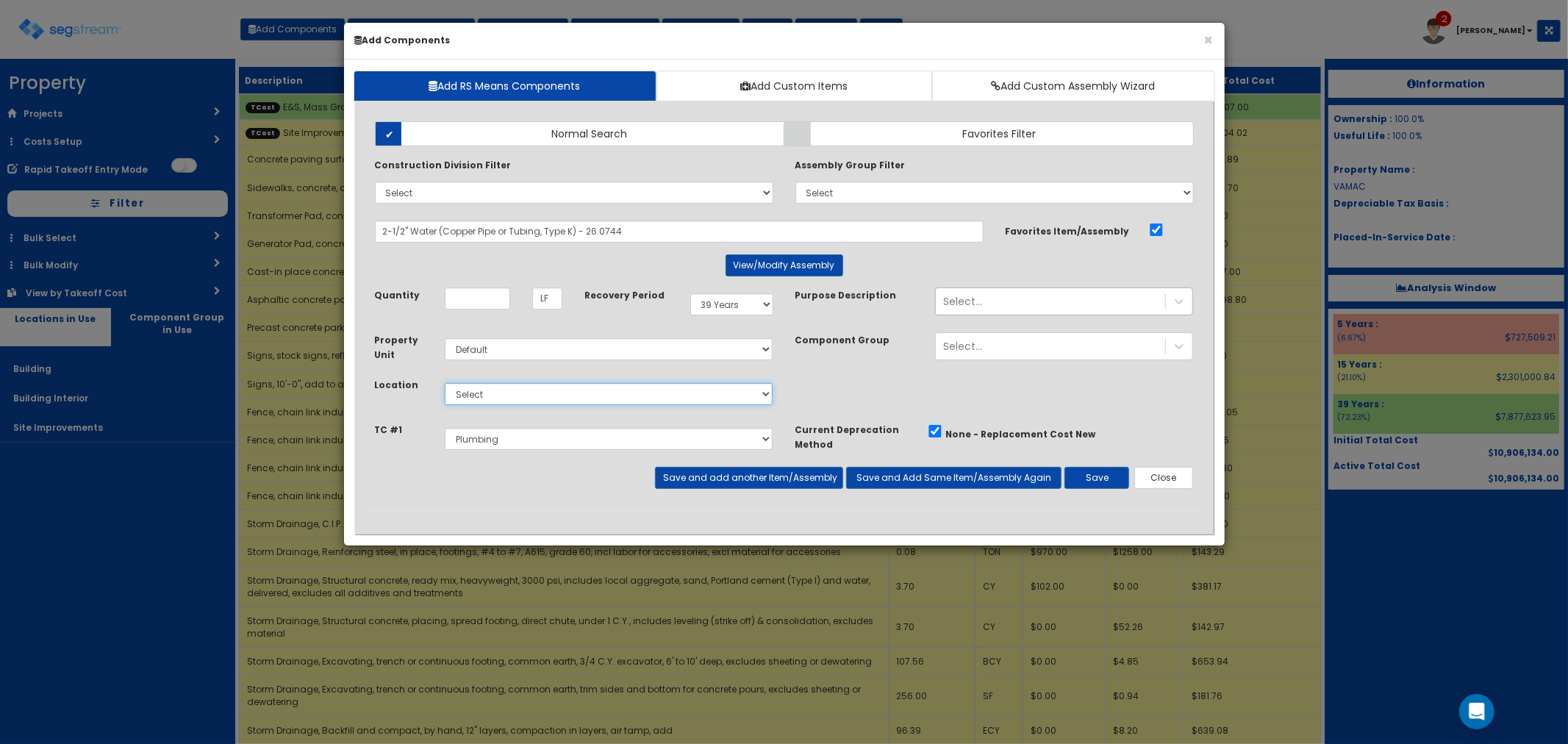
click at [531, 390] on select "Select Building Building Interior Site Improvements Add Additional Location" at bounding box center [609, 394] width 329 height 22
select select "7"
click at [445, 383] on select "Select Building Building Interior Site Improvements Add Additional Location" at bounding box center [609, 394] width 329 height 22
click at [524, 465] on div "Takeoff Cost Select E&S, Mass Grading & Storm Site Improvements Landscaping Con…" at bounding box center [573, 444] width 420 height 45
click at [483, 304] on input "Unit Quantity" at bounding box center [477, 299] width 66 height 22
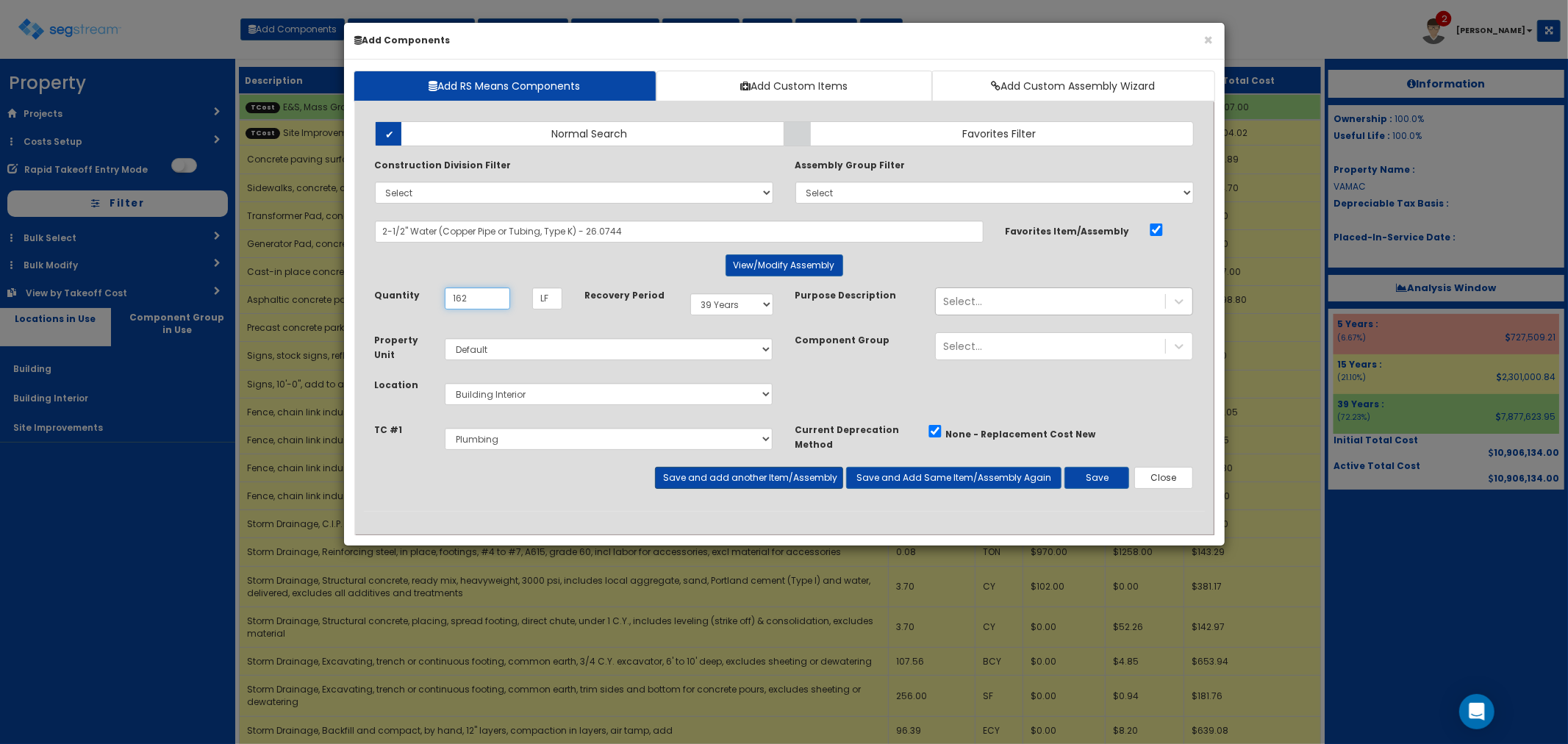
type input "162"
click at [710, 480] on button "Save and add another Item/Assembly" at bounding box center [749, 477] width 188 height 22
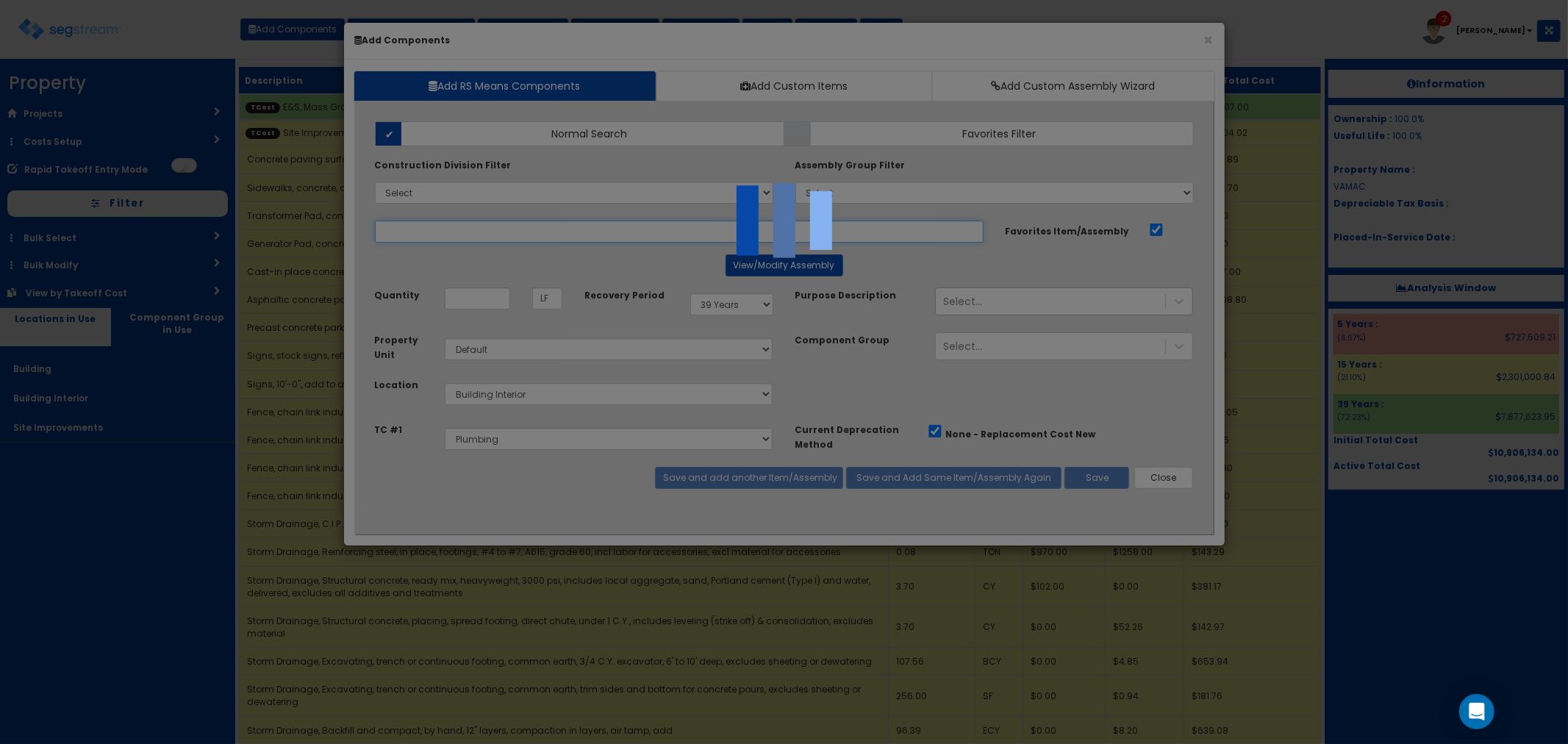
select select "5265038"
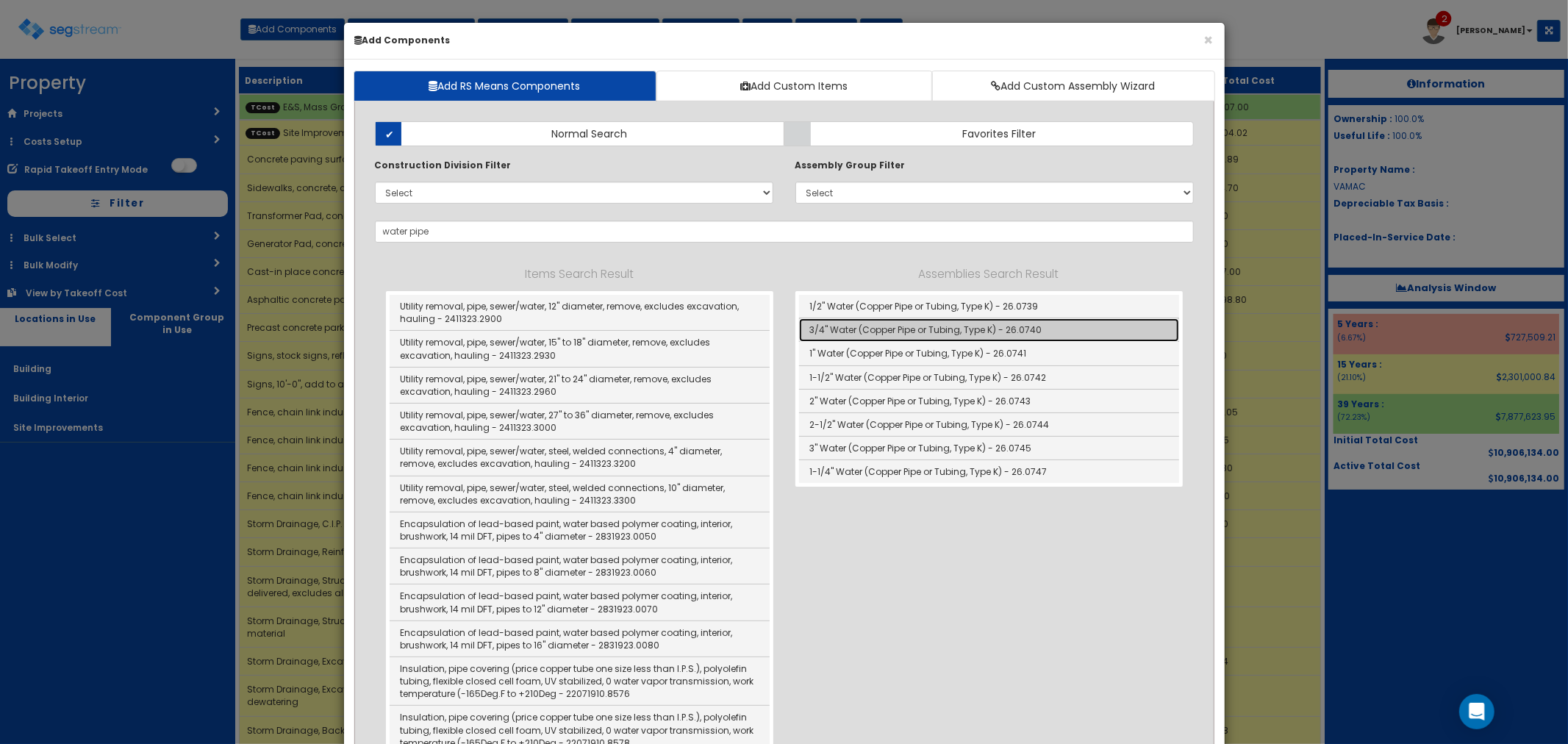
click at [904, 336] on link "3/4" Water (Copper Pipe or Tubing, Type K) - 26.0740" at bounding box center [989, 329] width 380 height 23
type input "3/4" Water (Copper Pipe or Tubing, Type K) - 26.0740"
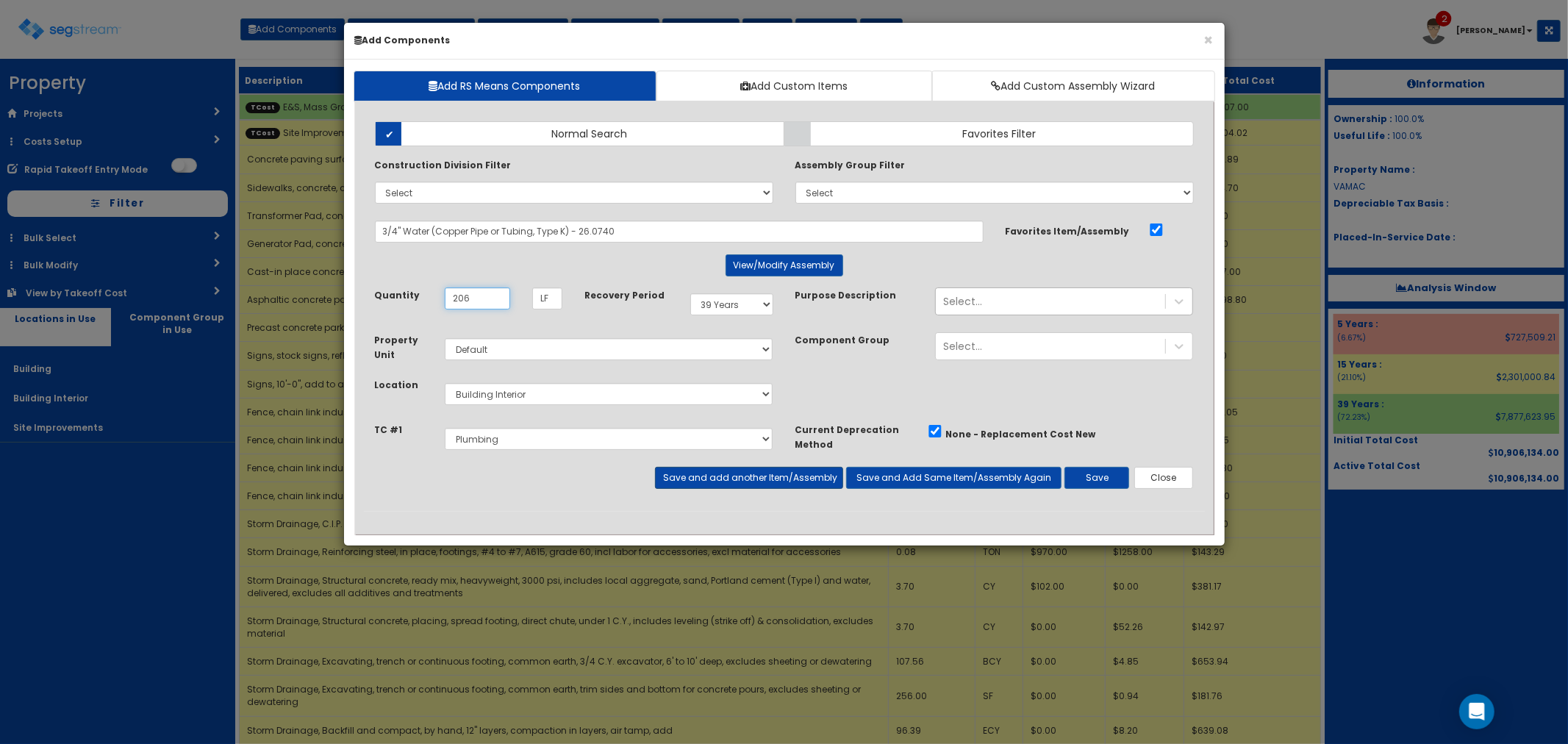
type input "206"
click at [695, 473] on button "Save and add another Item/Assembly" at bounding box center [749, 477] width 188 height 22
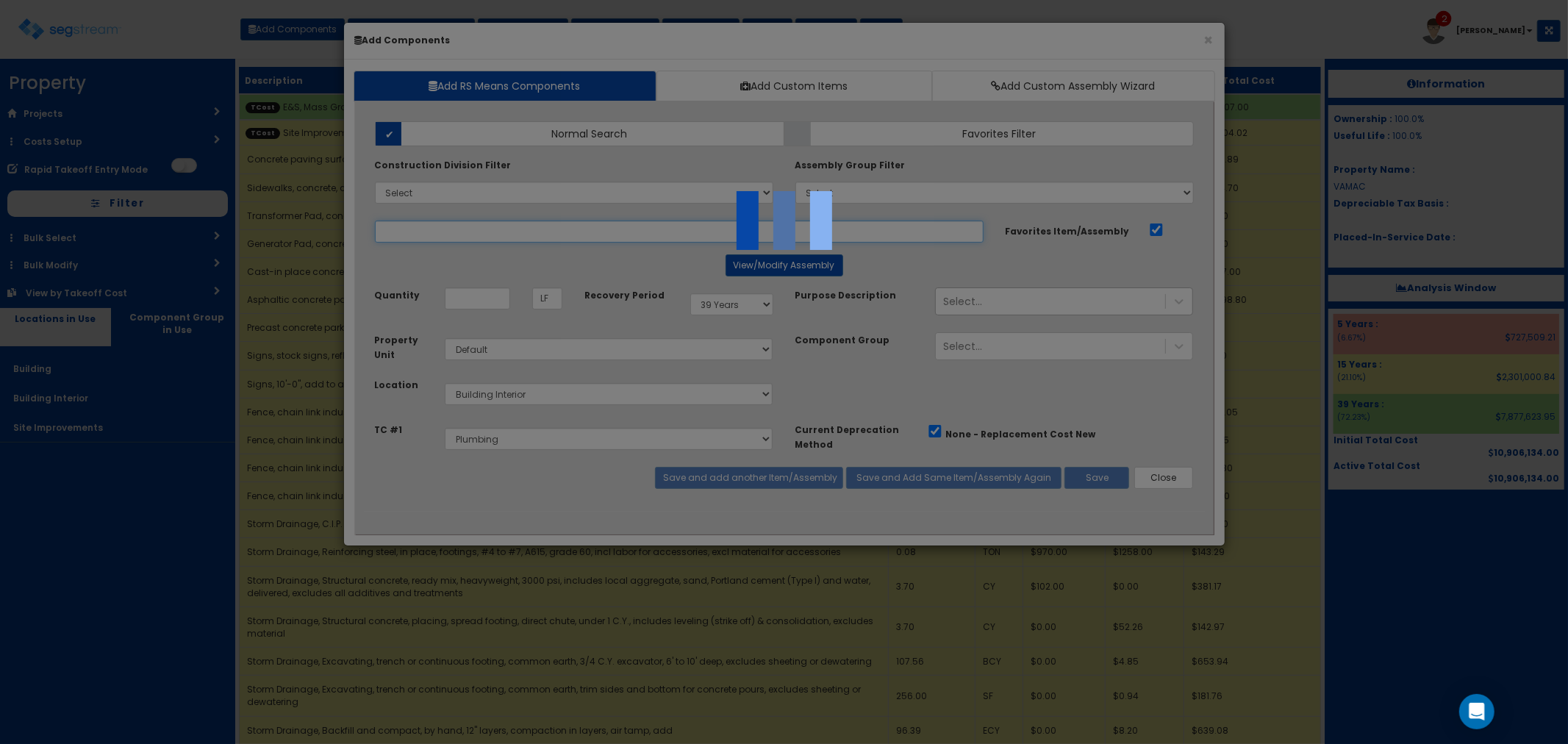
select select "5265038"
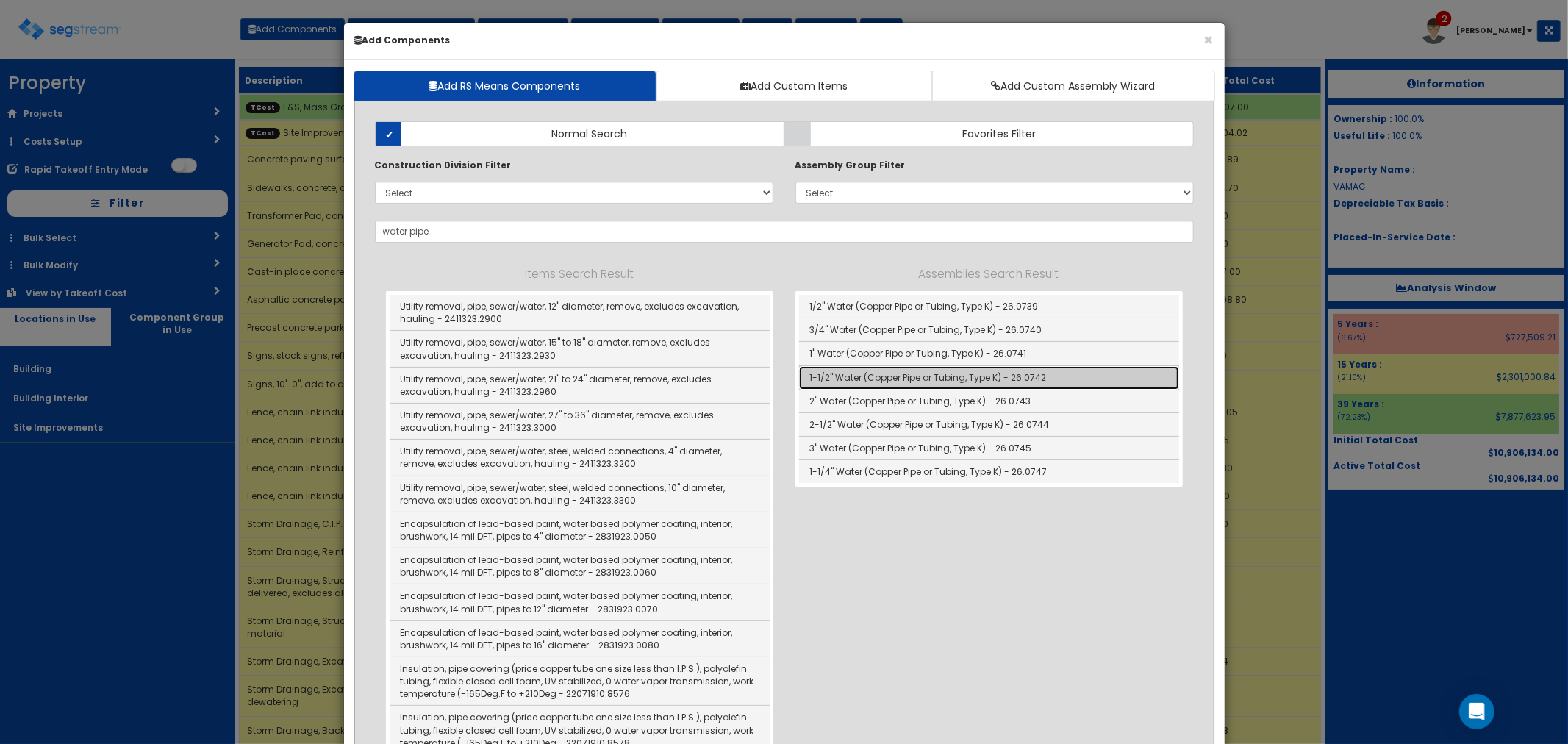
click at [870, 378] on link "1-1/2" Water (Copper Pipe or Tubing, Type K) - 26.0742" at bounding box center [989, 377] width 380 height 23
type input "1-1/2" Water (Copper Pipe or Tubing, Type K) - 26.0742"
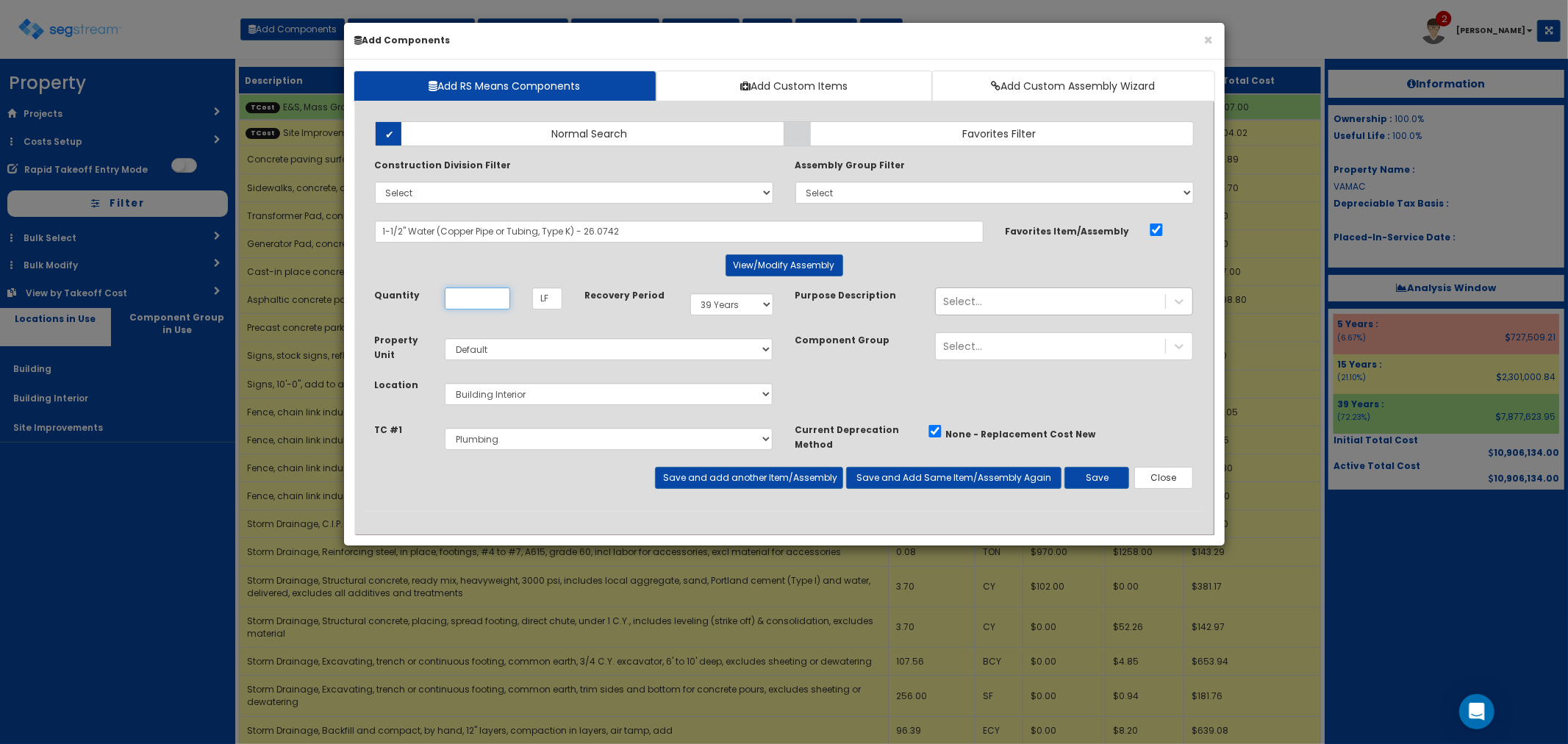
click at [471, 302] on input "Unit Quantity" at bounding box center [477, 299] width 66 height 22
type input "75"
click at [730, 478] on button "Save and add another Item/Assembly" at bounding box center [749, 477] width 188 height 22
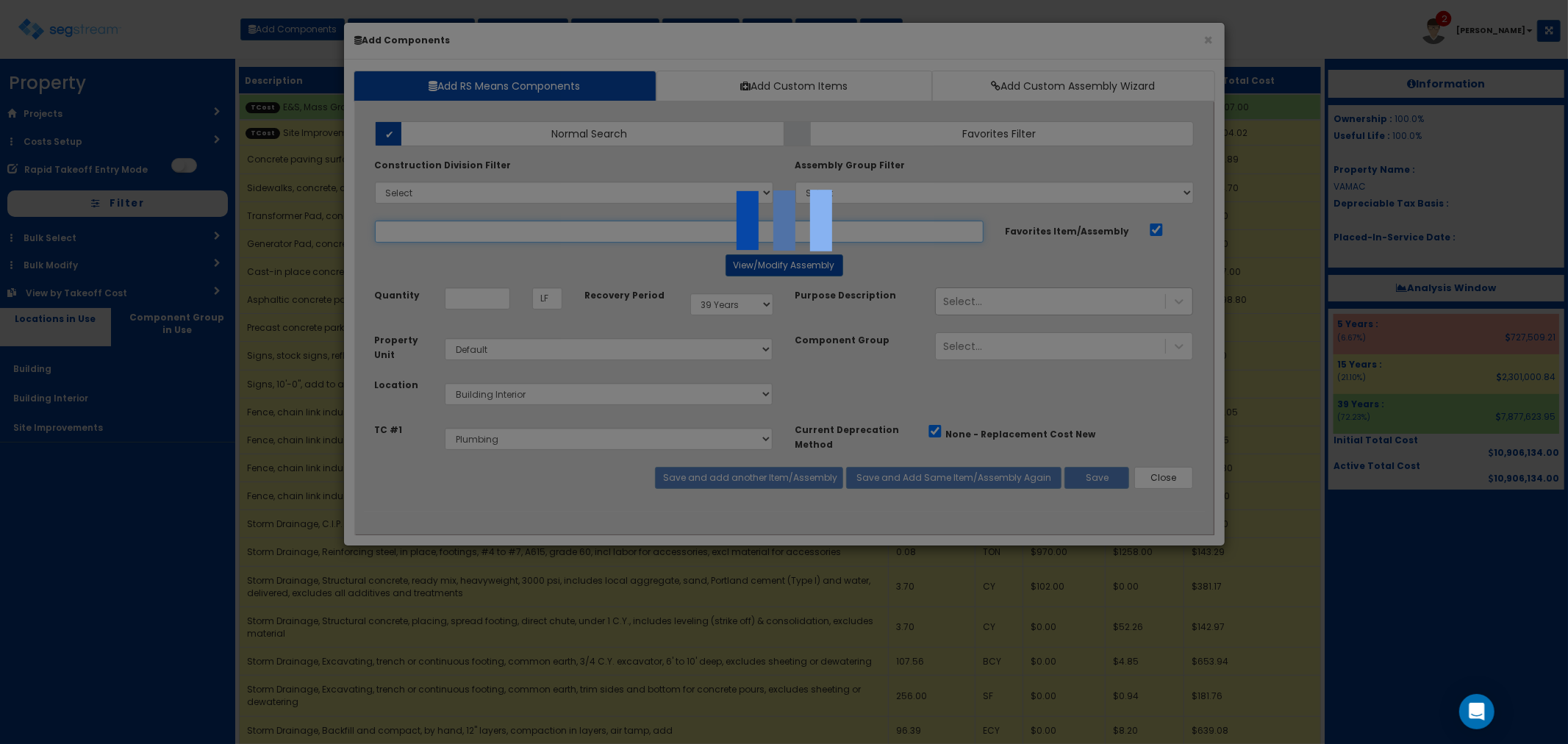
select select "5265038"
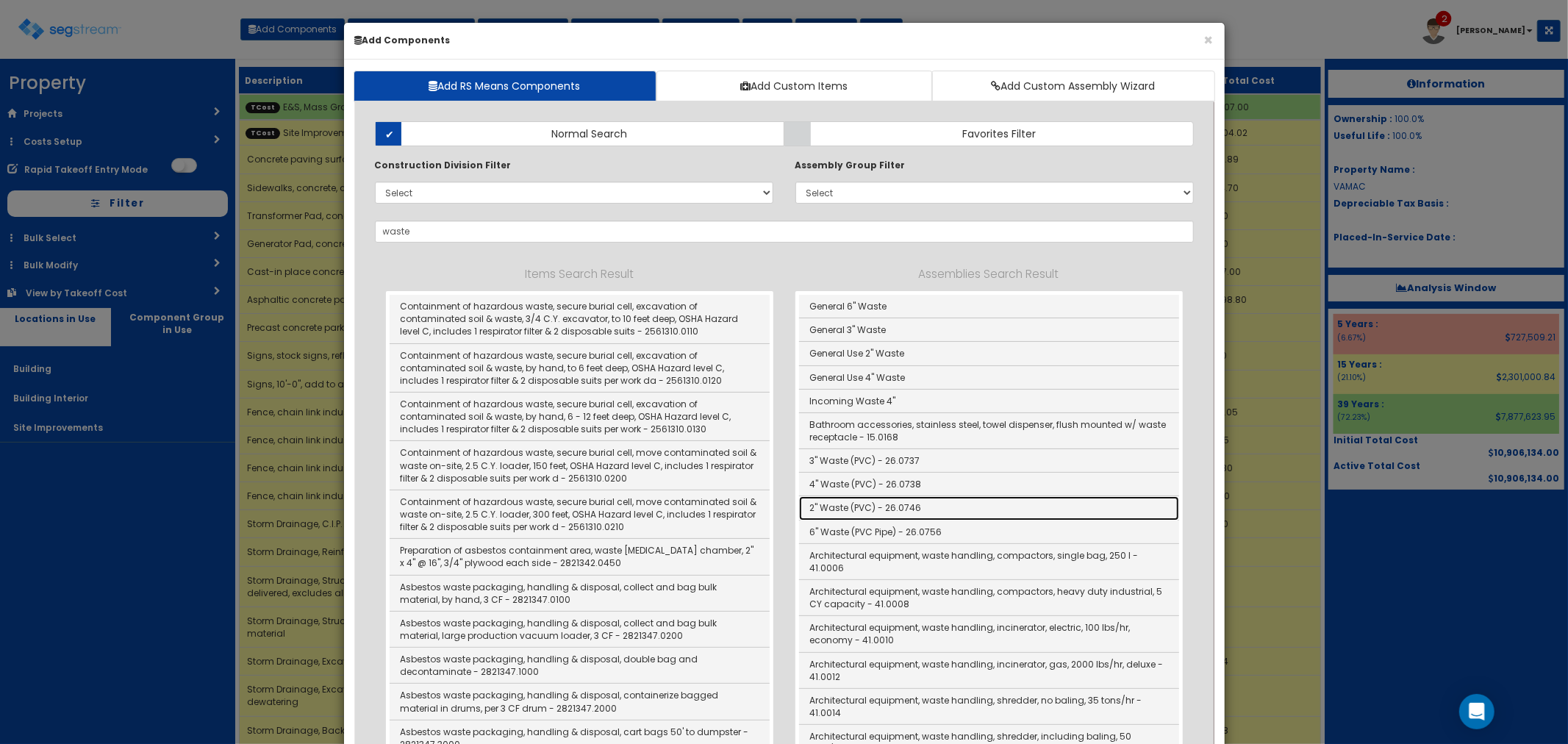
drag, startPoint x: 848, startPoint y: 511, endPoint x: 856, endPoint y: 514, distance: 8.5
click at [848, 511] on link "2" Waste (PVC) - 26.0746" at bounding box center [989, 507] width 380 height 23
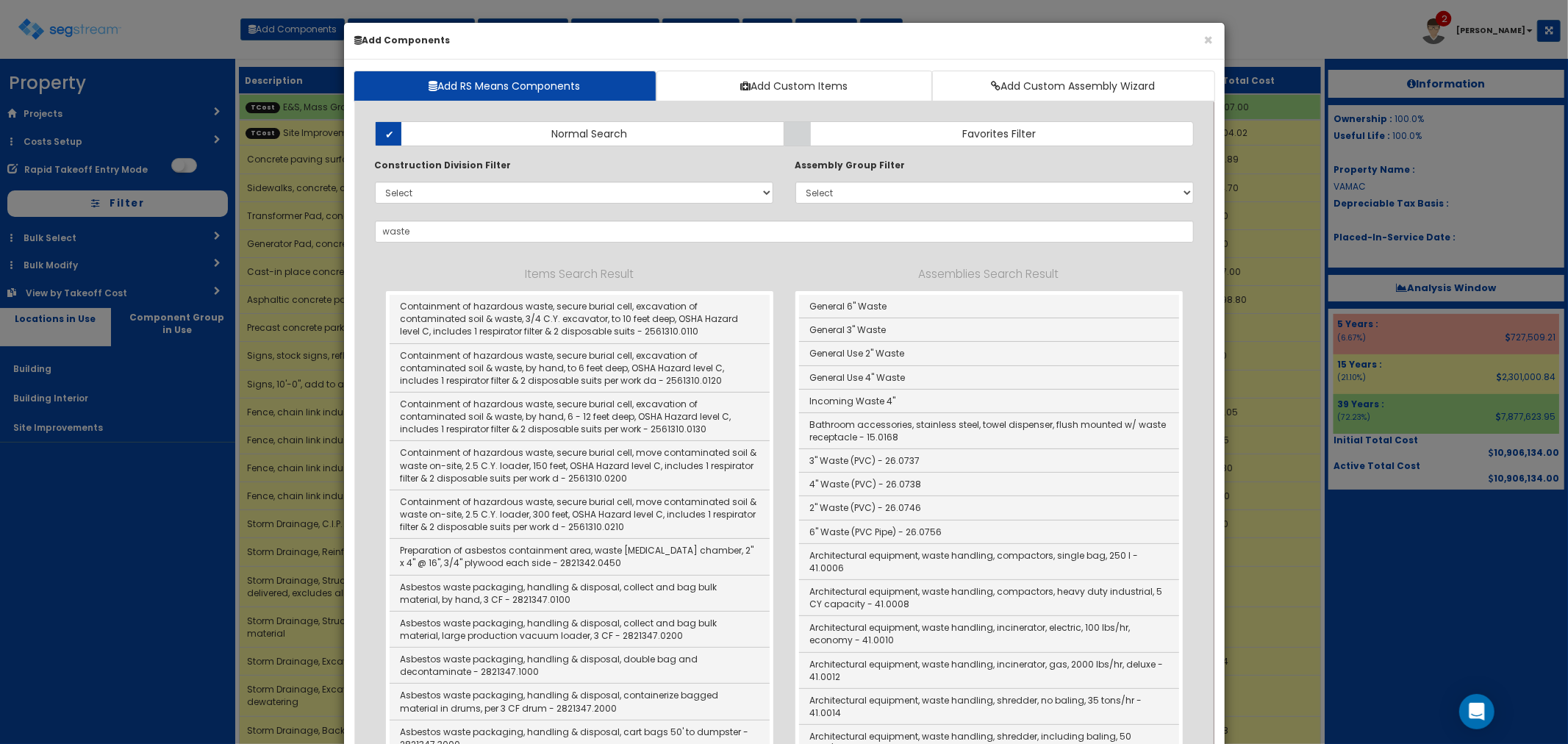
type input "2" Waste (PVC) - 26.0746"
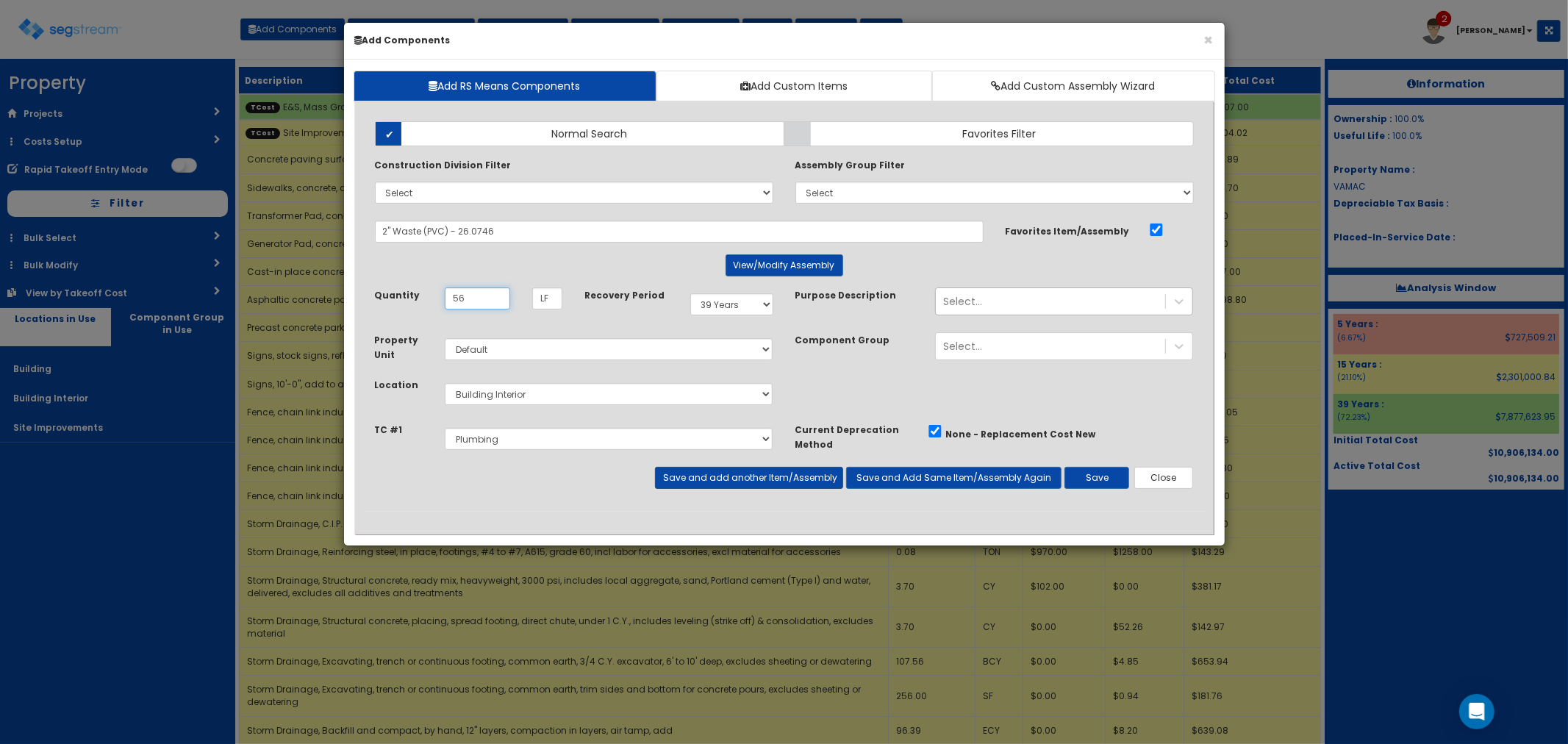
type input "56"
click at [701, 475] on button "Save and add another Item/Assembly" at bounding box center [749, 477] width 188 height 22
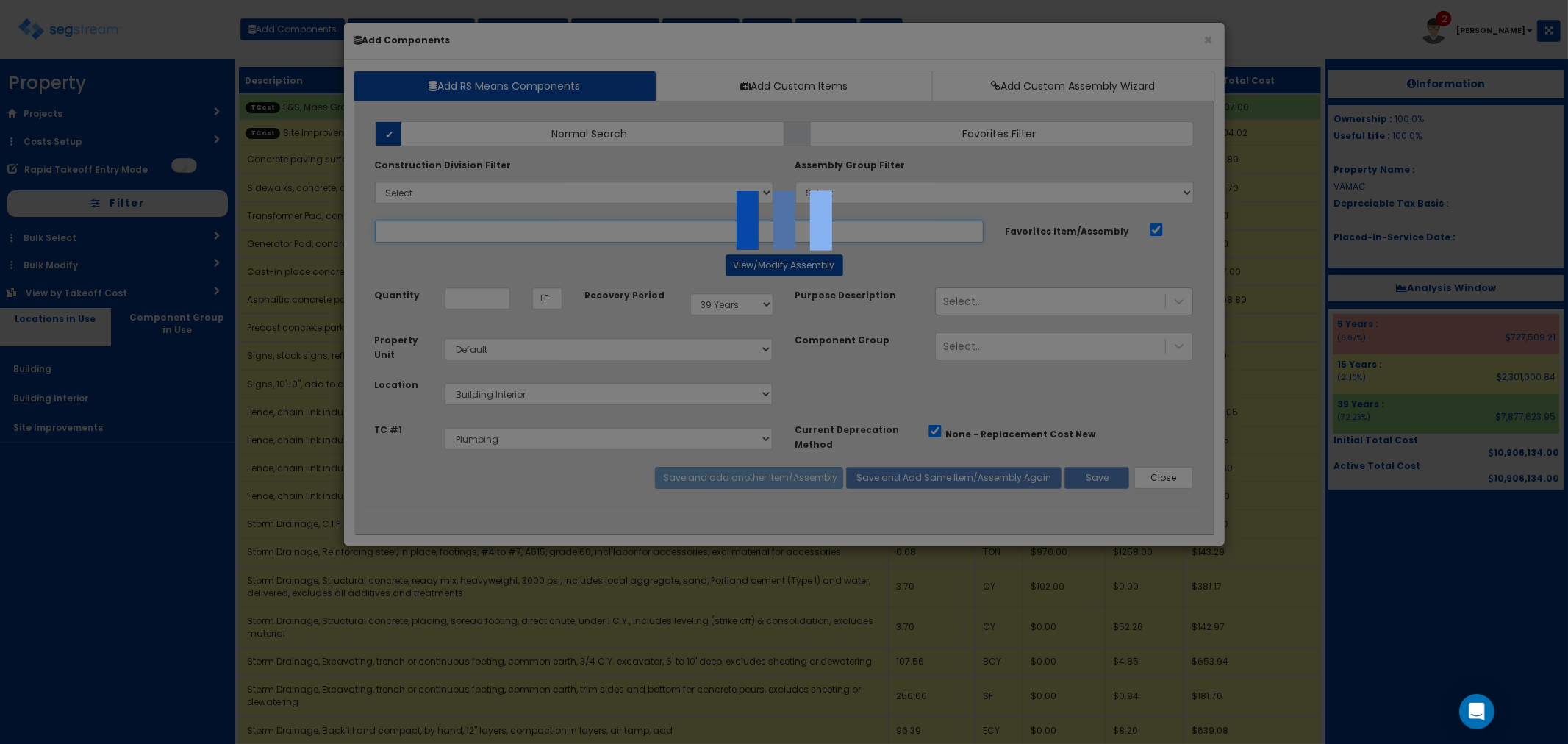
select select "5265038"
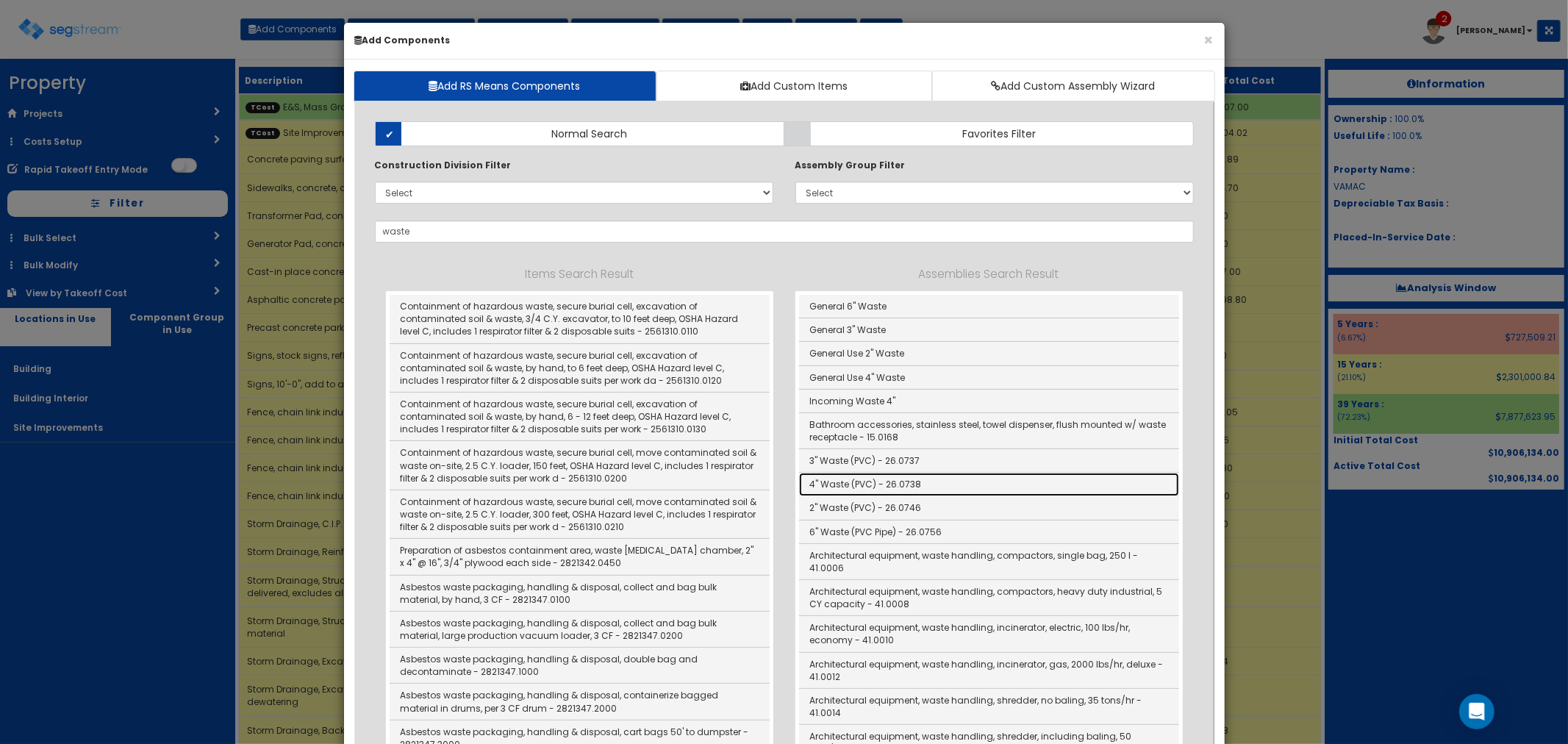
click at [856, 486] on link "4" Waste (PVC) - 26.0738" at bounding box center [989, 484] width 380 height 23
type input "4" Waste (PVC) - 26.0738"
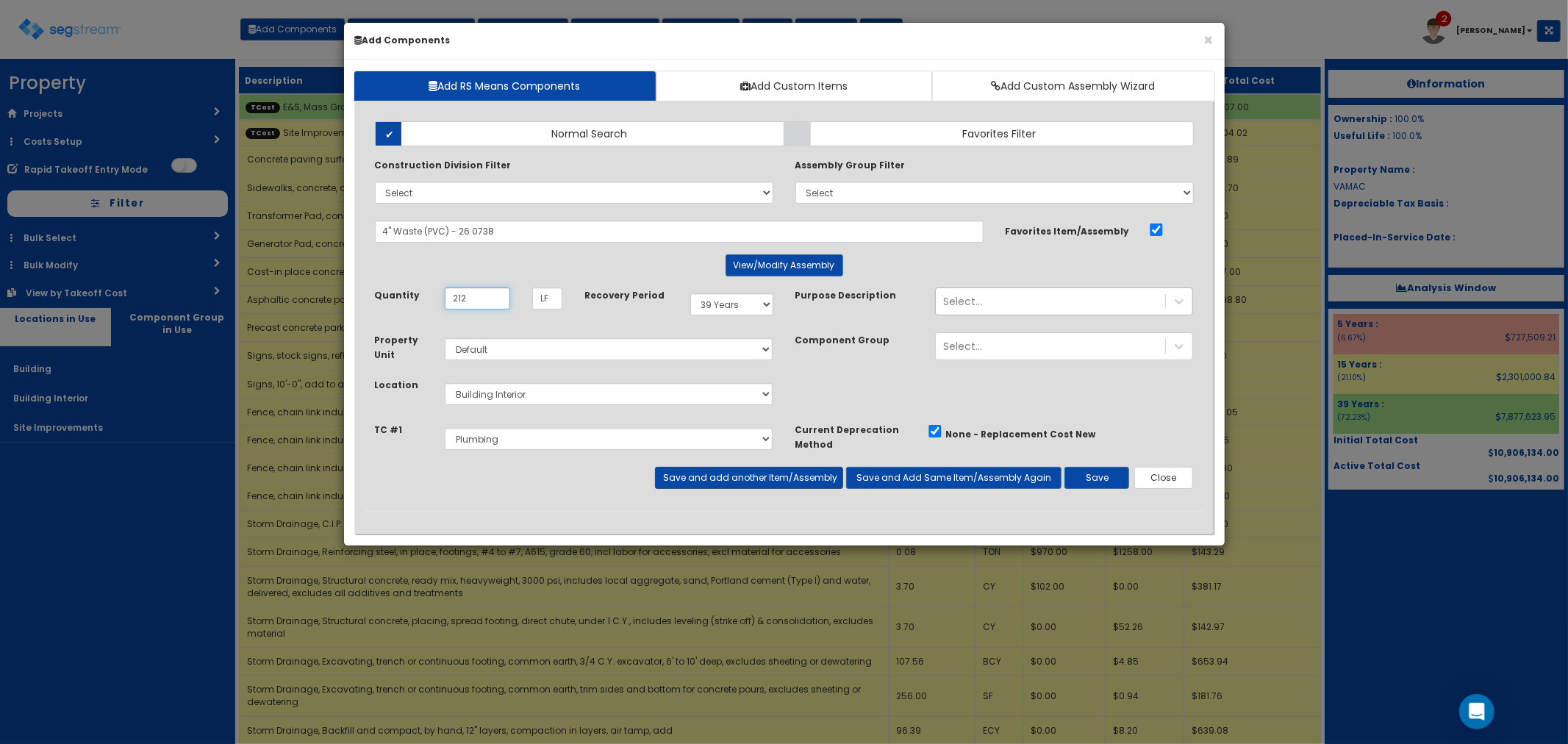
type input "212"
click at [712, 478] on button "Save and add another Item/Assembly" at bounding box center [749, 477] width 188 height 22
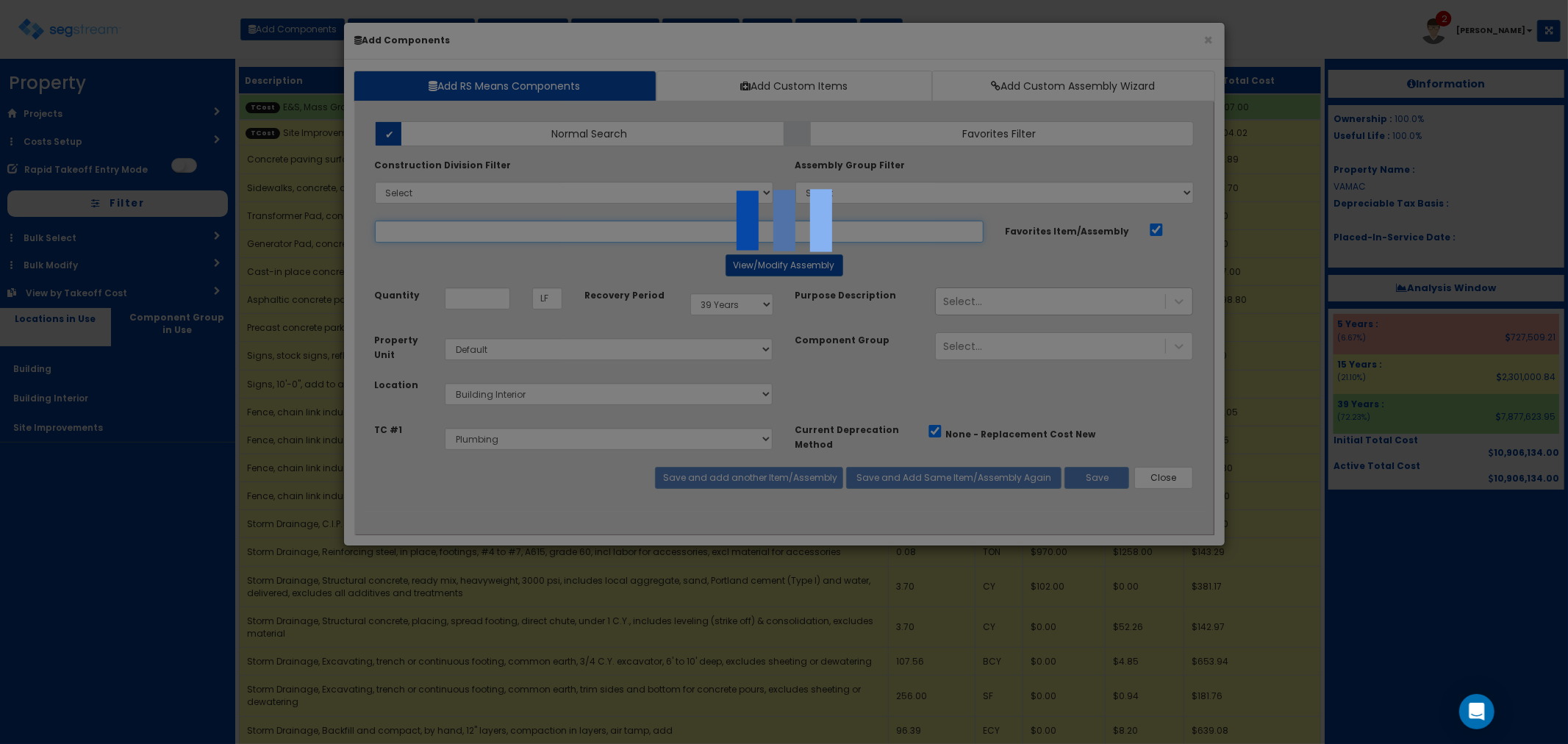
select select "5265038"
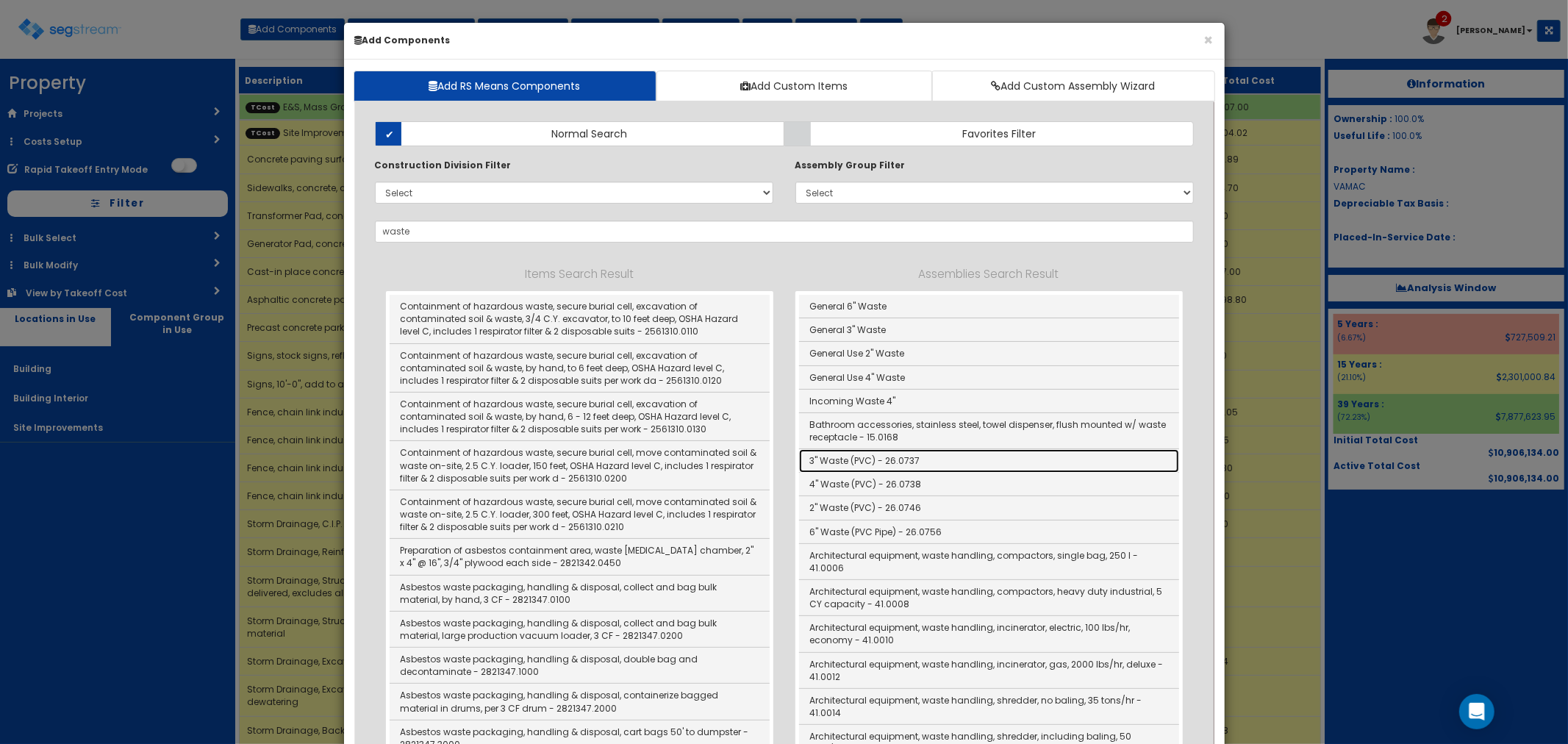
click at [873, 456] on link "3" Waste (PVC) - 26.0737" at bounding box center [989, 461] width 380 height 23
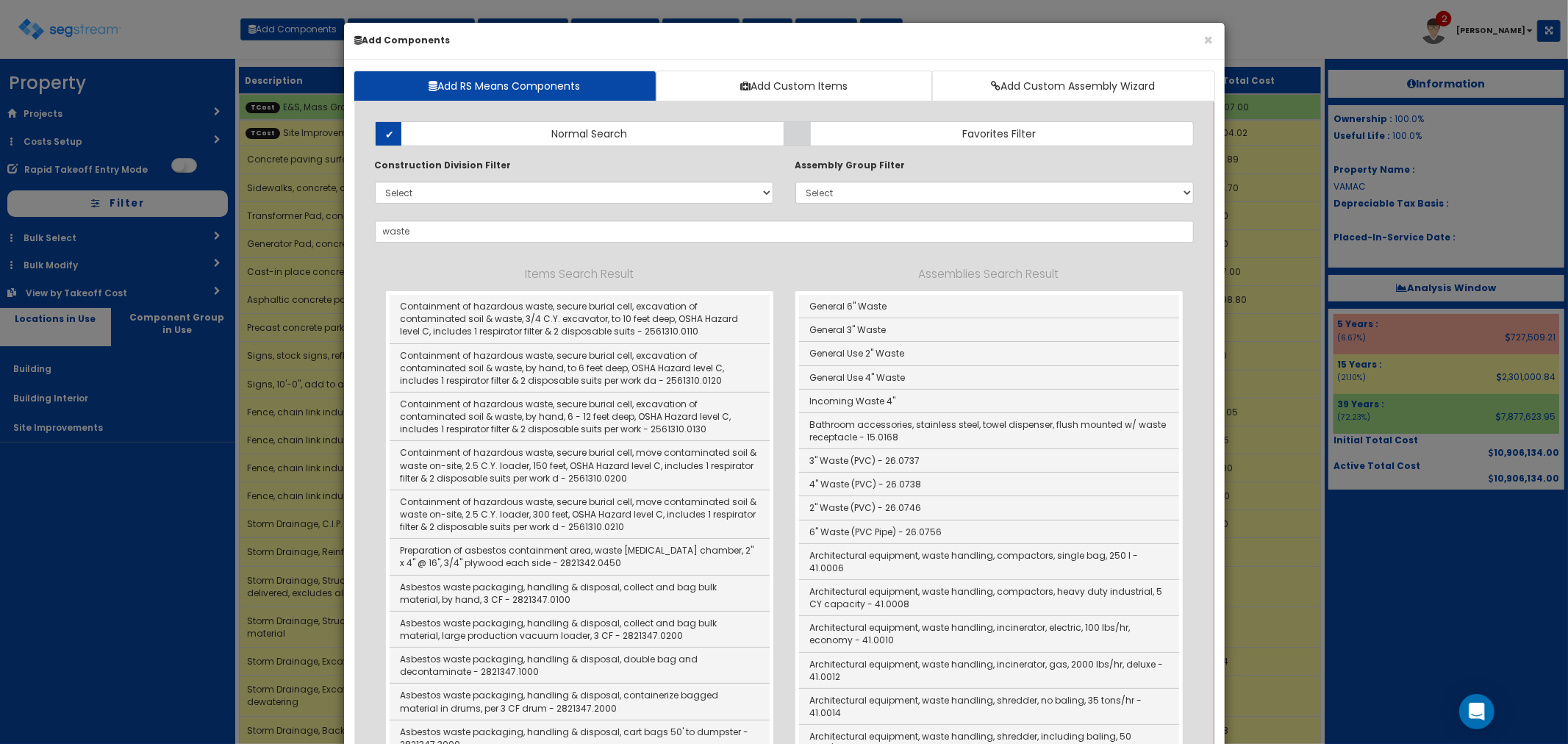
type input "3" Waste (PVC) - 26.0737"
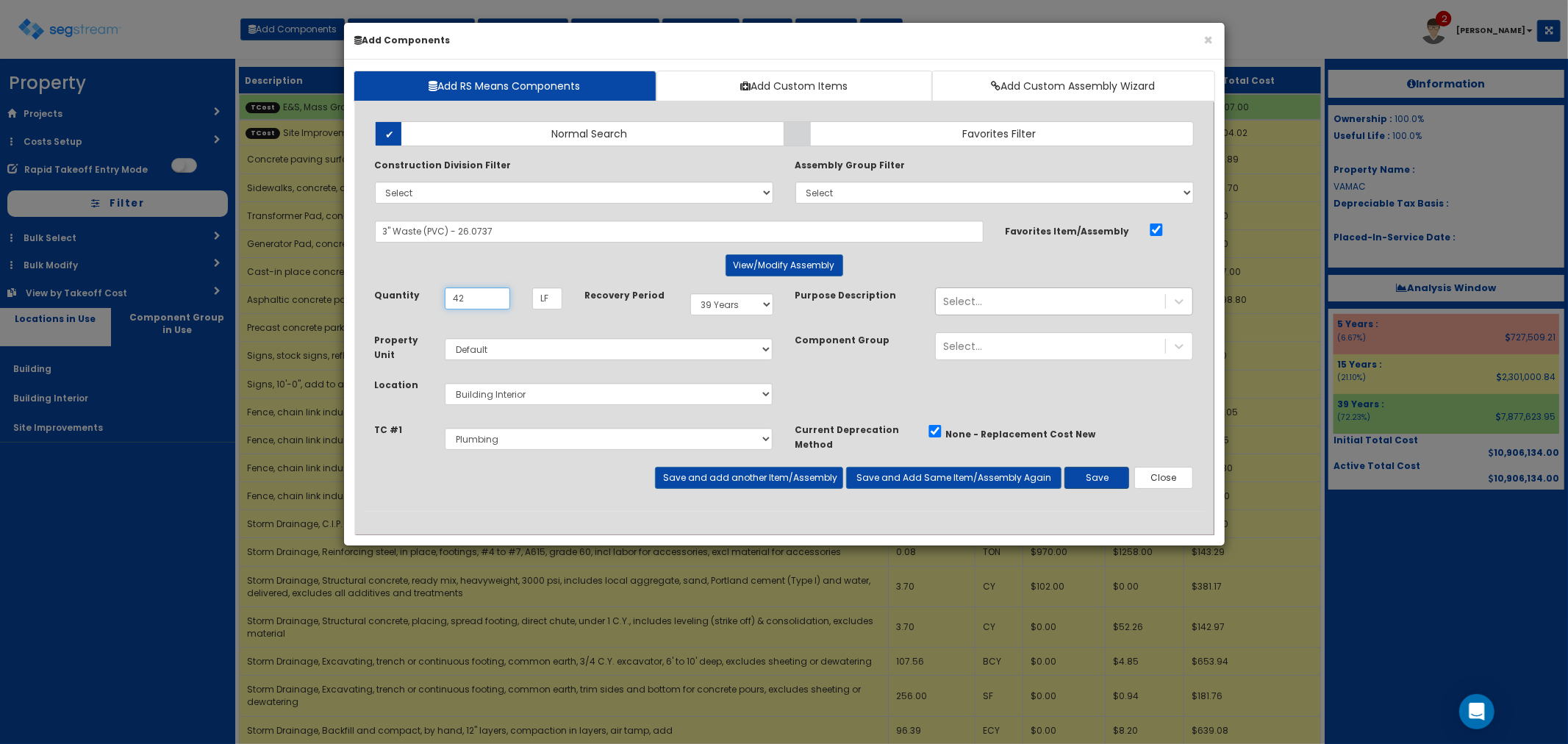
type input "42"
click at [1090, 483] on button "Save" at bounding box center [1097, 477] width 65 height 22
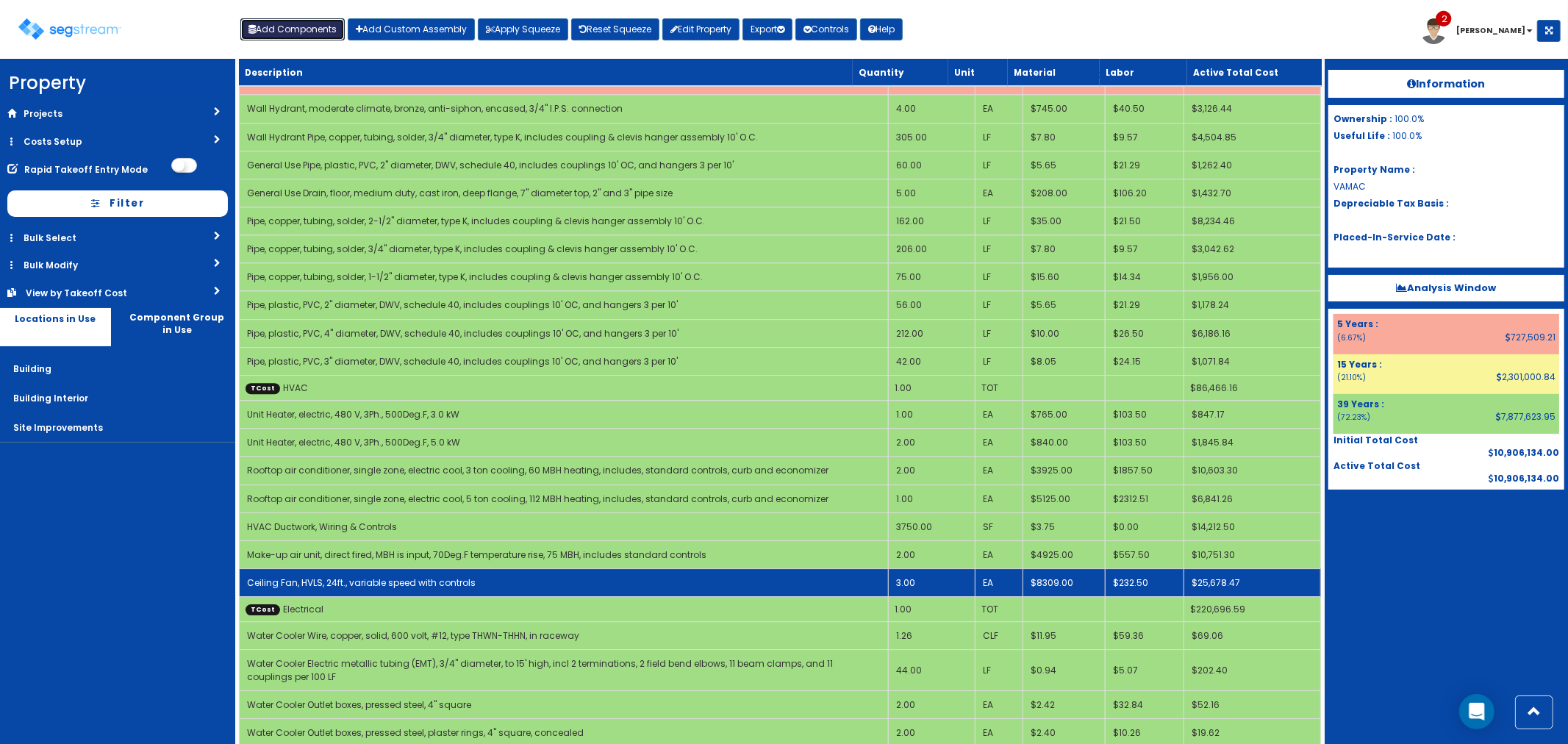
scroll to position [3674, 0]
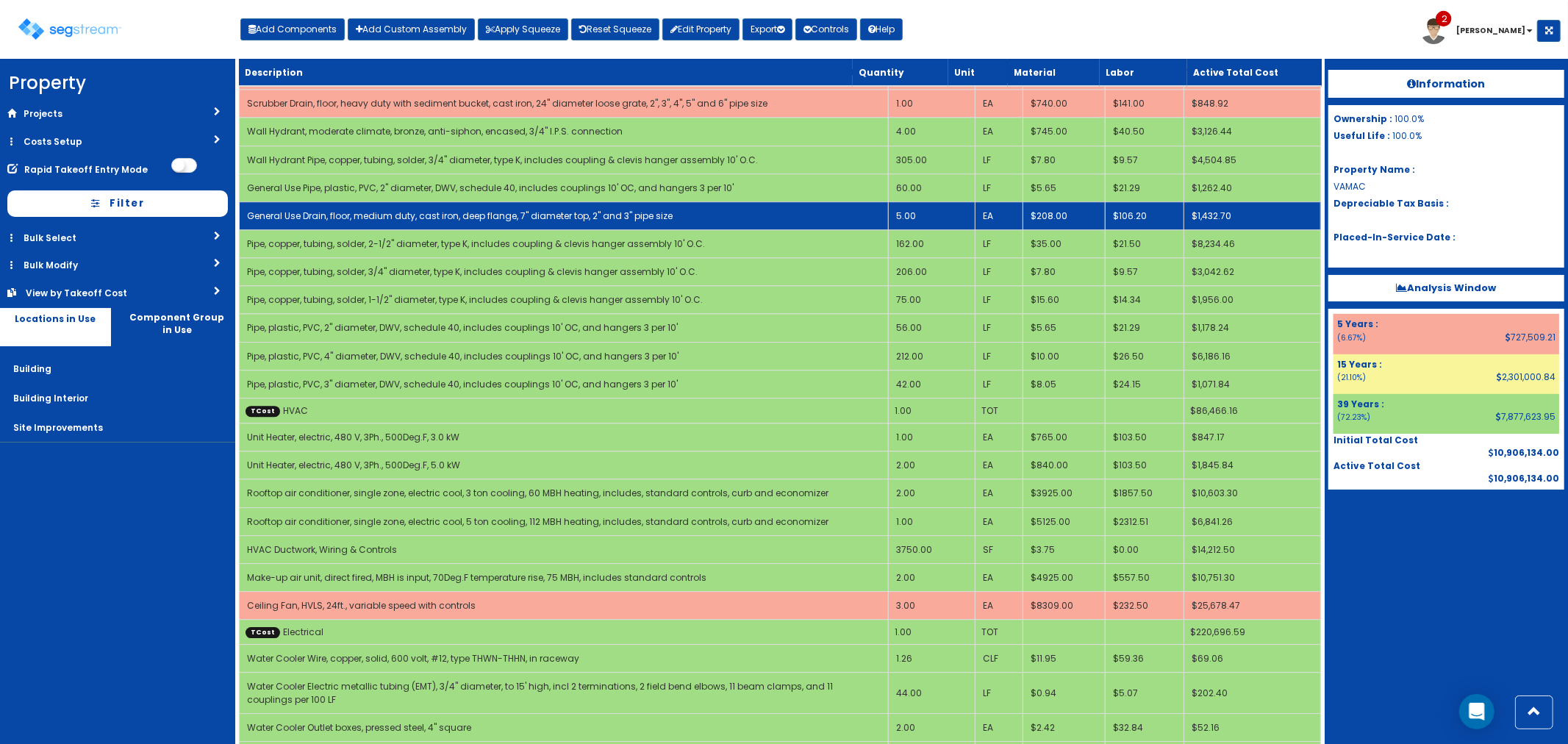
click at [327, 210] on link "General Use Drain, floor, medium duty, cast iron, deep flange, 7" diameter top,…" at bounding box center [459, 216] width 425 height 12
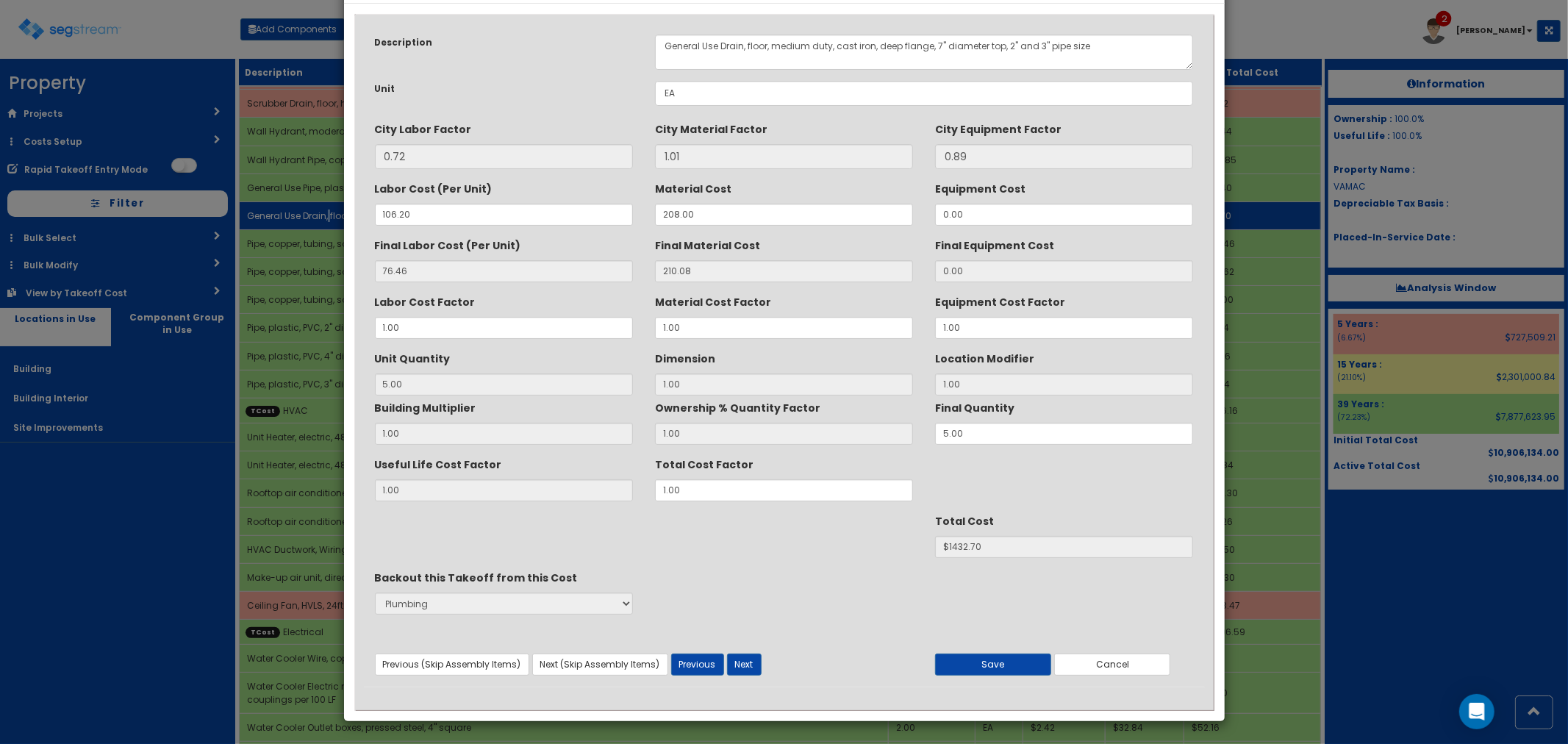
scroll to position [0, 0]
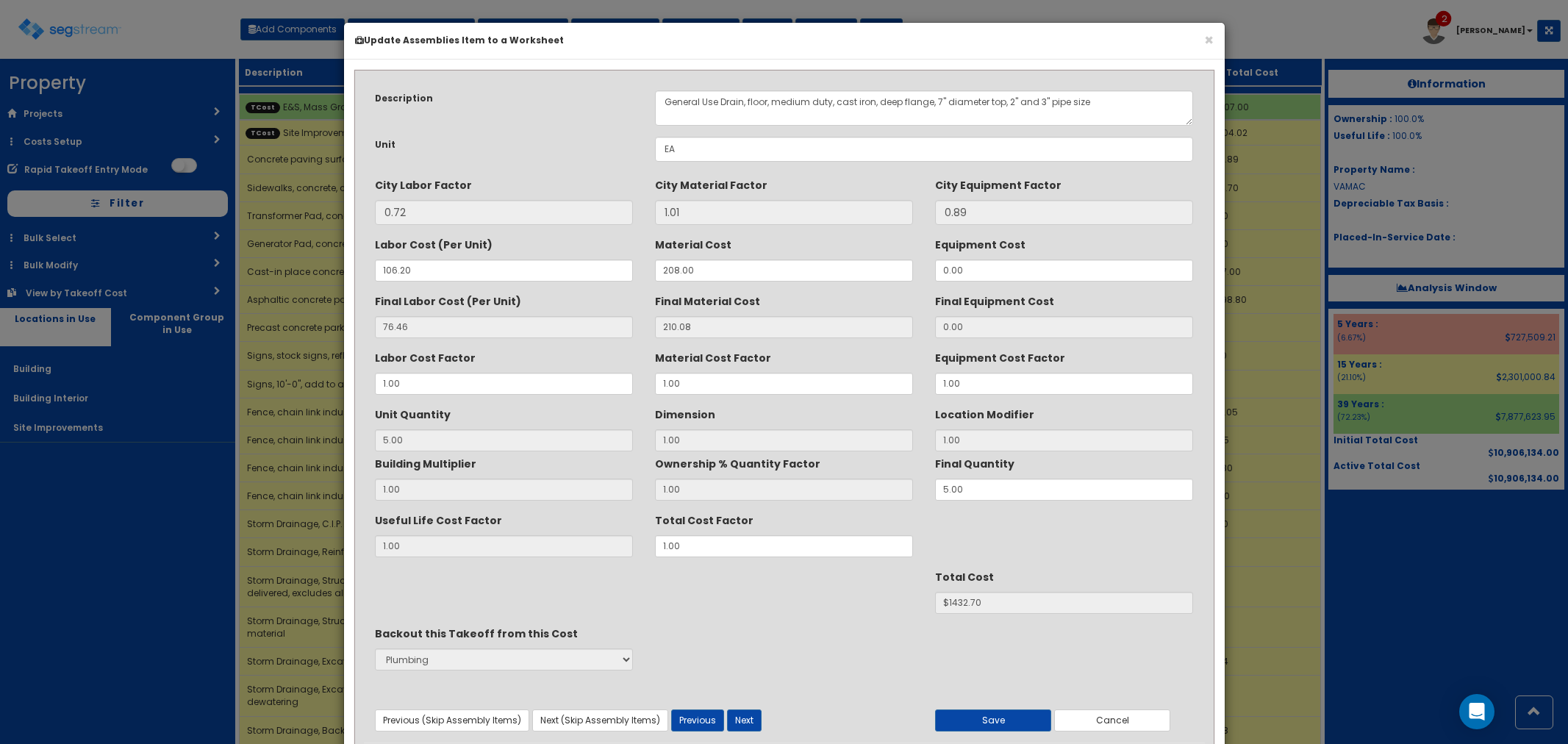
scroll to position [3674, 0]
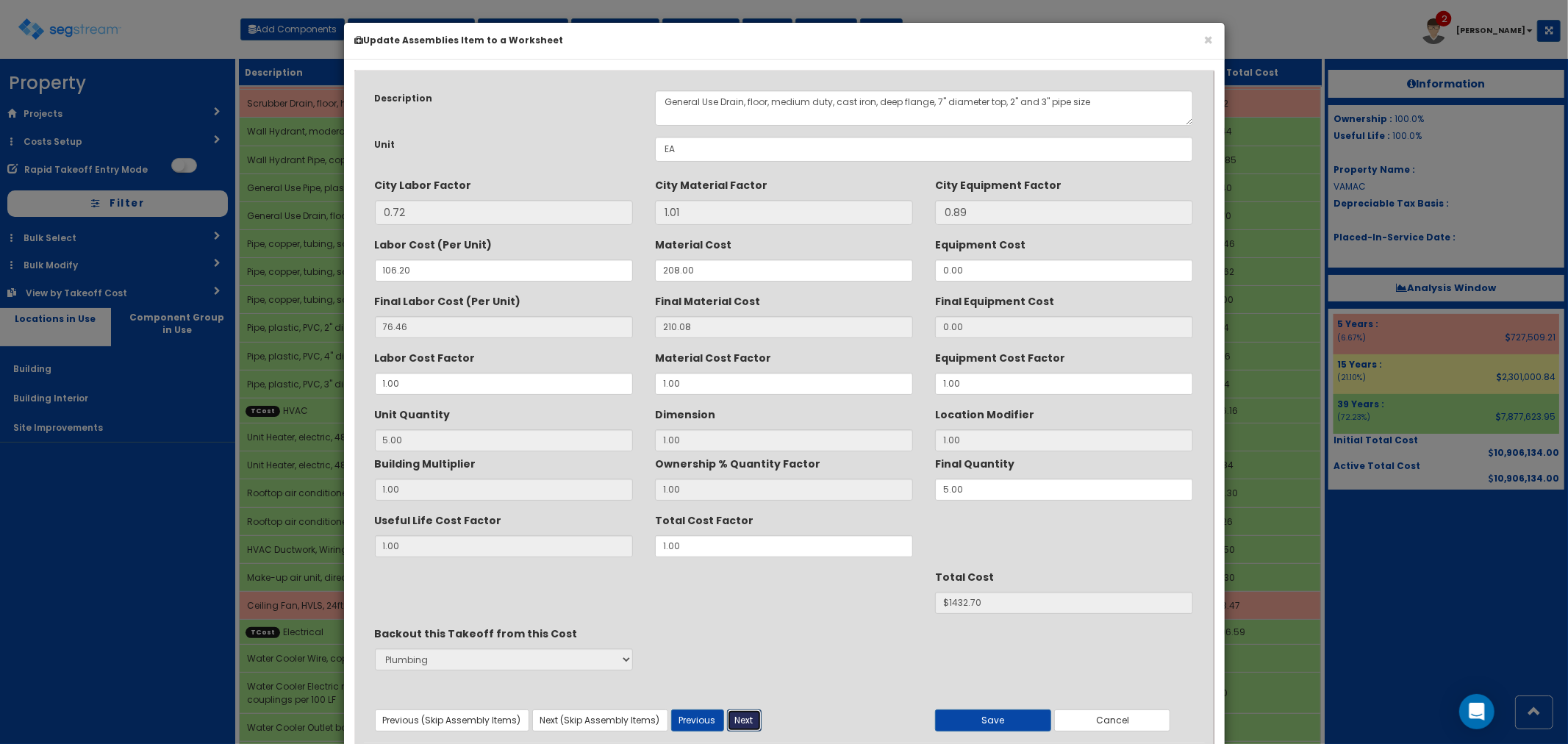
click at [750, 720] on button "Next" at bounding box center [744, 720] width 35 height 22
click at [661, 105] on textarea "Pipe, copper, tubing, solder, 2-1/2" diameter, type K, includes coupling & clev…" at bounding box center [924, 108] width 538 height 36
paste textarea "General Use"
type textarea "General Use Pipe, copper, tubing, solder, 2-1/2" diameter, type K, includes cou…"
click at [740, 716] on button "Next" at bounding box center [744, 720] width 35 height 22
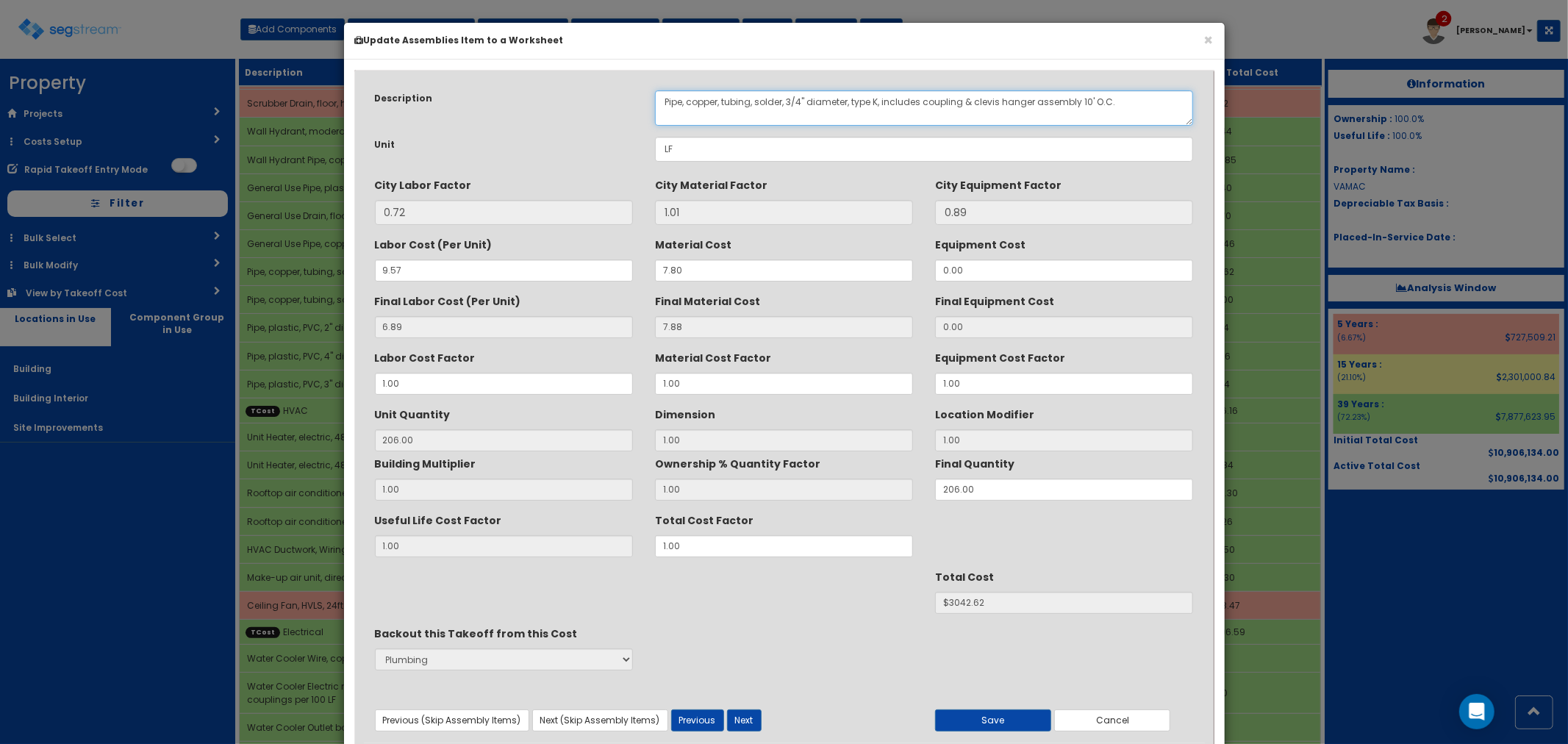
click at [661, 101] on textarea "Pipe, copper, tubing, solder, 3/4" diameter, type K, includes coupling & clevis…" at bounding box center [924, 108] width 538 height 36
paste textarea "General Use"
type textarea "General Use Pipe, copper, tubing, solder, 3/4" diameter, type K, includes coupl…"
click at [740, 723] on button "Next" at bounding box center [744, 720] width 35 height 22
click at [663, 103] on textarea "Pipe, copper, tubing, solder, 1-1/2" diameter, type K, includes coupling & clev…" at bounding box center [924, 108] width 538 height 36
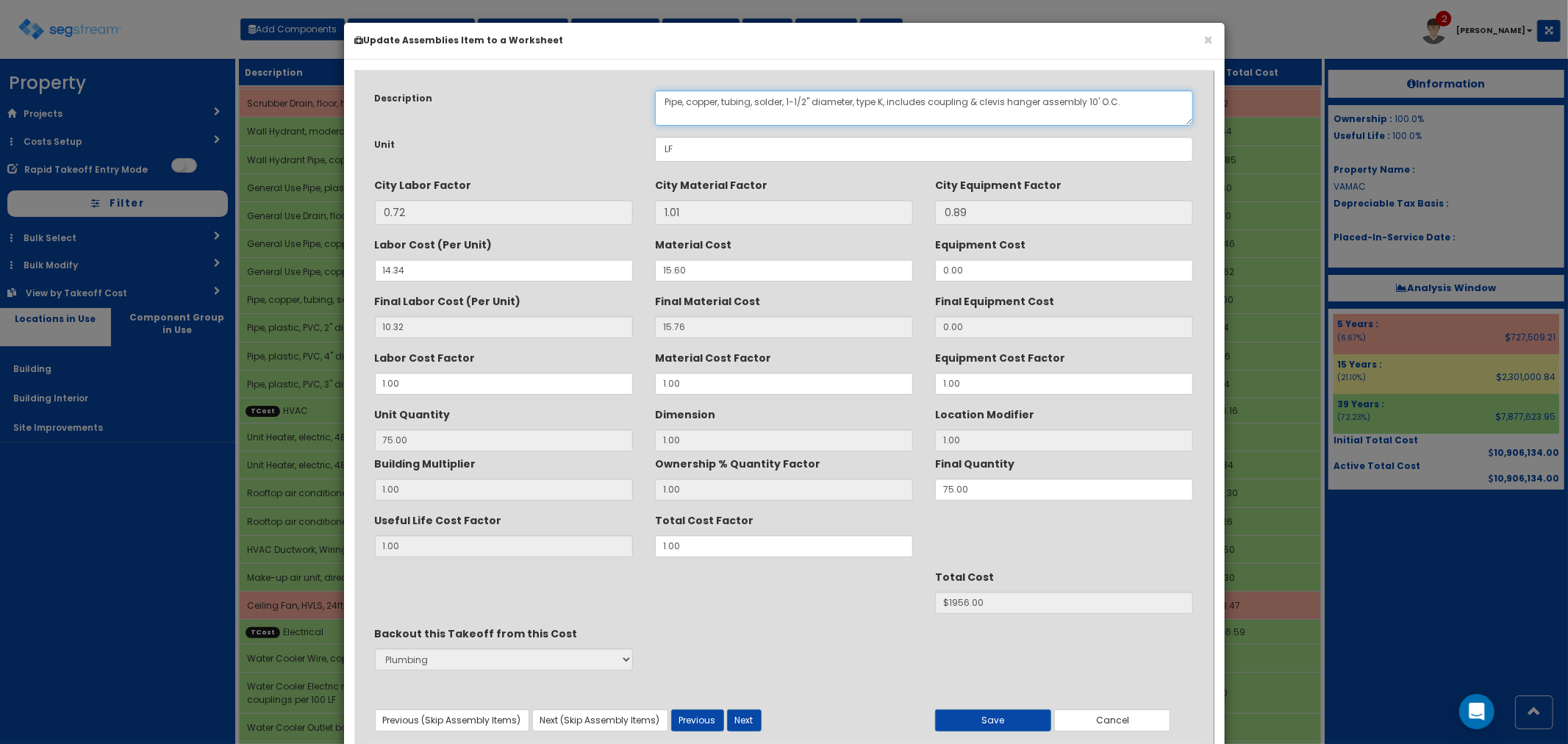
paste textarea "General Use"
type textarea "General Use Pipe, copper, tubing, solder, 1-1/2" diameter, type K, includes cou…"
click at [745, 720] on button "Next" at bounding box center [744, 720] width 35 height 22
click at [664, 98] on textarea "Pipe, plastic, PVC, 2" diameter, DWV, schedule 40, includes couplings 10' OC, a…" at bounding box center [924, 108] width 538 height 36
paste textarea "General Use"
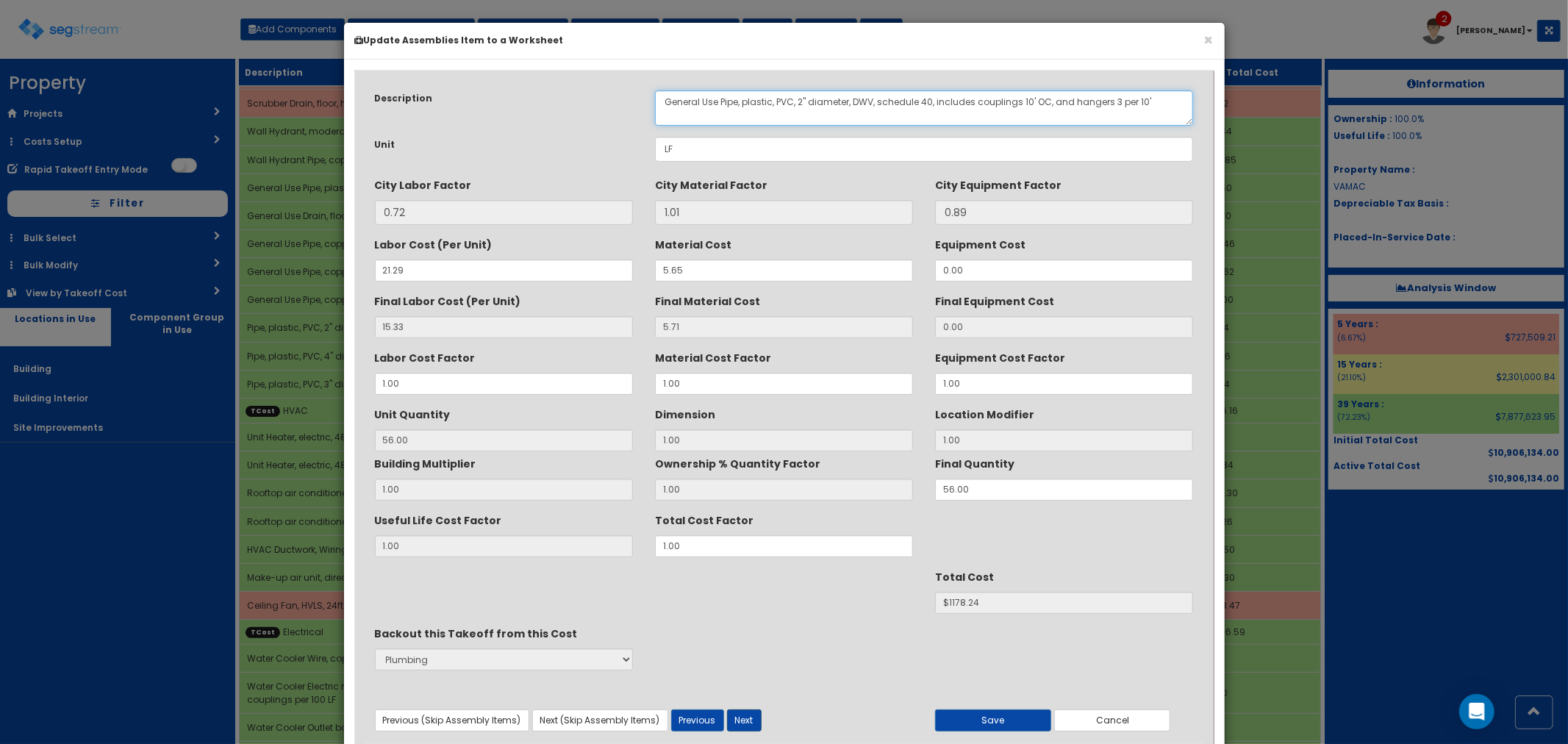
type textarea "General Use Pipe, plastic, PVC, 2" diameter, DWV, schedule 40, includes couplin…"
click at [743, 722] on button "Next" at bounding box center [744, 720] width 35 height 22
click at [667, 103] on textarea "Pipe, plastic, PVC, 4" diameter, DWV, schedule 40, includes couplings 10' OC, a…" at bounding box center [924, 108] width 538 height 36
click at [662, 103] on textarea "Pipe, plastic, PVC, 4" diameter, DWV, schedule 40, includes couplings 10' OC, a…" at bounding box center [924, 108] width 538 height 36
paste textarea "General Use"
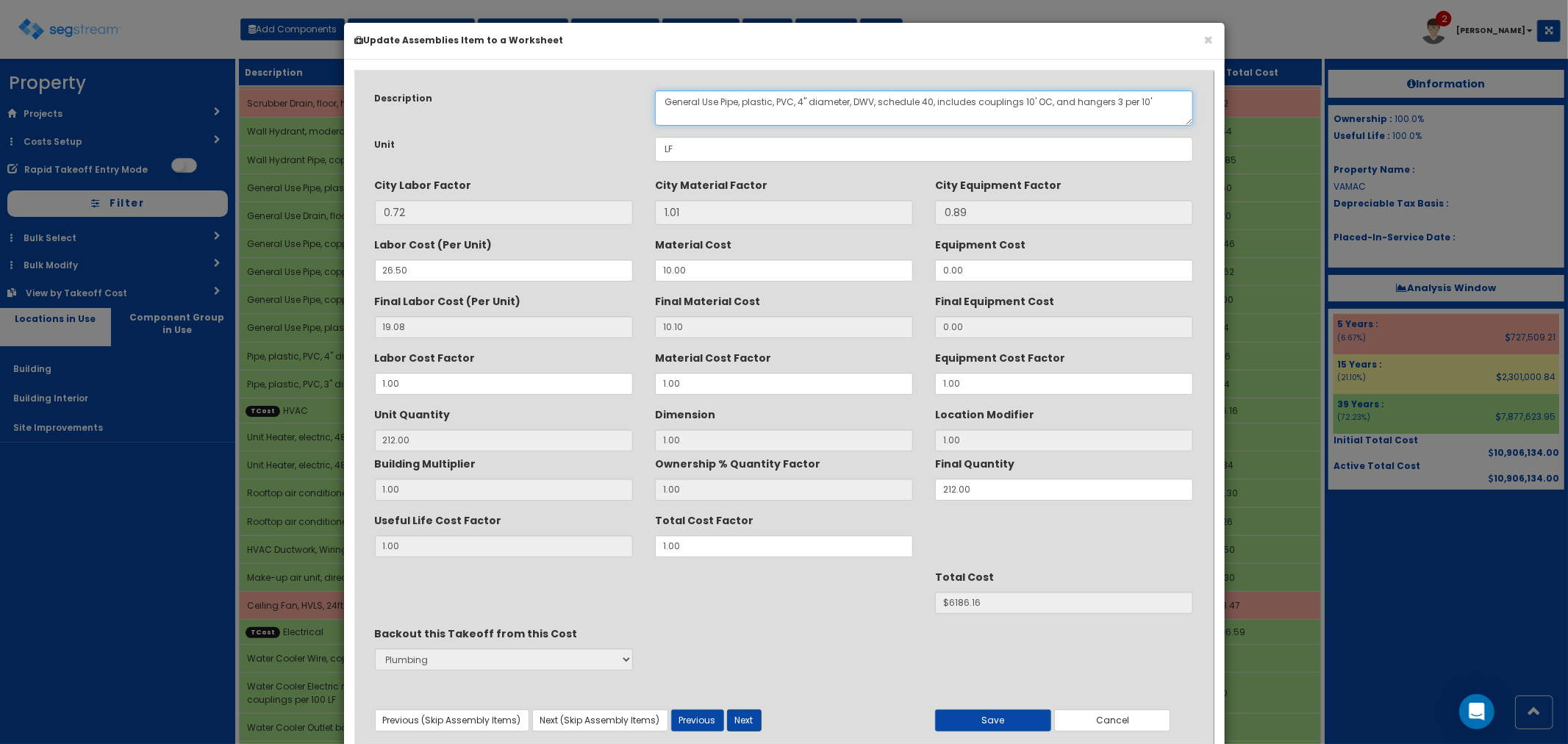
type textarea "General Use Pipe, plastic, PVC, 4" diameter, DWV, schedule 40, includes couplin…"
click at [741, 725] on button "Next" at bounding box center [744, 720] width 35 height 22
click at [665, 103] on textarea "Pipe, plastic, PVC, 3" diameter, DWV, schedule 40, includes couplings 10' OC, a…" at bounding box center [924, 108] width 538 height 36
paste textarea "General Use"
type textarea "General Use Pipe, plastic, PVC, 3" diameter, DWV, schedule 40, includes couplin…"
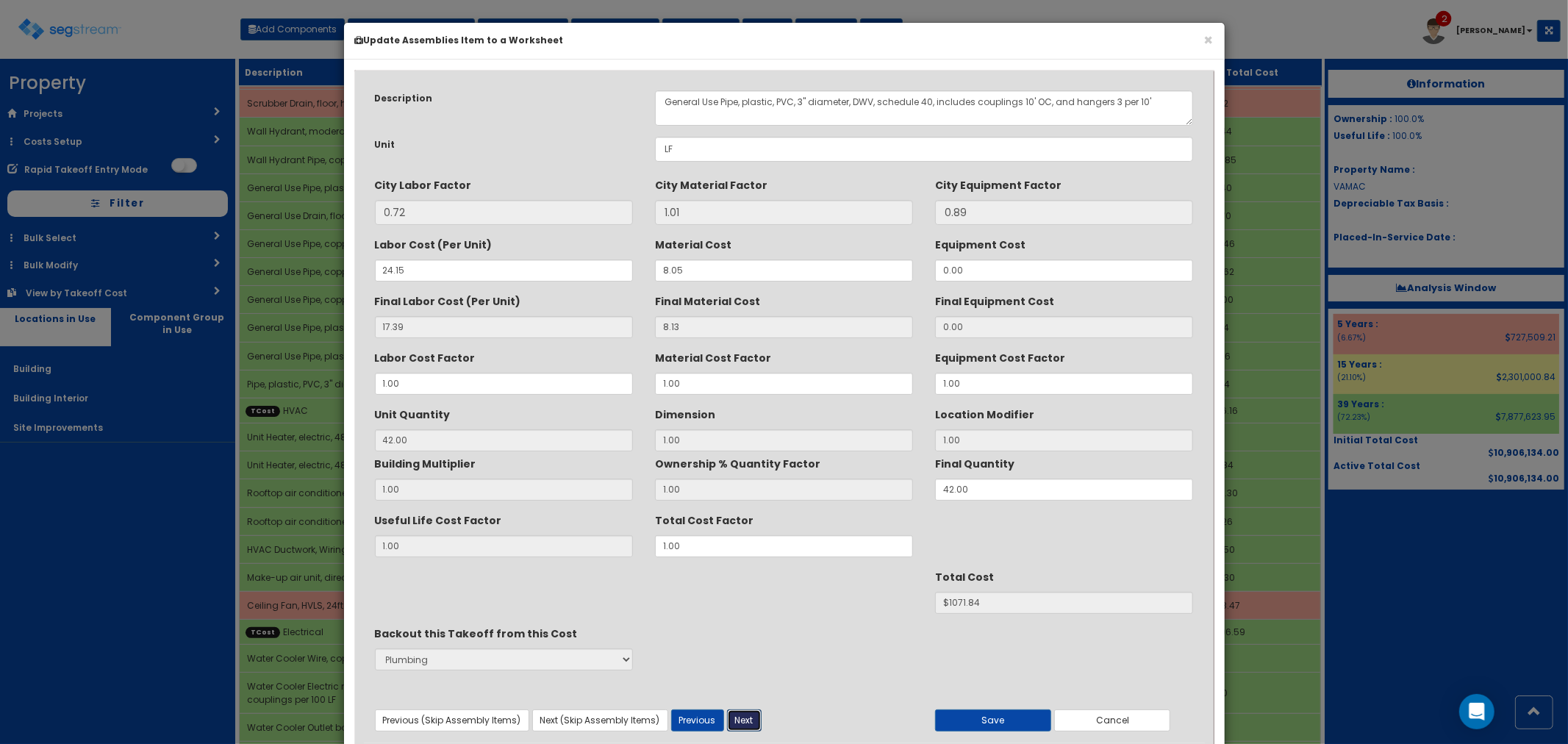
click at [739, 724] on button "Next" at bounding box center [744, 720] width 35 height 22
click at [982, 714] on button "Save" at bounding box center [993, 720] width 116 height 22
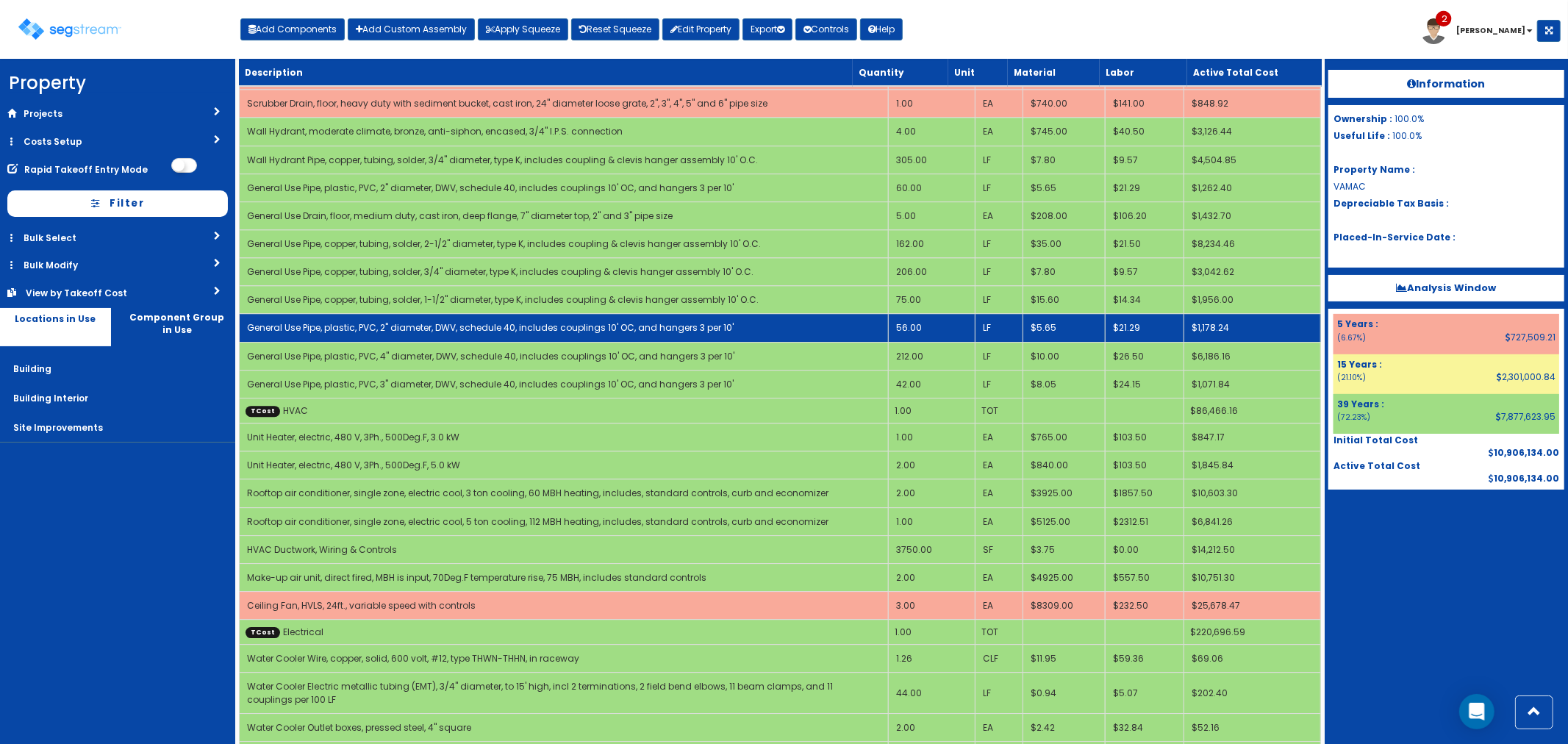
click at [928, 314] on td "56.00" at bounding box center [931, 328] width 87 height 28
click at [923, 314] on td "56.00" at bounding box center [931, 328] width 87 height 28
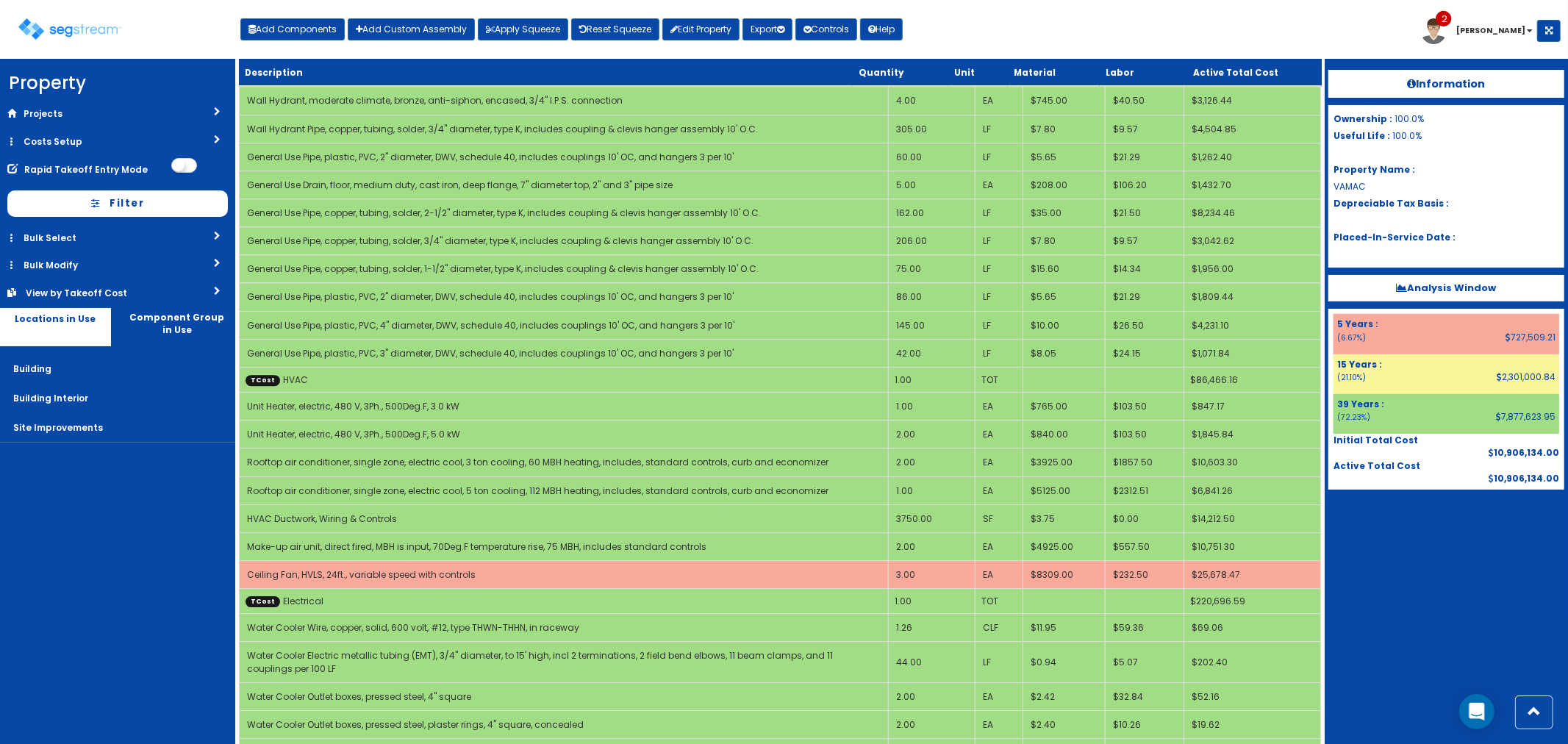
scroll to position [3919, 0]
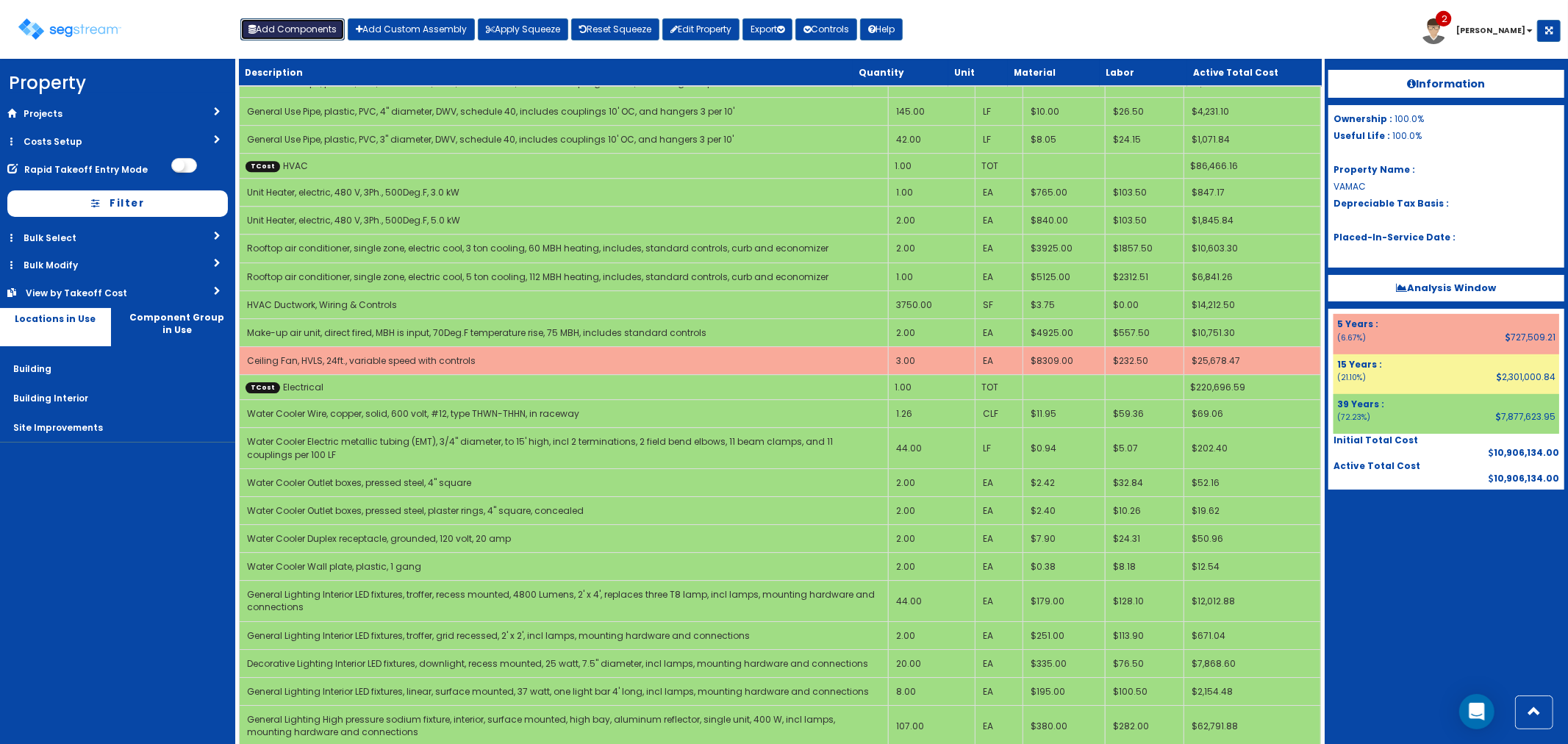
click at [297, 38] on button "Add Components" at bounding box center [292, 29] width 104 height 22
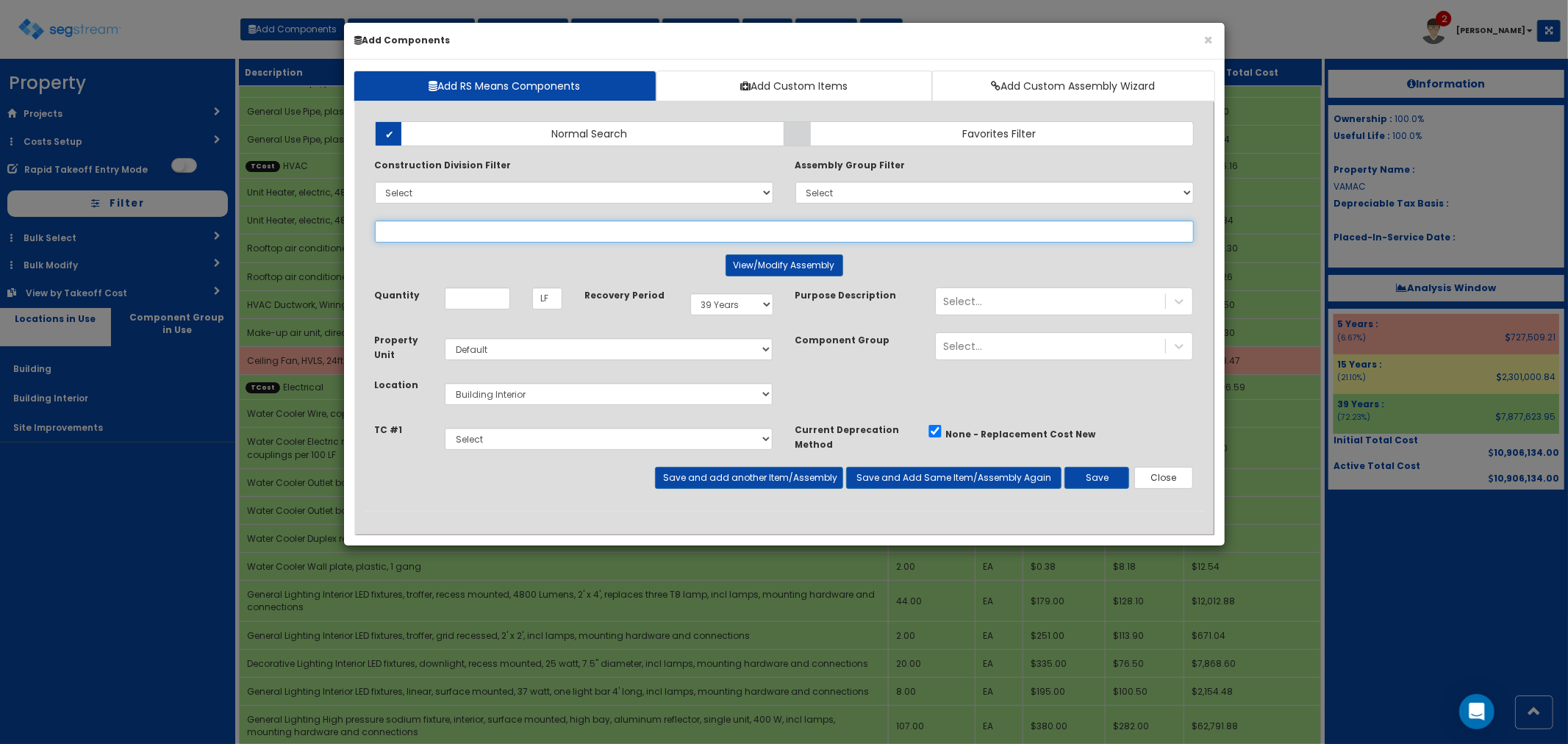
select select "5265038"
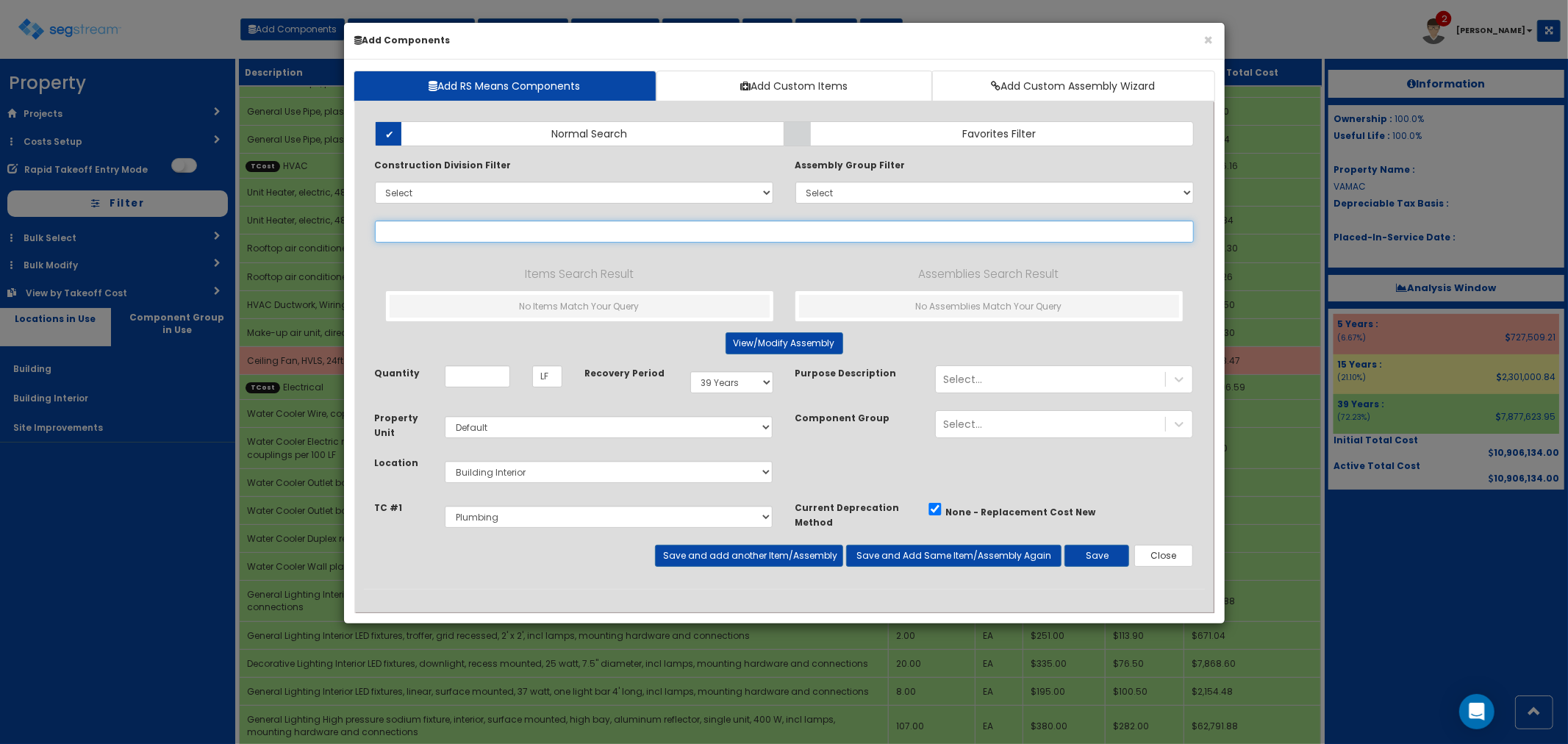
select select
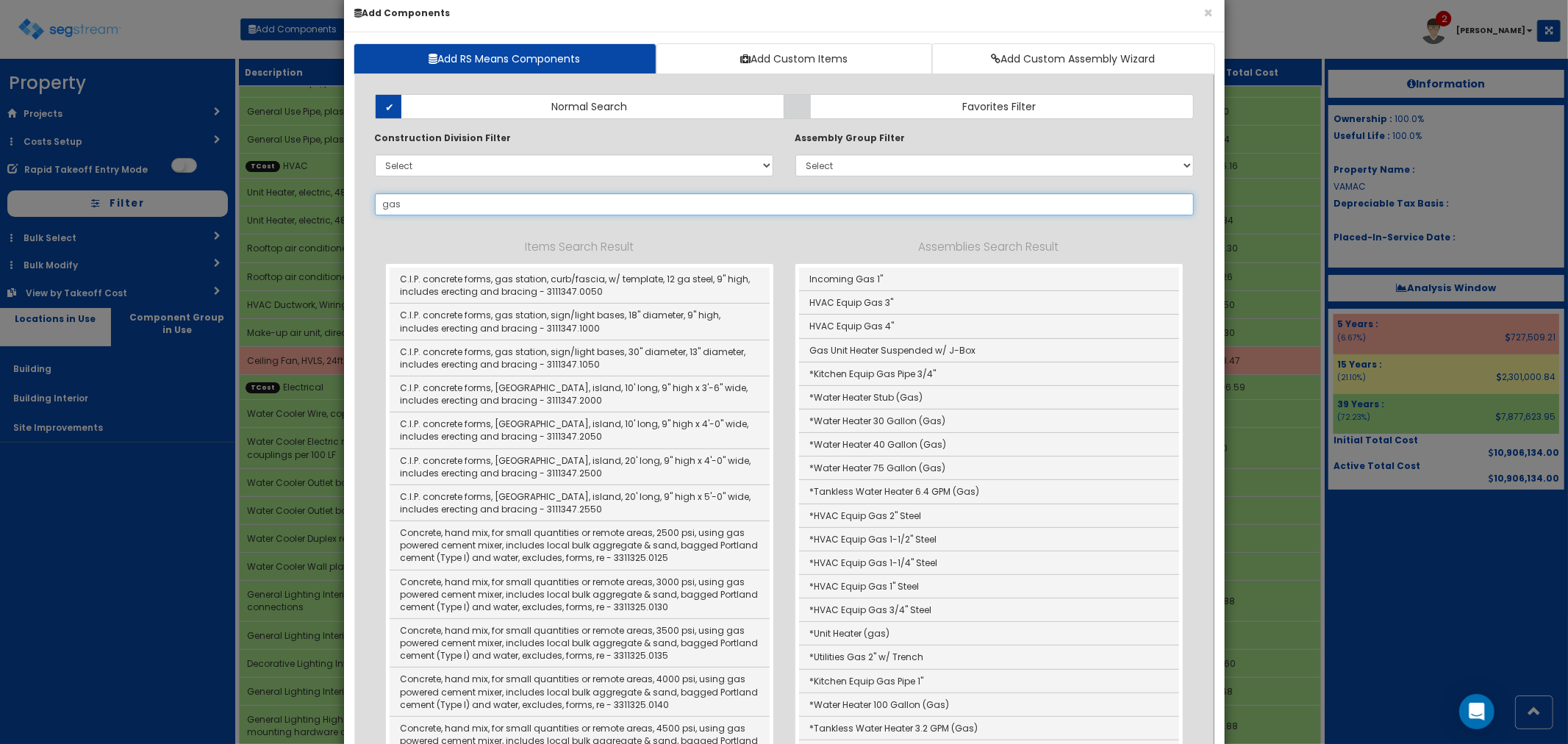
scroll to position [0, 0]
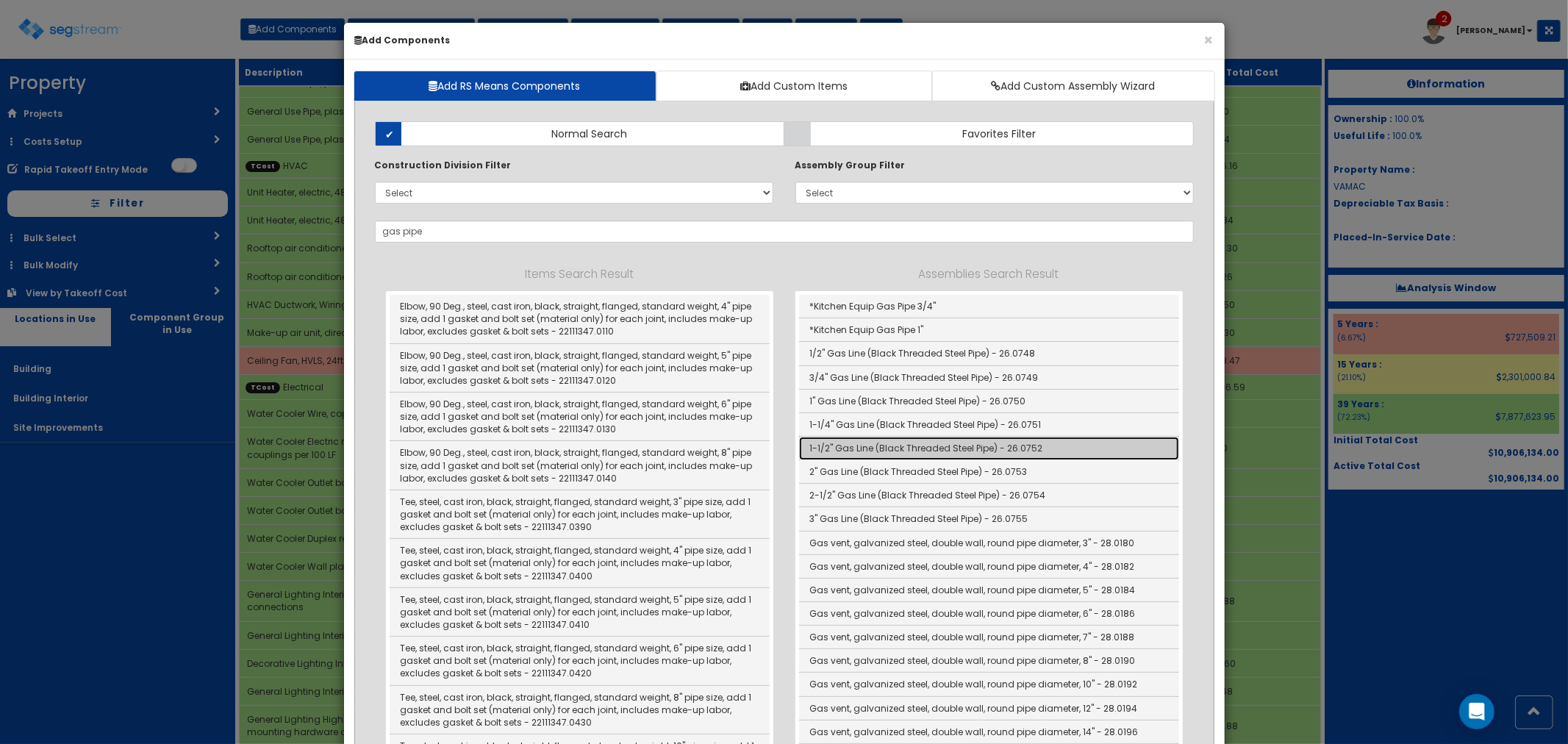
click at [845, 442] on link "1-1/2" Gas Line (Black Threaded Steel Pipe) - 26.0752" at bounding box center [989, 448] width 380 height 23
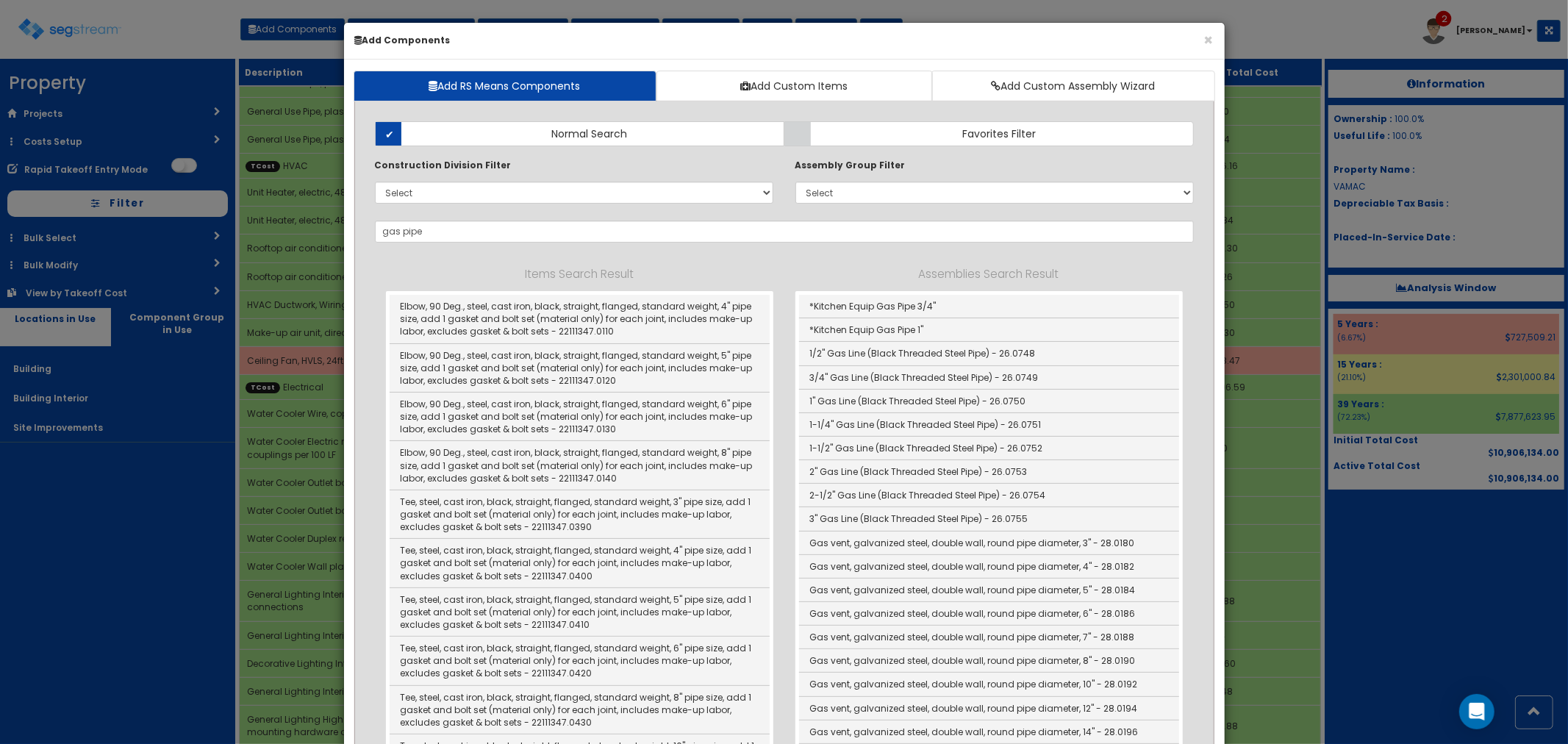
type input "1-1/2" Gas Line (Black Threaded Steel Pipe) - 26.0752"
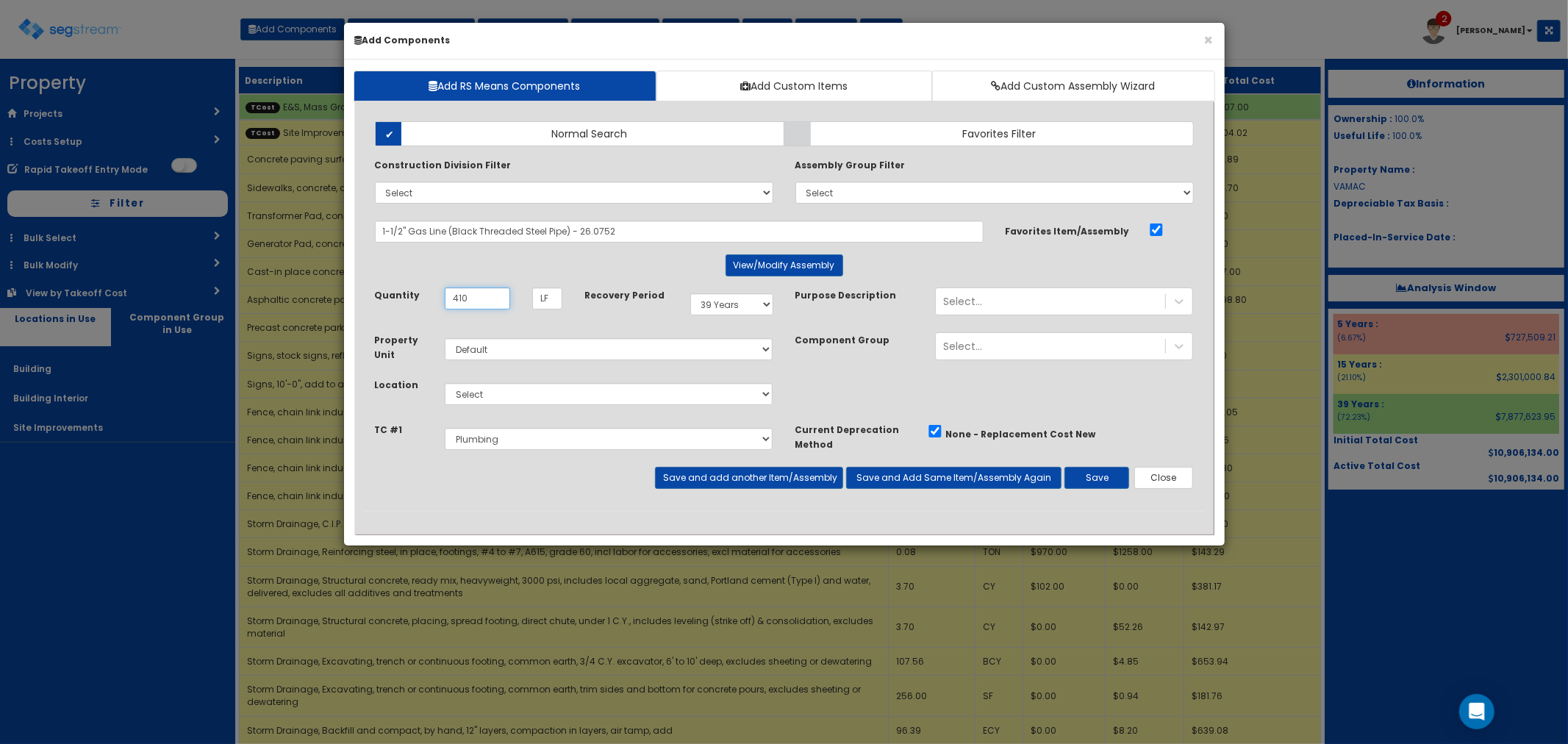
type input "410"
click at [467, 387] on select "Select Building Building Interior Site Improvements Add Additional Location" at bounding box center [609, 394] width 329 height 22
select select "7"
click at [445, 383] on select "Select Building Building Interior Site Improvements Add Additional Location" at bounding box center [609, 394] width 329 height 22
click at [985, 290] on div "Select..." at bounding box center [1050, 301] width 229 height 23
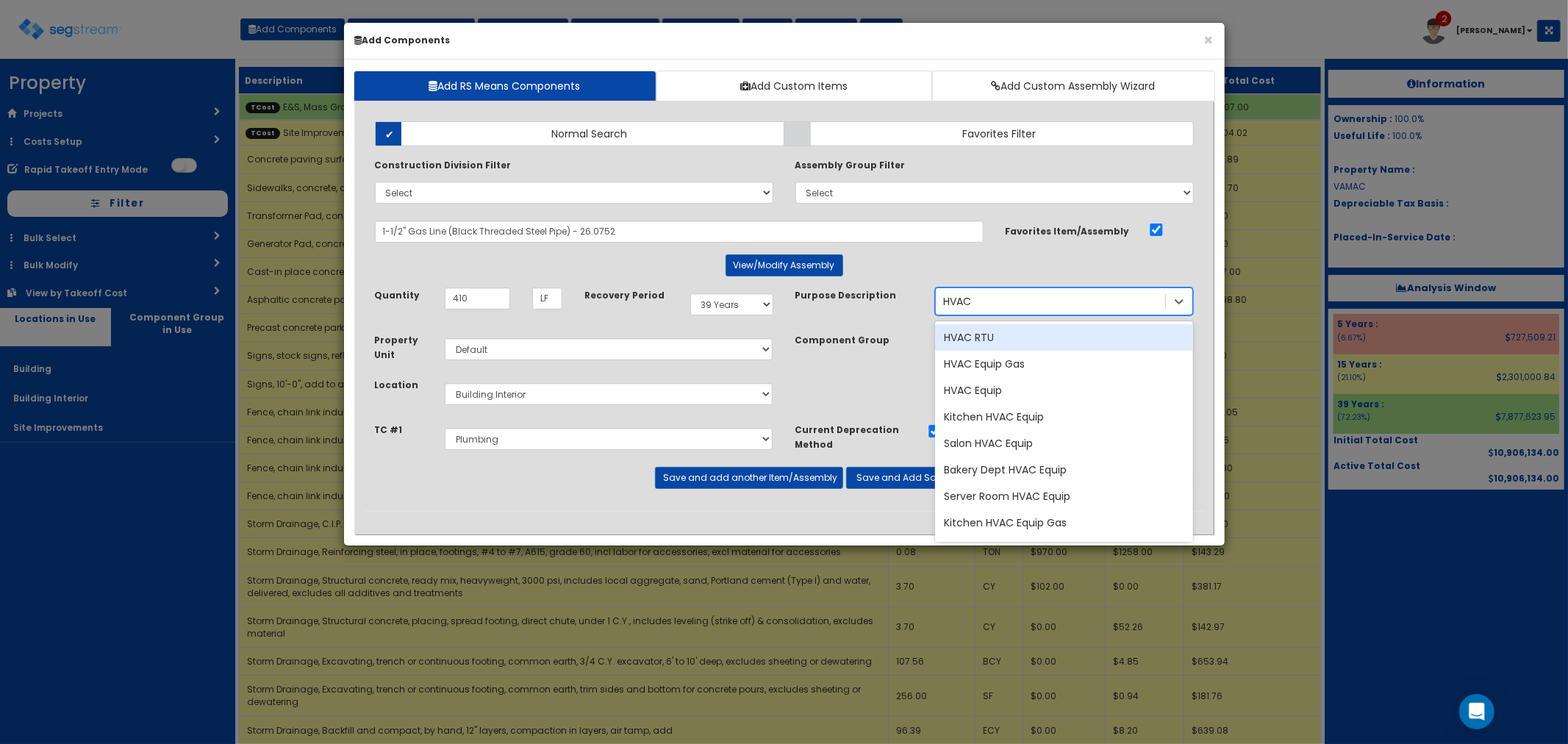
type input "HVAC"
click at [1040, 370] on div "HVAC Equip Gas" at bounding box center [1064, 363] width 258 height 26
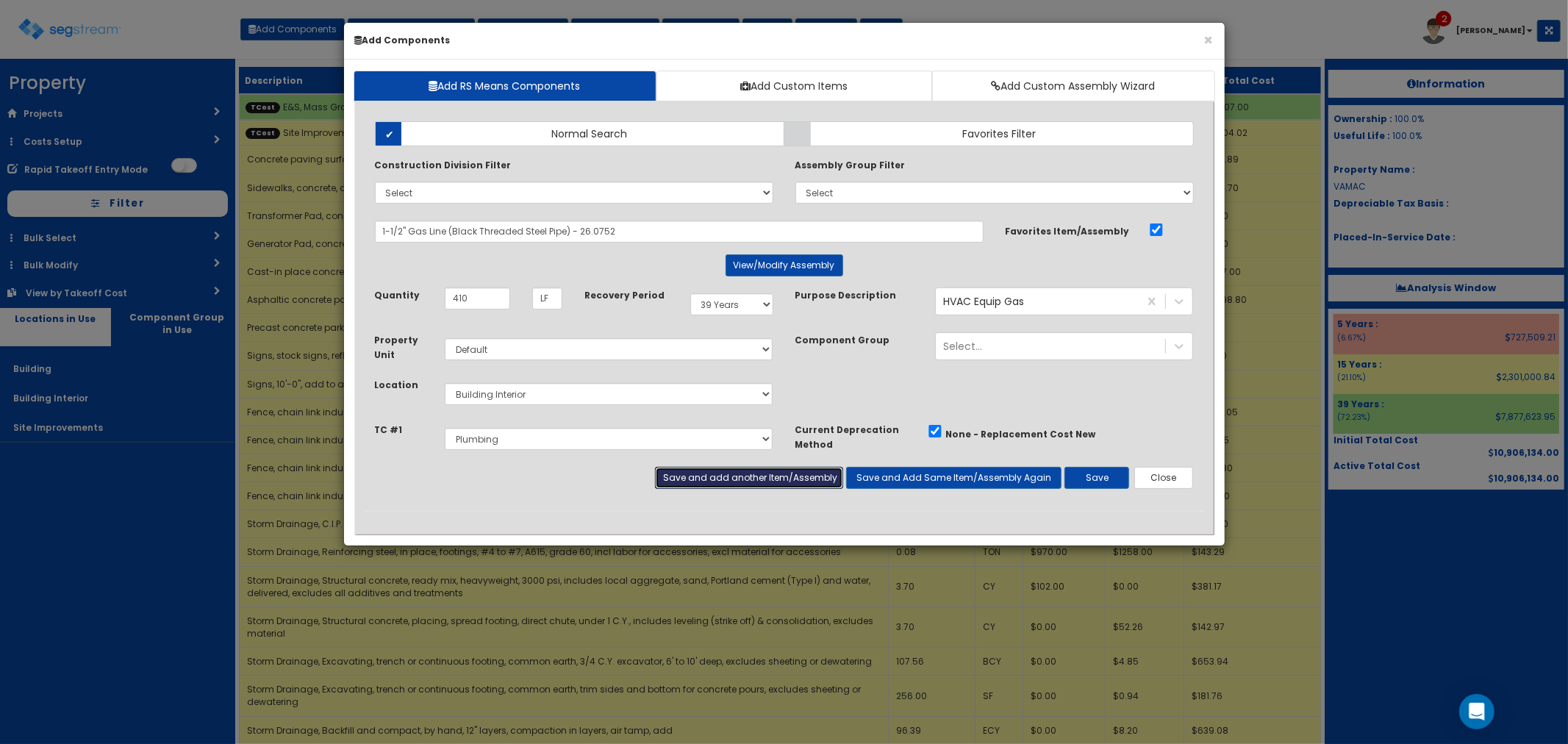
click at [726, 476] on button "Save and add another Item/Assembly" at bounding box center [749, 477] width 188 height 22
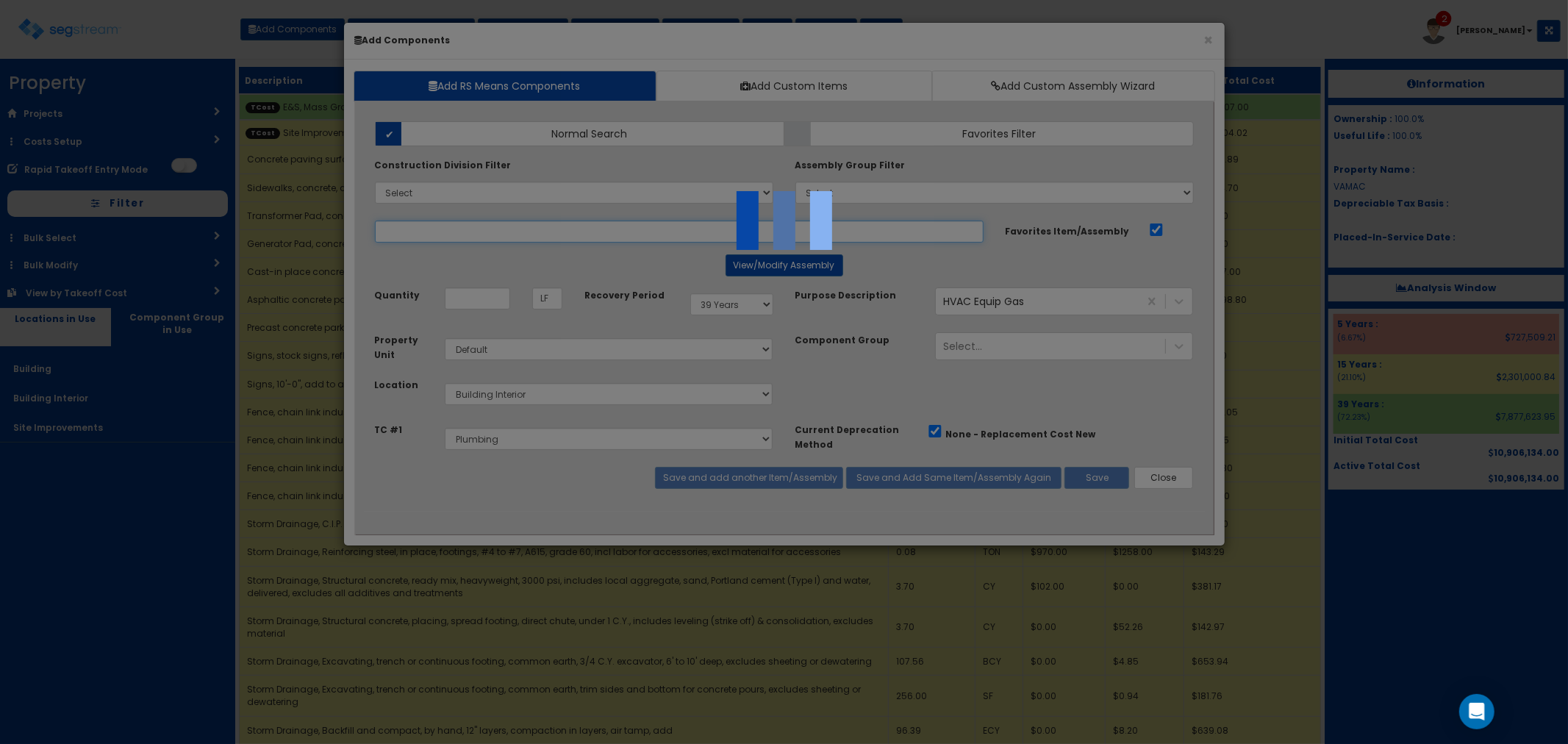
select select "5265038"
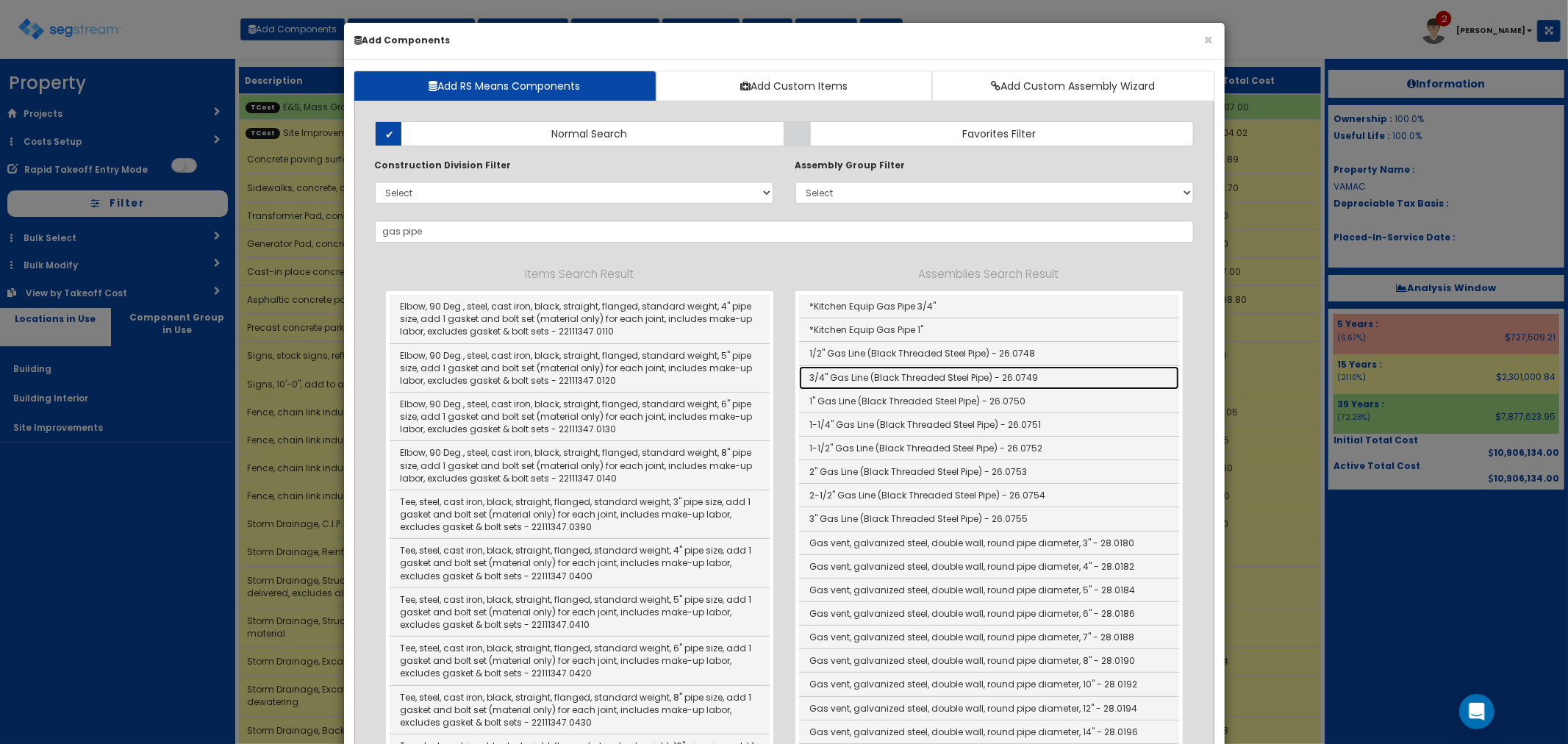
click at [871, 380] on link "3/4" Gas Line (Black Threaded Steel Pipe) - 26.0749" at bounding box center [989, 377] width 380 height 23
type input "3/4" Gas Line (Black Threaded Steel Pipe) - 26.0749"
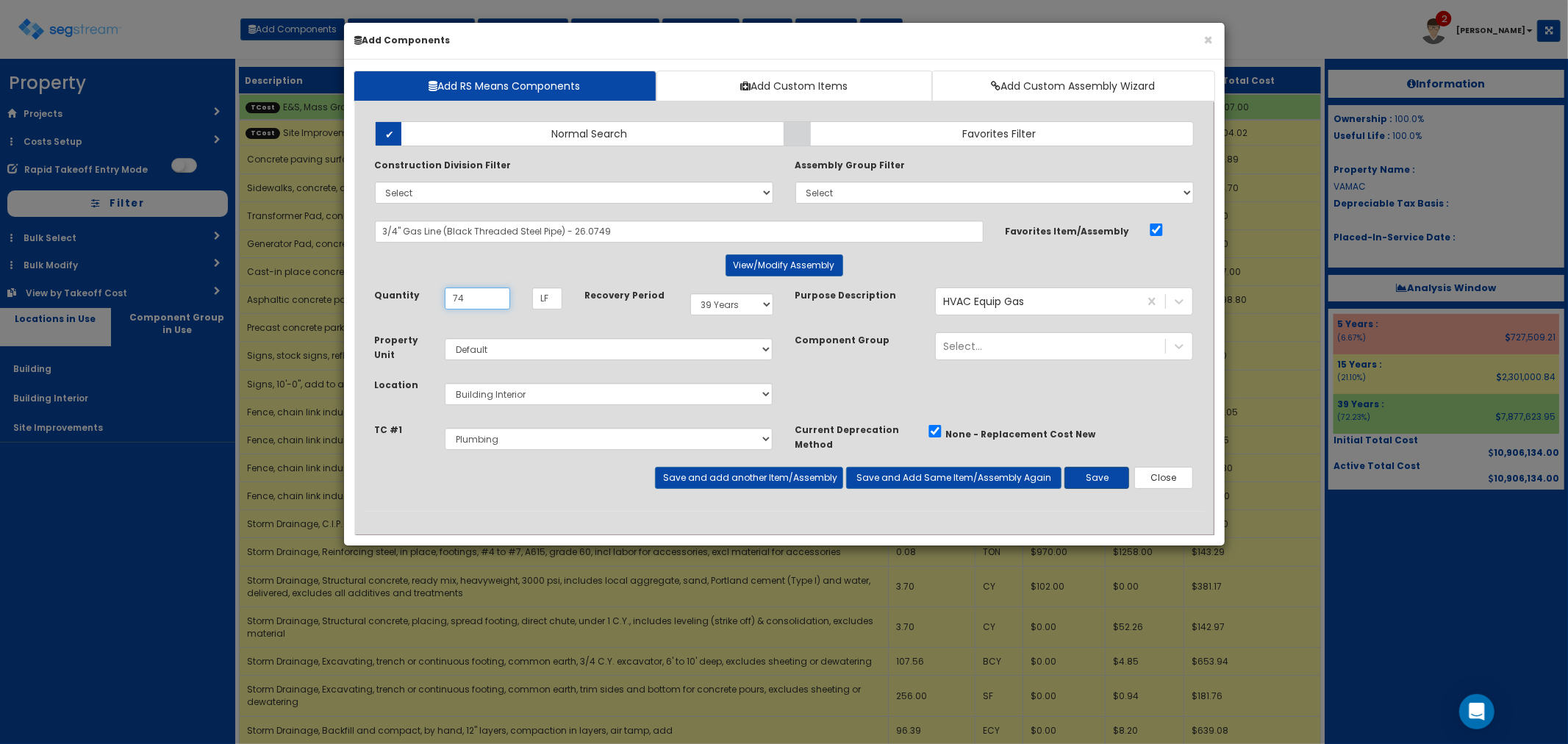
type input "74"
click at [1115, 482] on button "Save" at bounding box center [1097, 477] width 65 height 22
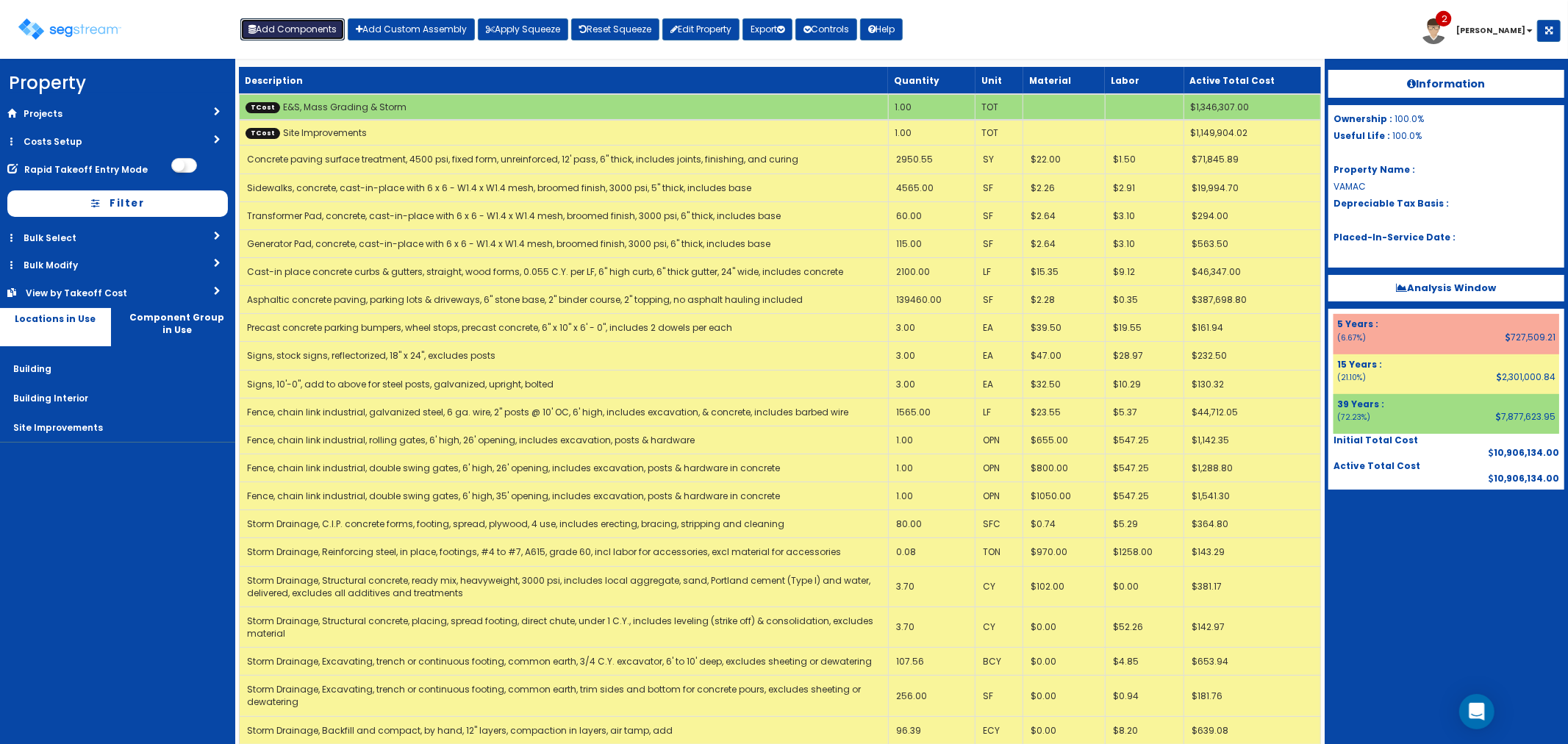
drag, startPoint x: 302, startPoint y: 26, endPoint x: 313, endPoint y: 36, distance: 14.9
click at [302, 26] on button "Add Components" at bounding box center [292, 29] width 104 height 22
select select
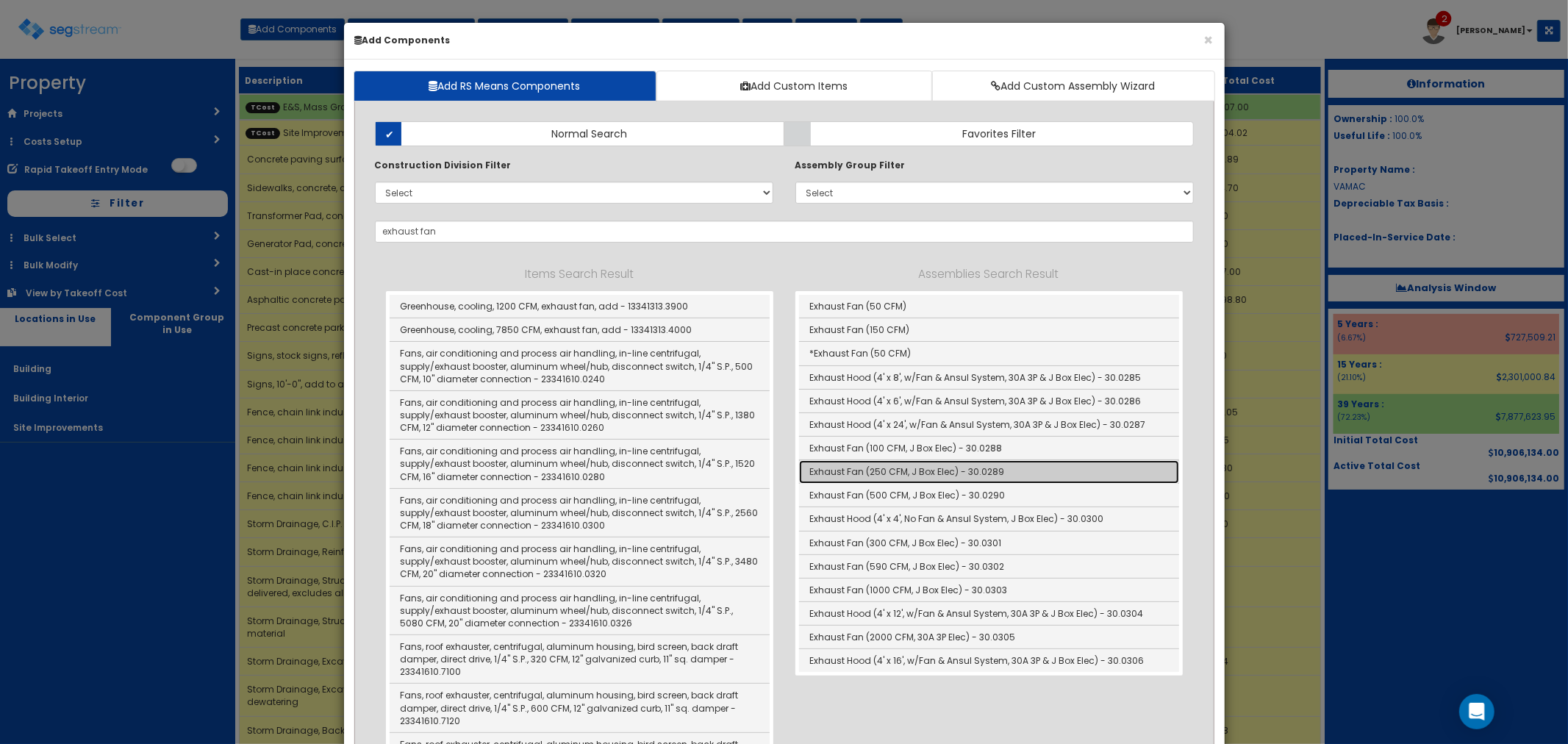
click at [892, 472] on link "Exhaust Fan (250 CFM, J Box Elec) - 30.0289" at bounding box center [989, 472] width 380 height 23
type input "Exhaust Fan (250 CFM, J Box Elec) - 30.0289"
type input "EA"
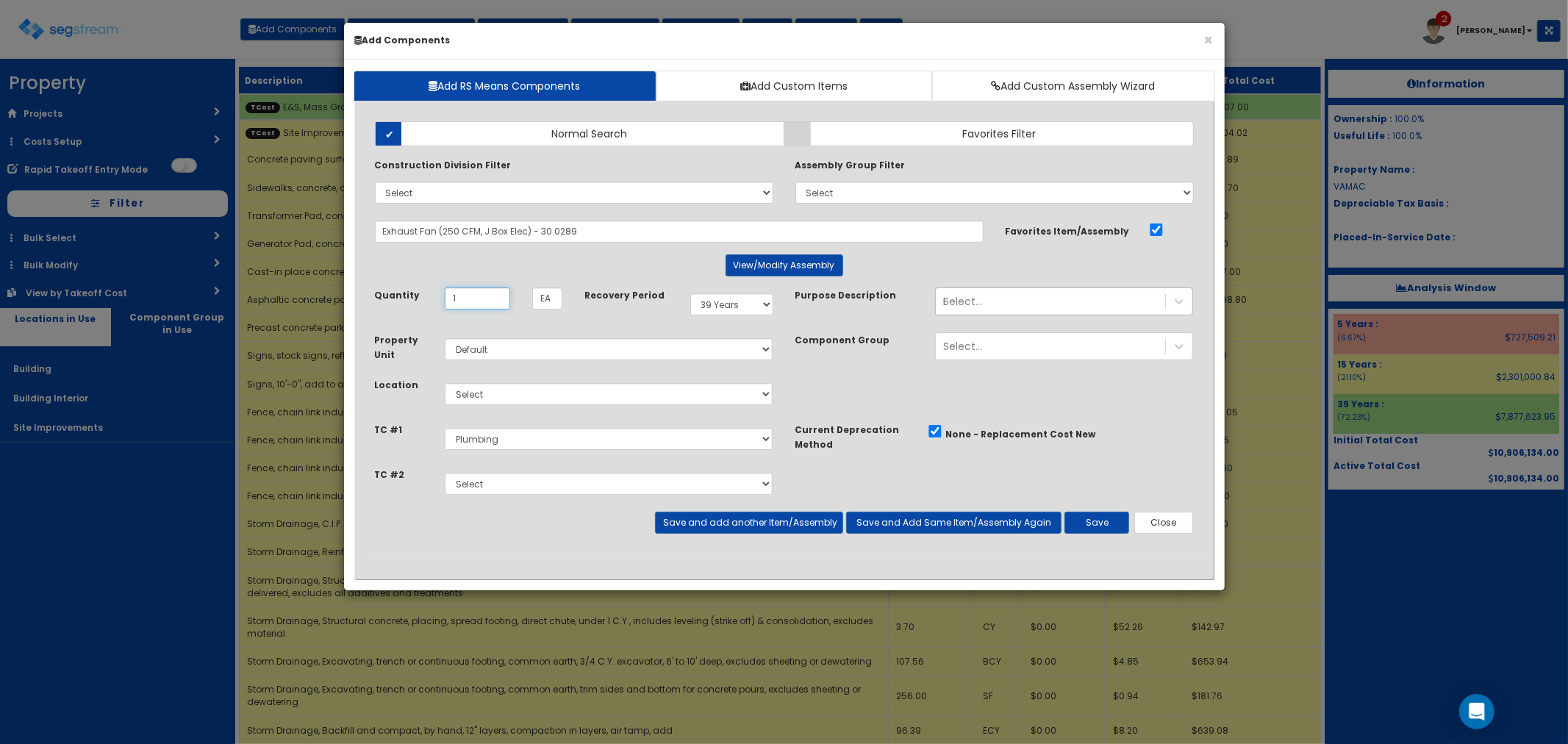
type input "1"
click at [494, 437] on select "Select E&S, Mass Grading & Storm Site Improvements Landscaping Concrete Steel R…" at bounding box center [609, 439] width 329 height 22
select select "5265040"
click at [445, 428] on select "Select E&S, Mass Grading & Storm Site Improvements Landscaping Concrete Steel R…" at bounding box center [609, 439] width 329 height 22
click at [479, 486] on select "Select E&S, Mass Grading & Storm Site Improvements Landscaping Concrete Steel R…" at bounding box center [609, 483] width 329 height 22
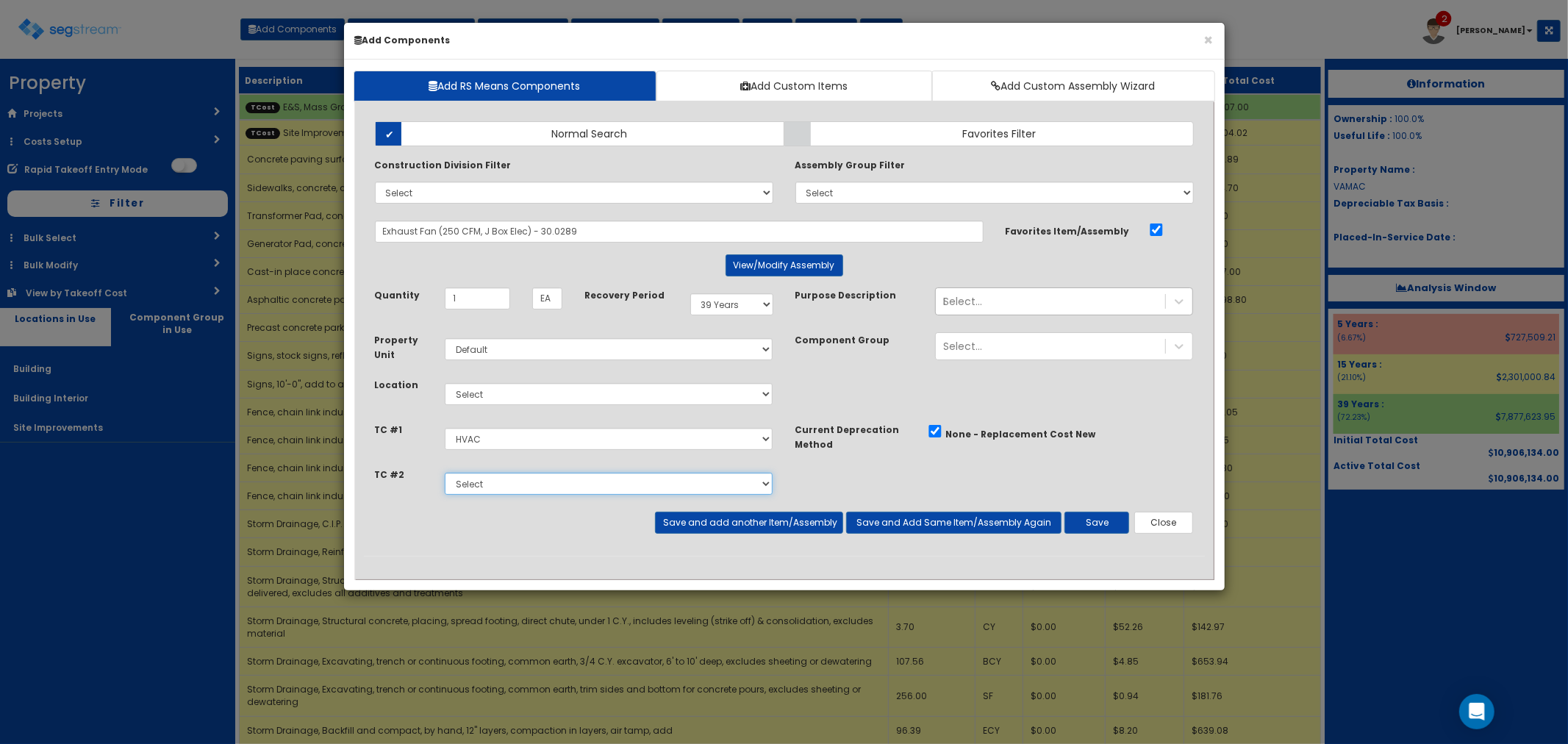
select select "5265041"
click at [445, 473] on select "Select E&S, Mass Grading & Storm Site Improvements Landscaping Concrete Steel R…" at bounding box center [609, 483] width 329 height 22
click at [1167, 525] on button "Close" at bounding box center [1163, 522] width 60 height 22
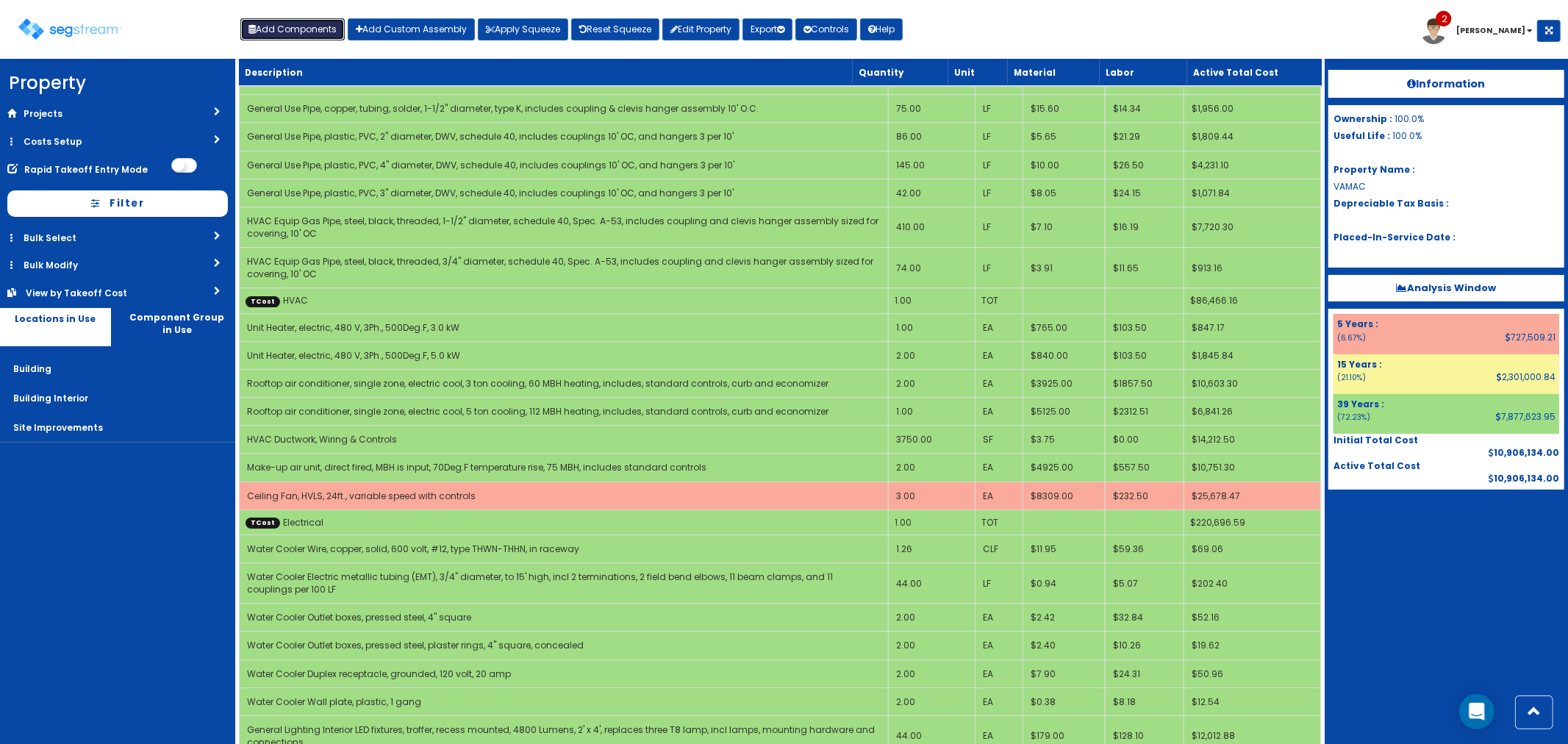
scroll to position [4001, 0]
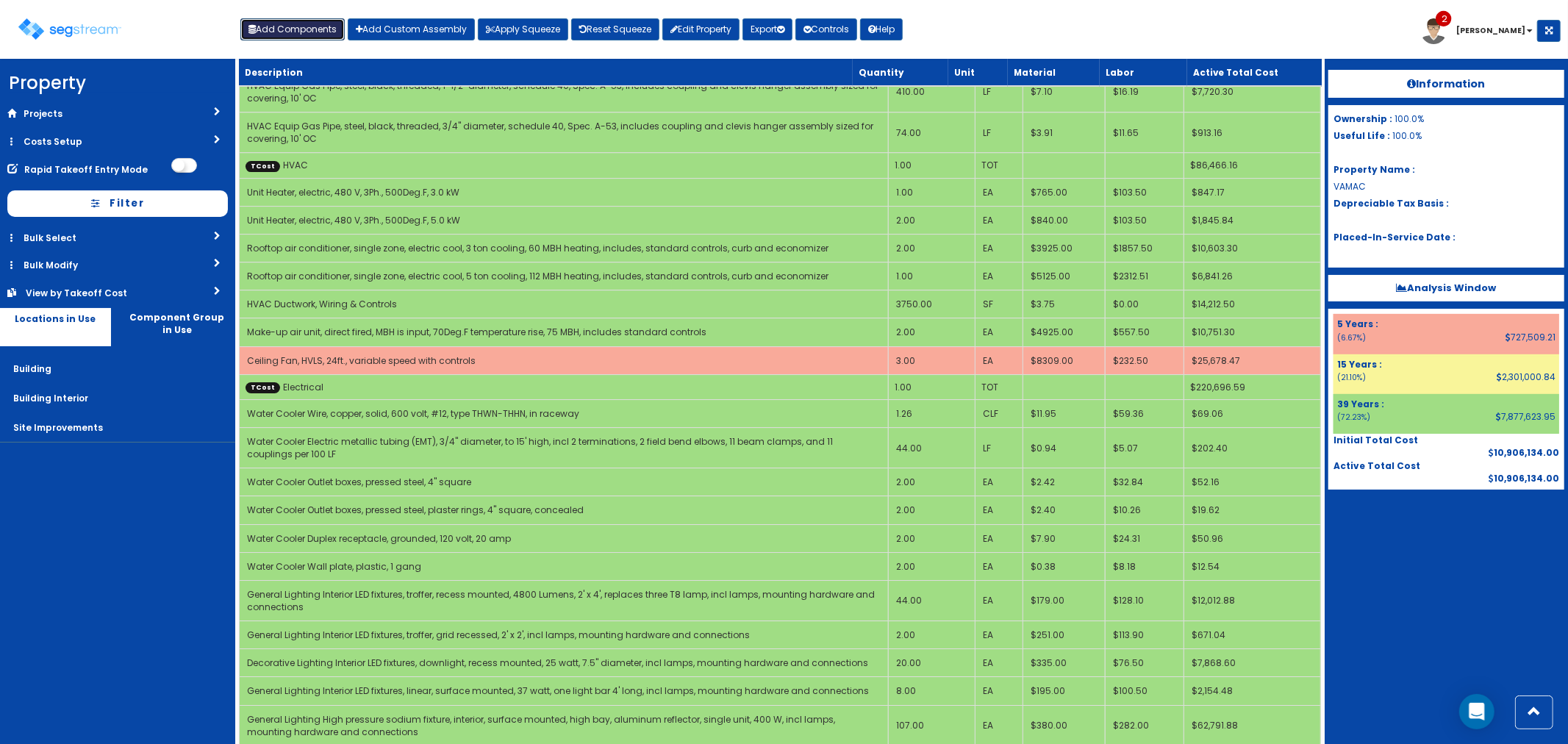
click at [292, 22] on button "Add Components" at bounding box center [292, 29] width 104 height 22
select select "7"
select select "5265038"
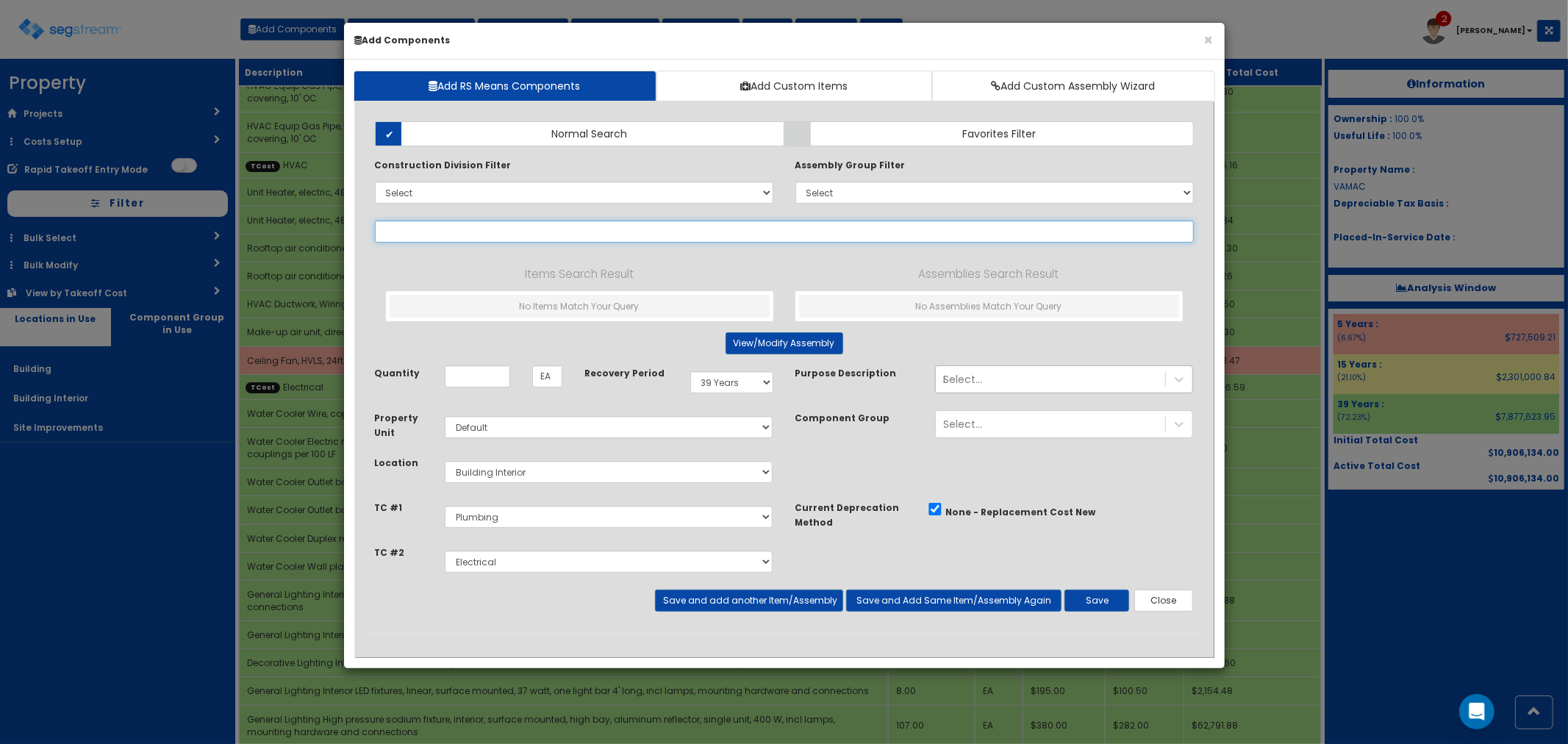
select select
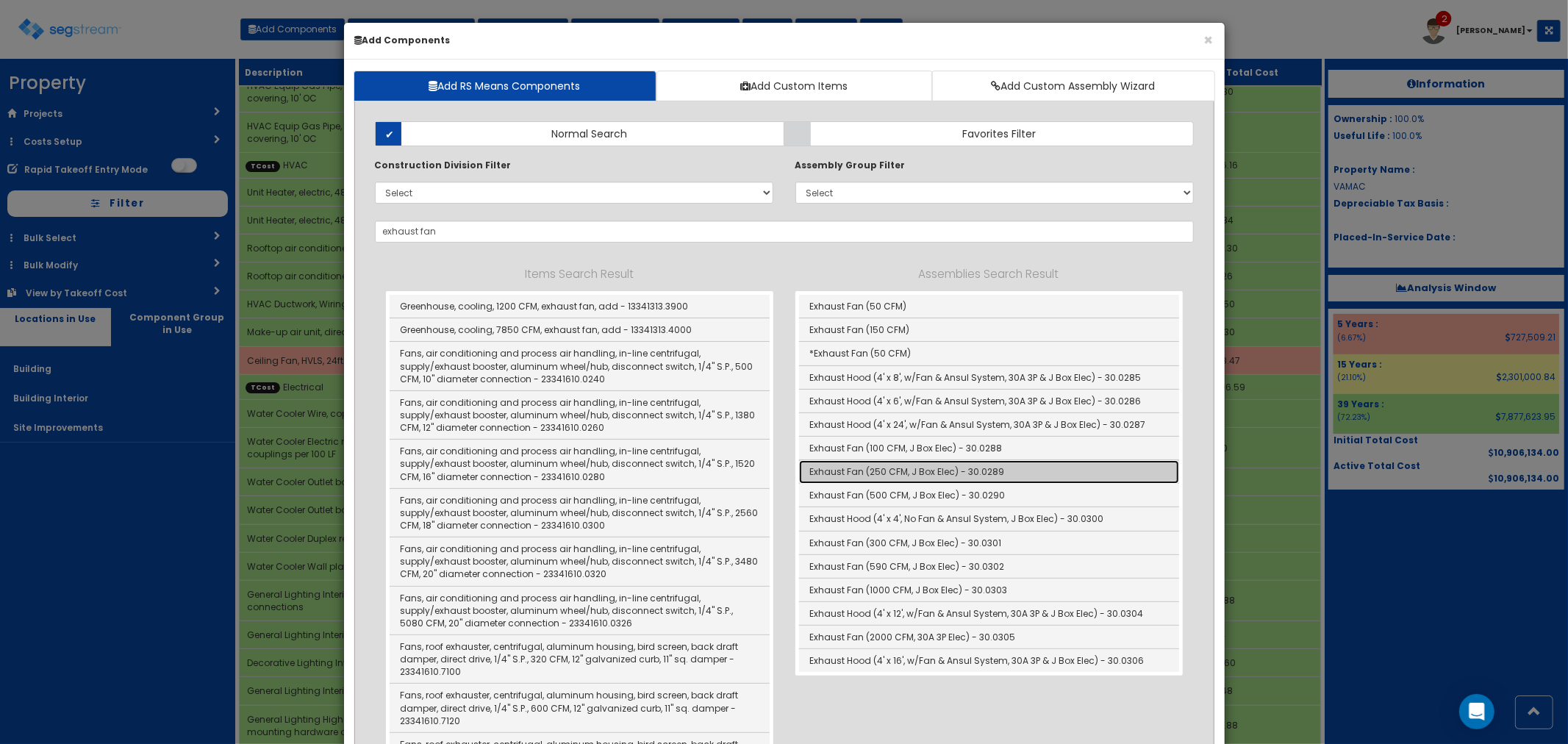
click at [919, 469] on link "Exhaust Fan (250 CFM, J Box Elec) - 30.0289" at bounding box center [989, 472] width 380 height 23
type input "Exhaust Fan (250 CFM, J Box Elec) - 30.0289"
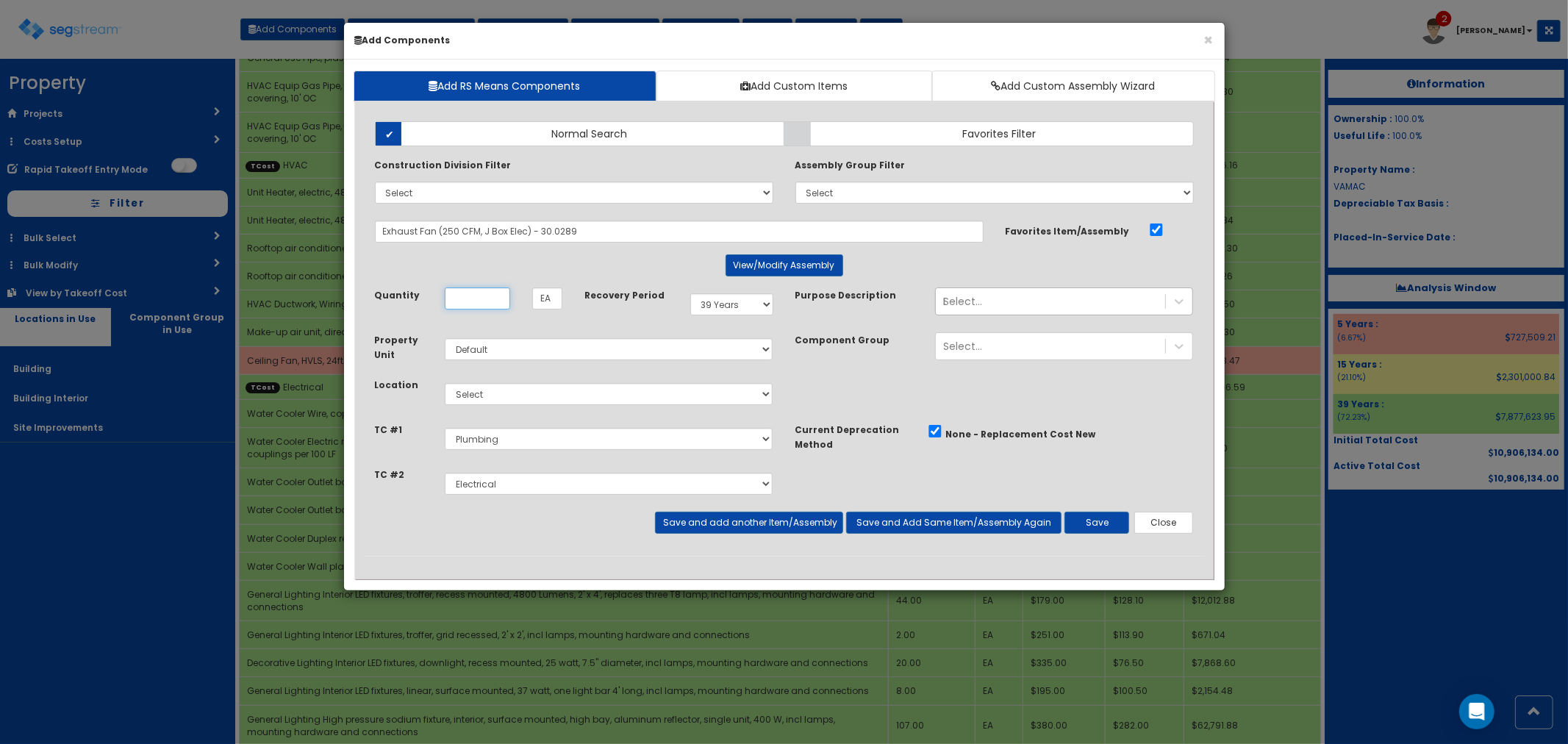
scroll to position [0, 0]
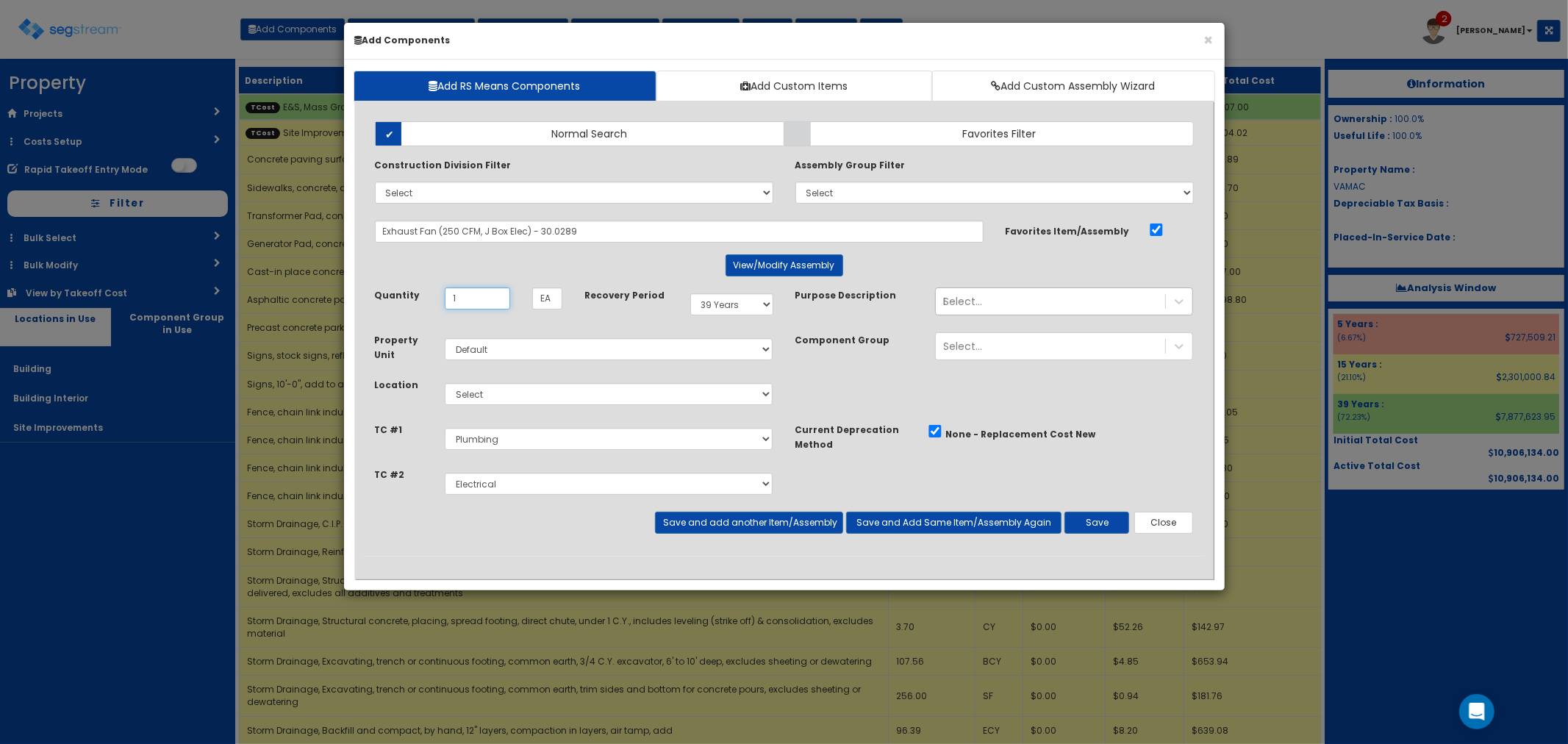
type input "1"
click at [511, 391] on select "Select Building Building Interior Site Improvements Add Additional Location" at bounding box center [609, 394] width 329 height 22
select select "7"
click at [445, 383] on select "Select Building Building Interior Site Improvements Add Additional Location" at bounding box center [609, 394] width 329 height 22
click at [735, 523] on button "Save and add another Item/Assembly" at bounding box center [749, 522] width 188 height 22
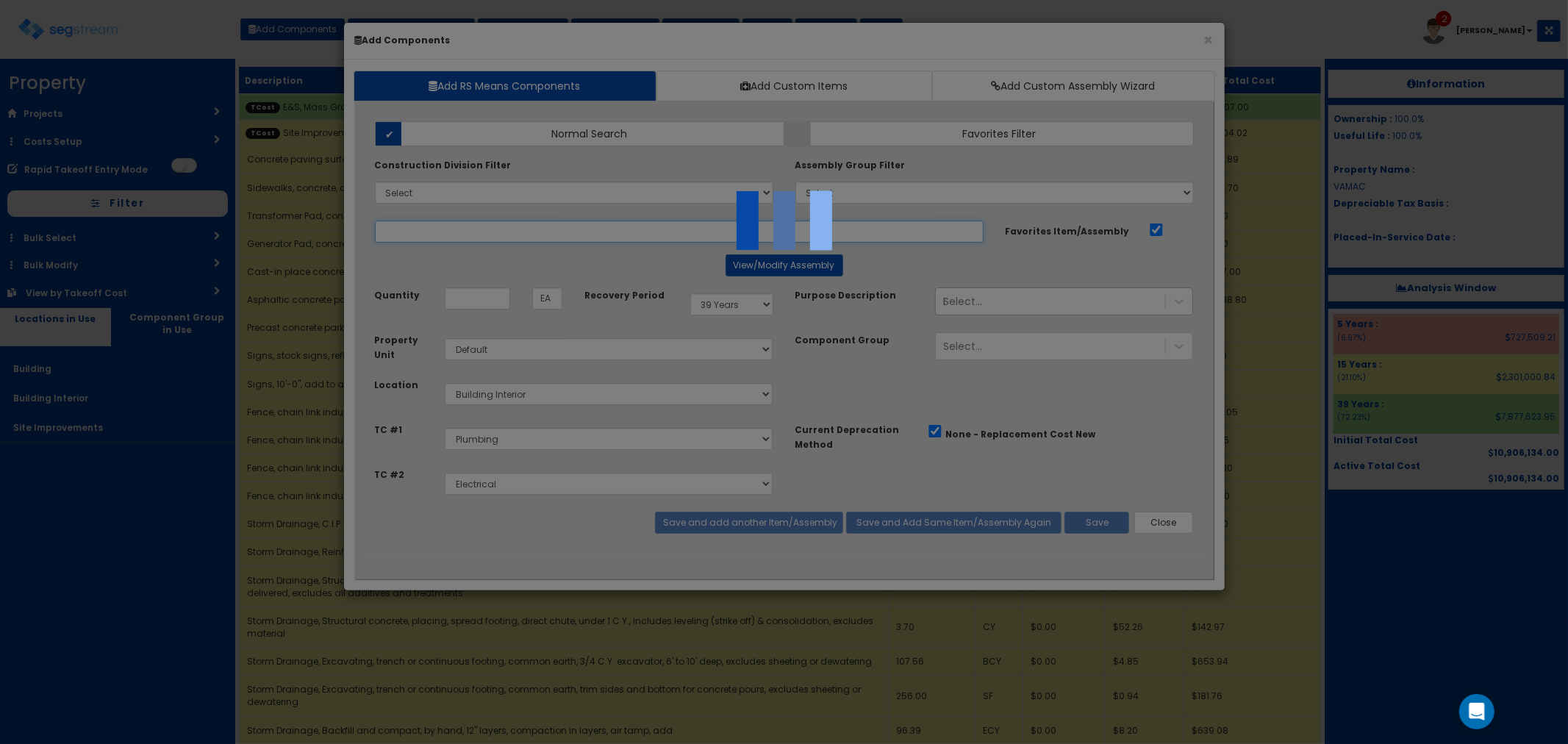
select select "5265038"
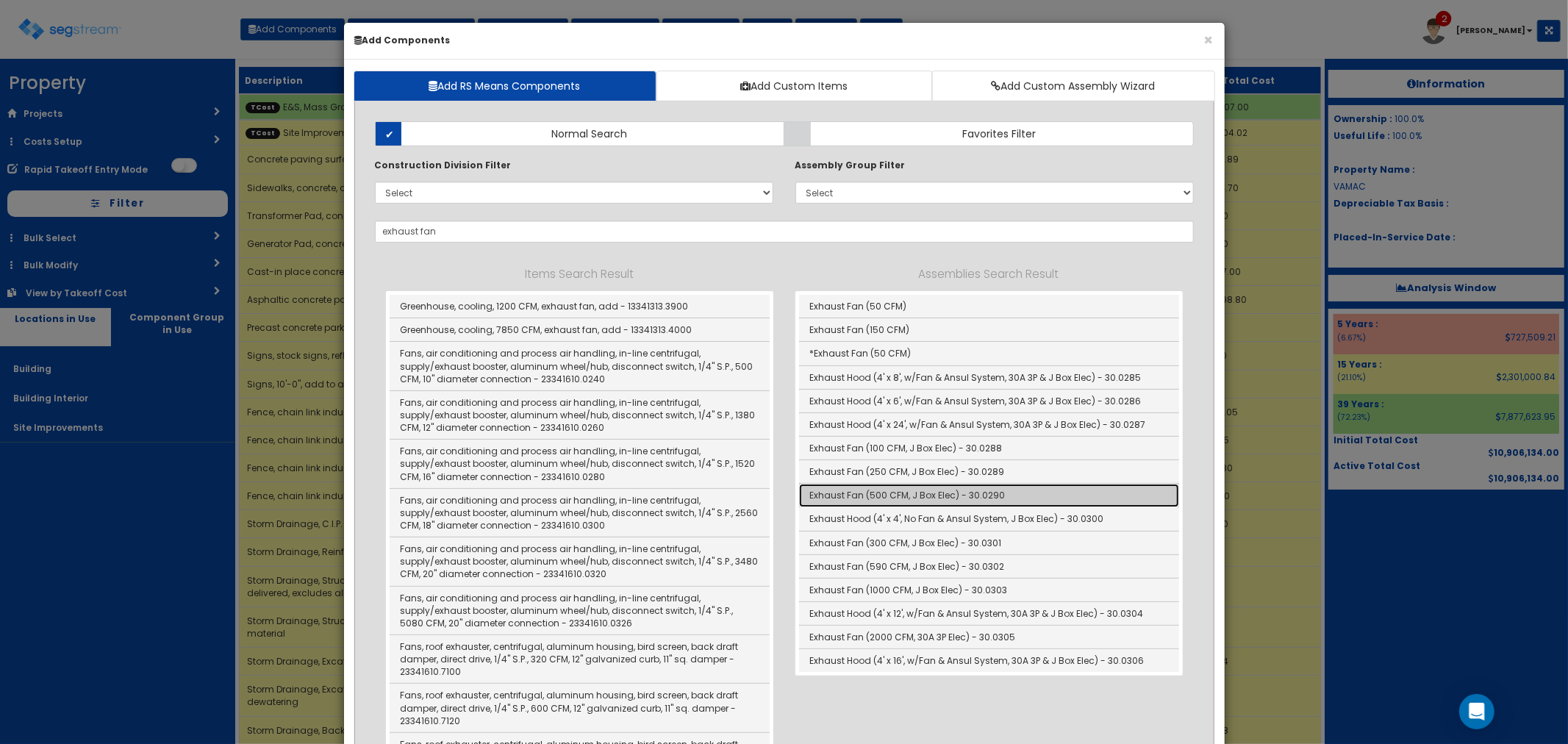
click at [910, 494] on link "Exhaust Fan (500 CFM, J Box Elec) - 30.0290" at bounding box center [989, 495] width 380 height 23
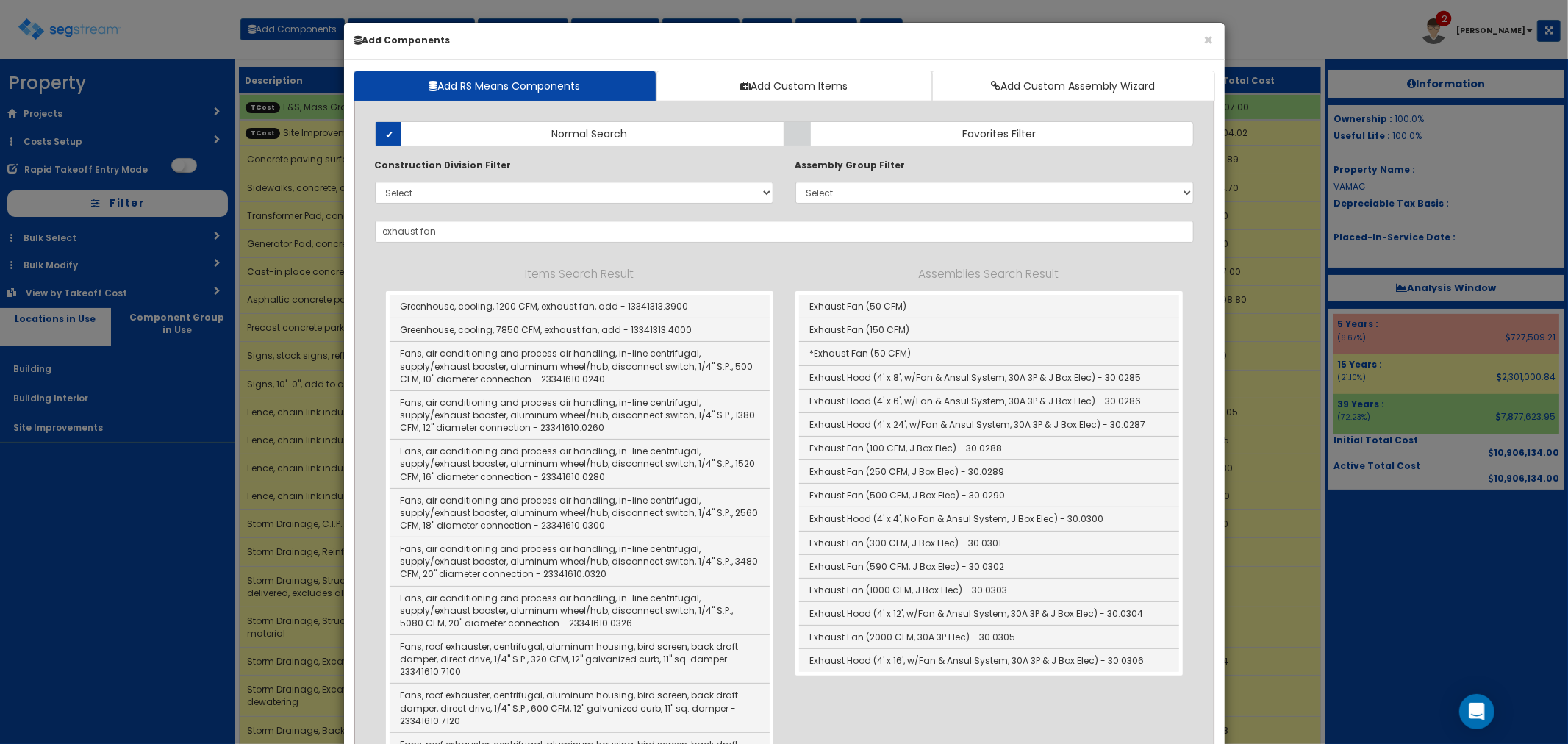
type input "Exhaust Fan (500 CFM, J Box Elec) - 30.0290"
type input "Ea"
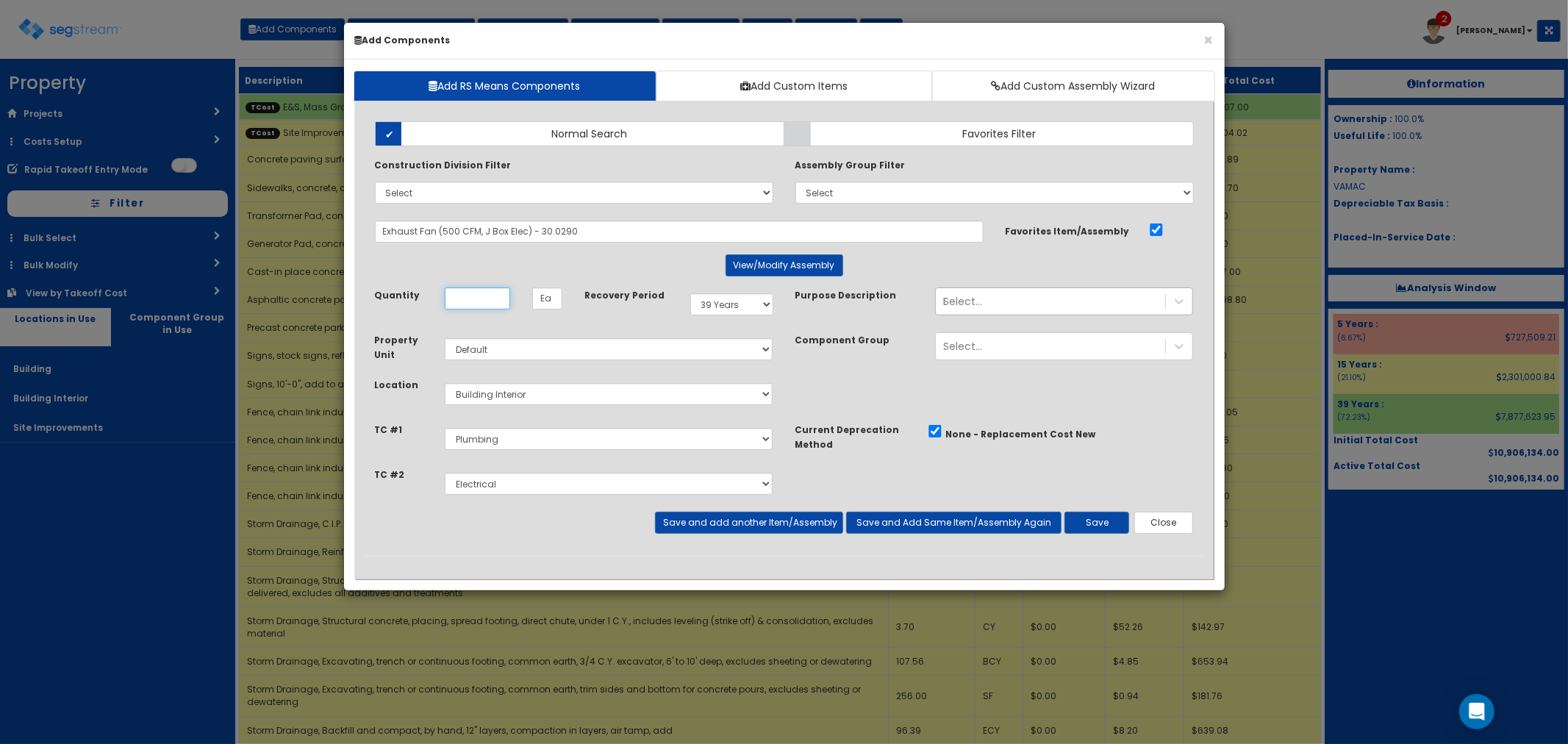
click at [494, 295] on input "Quantity" at bounding box center [477, 299] width 66 height 22
type input "1"
click at [726, 523] on button "Save and add another Item/Assembly" at bounding box center [749, 522] width 188 height 22
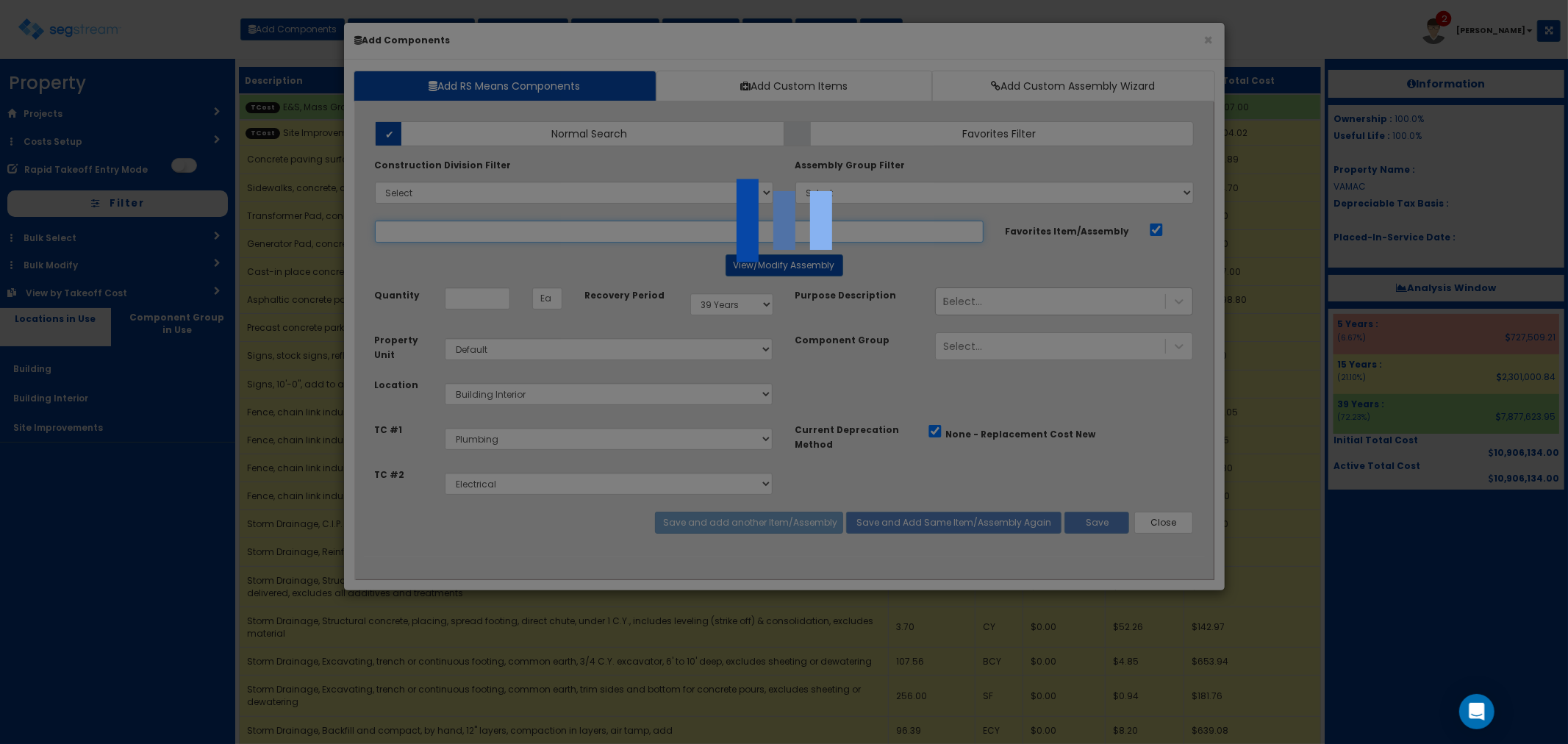
select select "5265038"
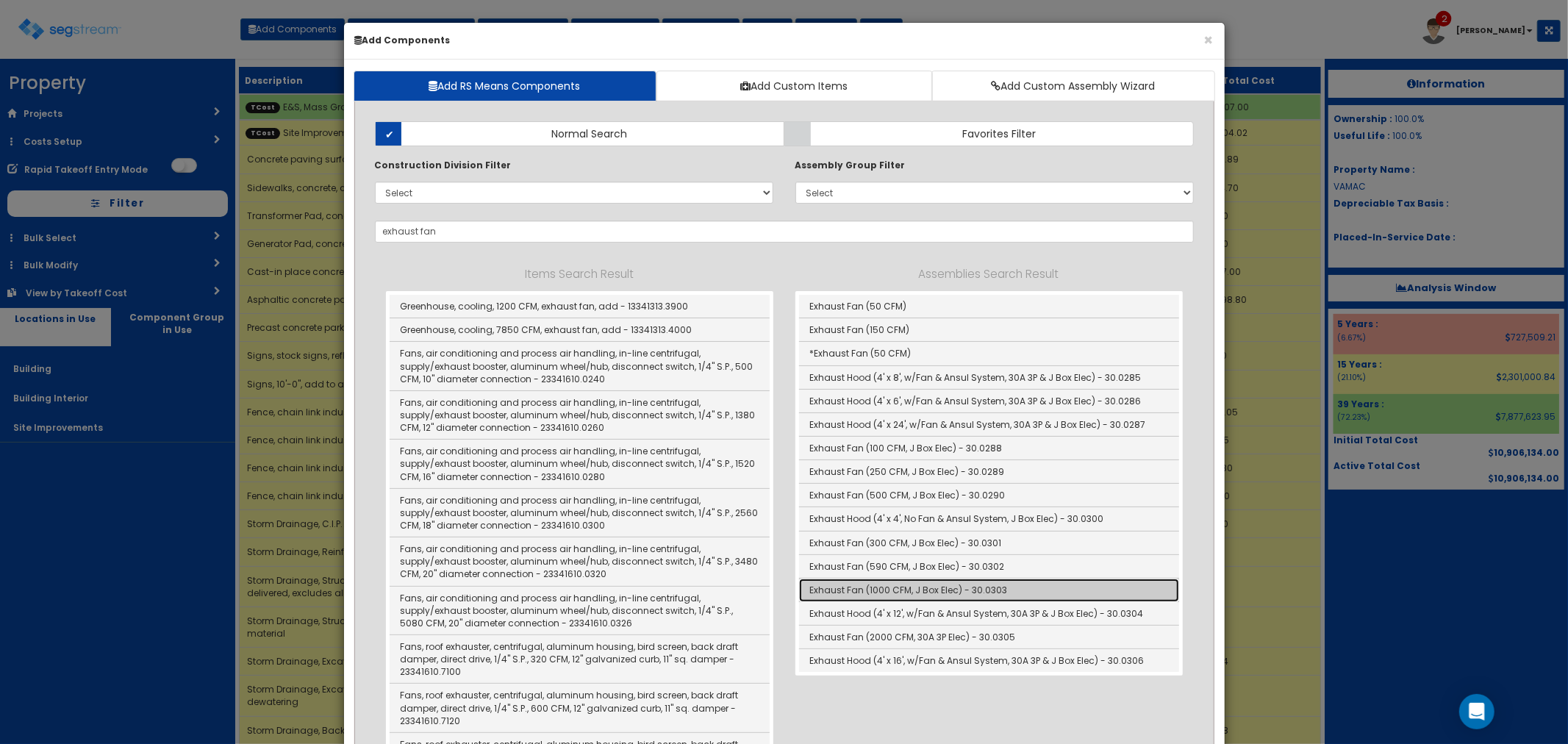
click at [894, 586] on link "Exhaust Fan (1000 CFM, J Box Elec) - 30.0303" at bounding box center [989, 590] width 380 height 23
type input "Exhaust Fan (1000 CFM, J Box Elec) - 30.0303"
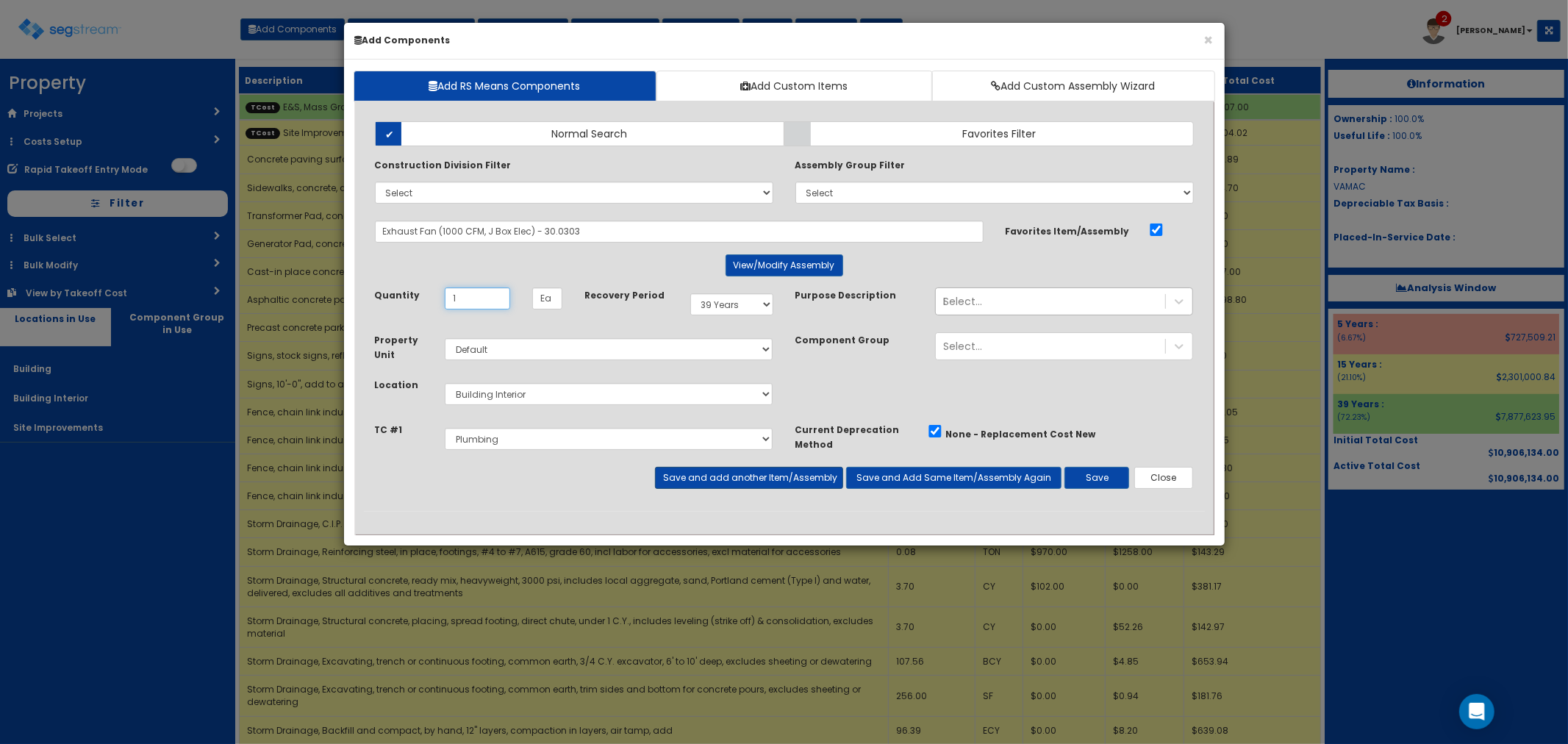
type input "1"
click at [756, 480] on button "Save and add another Item/Assembly" at bounding box center [749, 477] width 188 height 22
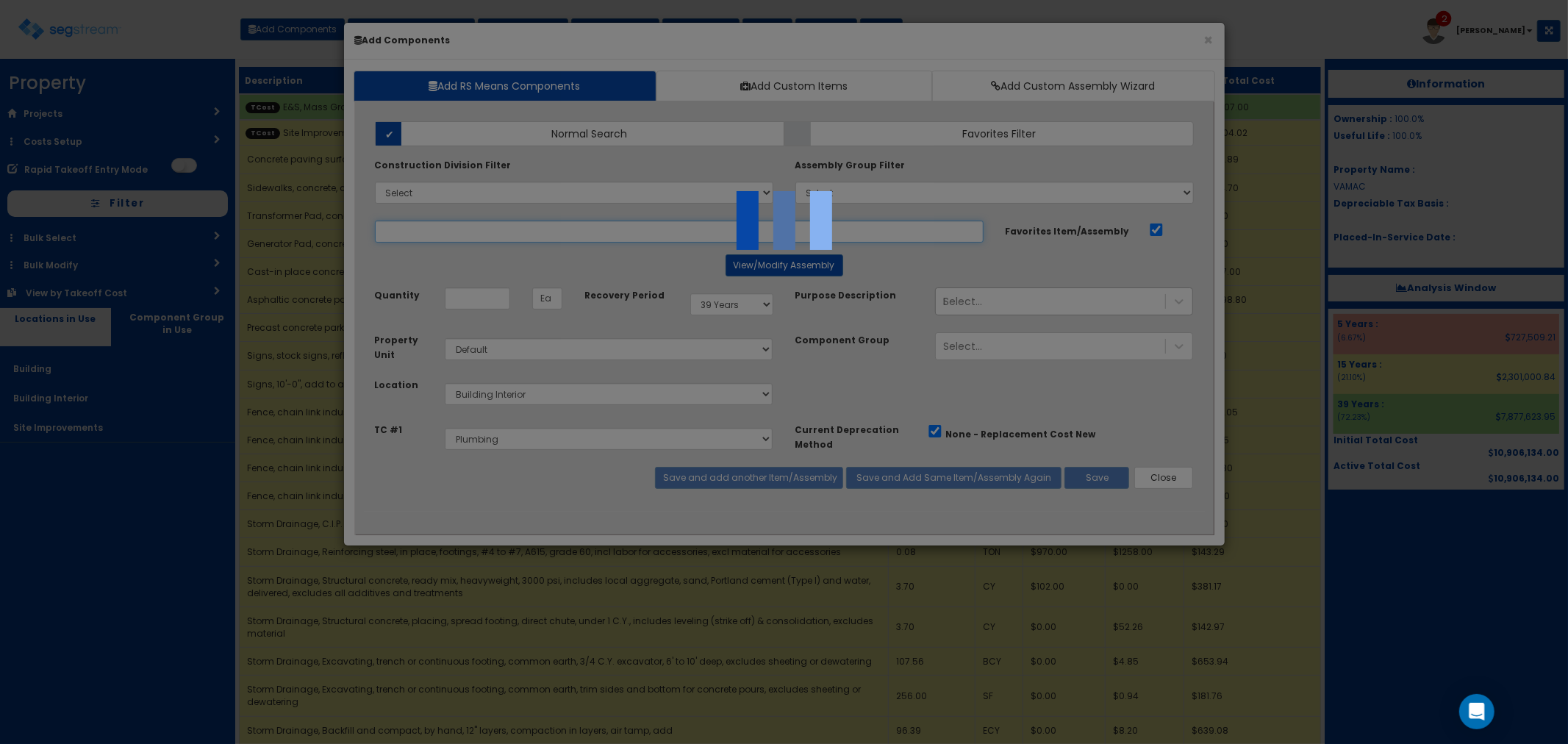
select select "5265038"
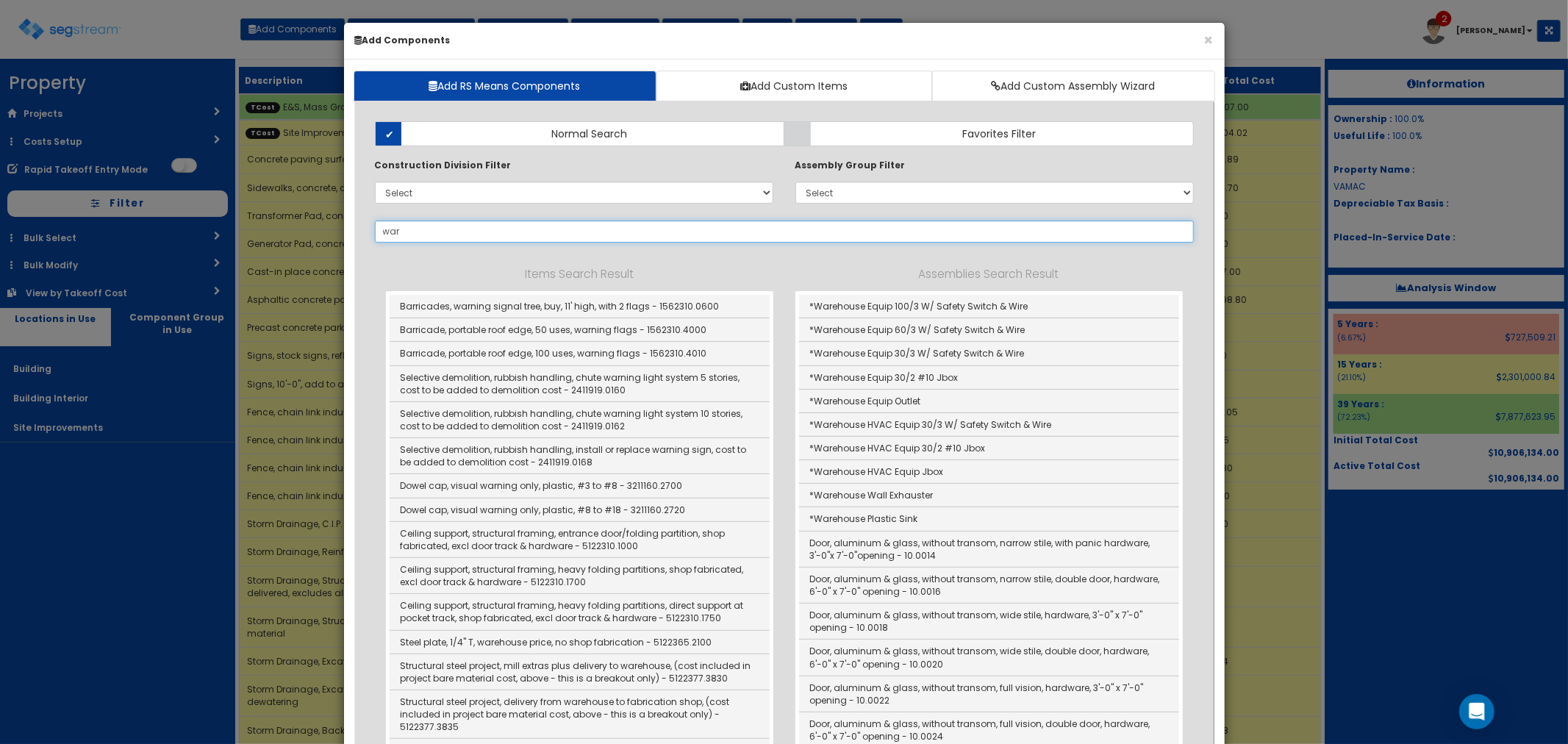
drag, startPoint x: 445, startPoint y: 227, endPoint x: 354, endPoint y: 228, distance: 91.0
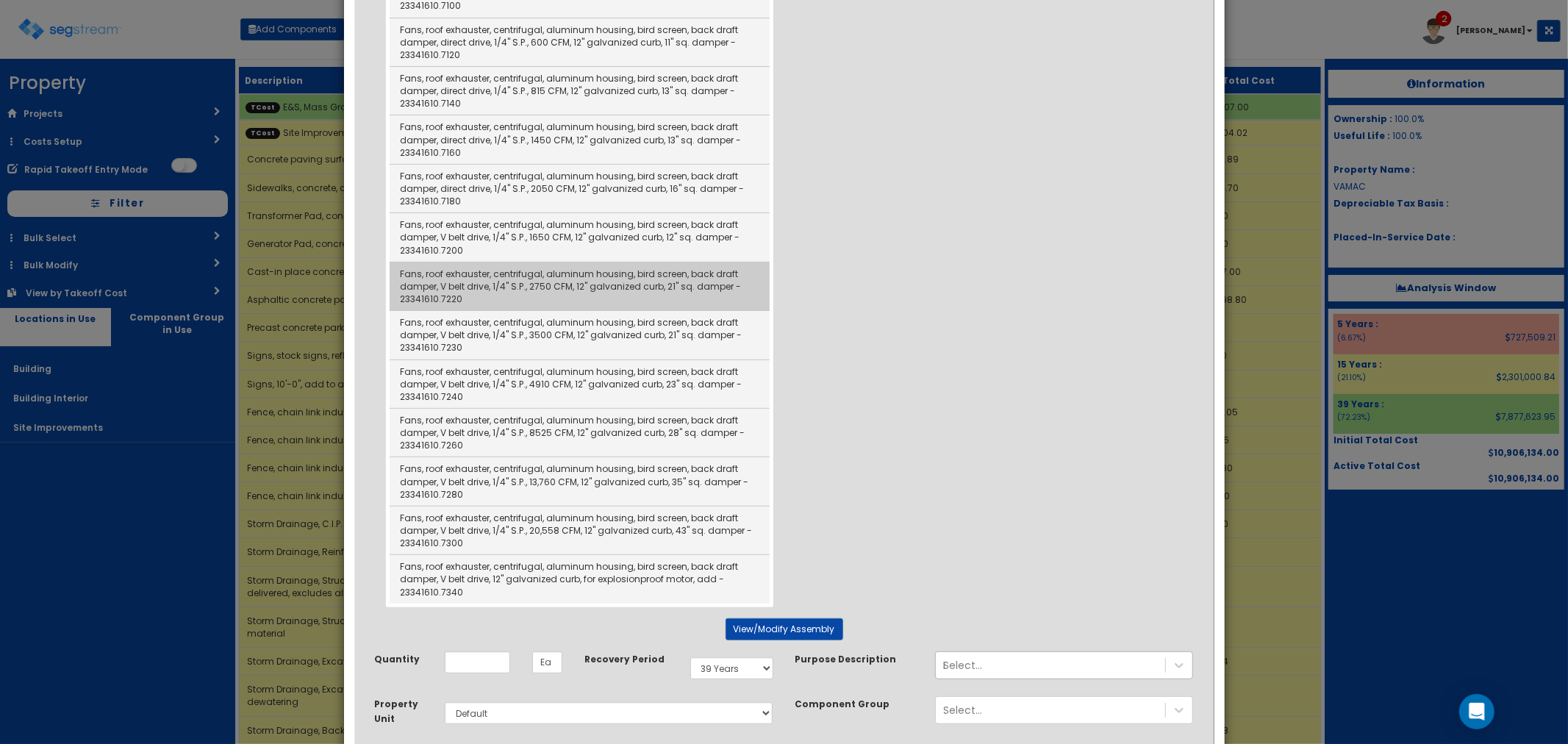
scroll to position [326, 0]
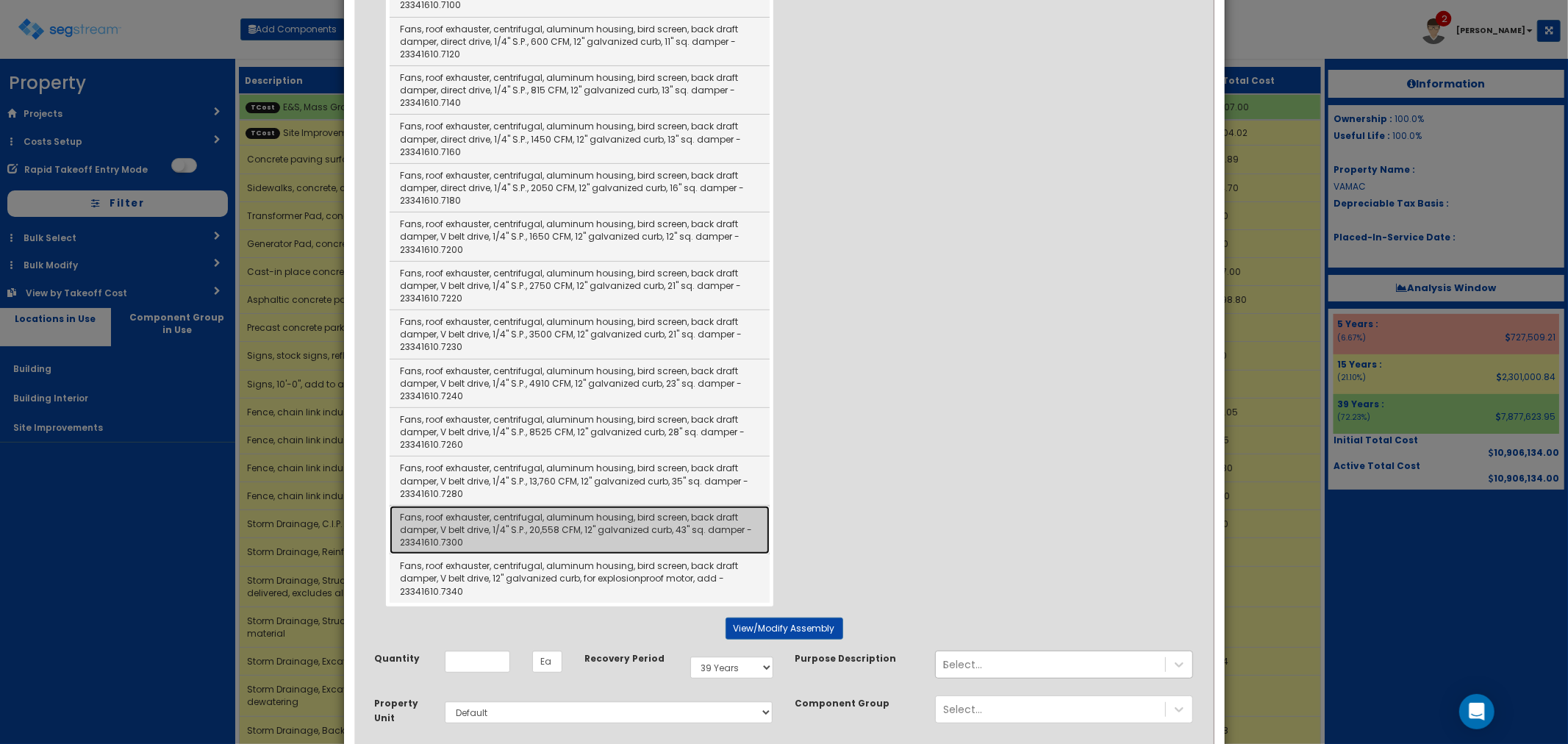
click at [538, 531] on link "Fans, roof exhauster, centrifugal, aluminum housing, bird screen, back draft da…" at bounding box center [579, 530] width 380 height 49
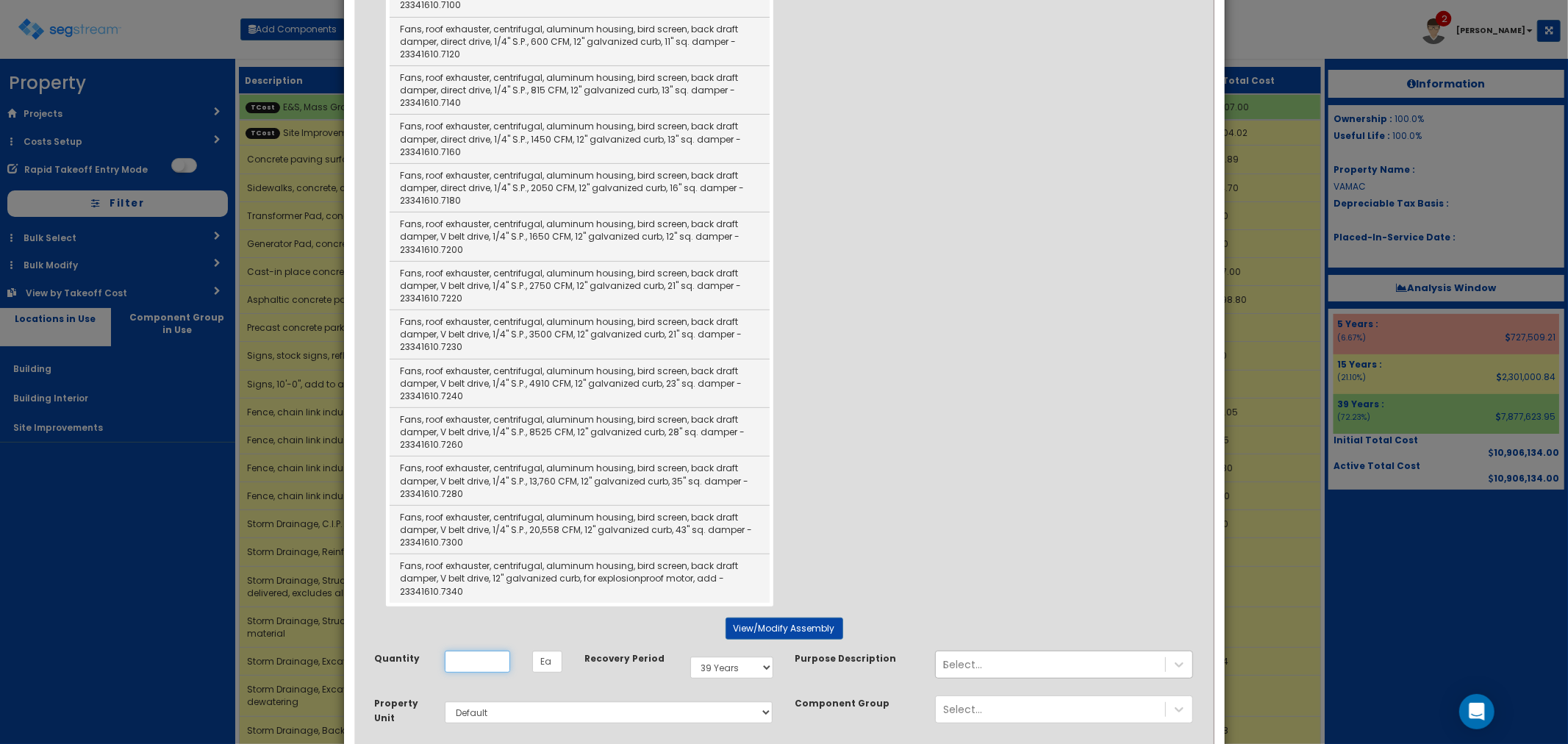
type input "Fans, roof exhauster, centrifugal, aluminum housing, bird screen, back draft da…"
checkbox input "false"
type input "EA"
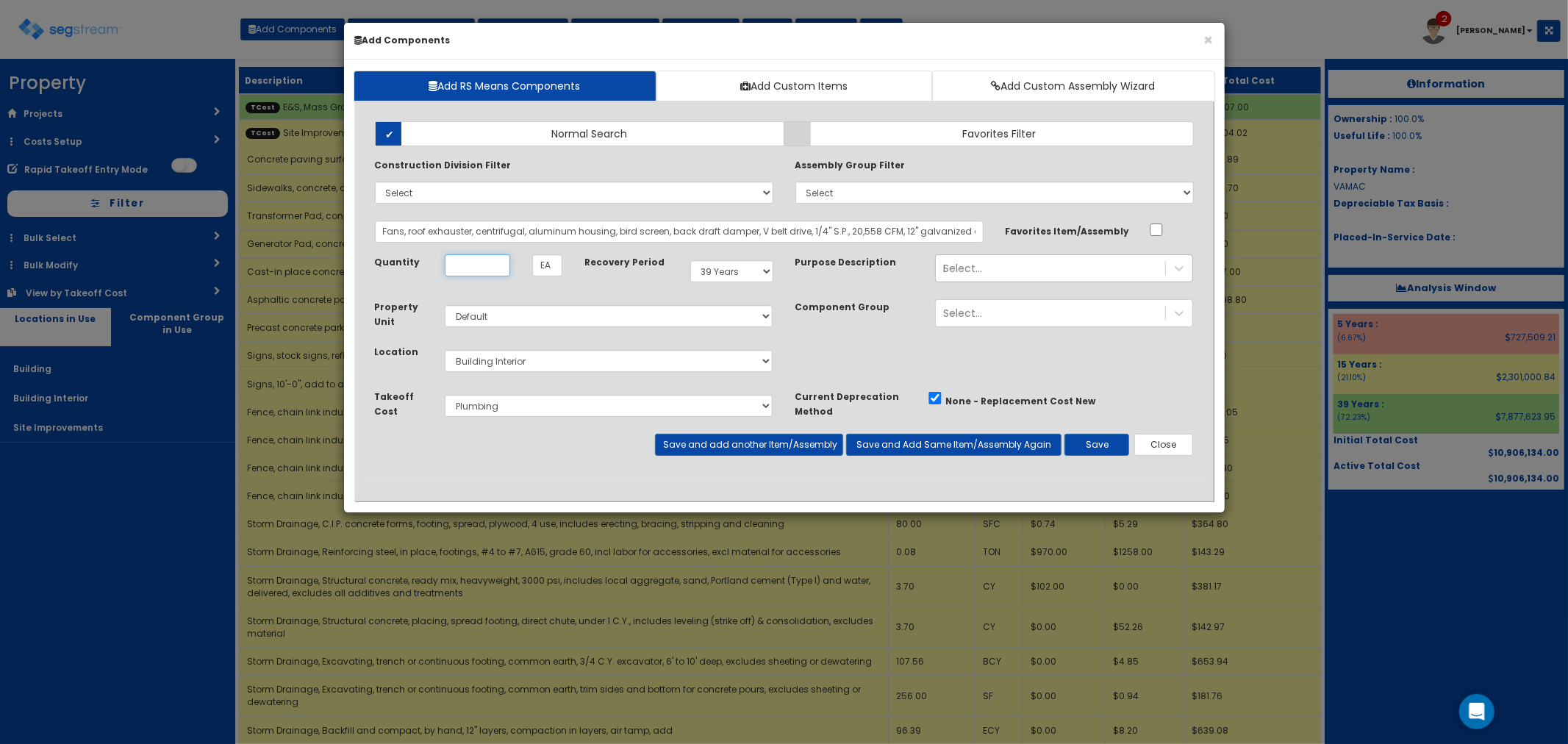
scroll to position [0, 0]
click at [490, 411] on select "Select E&S, Mass Grading & Storm Site Improvements Landscaping Concrete Steel R…" at bounding box center [609, 405] width 329 height 22
select select "5265040"
click at [445, 394] on select "Select E&S, Mass Grading & Storm Site Improvements Landscaping Concrete Steel R…" at bounding box center [609, 405] width 329 height 22
click at [461, 268] on input "Quantity" at bounding box center [477, 265] width 66 height 22
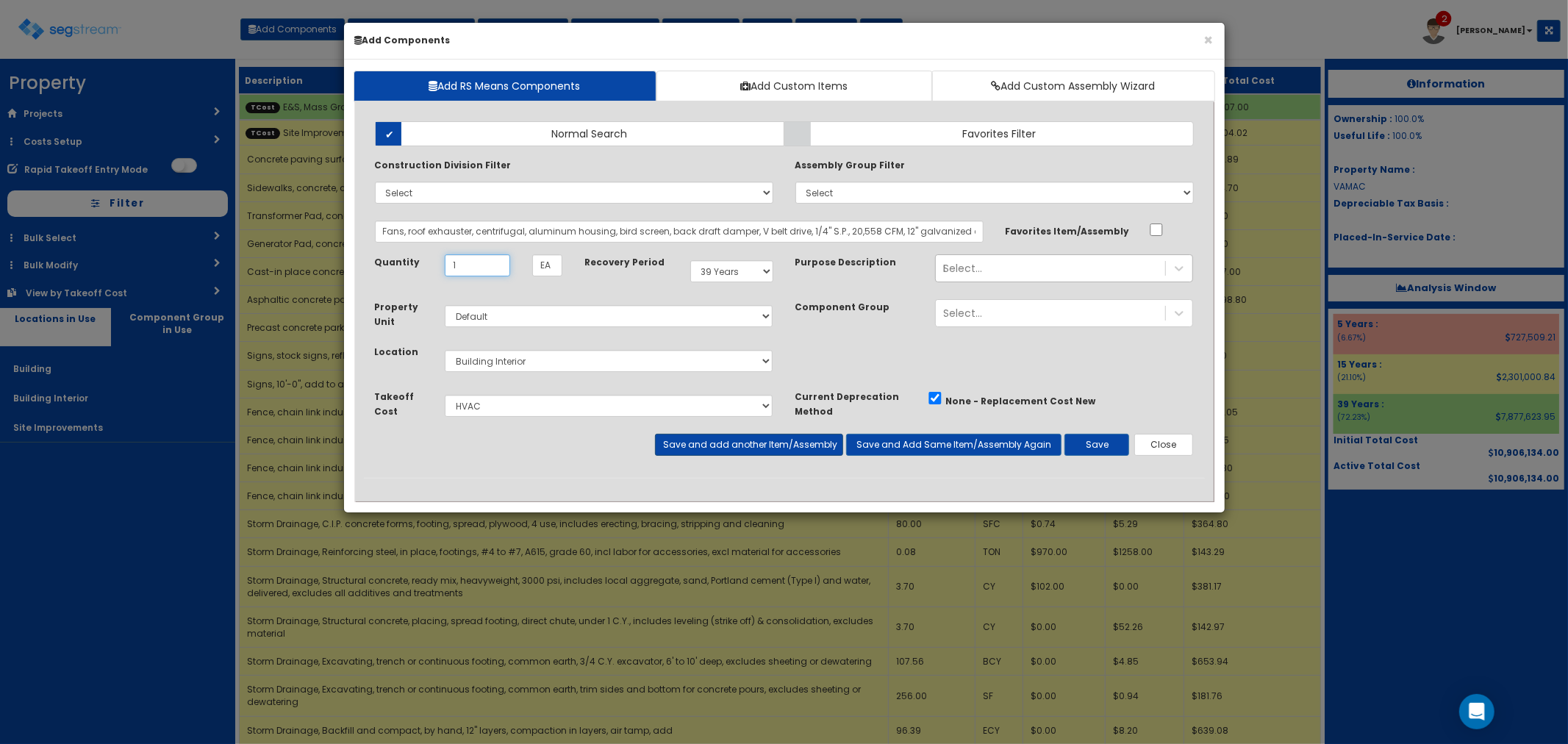
type input "1"
click at [725, 441] on button "Save and add another Item/Assembly" at bounding box center [749, 445] width 188 height 22
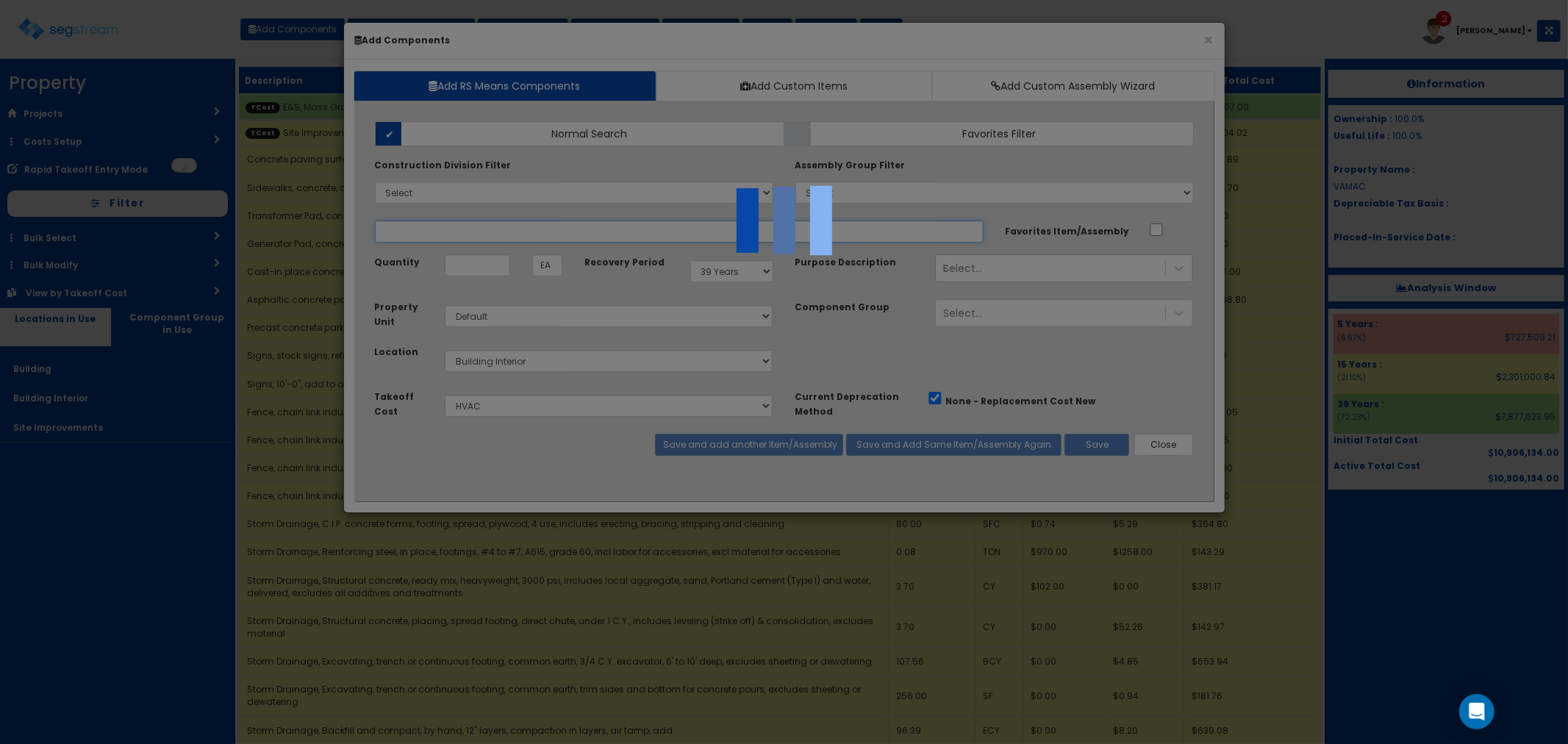
select select "5265040"
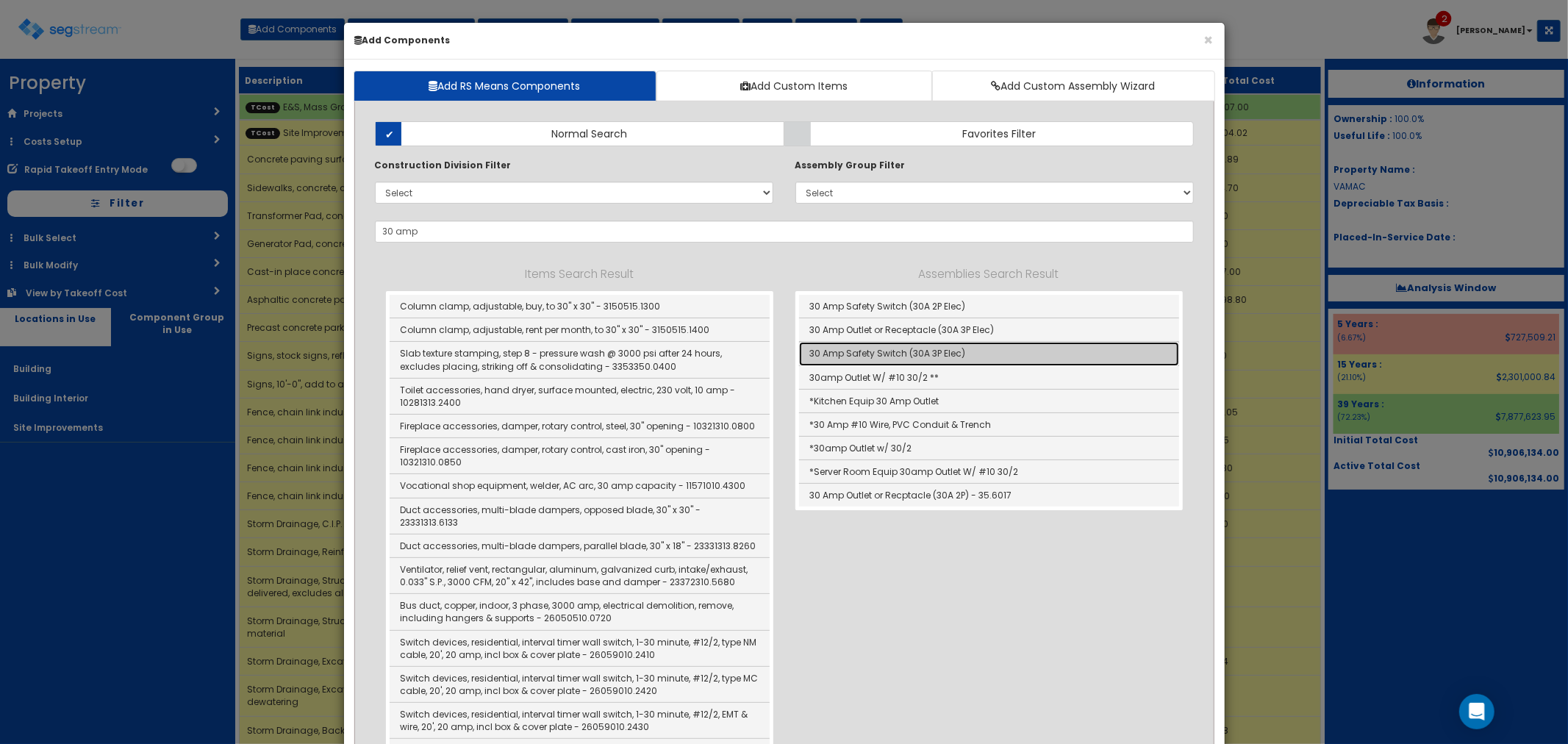
click at [890, 355] on link "30 Amp Safety Switch (30A 3P Elec)" at bounding box center [989, 353] width 380 height 23
type input "30 Amp Safety Switch (30A 3P Elec)"
checkbox input "true"
type input "Ea"
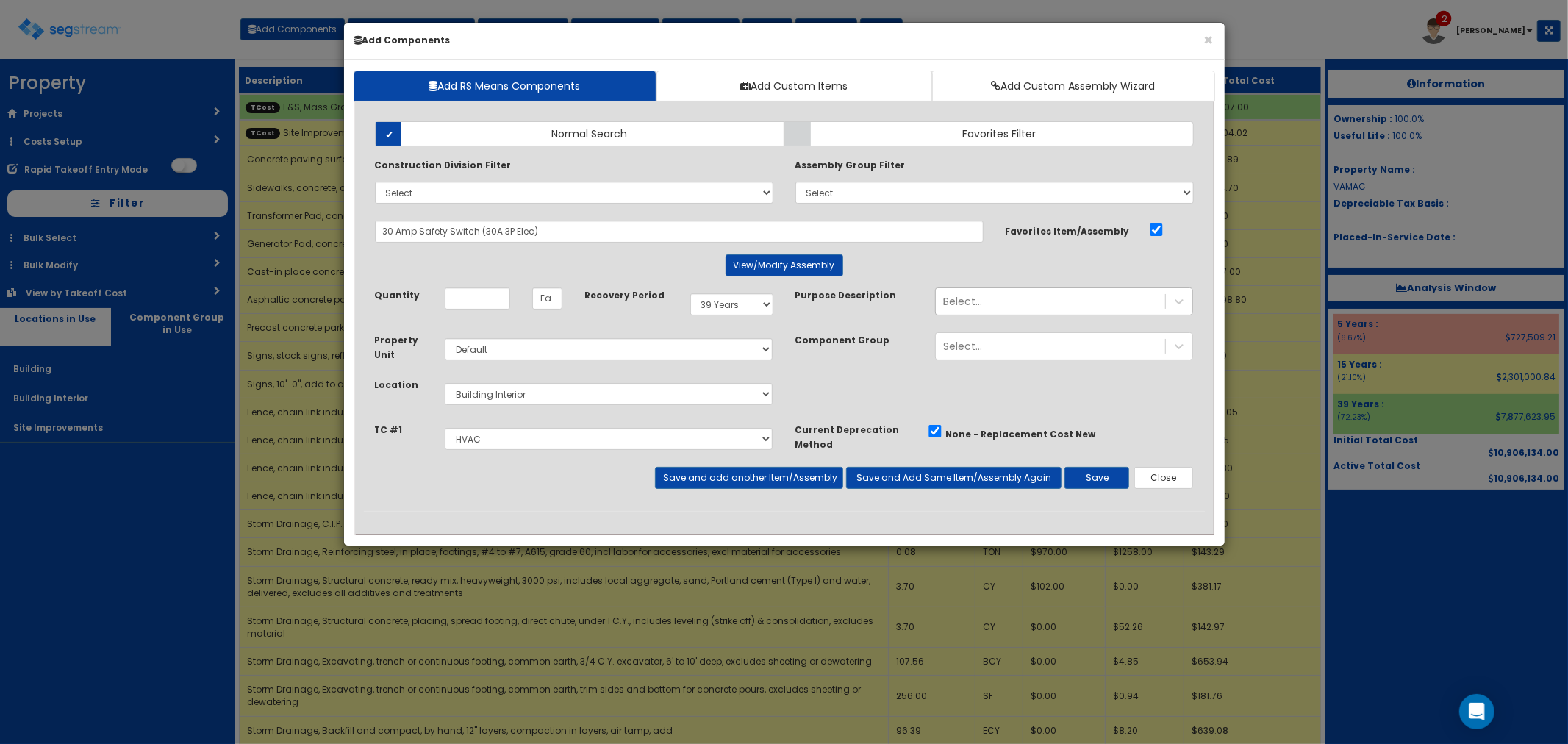
click at [967, 309] on div "Select..." at bounding box center [962, 301] width 39 height 15
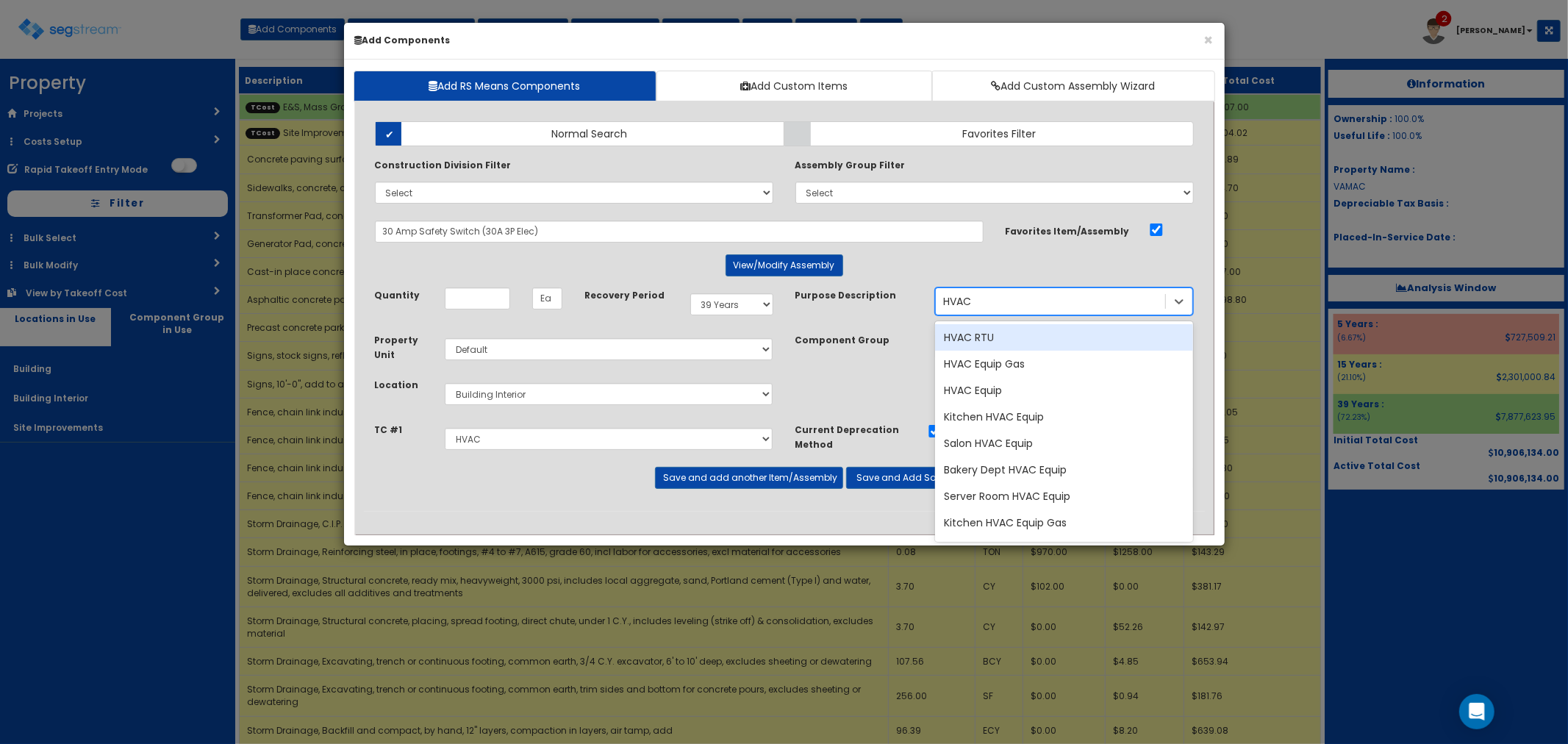
type input "HVAC"
click at [978, 395] on div "HVAC Equip" at bounding box center [1064, 390] width 258 height 26
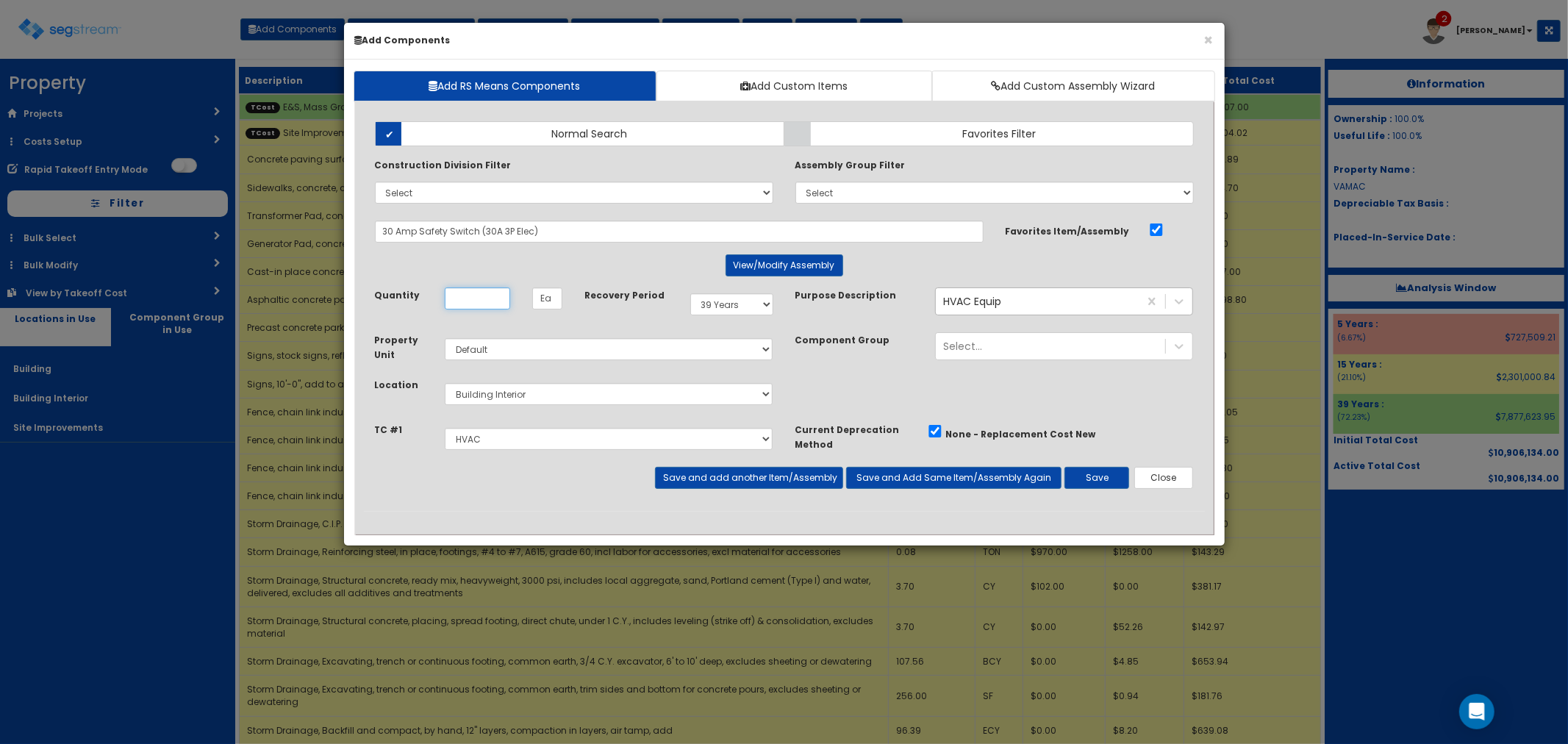
click at [480, 302] on input "Quantity" at bounding box center [477, 299] width 66 height 22
type input "1"
click at [518, 446] on select "Select E&S, Mass Grading & Storm Site Improvements Landscaping Concrete Steel R…" at bounding box center [609, 439] width 329 height 22
select select "5265041"
click at [445, 428] on select "Select E&S, Mass Grading & Storm Site Improvements Landscaping Concrete Steel R…" at bounding box center [609, 439] width 329 height 22
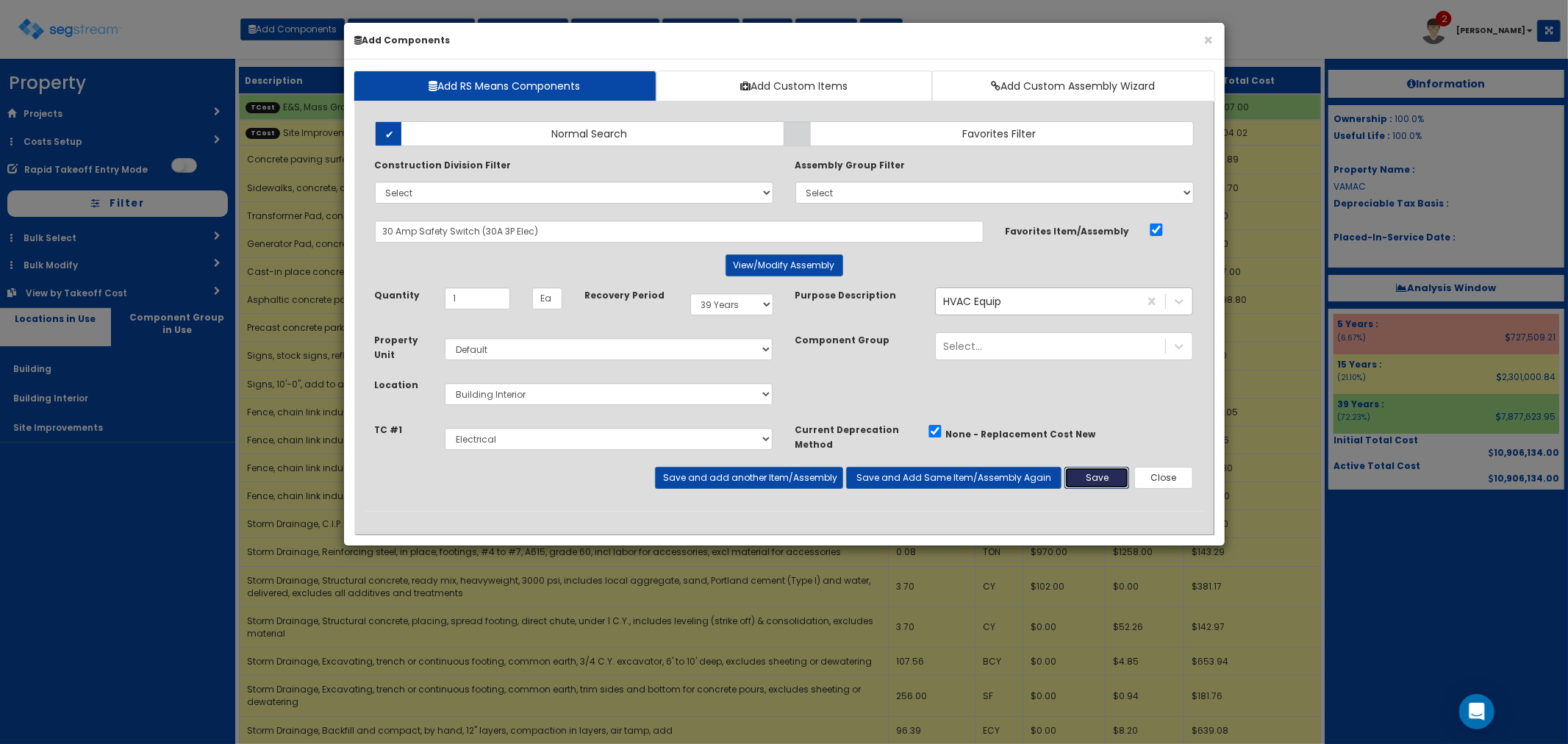
click at [1099, 476] on button "Save" at bounding box center [1097, 477] width 65 height 22
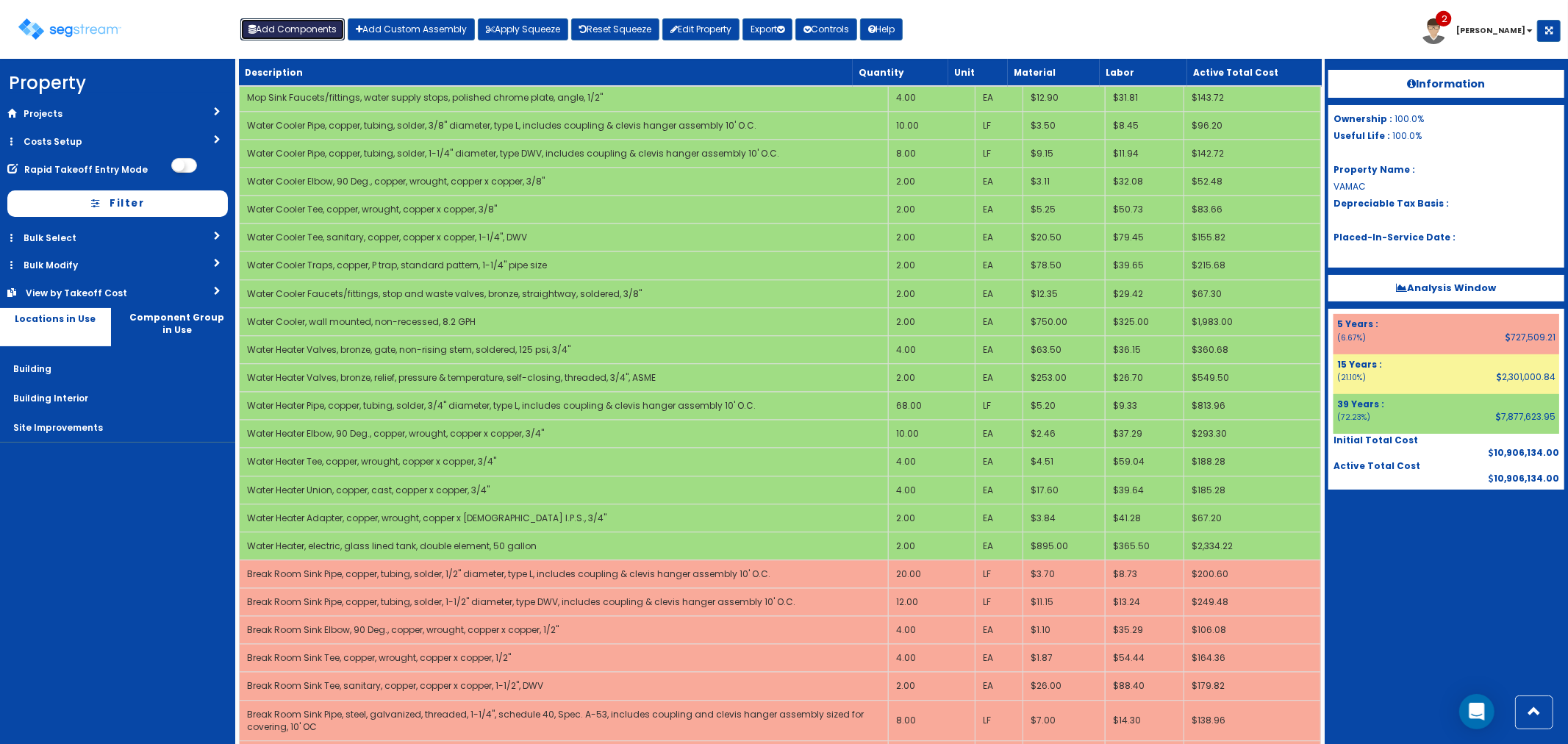
scroll to position [3347, 0]
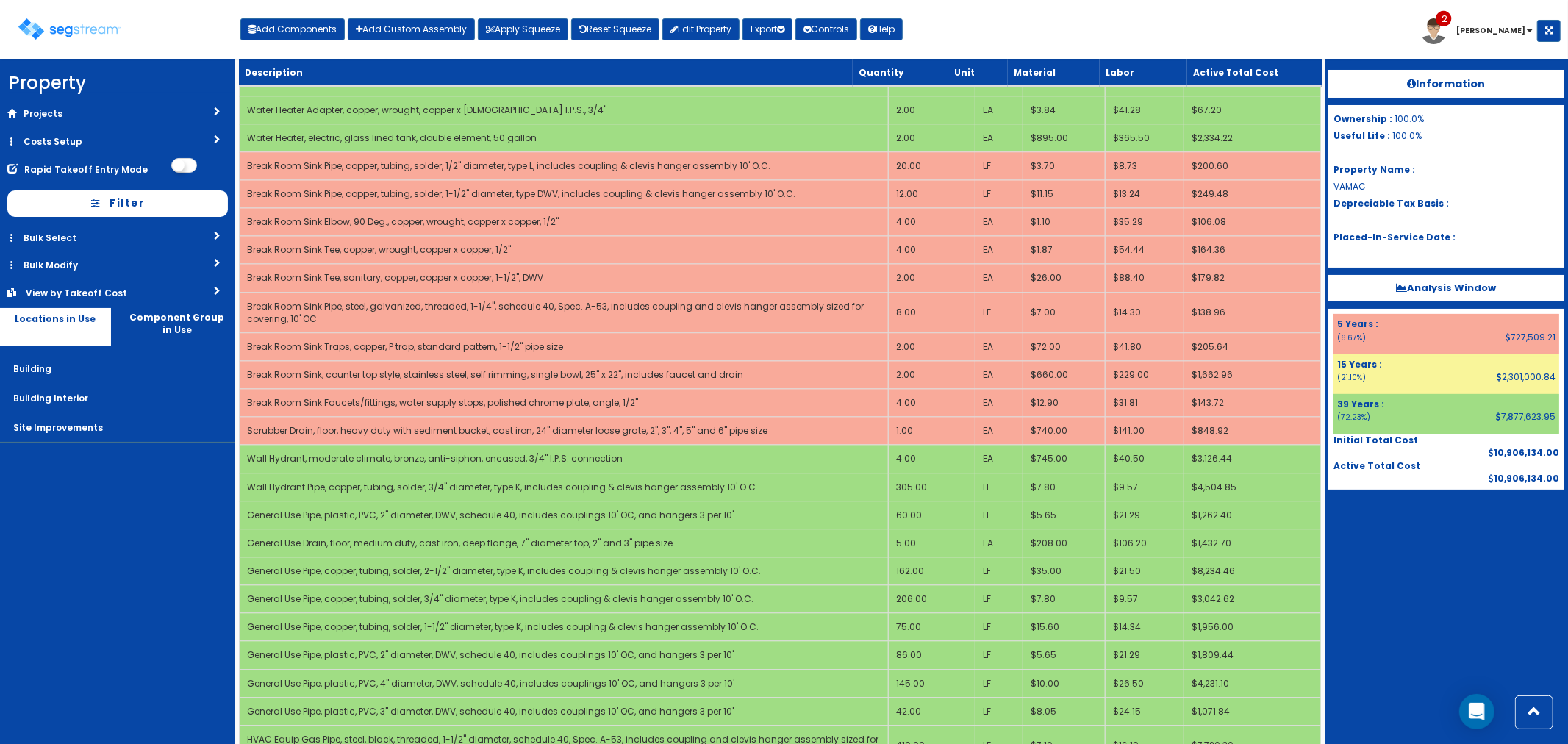
click at [1209, 48] on div "Toggle navigation Add Components Add Custom Assembly Apply Squeeze Reset Squeez…" at bounding box center [784, 35] width 1553 height 48
click at [1206, 30] on div "Toggle navigation Add Components Add Custom Assembly Apply Squeeze Reset Squeez…" at bounding box center [784, 35] width 1553 height 48
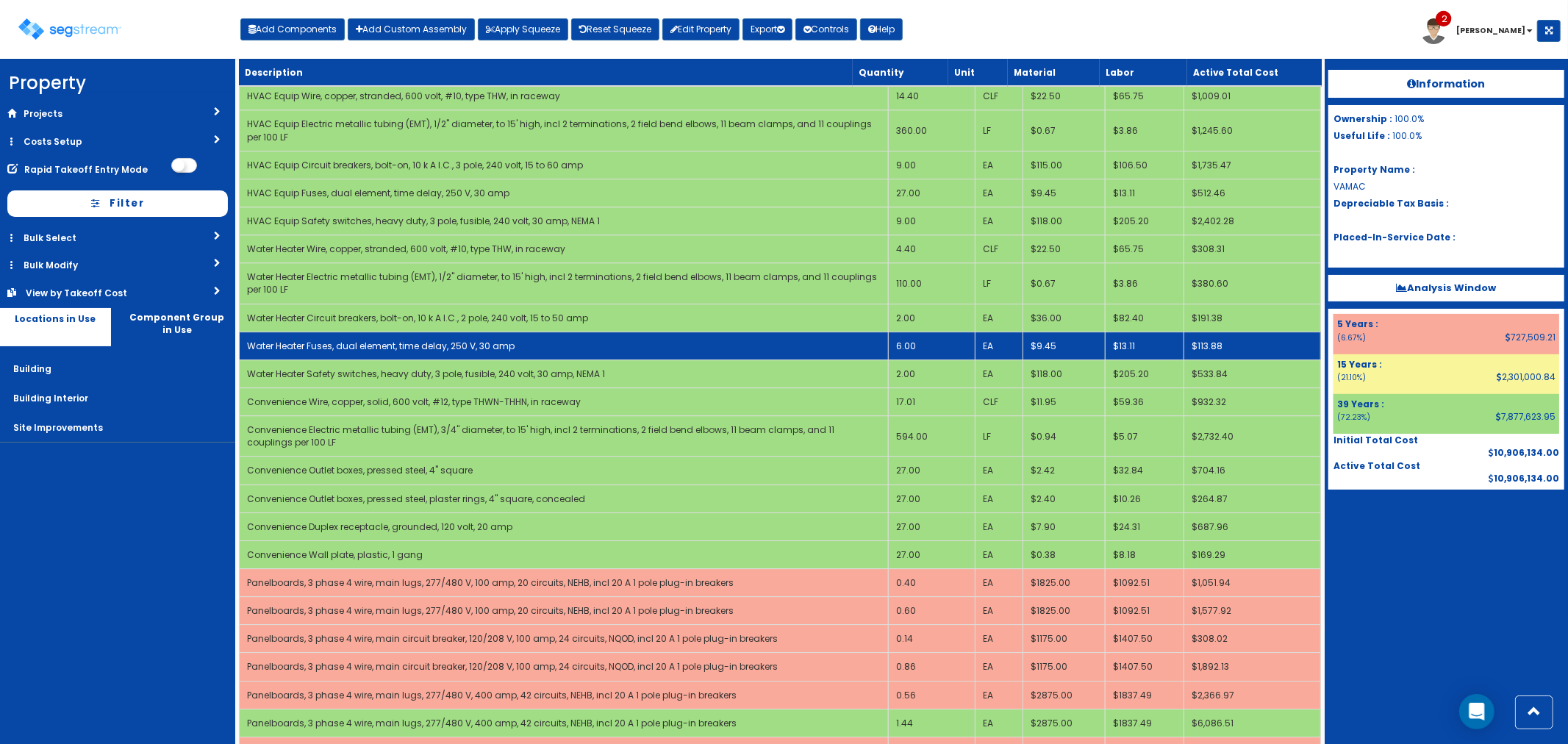
scroll to position [8529, 0]
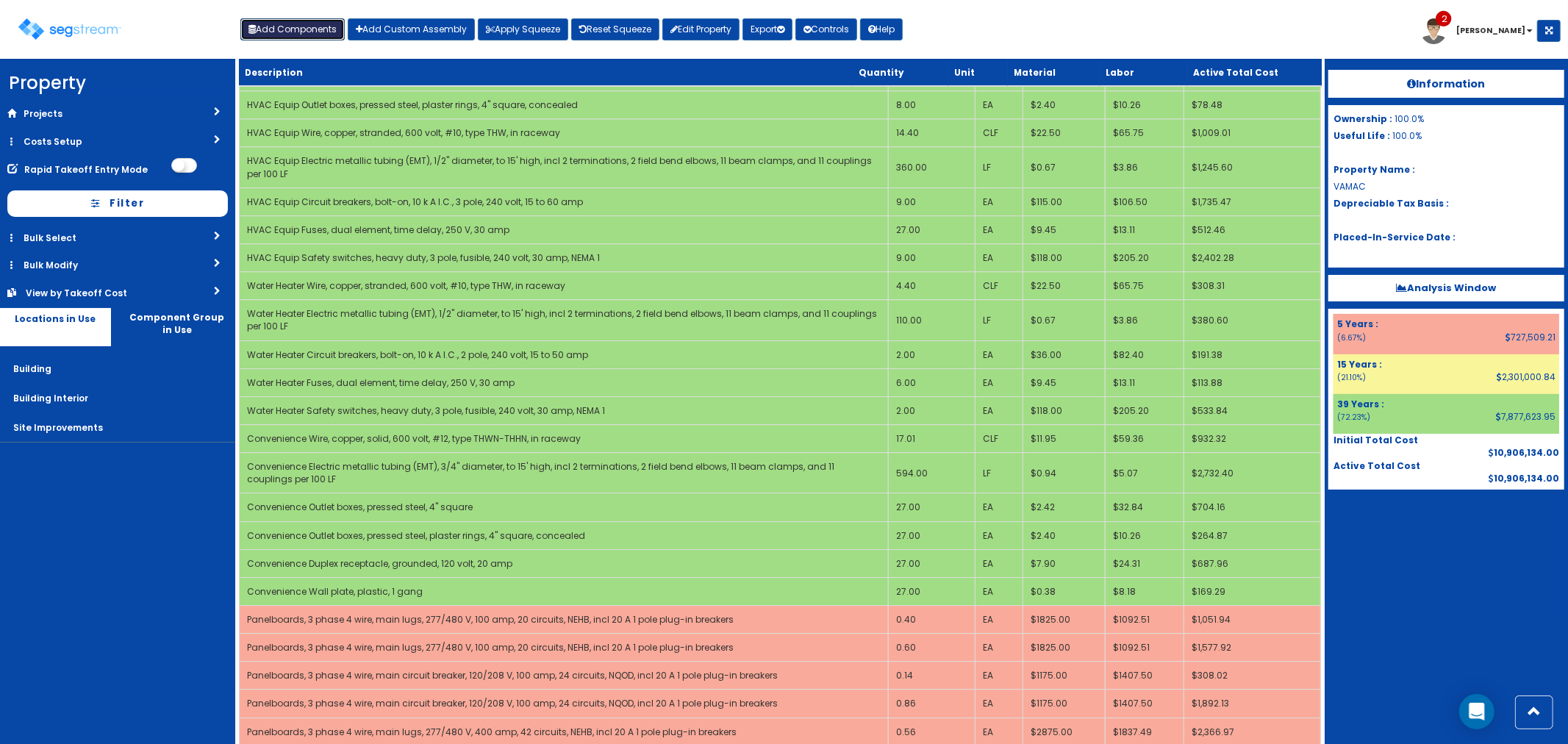
click at [307, 29] on button "Add Components" at bounding box center [292, 29] width 104 height 22
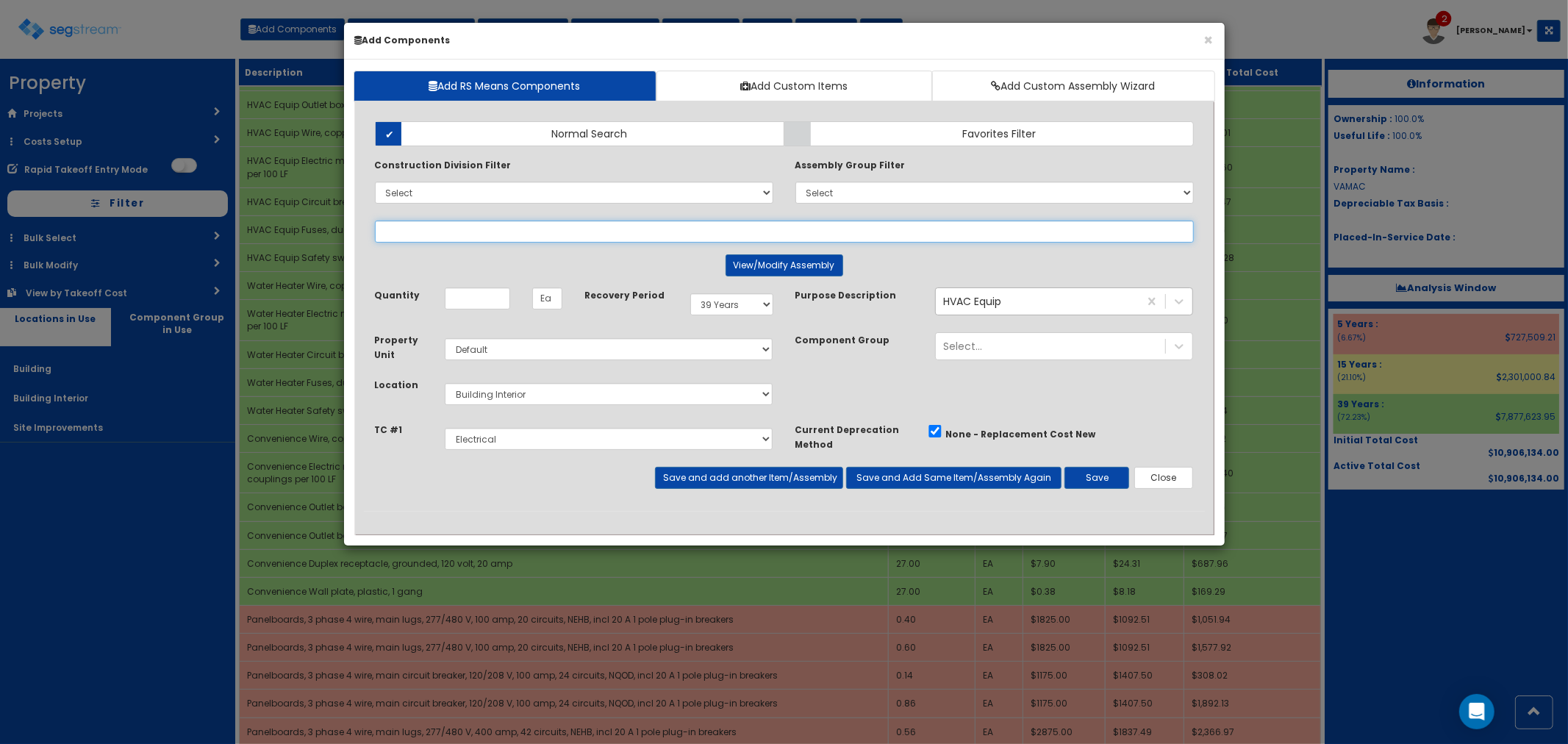
select select
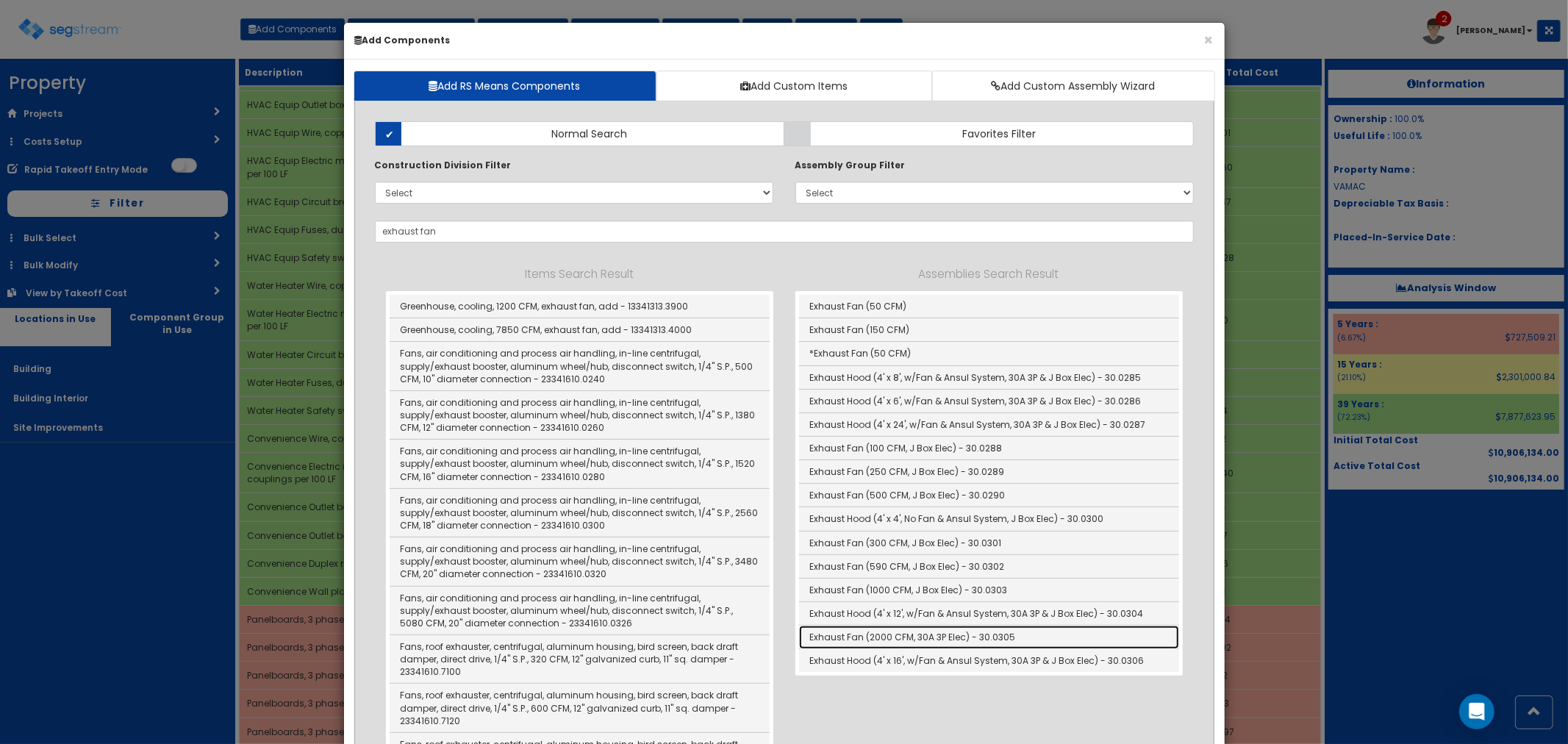
click at [902, 632] on link "Exhaust Fan (2000 CFM, 30A 3P Elec) - 30.0305" at bounding box center [989, 637] width 380 height 23
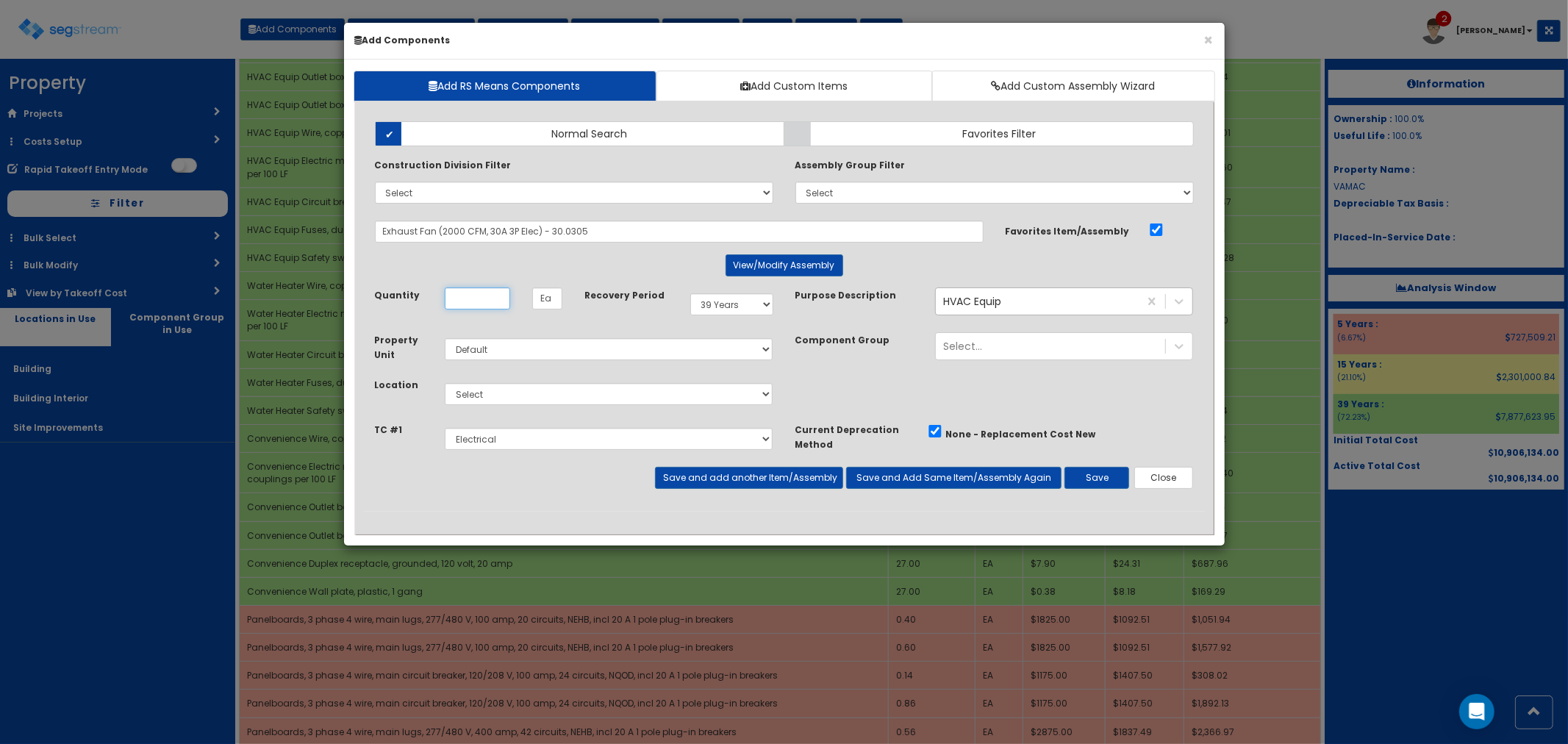
scroll to position [0, 0]
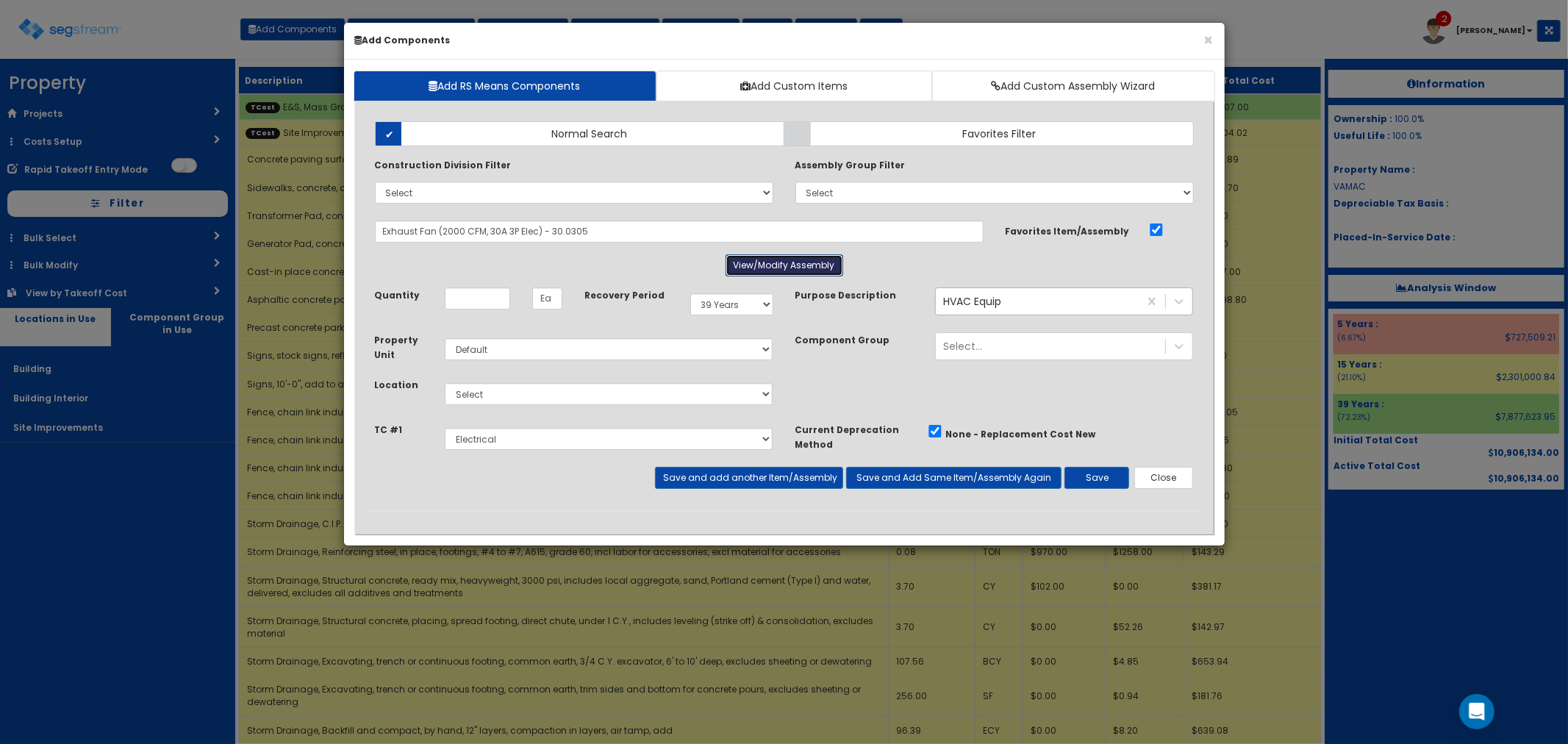
click at [775, 269] on button "View/Modify Assembly" at bounding box center [784, 265] width 118 height 22
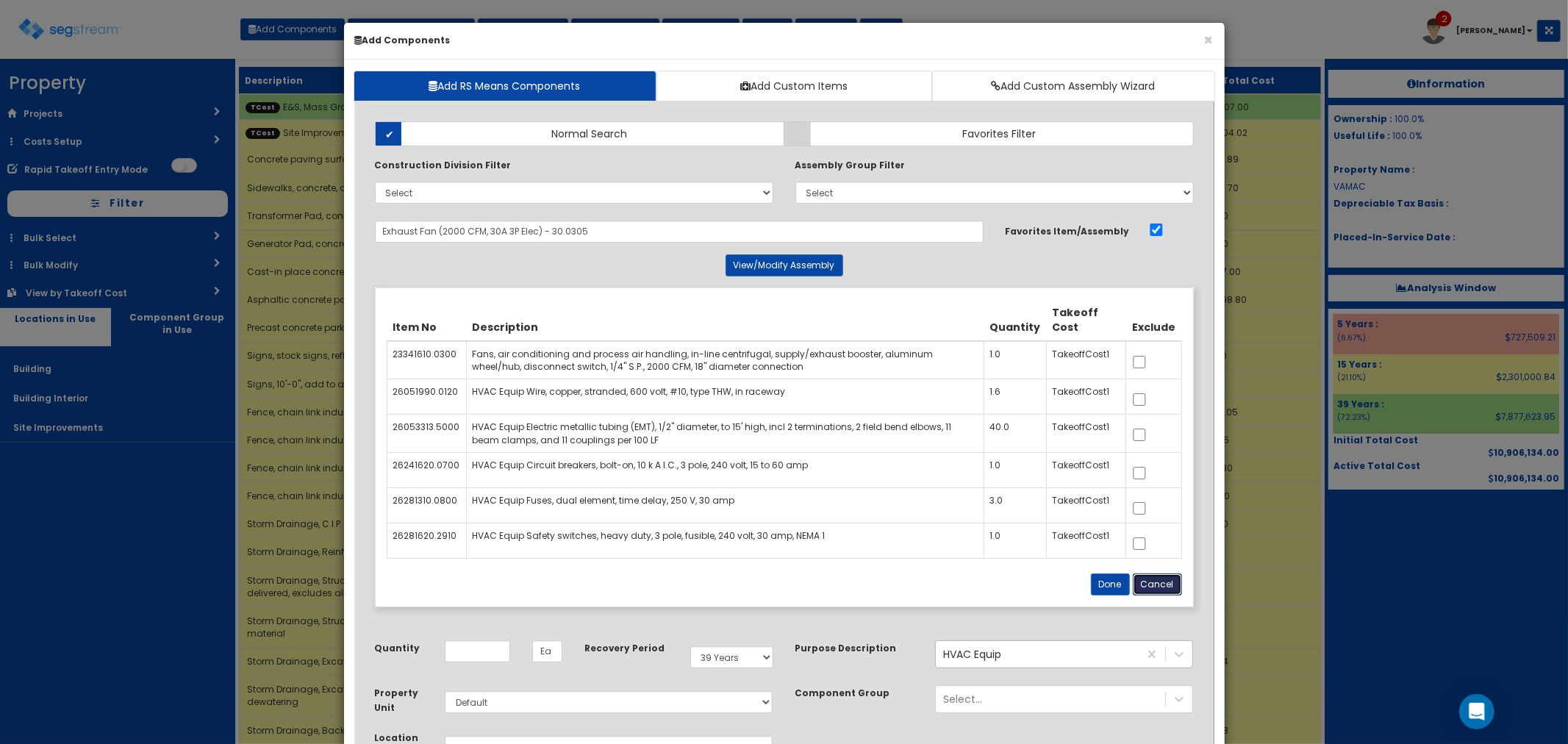
click at [1151, 592] on button "Cancel" at bounding box center [1157, 584] width 50 height 22
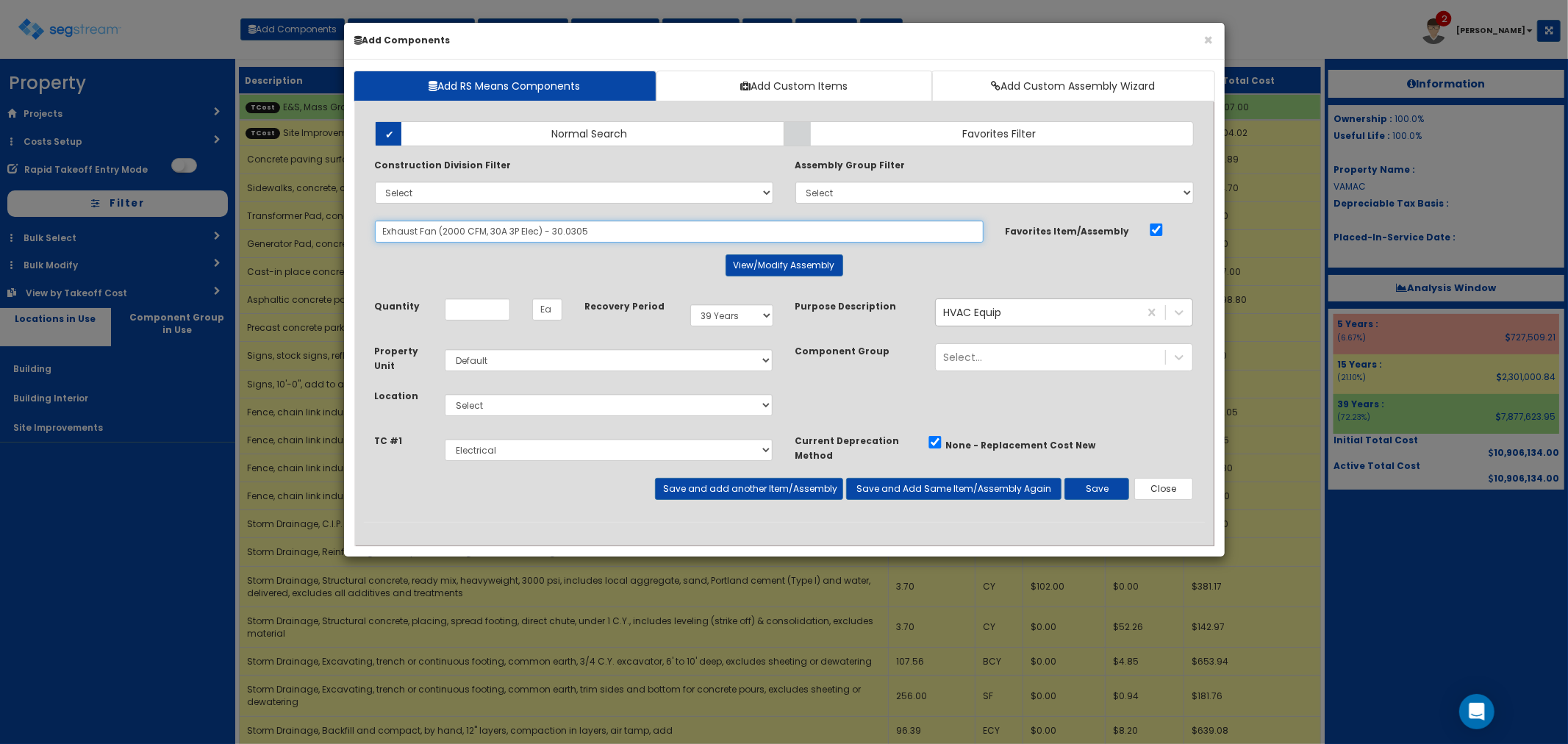
drag, startPoint x: 620, startPoint y: 230, endPoint x: 439, endPoint y: 229, distance: 181.0
click at [439, 229] on input "Exhaust Fan (2000 CFM, 30A 3P Elec) - 30.0305" at bounding box center [679, 231] width 609 height 22
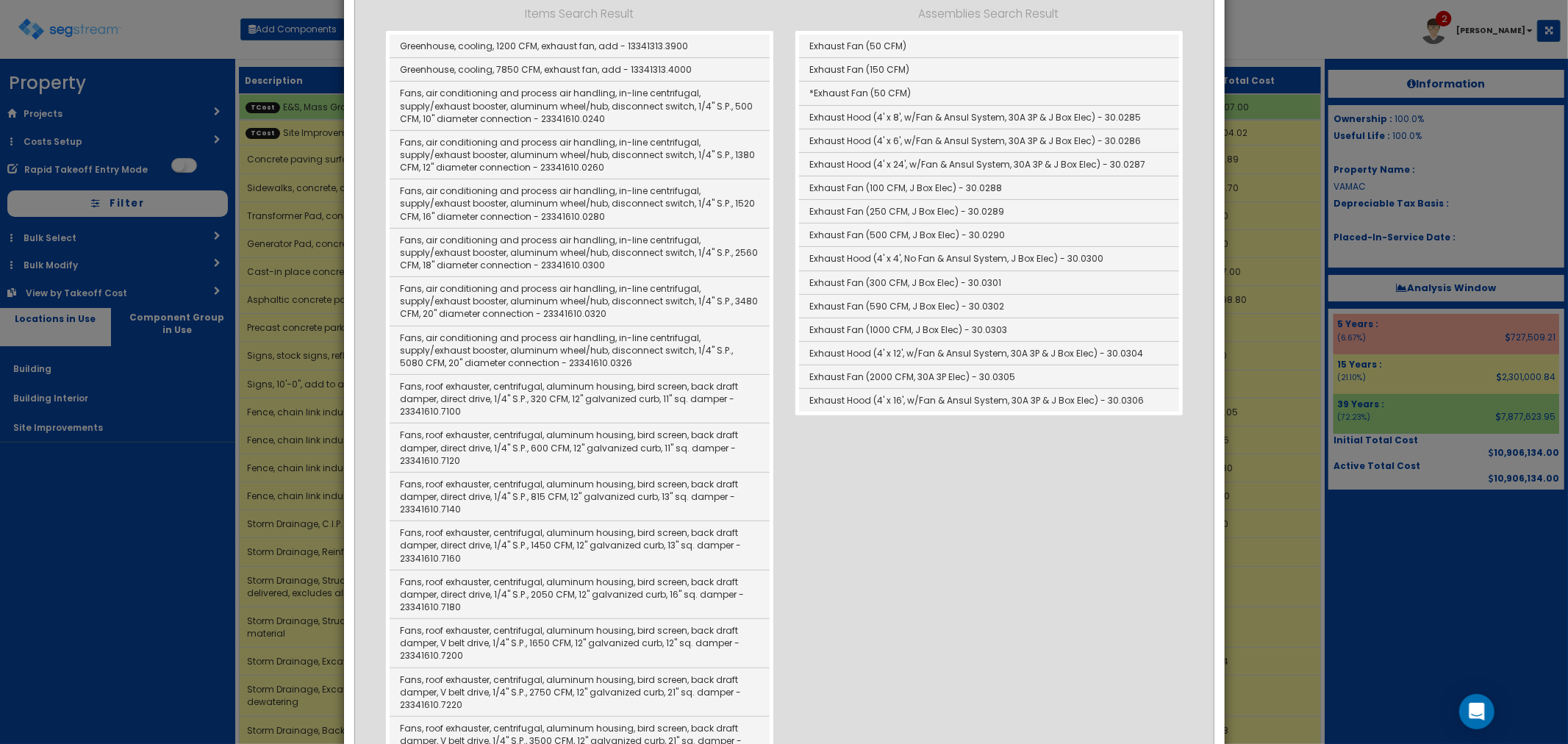
scroll to position [218, 0]
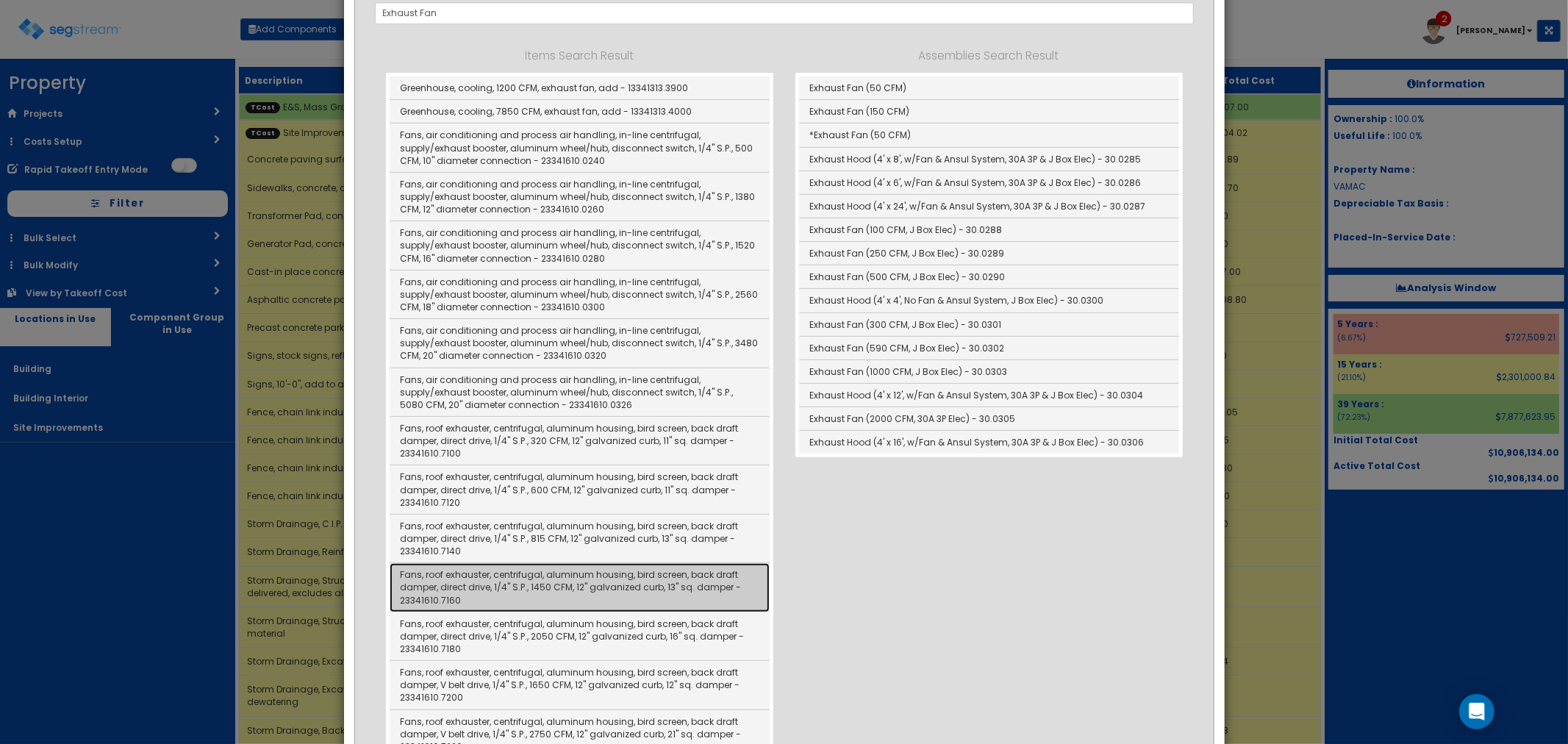
click at [548, 592] on link "Fans, roof exhauster, centrifugal, aluminum housing, bird screen, back draft da…" at bounding box center [579, 587] width 380 height 49
type input "Fans, roof exhauster, centrifugal, aluminum housing, bird screen, back draft da…"
type input "EA"
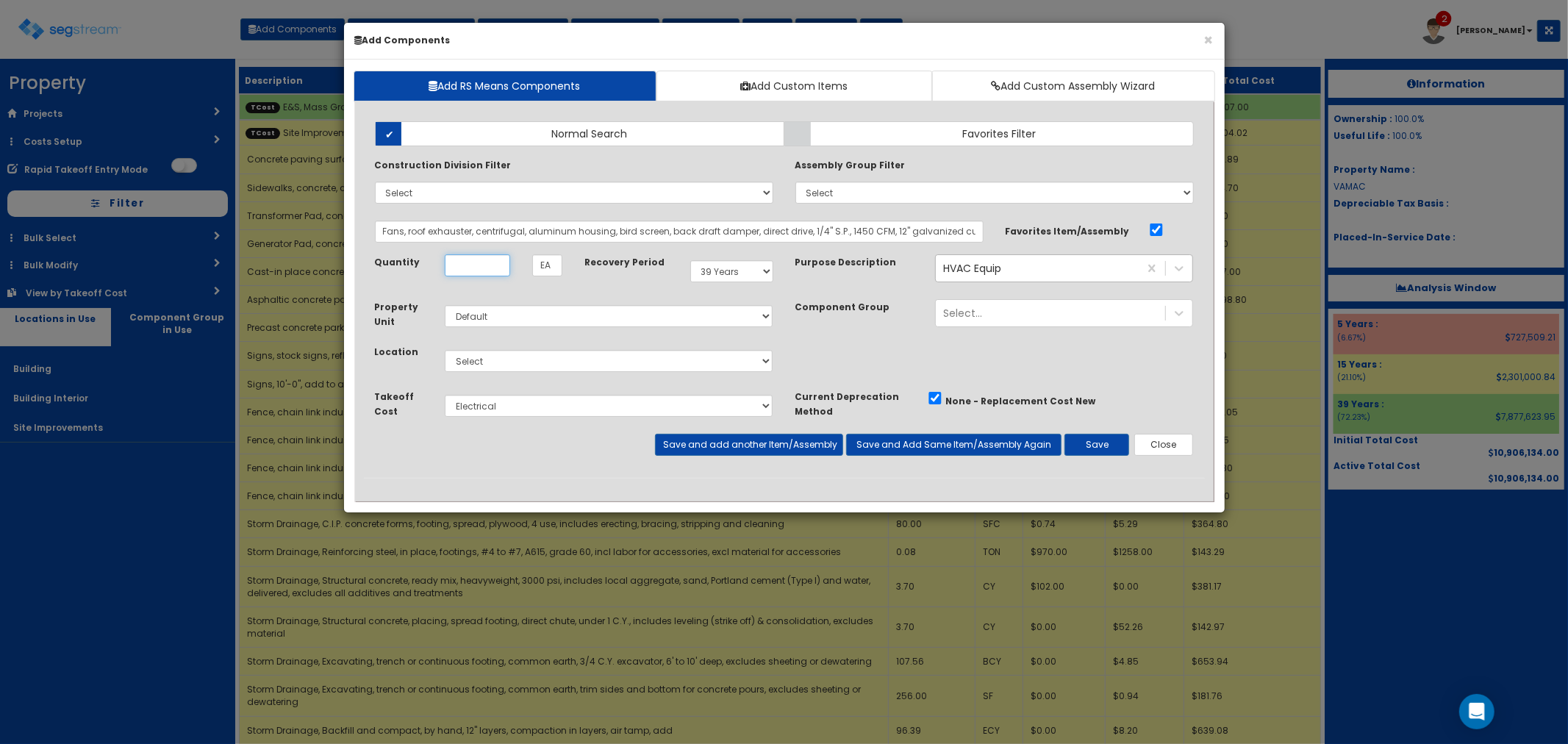
scroll to position [0, 0]
type input "1"
click at [490, 408] on select "Select E&S, Mass Grading & Storm Site Improvements Landscaping Concrete Steel R…" at bounding box center [609, 405] width 329 height 22
select select "5265040"
click at [445, 394] on select "Select E&S, Mass Grading & Storm Site Improvements Landscaping Concrete Steel R…" at bounding box center [609, 405] width 329 height 22
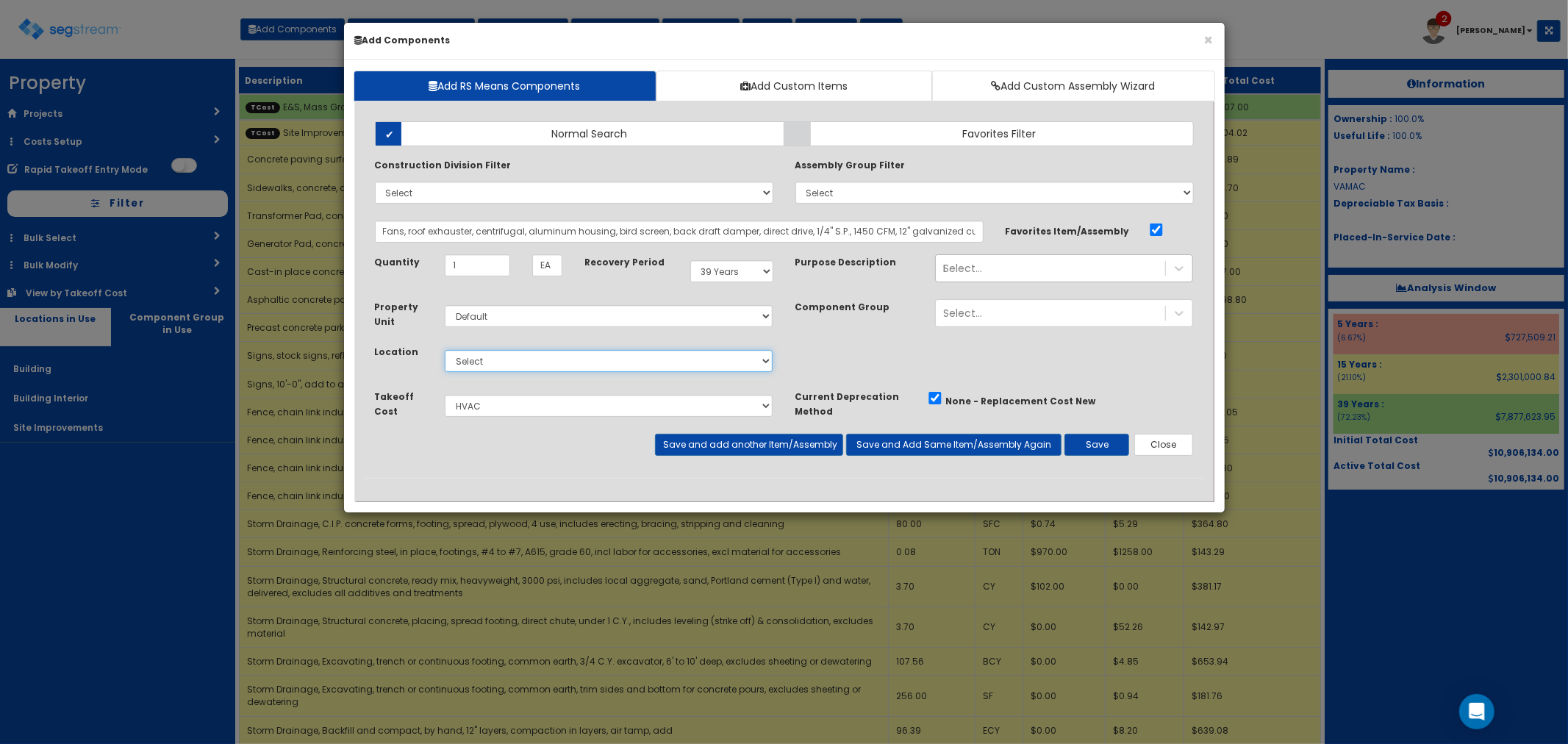
click at [494, 355] on select "Select Building Building Interior Site Improvements Add Additional Location" at bounding box center [609, 360] width 329 height 22
select select "7"
click at [445, 350] on select "Select Building Building Interior Site Improvements Add Additional Location" at bounding box center [609, 360] width 329 height 22
click at [709, 446] on button "Save and add another Item/Assembly" at bounding box center [749, 445] width 188 height 22
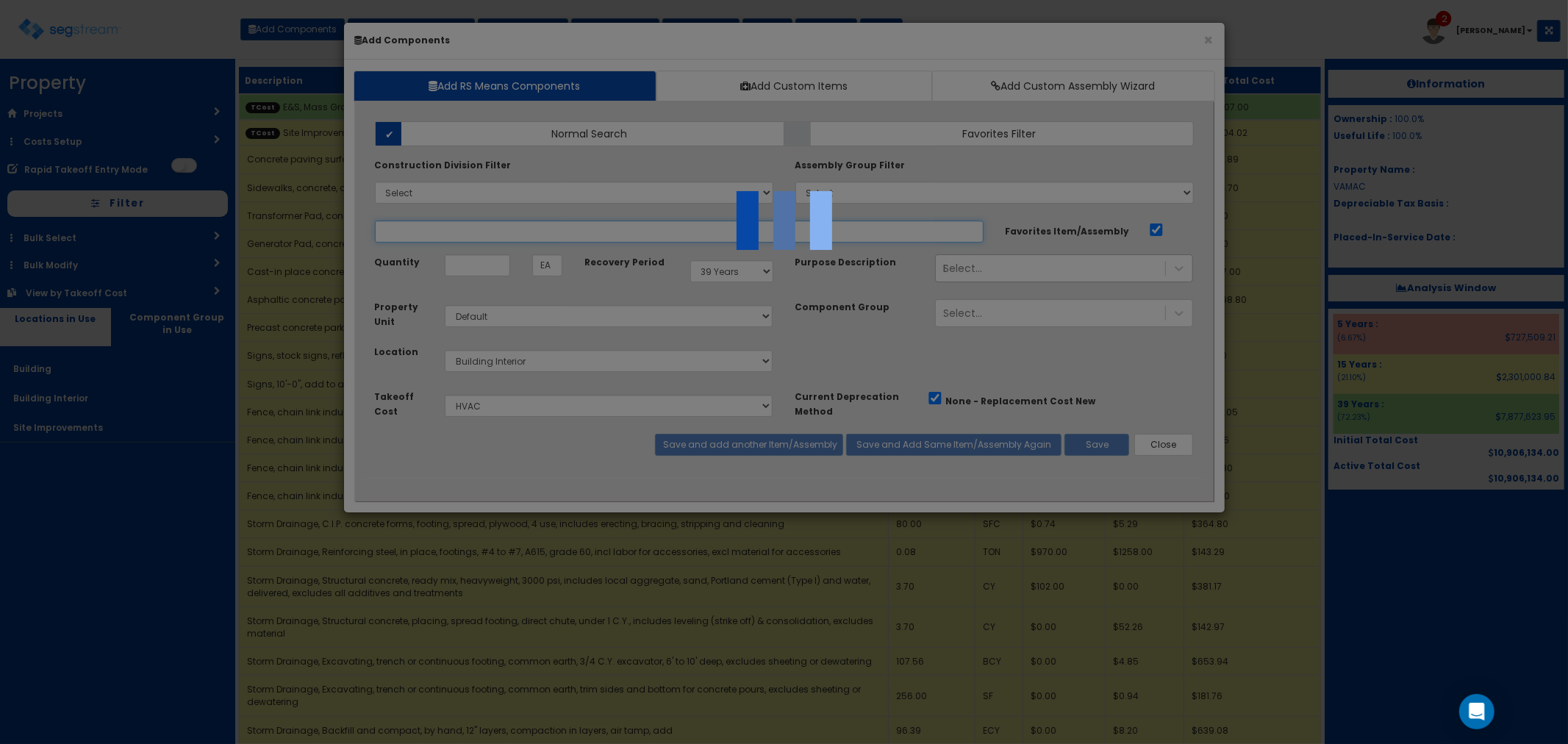
select select "5265040"
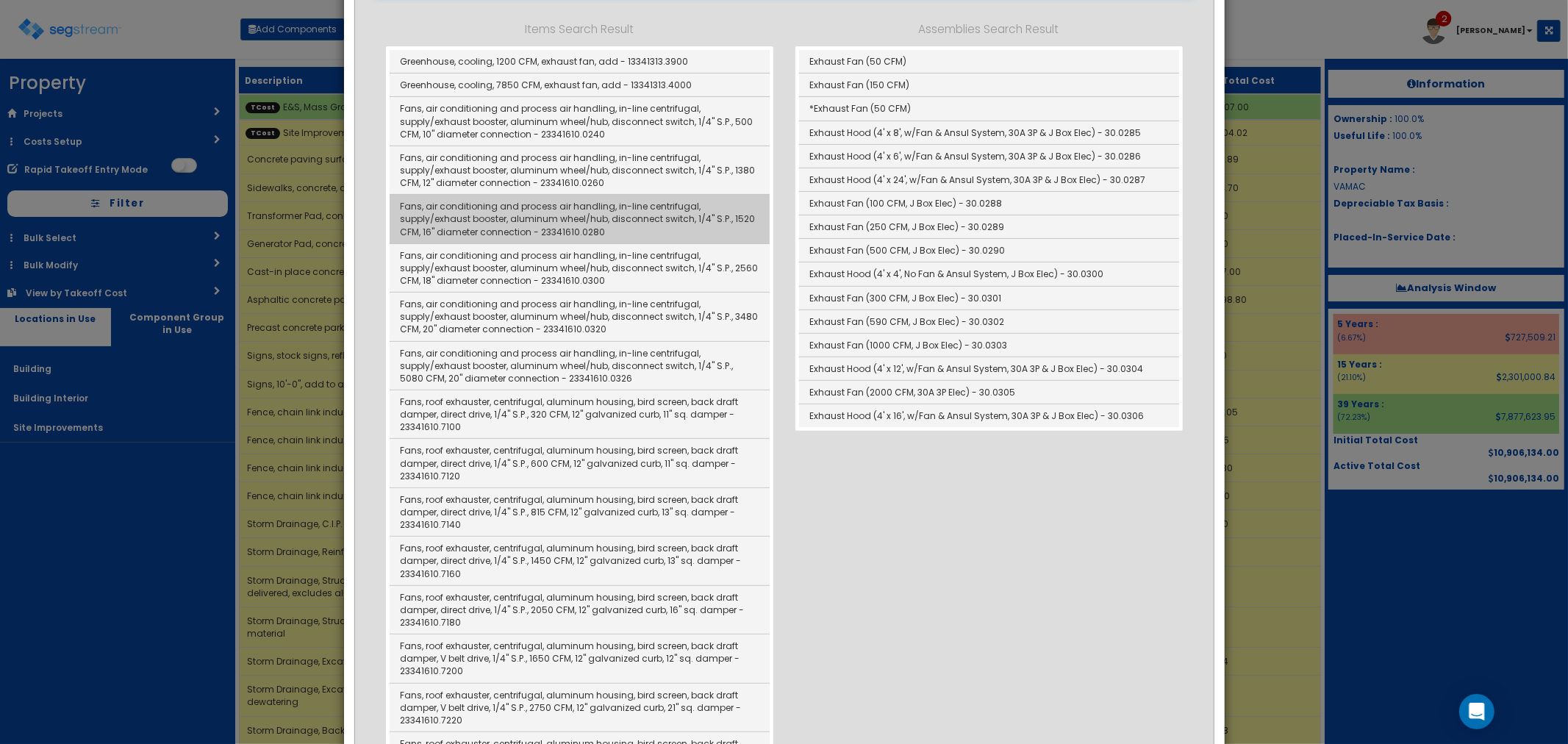
scroll to position [326, 0]
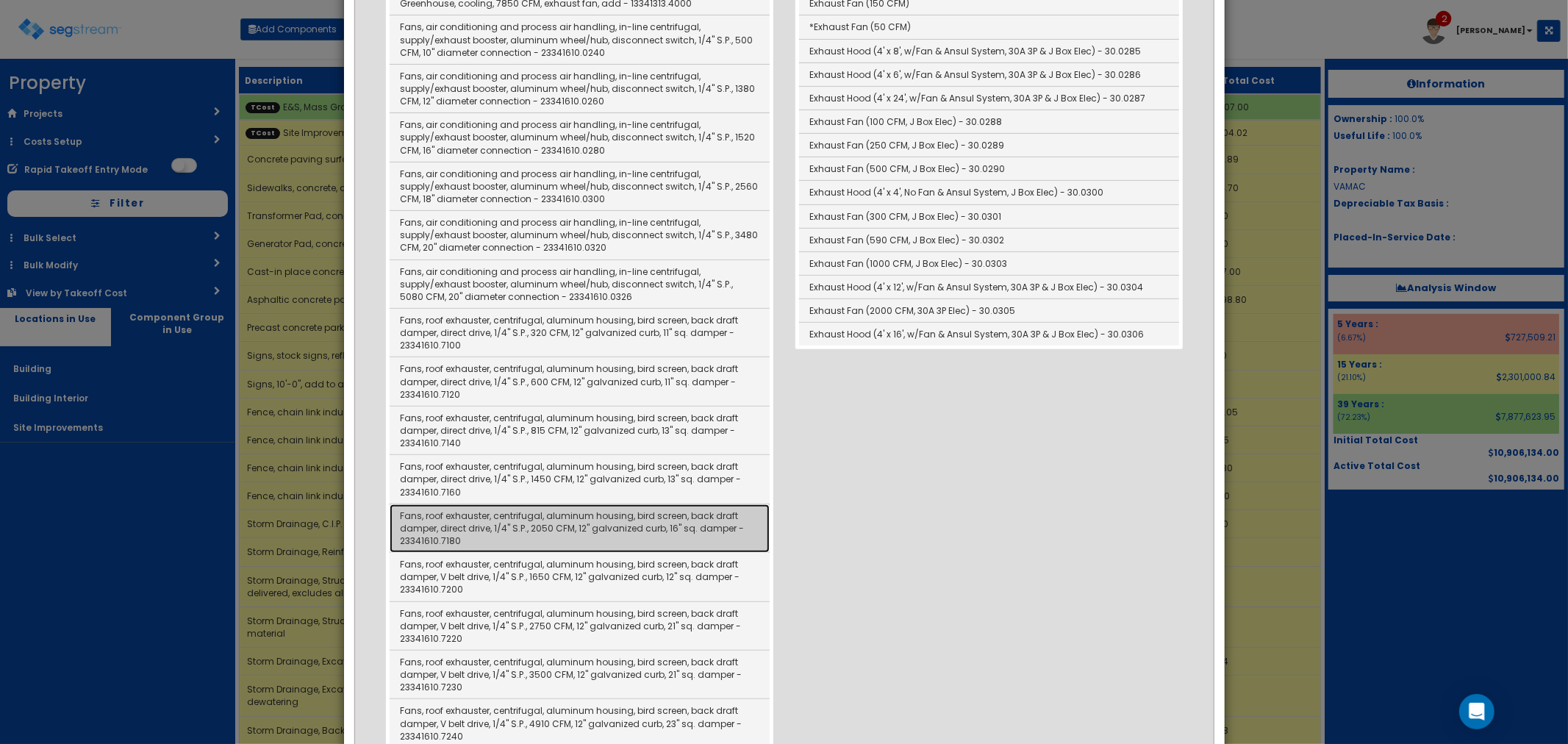
click at [521, 523] on link "Fans, roof exhauster, centrifugal, aluminum housing, bird screen, back draft da…" at bounding box center [579, 528] width 380 height 49
type input "Fans, roof exhauster, centrifugal, aluminum housing, bird screen, back draft da…"
checkbox input "false"
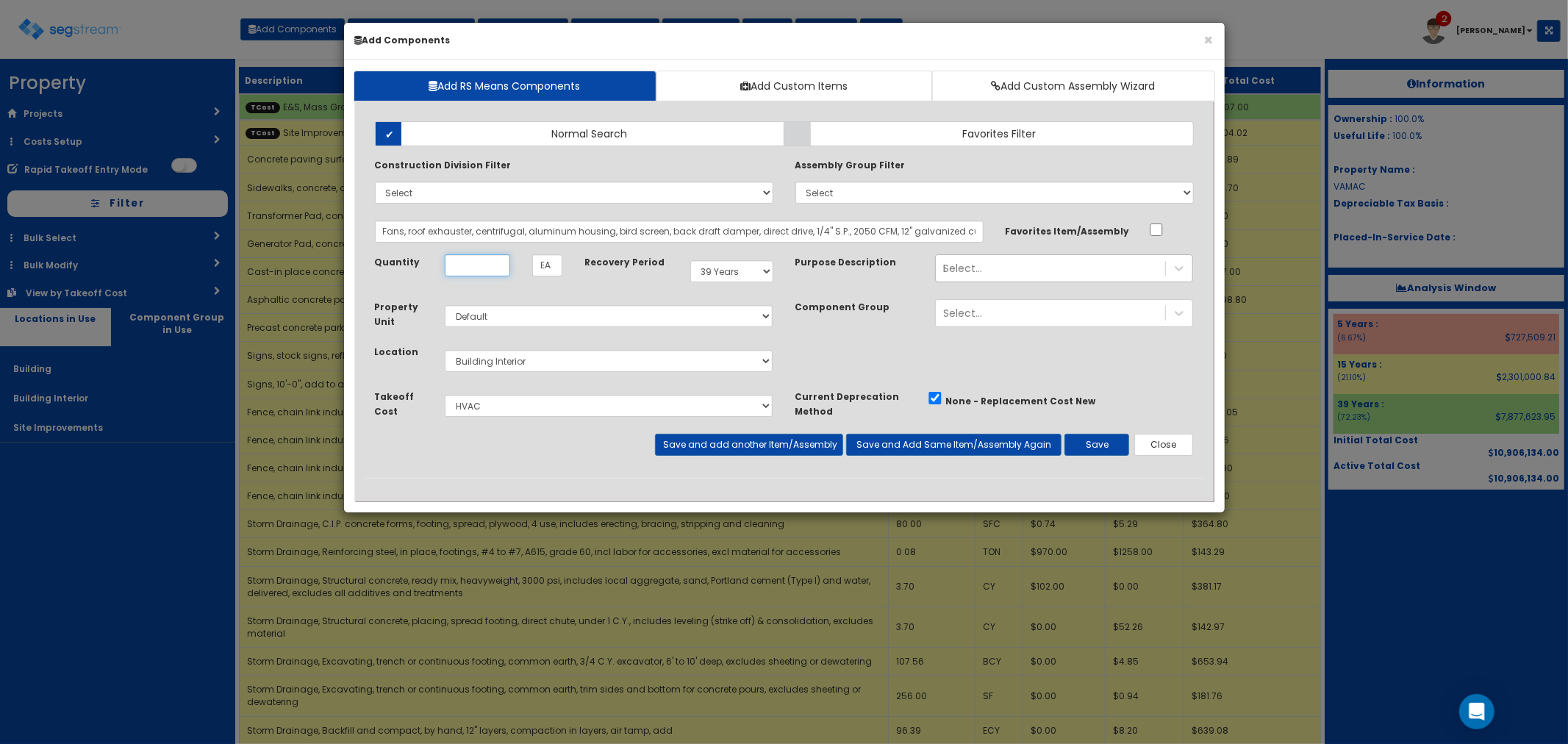
scroll to position [0, 0]
type input "1"
click at [709, 444] on button "Save and add another Item/Assembly" at bounding box center [749, 445] width 188 height 22
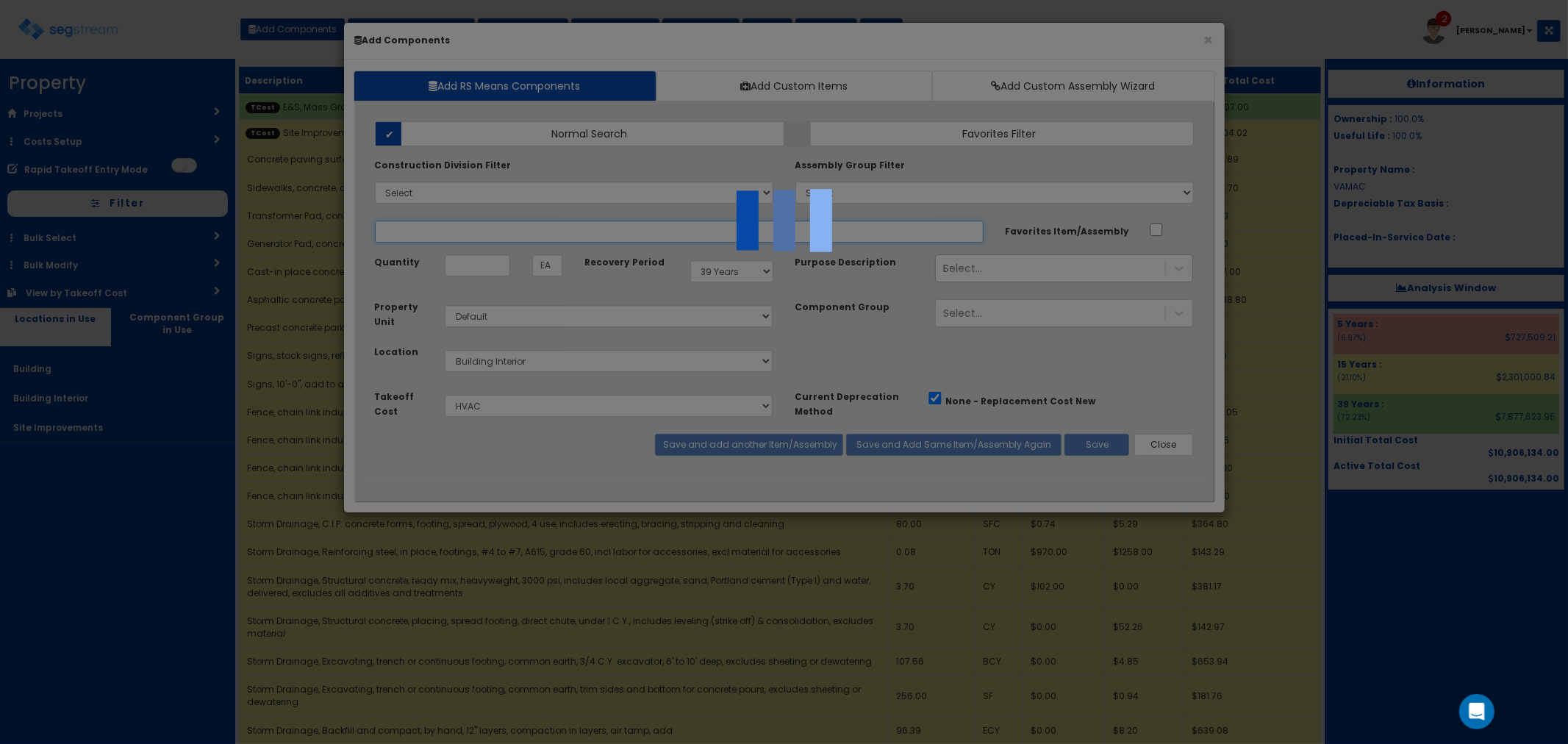
select select "5265040"
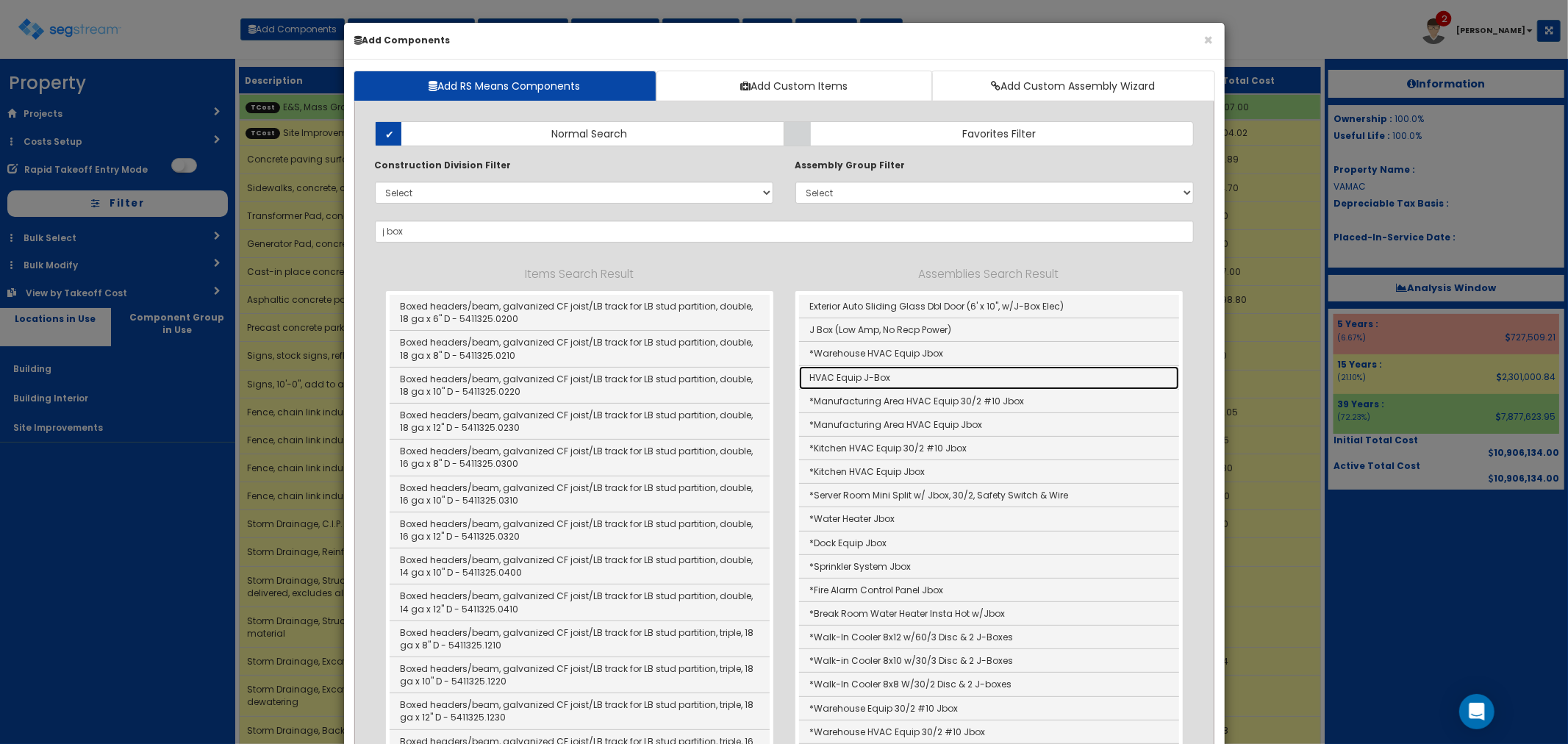
drag, startPoint x: 878, startPoint y: 368, endPoint x: 879, endPoint y: 377, distance: 9.1
click at [878, 368] on link "HVAC Equip J-Box" at bounding box center [989, 377] width 380 height 23
type input "HVAC Equip J-Box"
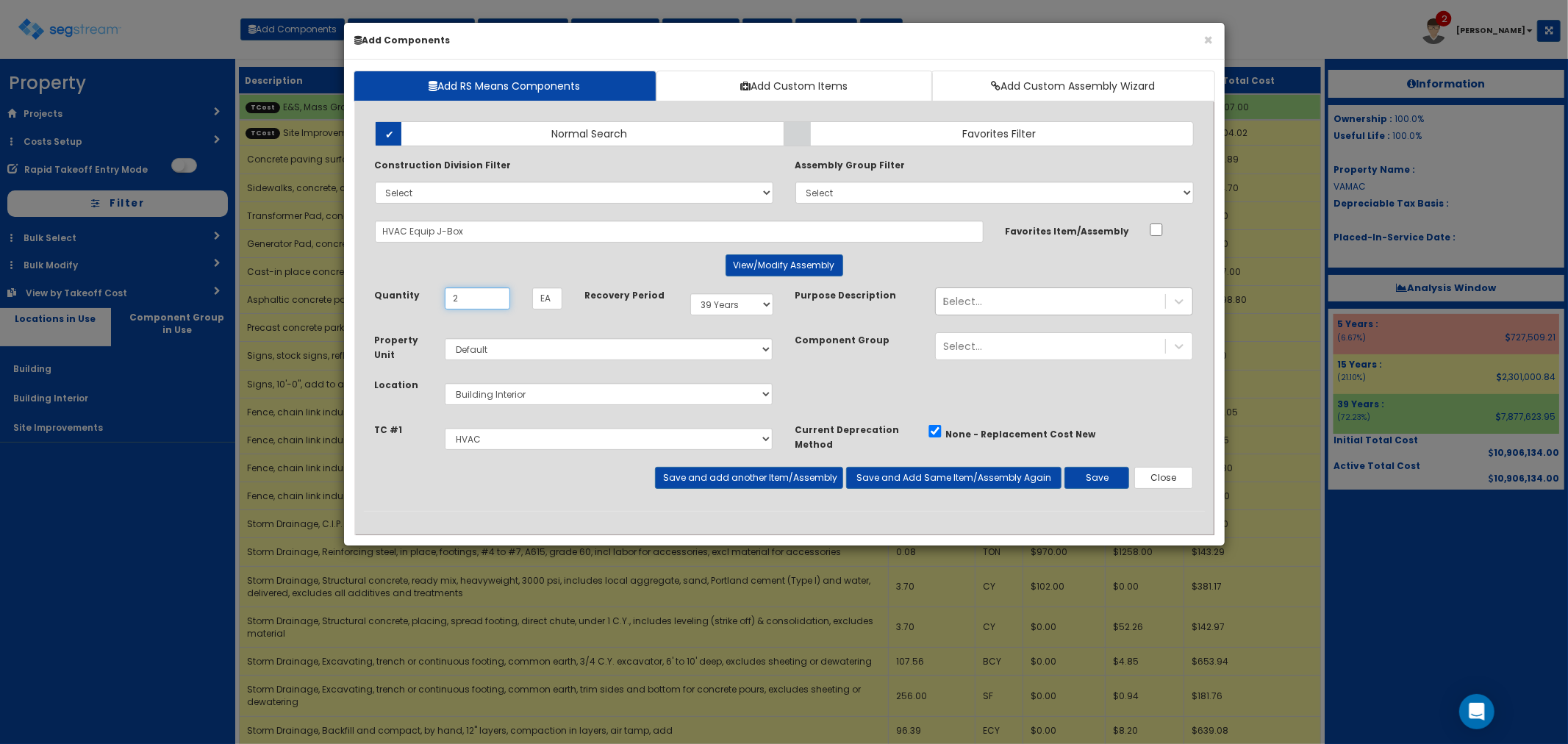
type input "2"
click at [507, 441] on select "Select E&S, Mass Grading & Storm Site Improvements Landscaping Concrete Steel R…" at bounding box center [609, 439] width 329 height 22
select select "5265041"
click at [445, 428] on select "Select E&S, Mass Grading & Storm Site Improvements Landscaping Concrete Steel R…" at bounding box center [609, 439] width 329 height 22
click at [1092, 476] on button "Save" at bounding box center [1097, 477] width 65 height 22
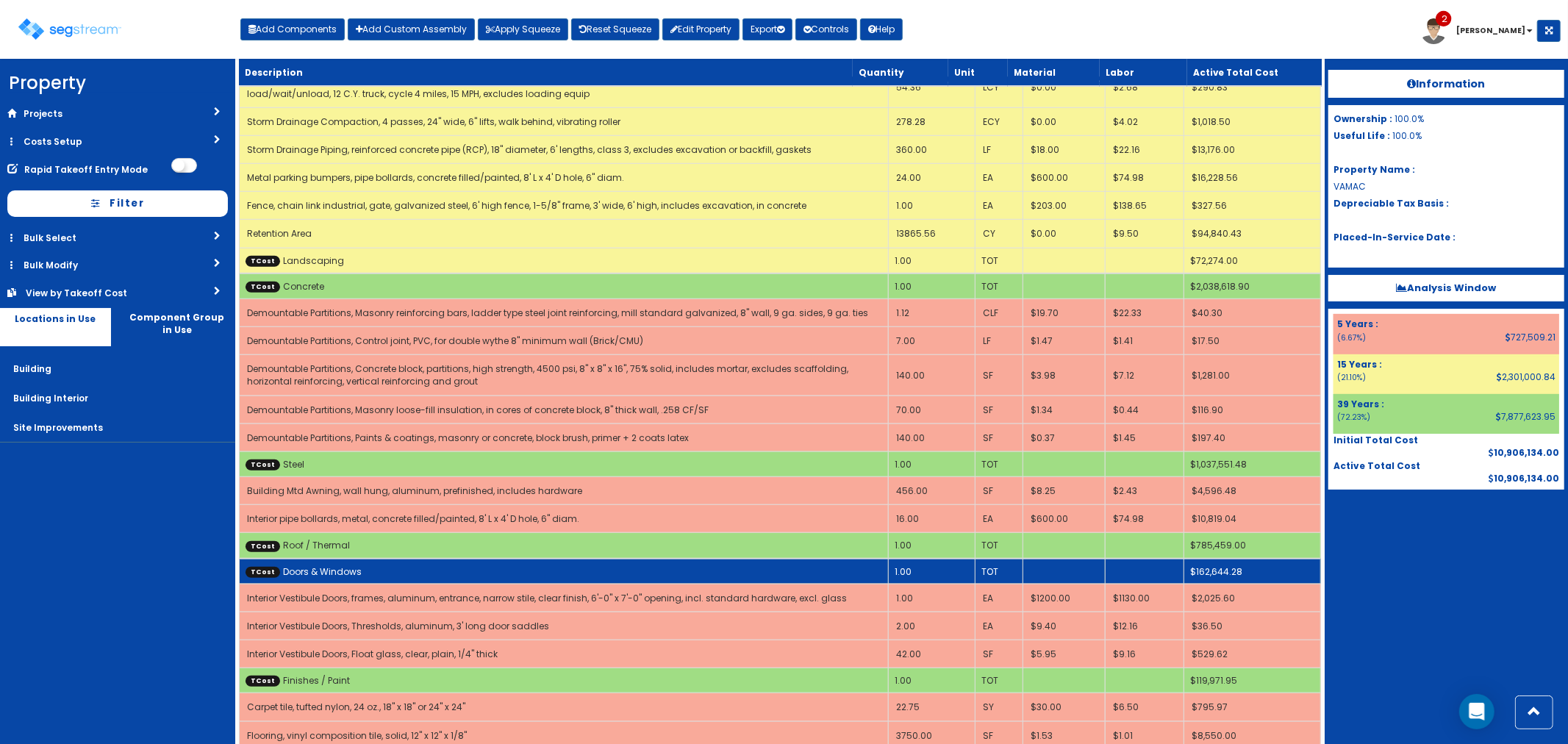
scroll to position [1061, 0]
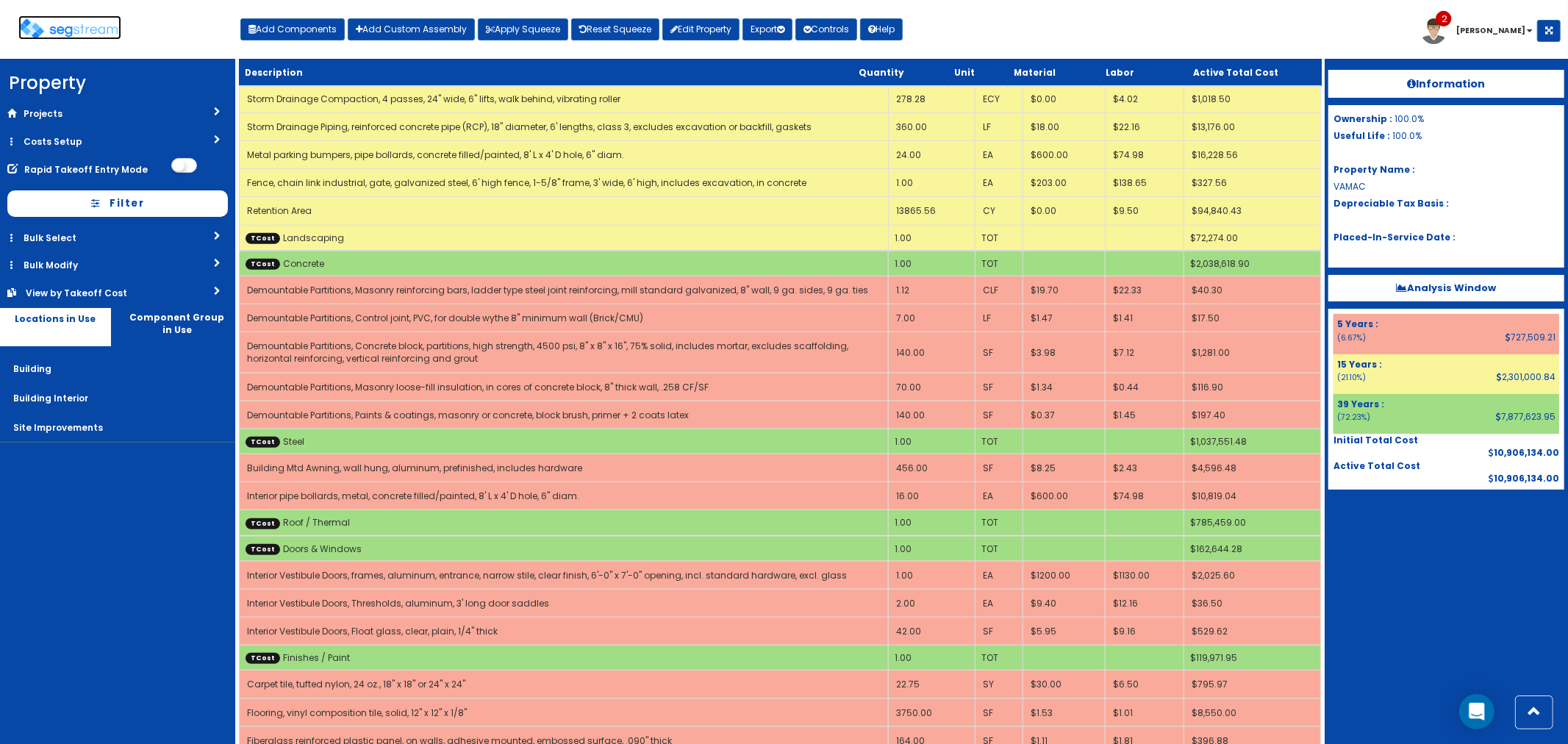
click at [62, 32] on img at bounding box center [70, 29] width 103 height 22
